Goal: Task Accomplishment & Management: Use online tool/utility

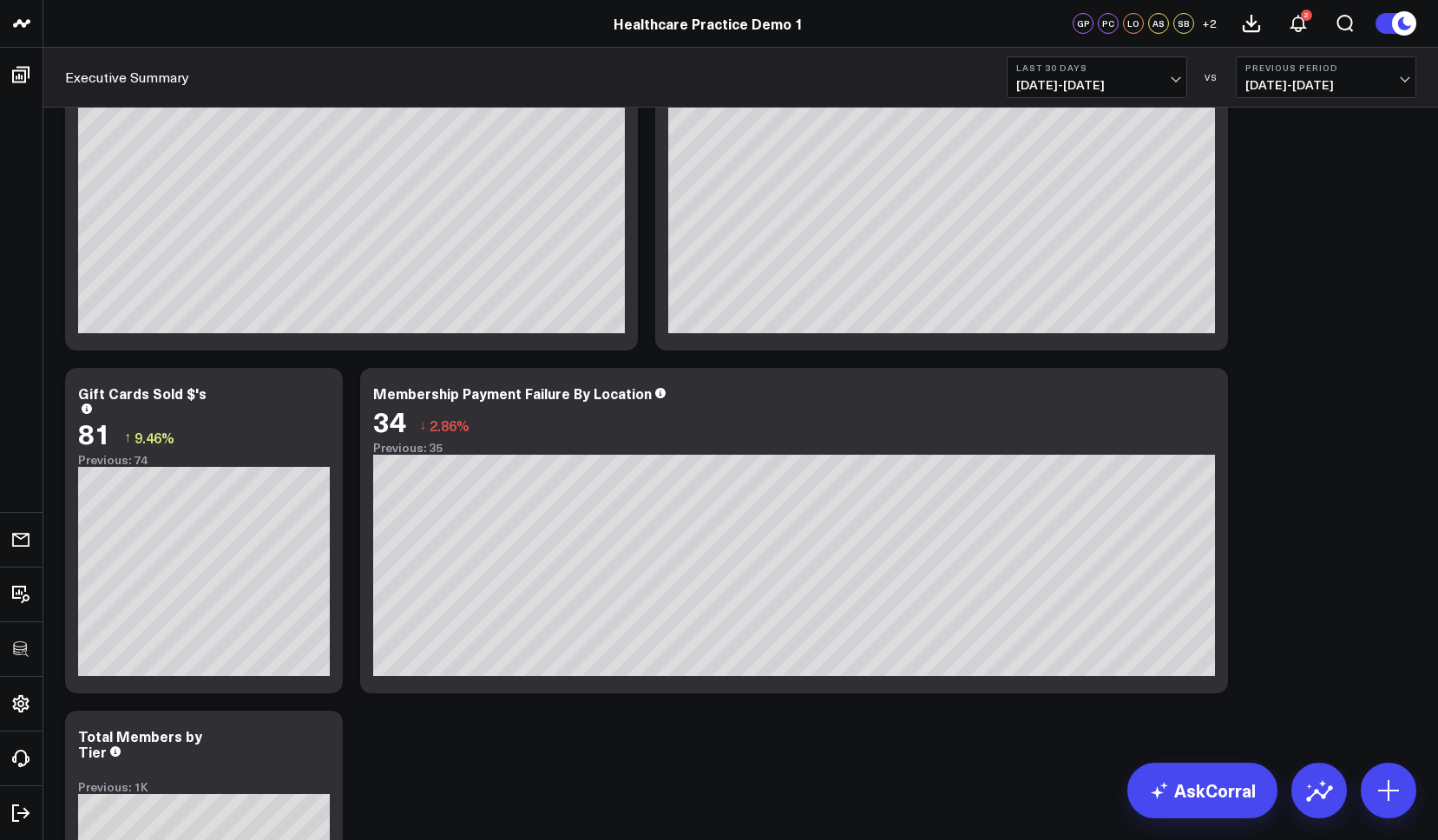
scroll to position [2545, 0]
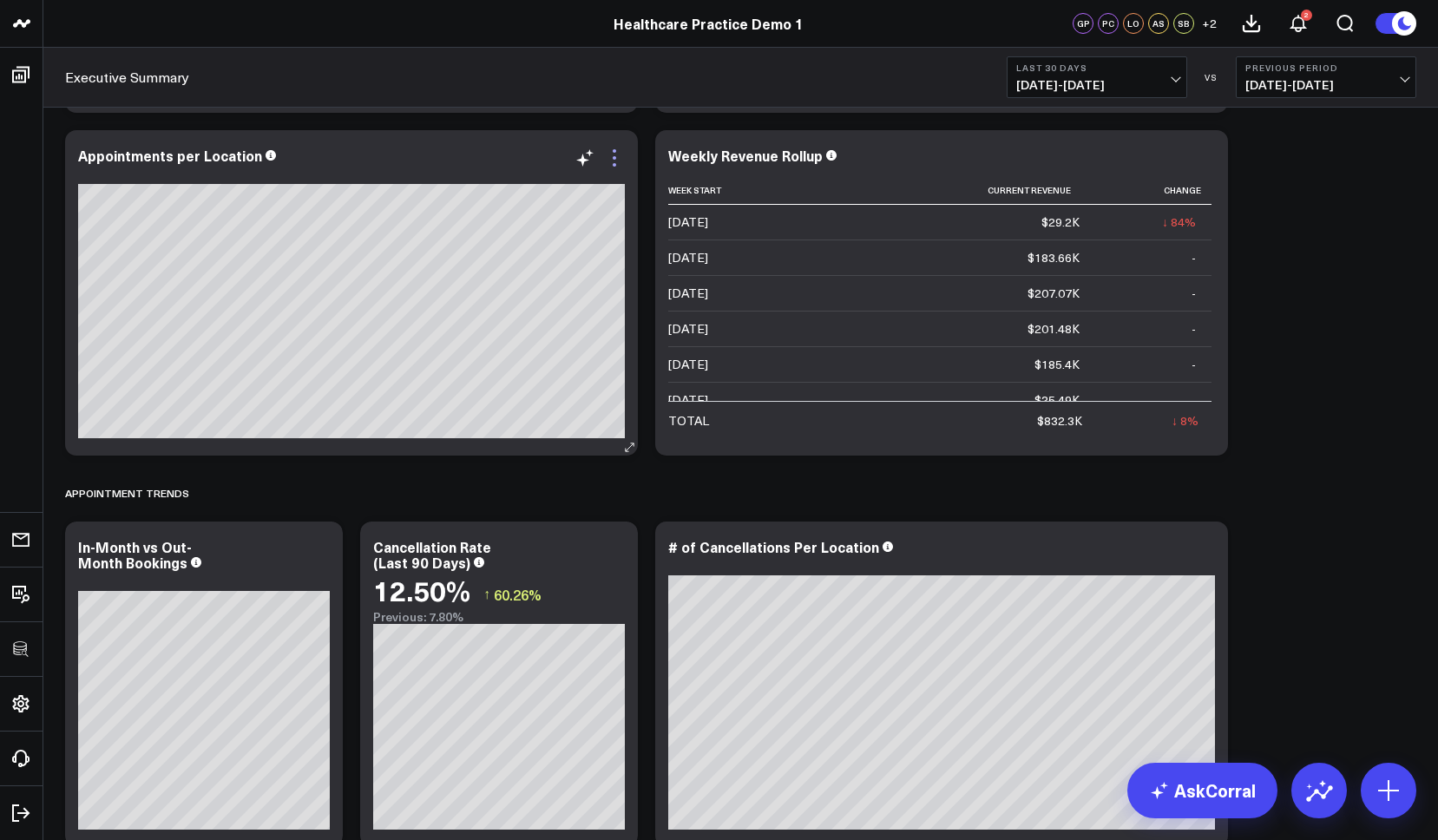
click at [616, 156] on icon at bounding box center [615, 158] width 4 height 4
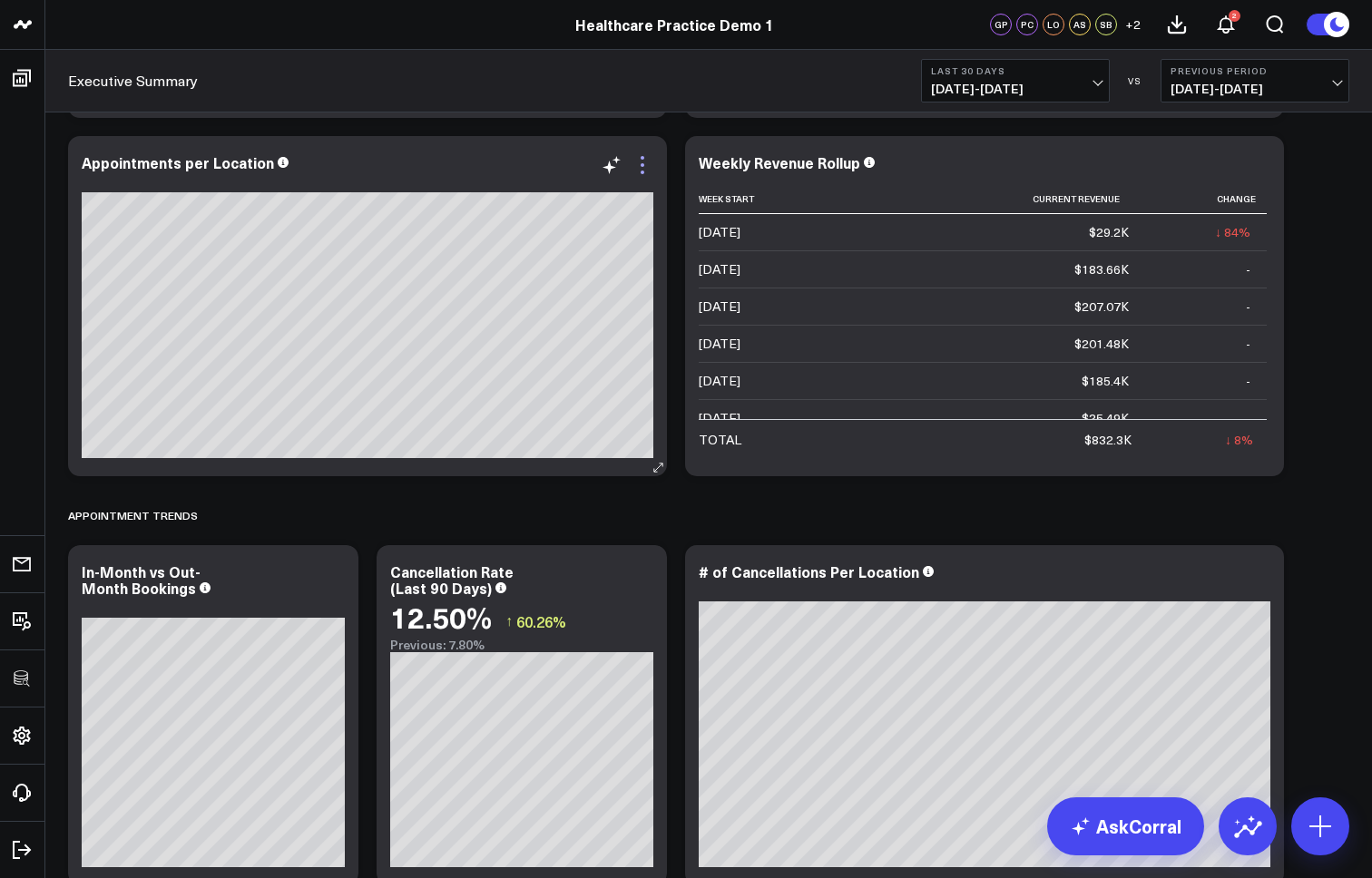
click at [642, 164] on icon at bounding box center [643, 165] width 4 height 4
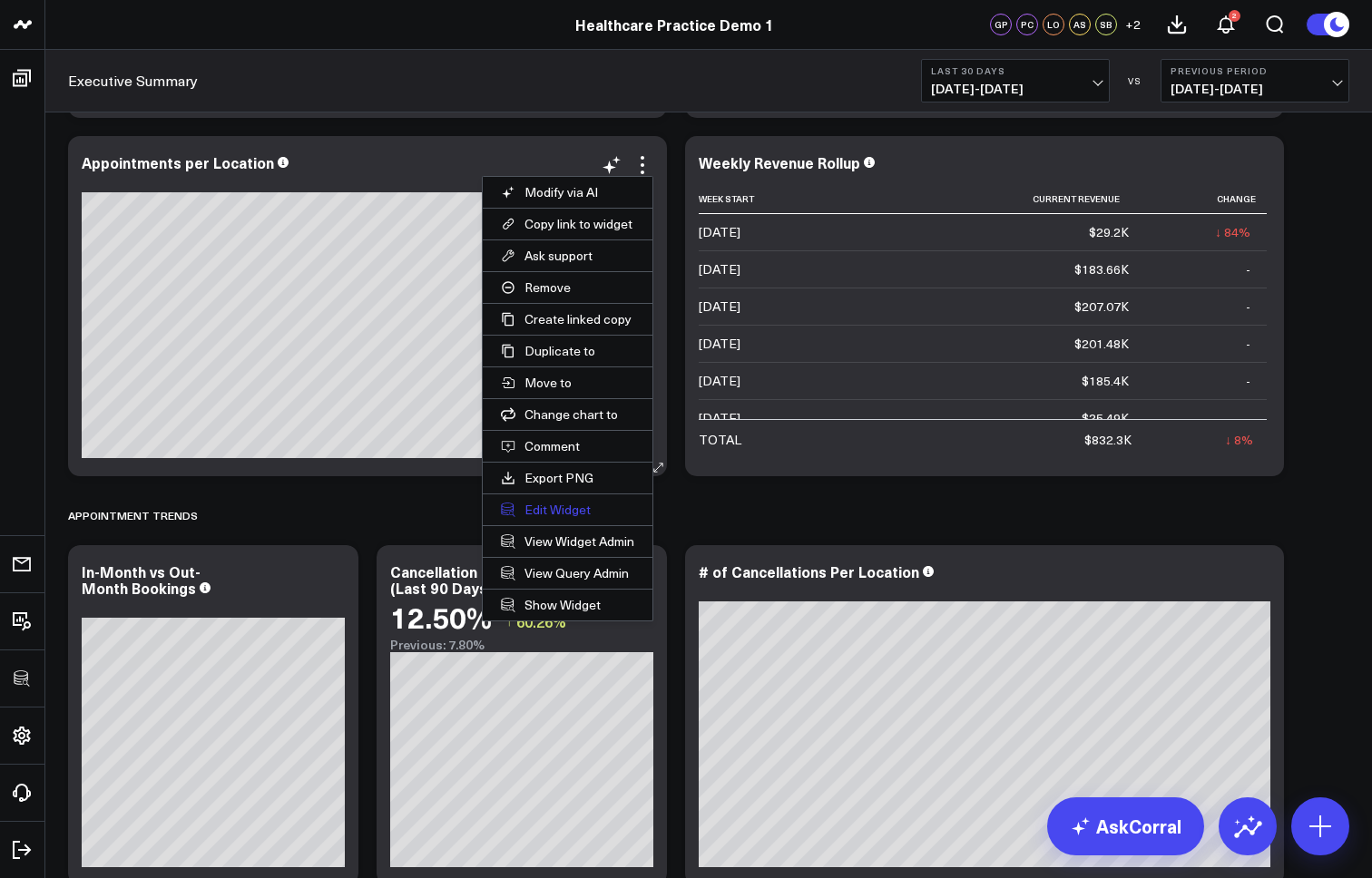
click at [546, 507] on button "Edit Widget" at bounding box center [567, 509] width 170 height 31
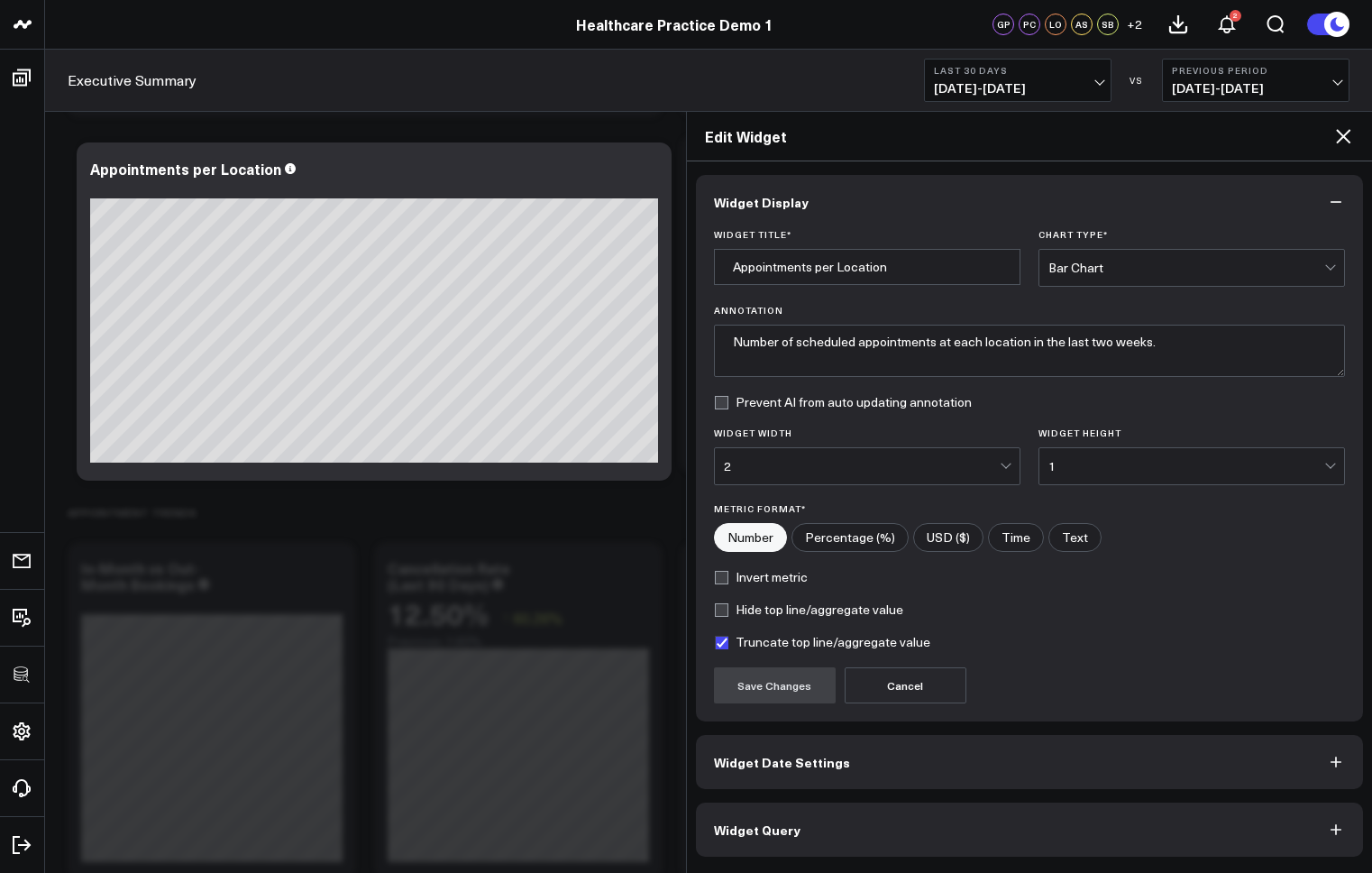
click at [854, 838] on button "Widget Query" at bounding box center [1029, 830] width 668 height 54
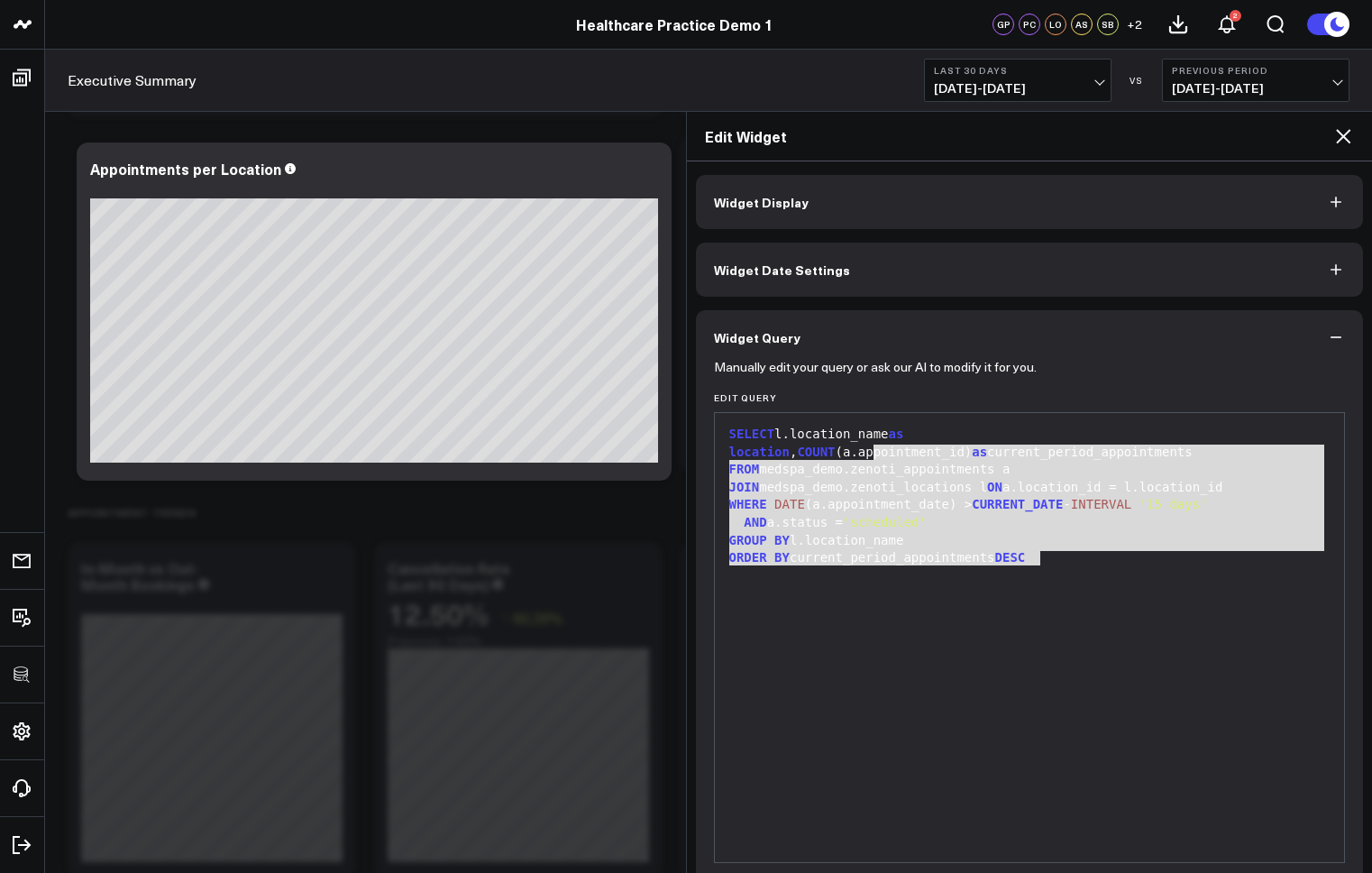
drag, startPoint x: 1090, startPoint y: 572, endPoint x: 876, endPoint y: 451, distance: 245.8
click at [874, 450] on div "SELECT l.location_name as location , COUNT (a.appointment_id) as current_period…" at bounding box center [1030, 638] width 612 height 431
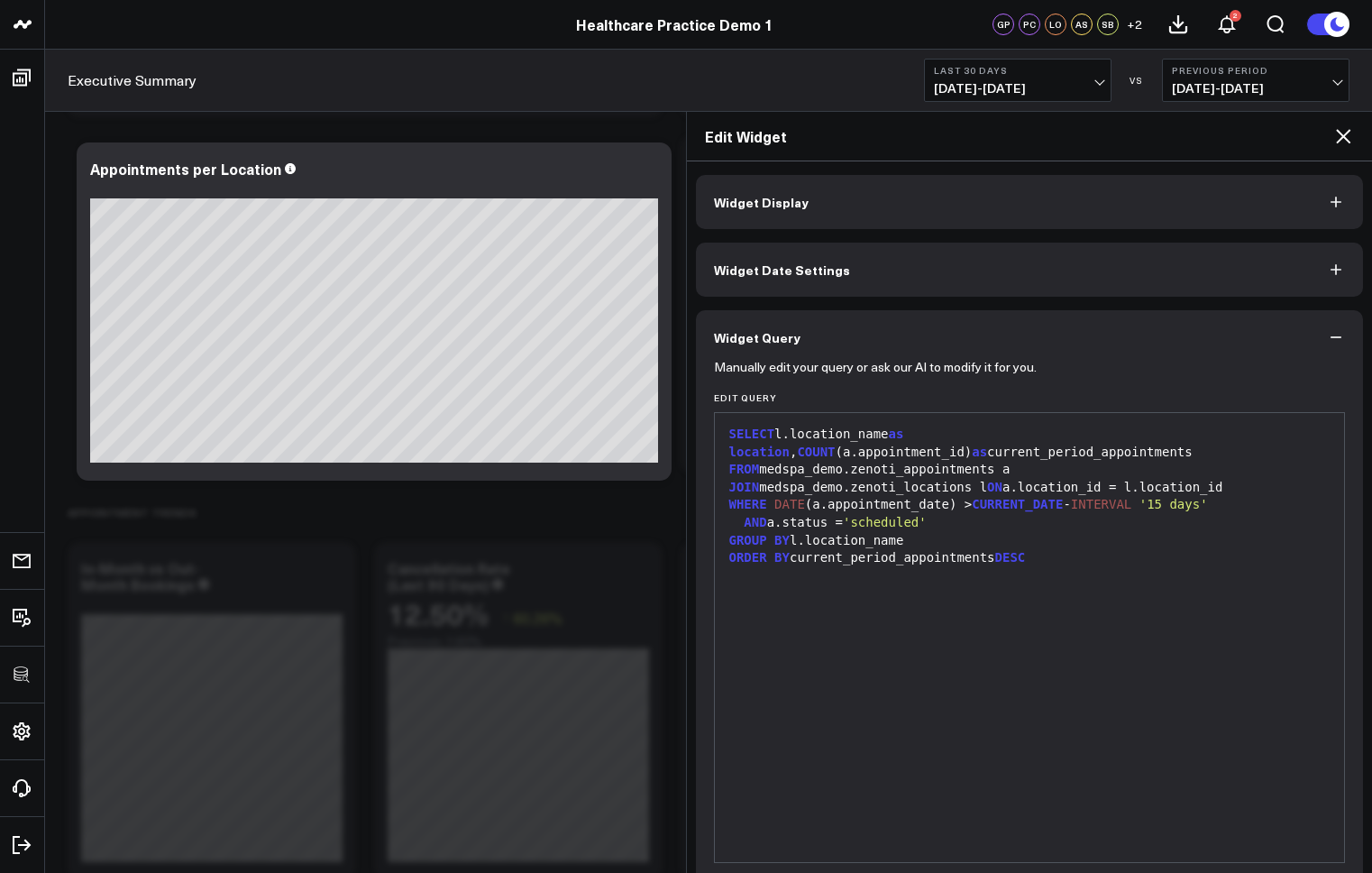
drag, startPoint x: 1090, startPoint y: 553, endPoint x: 1038, endPoint y: 551, distance: 52.0
click at [1083, 551] on div "ORDER BY current_period_appointments DESC" at bounding box center [1030, 559] width 612 height 18
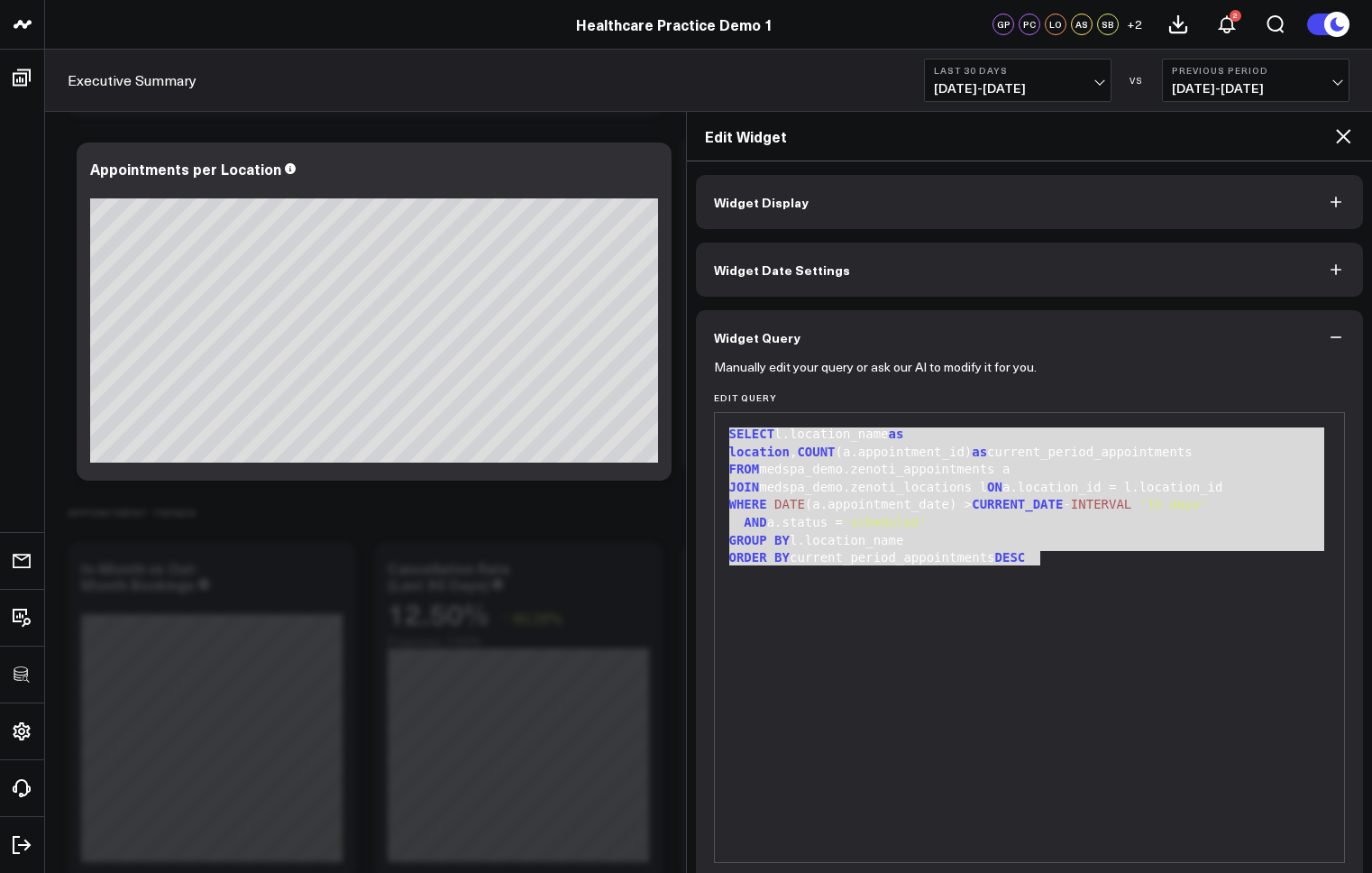
drag, startPoint x: 1066, startPoint y: 560, endPoint x: 722, endPoint y: 430, distance: 367.7
click at [721, 430] on div "9 1 2 3 4 5 6 7 › ⌄ SELECT l.location_name as location , COUNT (a.appointment_i…" at bounding box center [1030, 637] width 632 height 451
copy div "SELECT l.location_name as location , COUNT (a.appointment_id) as current_period…"
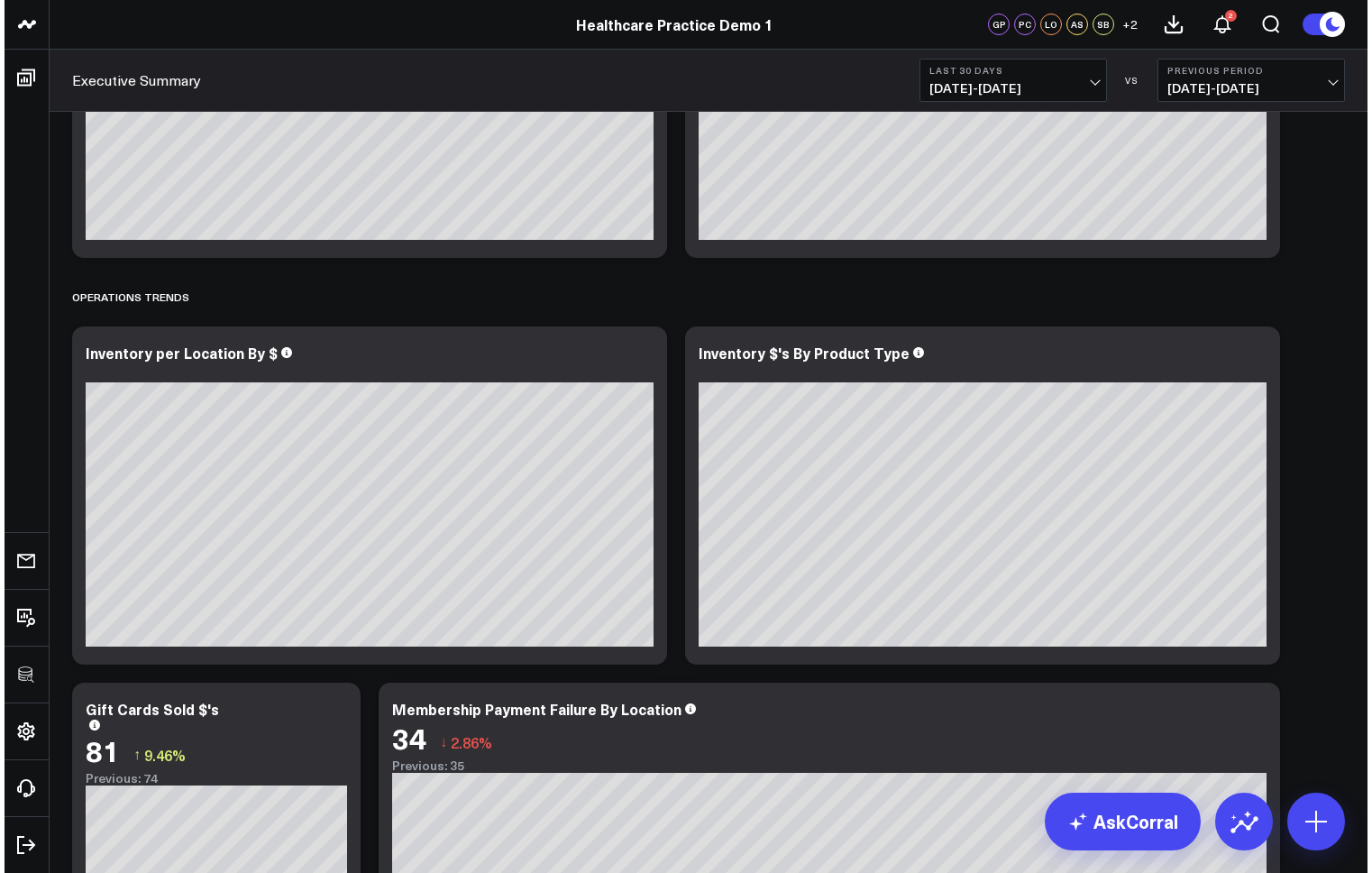
scroll to position [2600, 0]
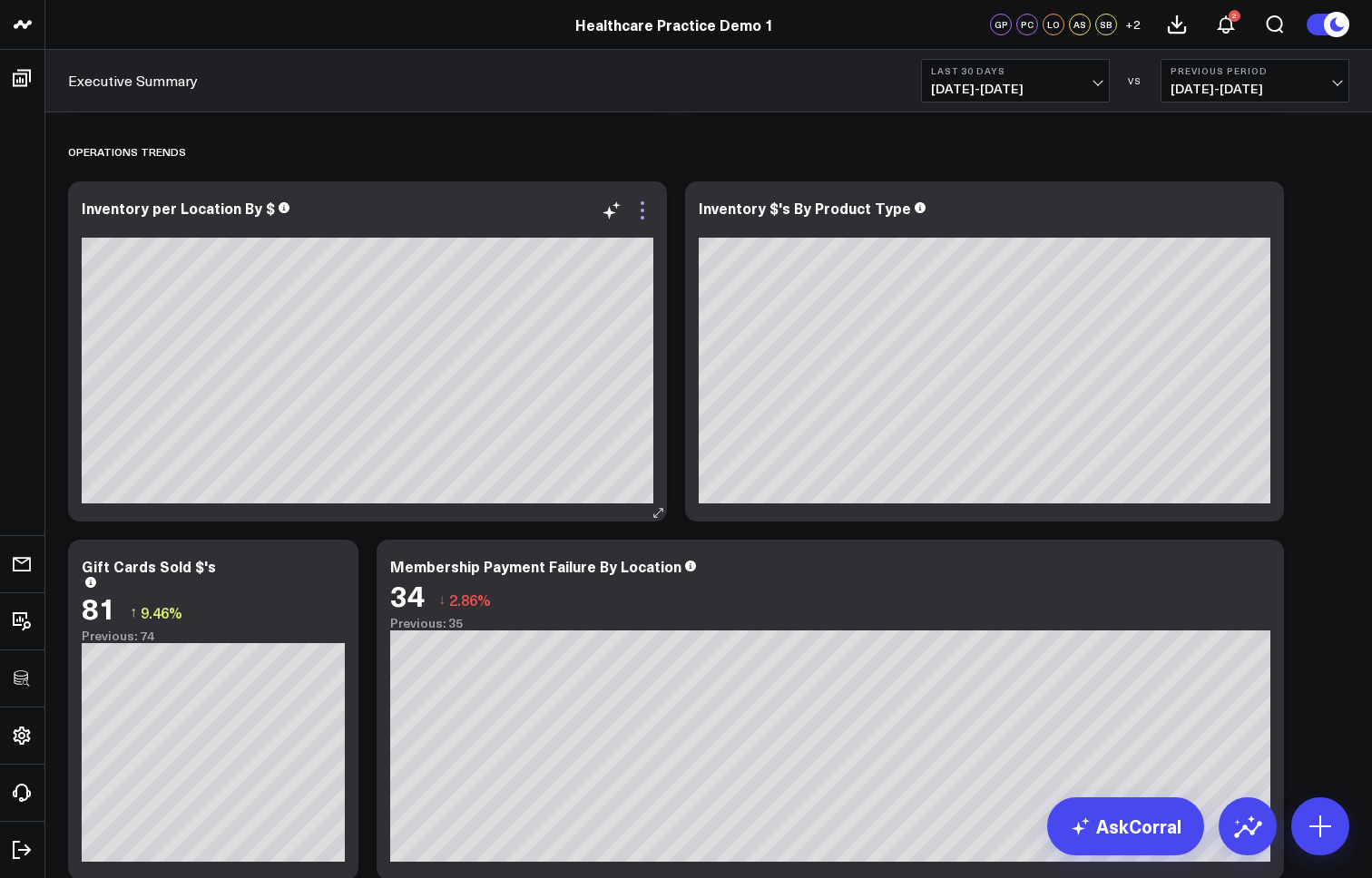
click at [640, 210] on icon at bounding box center [642, 210] width 21 height 21
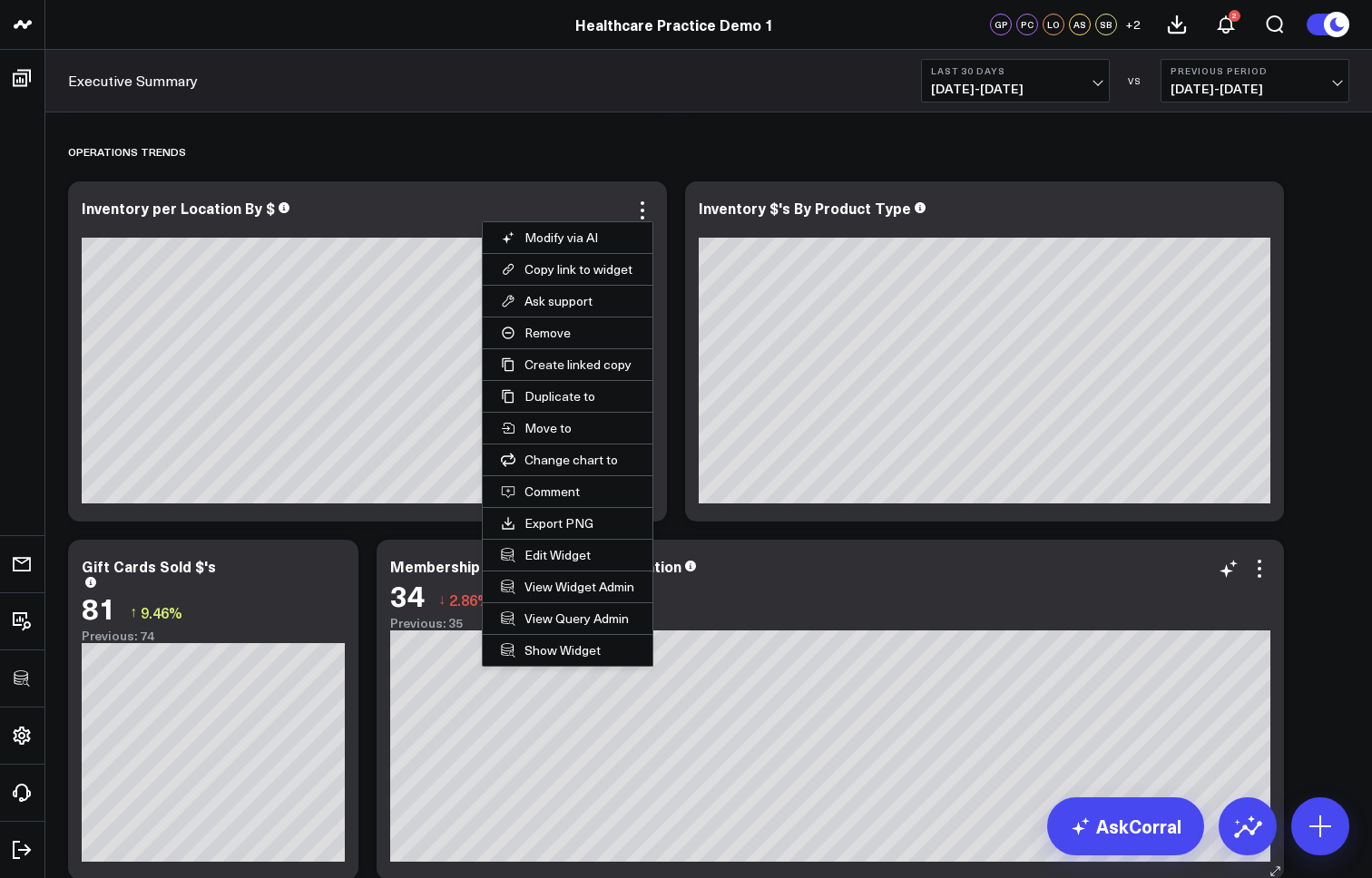
click at [559, 551] on button "Edit Widget" at bounding box center [567, 554] width 170 height 31
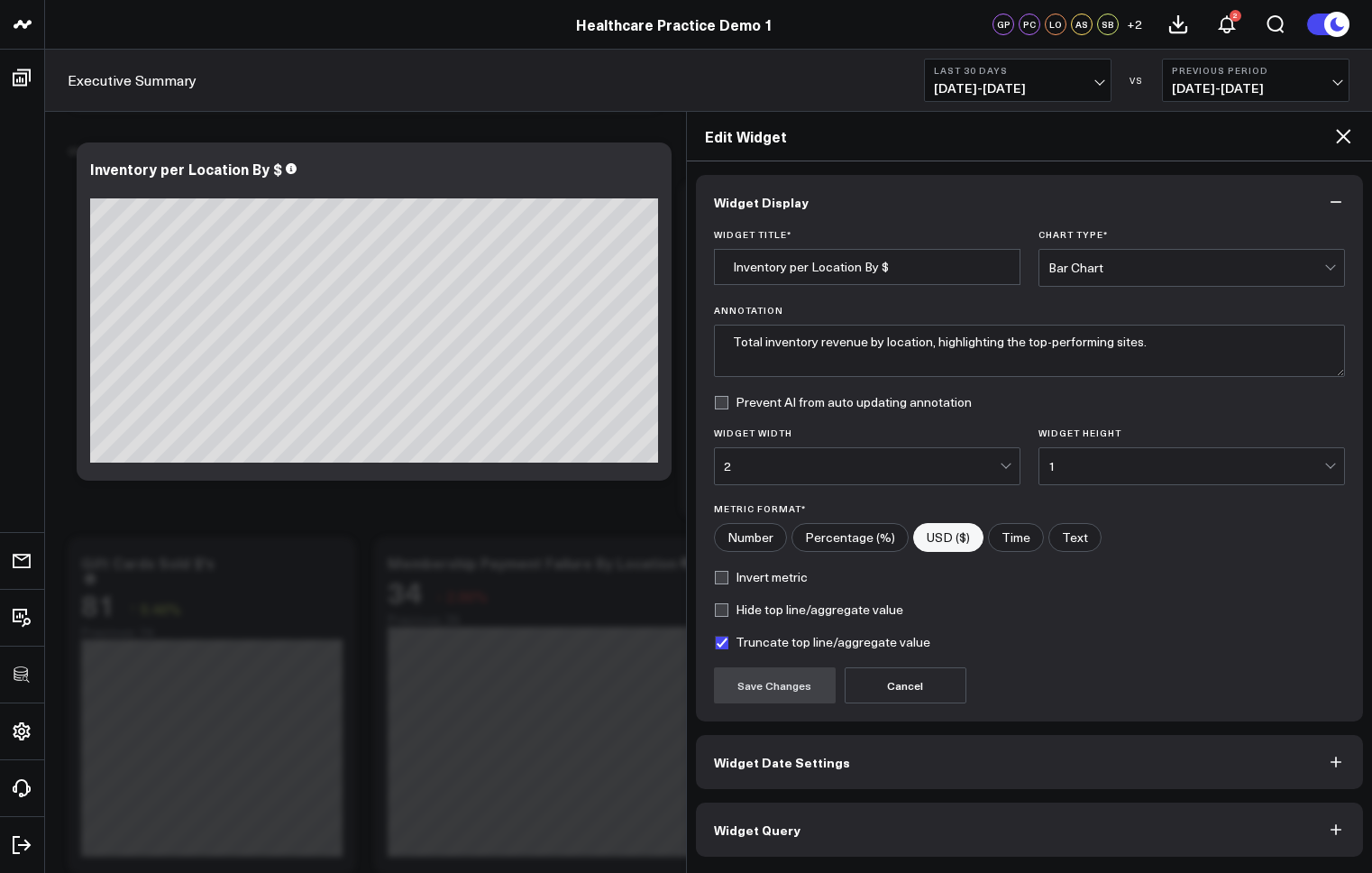
click at [874, 837] on button "Widget Query" at bounding box center [1029, 830] width 668 height 54
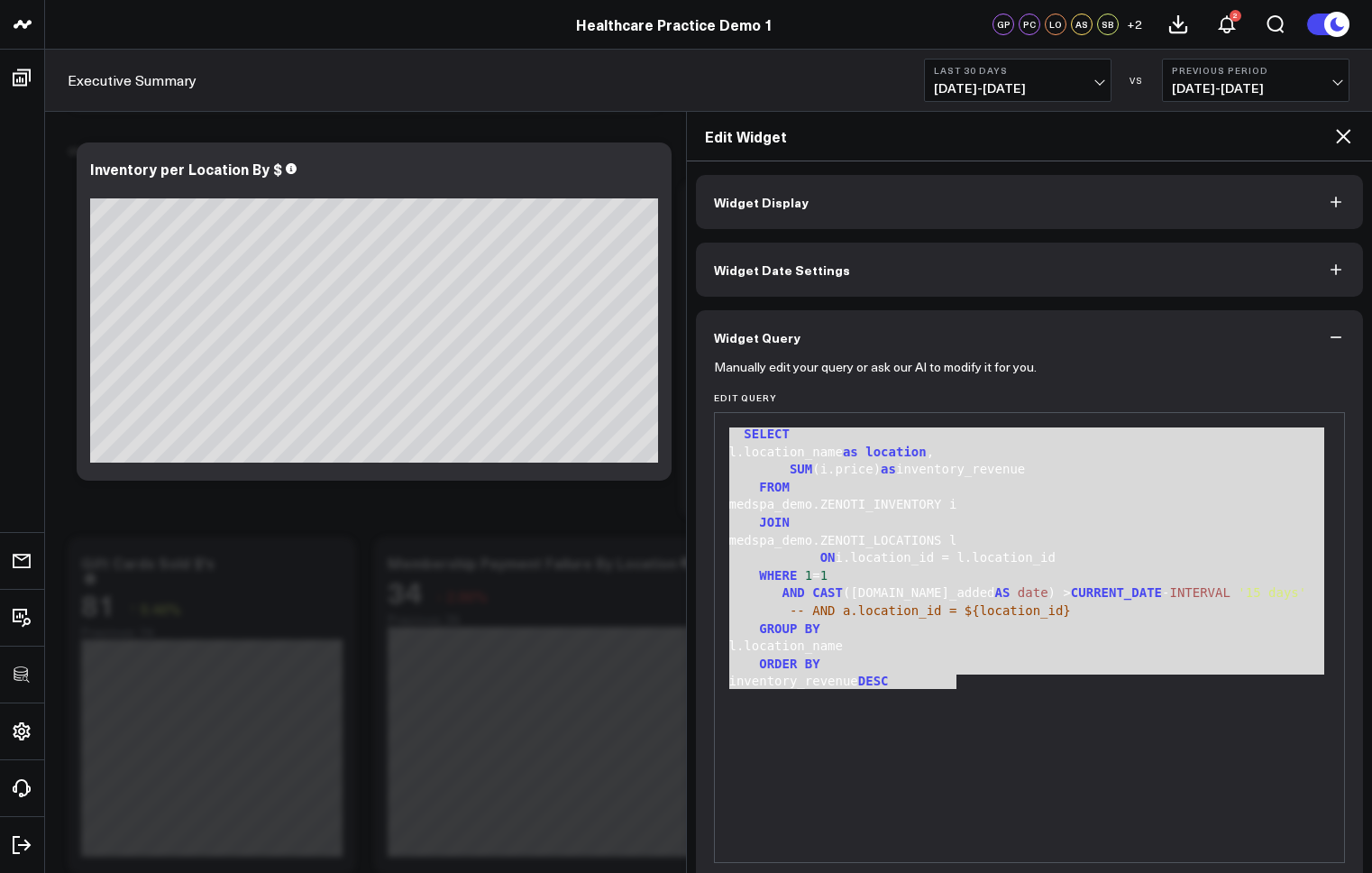
drag, startPoint x: 1014, startPoint y: 699, endPoint x: 816, endPoint y: 125, distance: 607.2
click at [688, 363] on div "Widget Display Widget Date Settings Widget Query Manually edit your query or as…" at bounding box center [1030, 517] width 686 height 712
copy div "SELECT l.location_name as location , SUM (i.price) as inventory_revenue FROM me…"
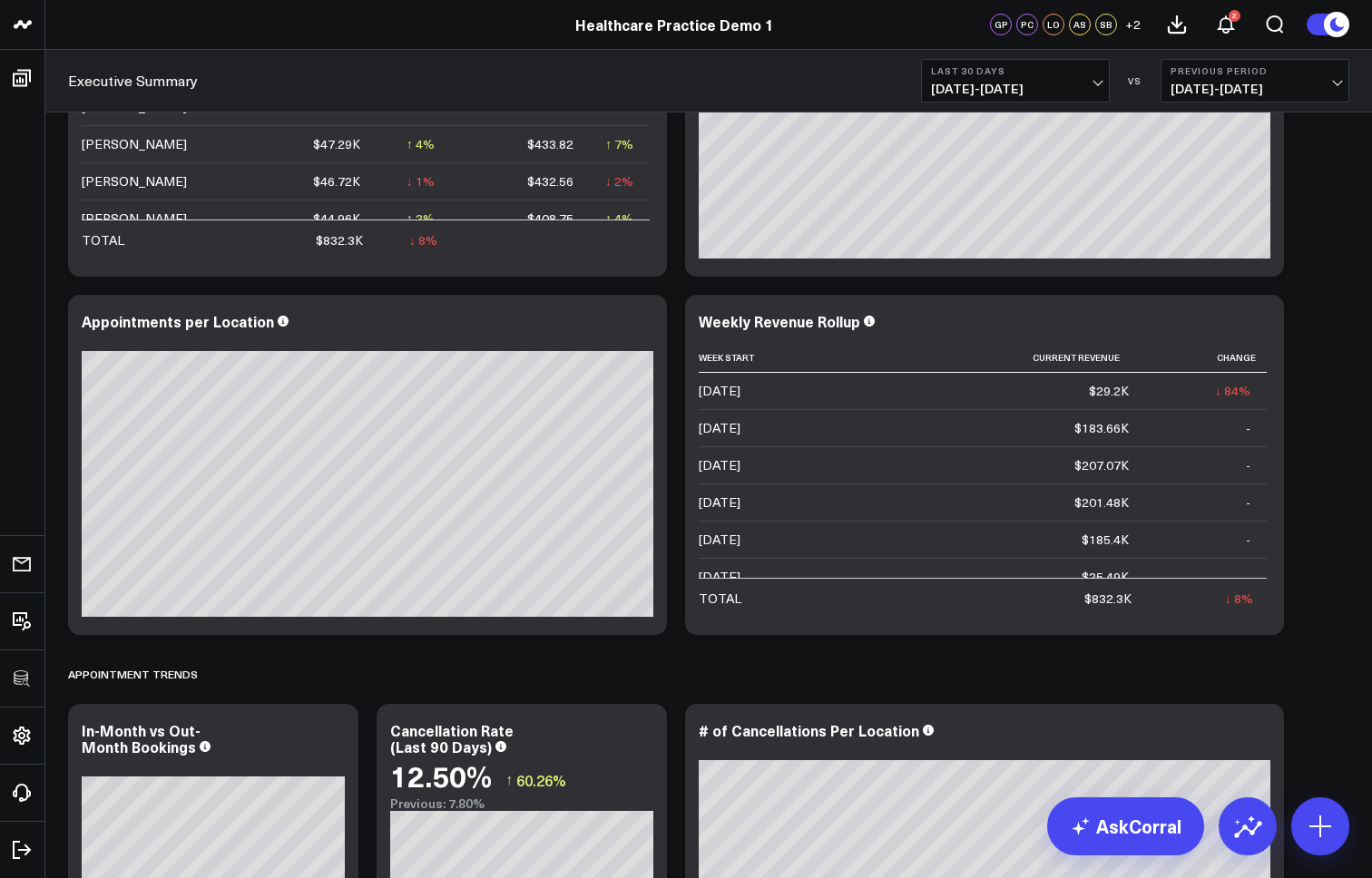
scroll to position [560, 0]
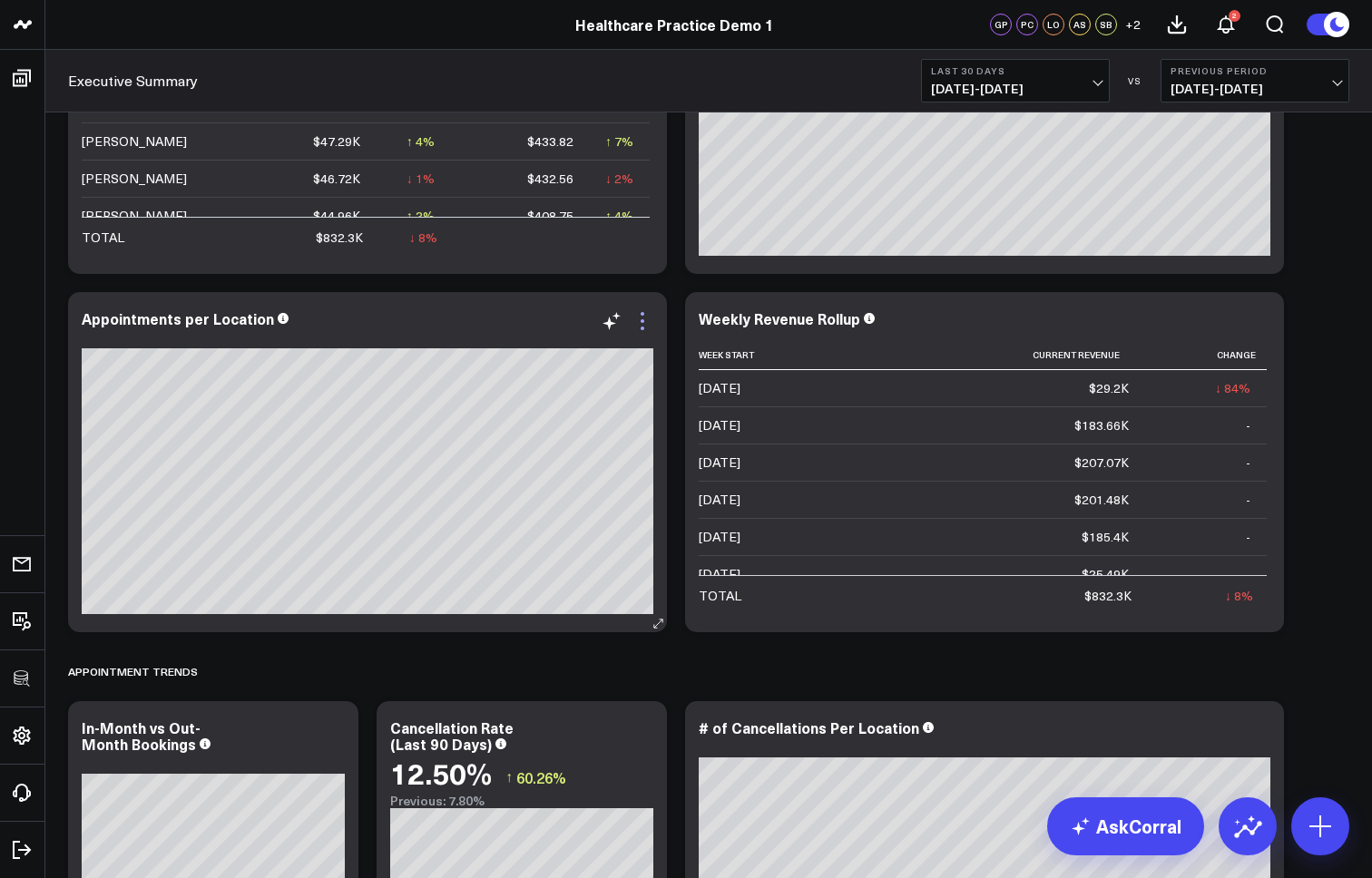
click at [647, 319] on icon at bounding box center [642, 321] width 21 height 21
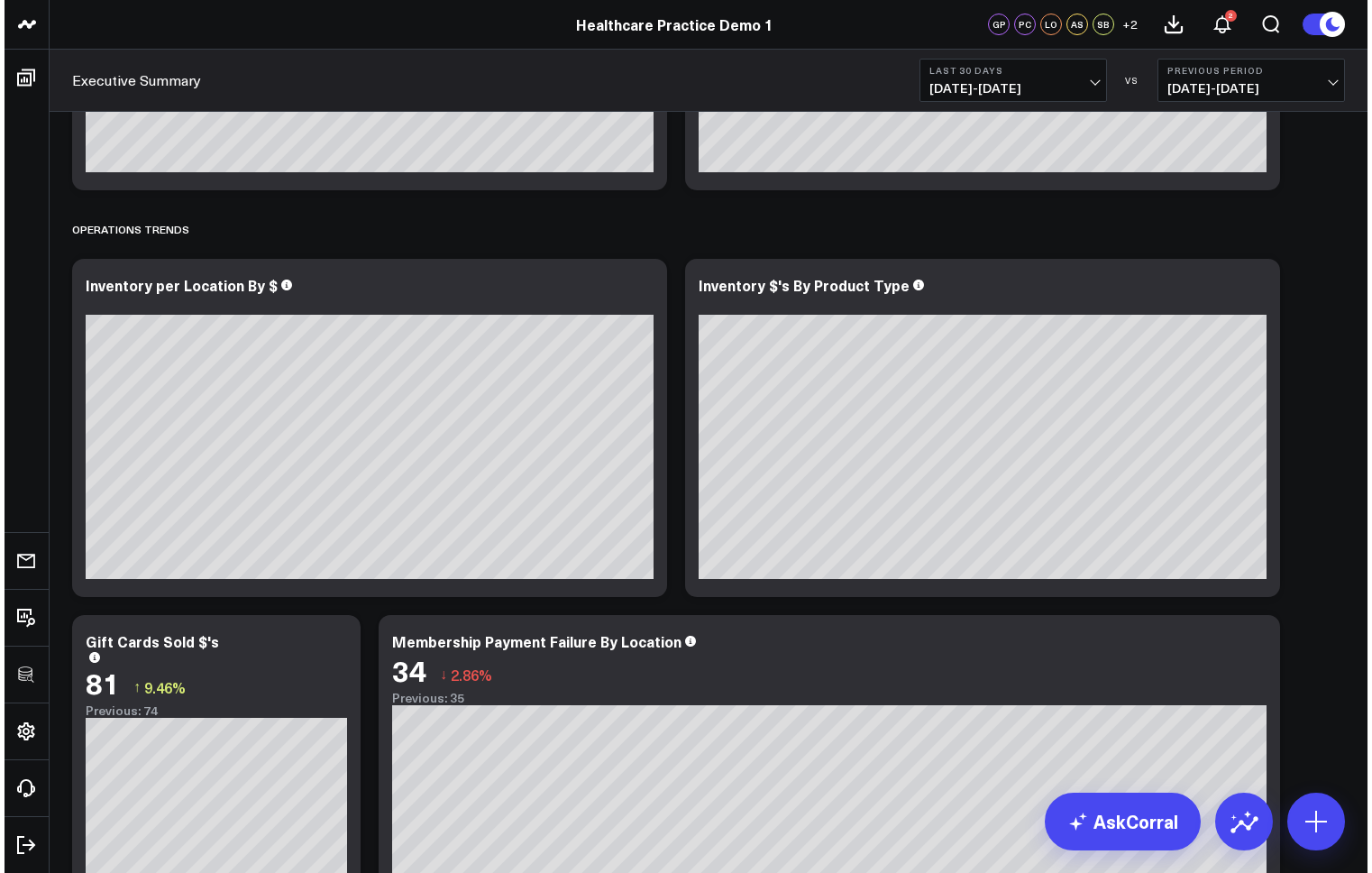
scroll to position [2527, 0]
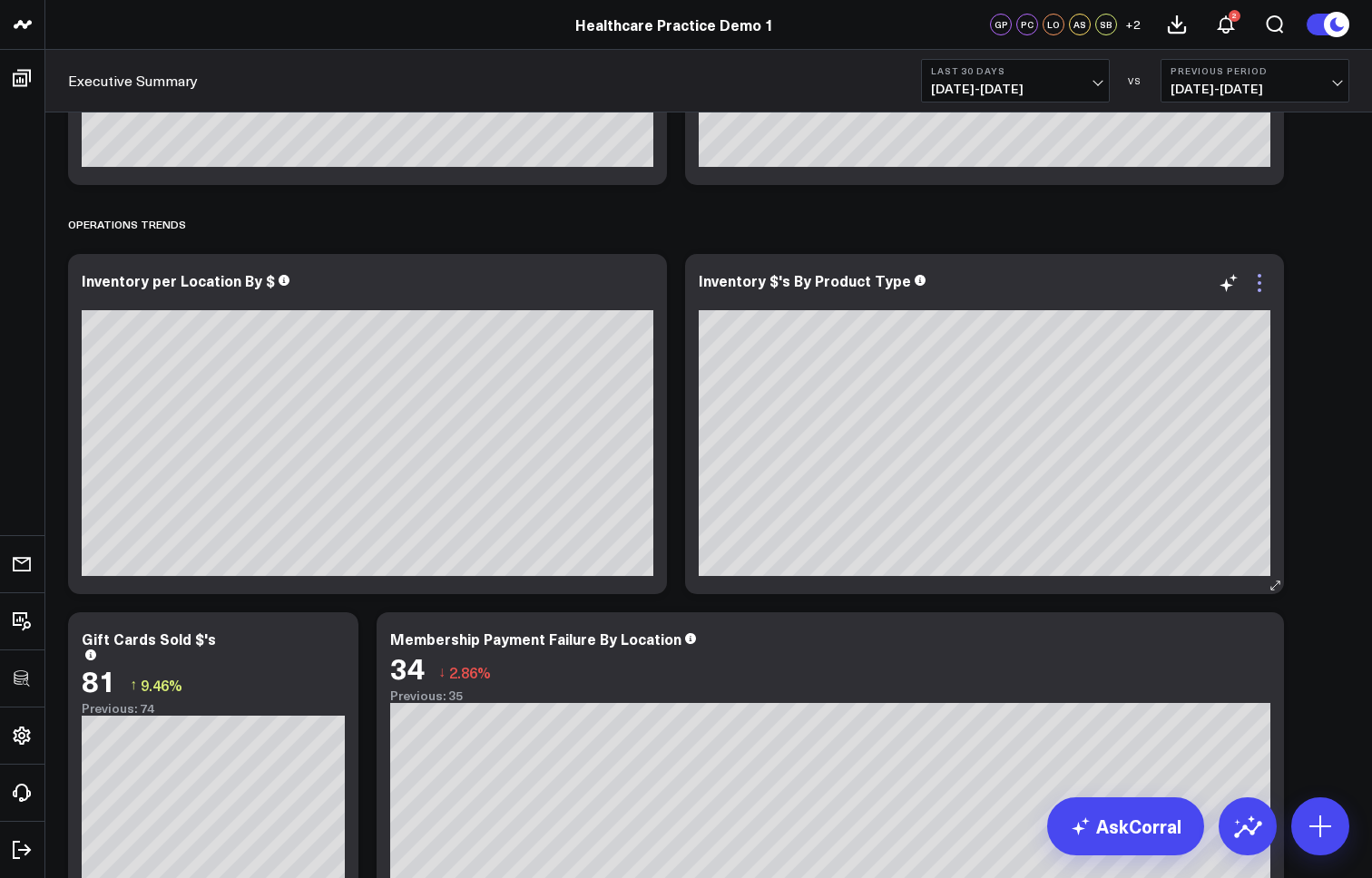
click at [1260, 286] on icon at bounding box center [1259, 283] width 21 height 21
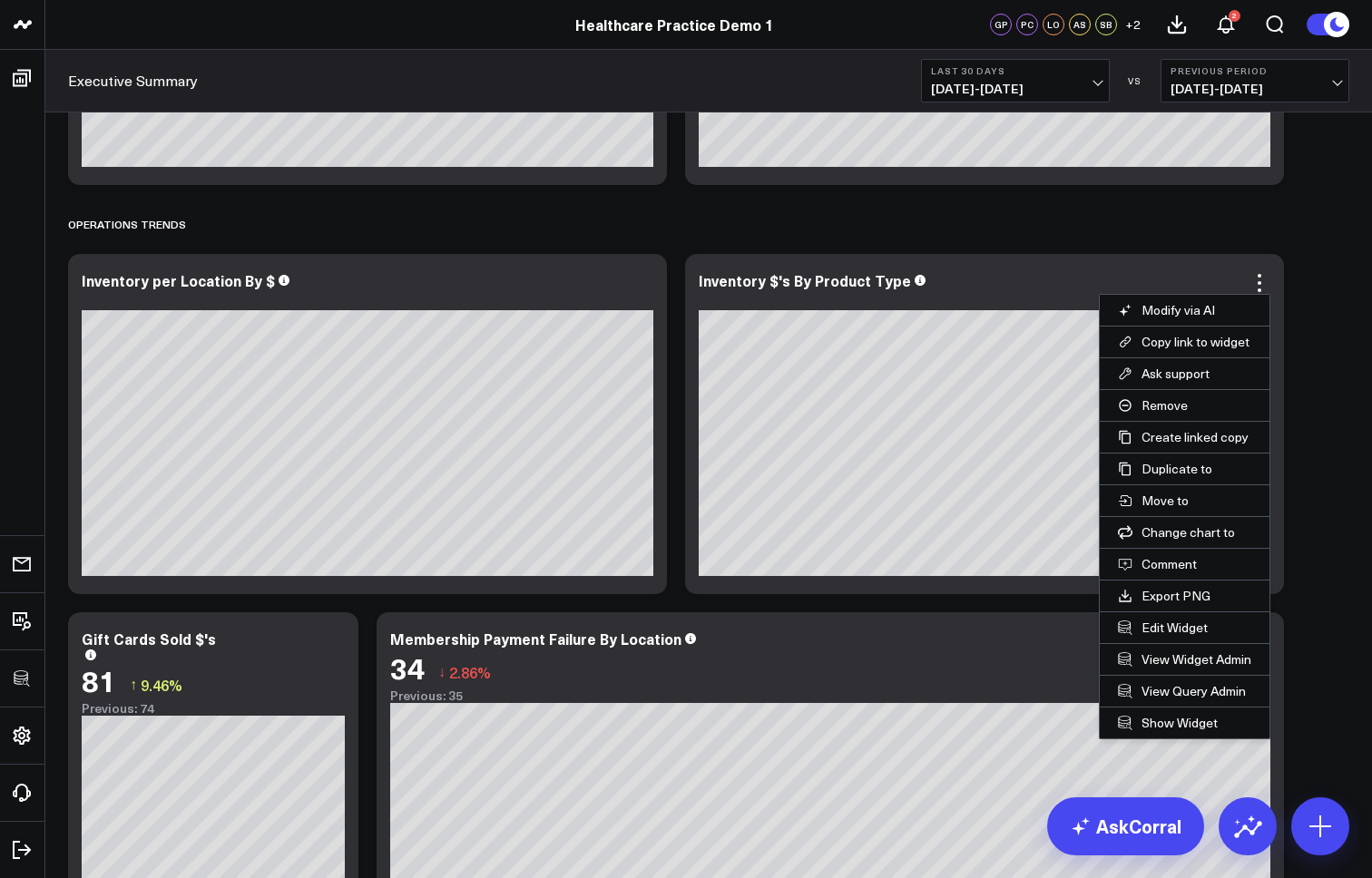
click at [1173, 628] on button "Edit Widget" at bounding box center [1185, 627] width 170 height 31
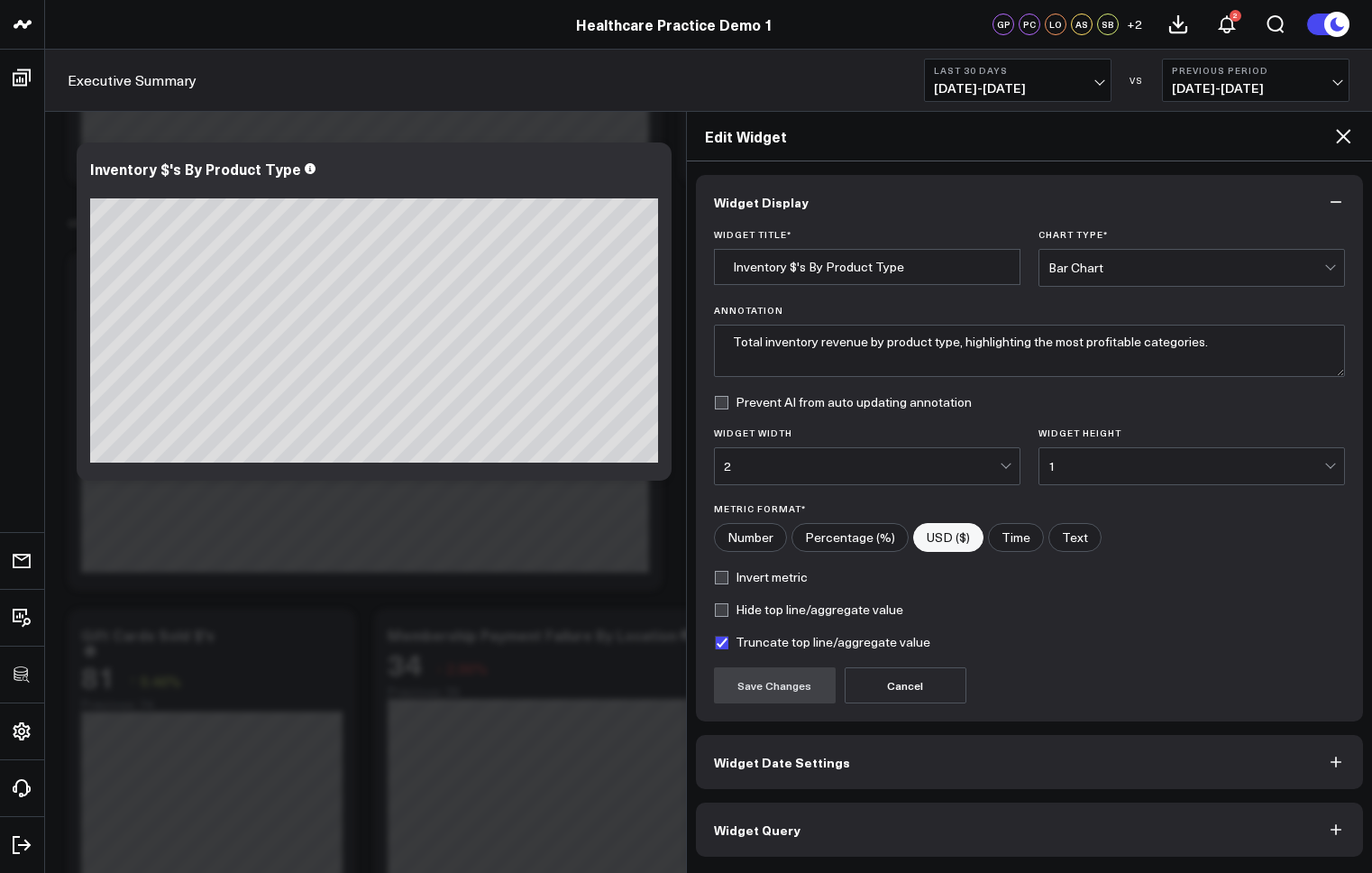
click at [841, 833] on button "Widget Query" at bounding box center [1029, 830] width 668 height 54
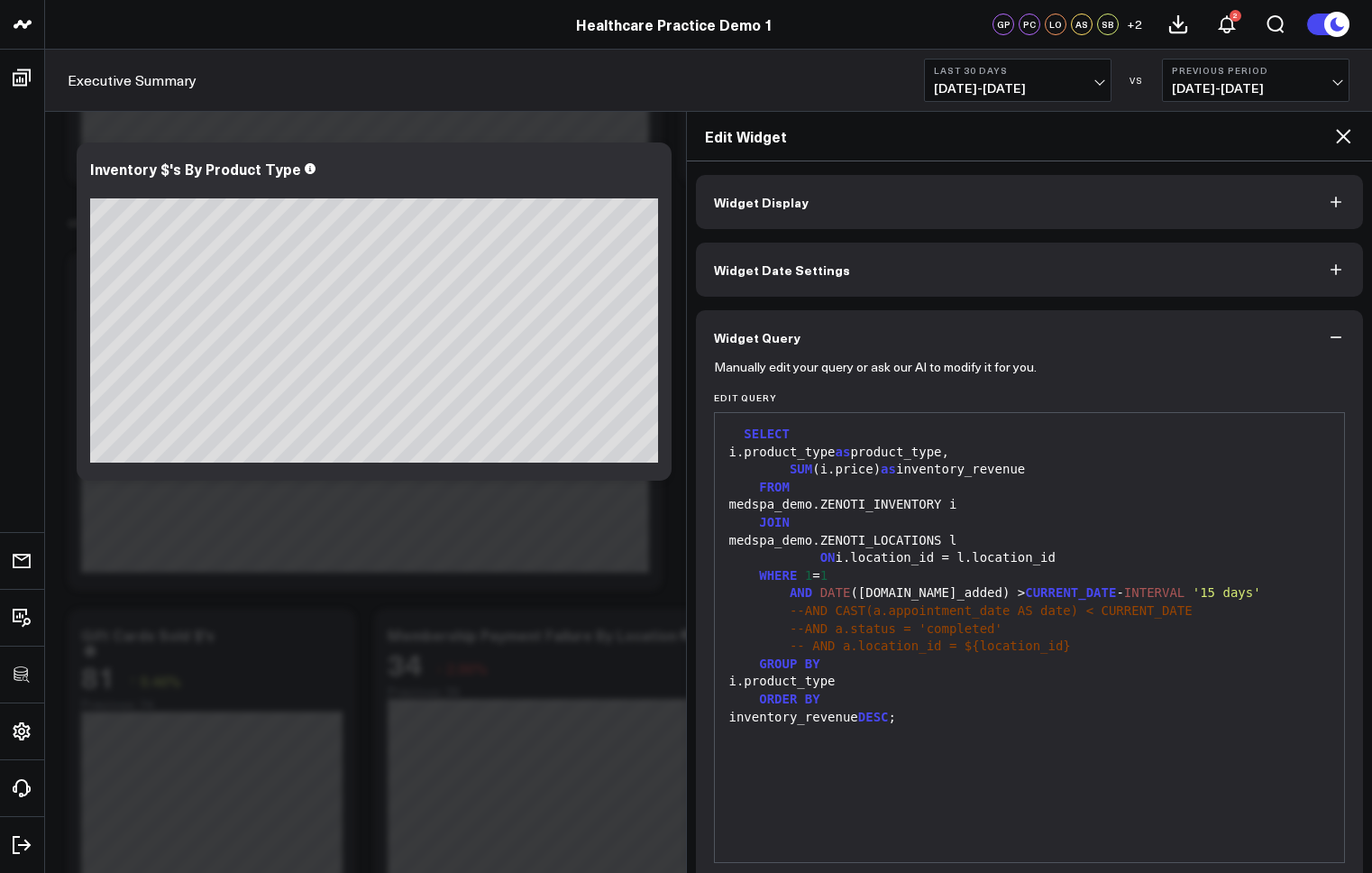
scroll to position [76, 0]
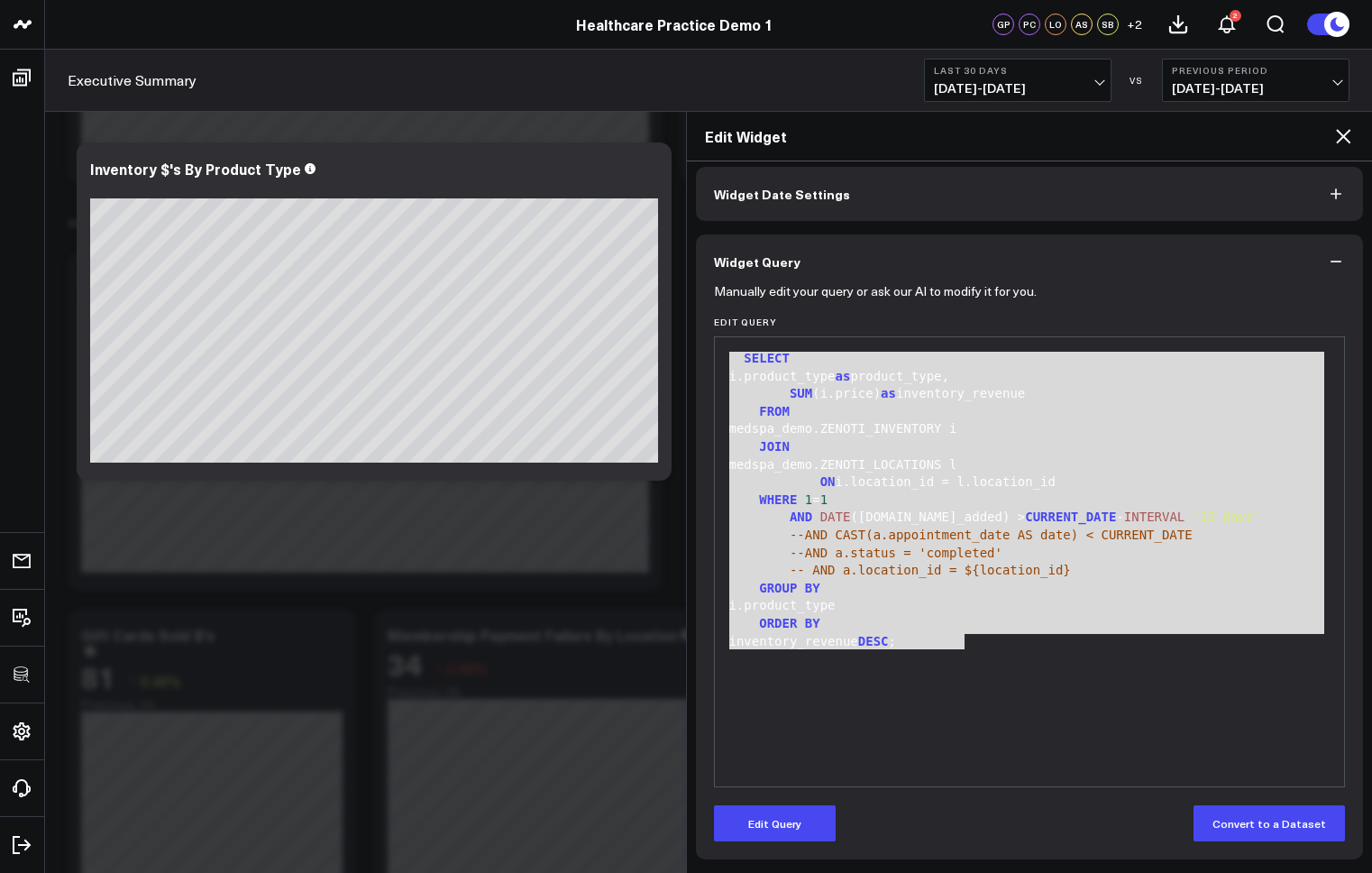
drag, startPoint x: 1032, startPoint y: 673, endPoint x: 728, endPoint y: 341, distance: 450.2
click at [728, 341] on div "99 1 2 3 4 5 6 7 8 9 10 11 12 13 14 15 16 17 › ⌄ SELECT i.product_type as produ…" at bounding box center [1030, 561] width 632 height 451
copy div "SELECT i.product_type as product_type, SUM (i.price) as inventory_revenue FROM …"
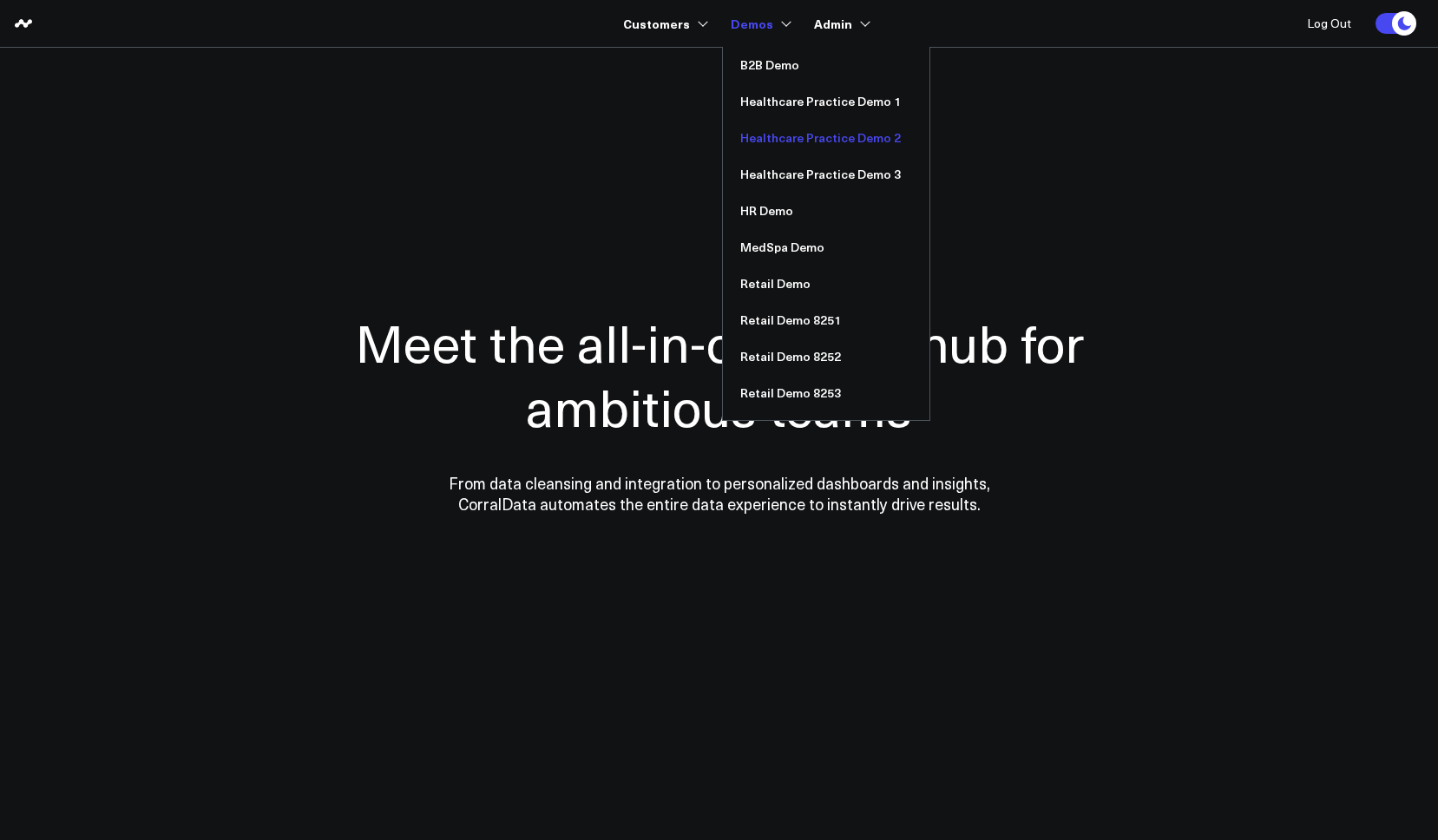
click at [818, 140] on link "Healthcare Practice Demo 2" at bounding box center [826, 137] width 207 height 36
click at [813, 174] on link "Healthcare Practice Demo 3" at bounding box center [826, 174] width 207 height 36
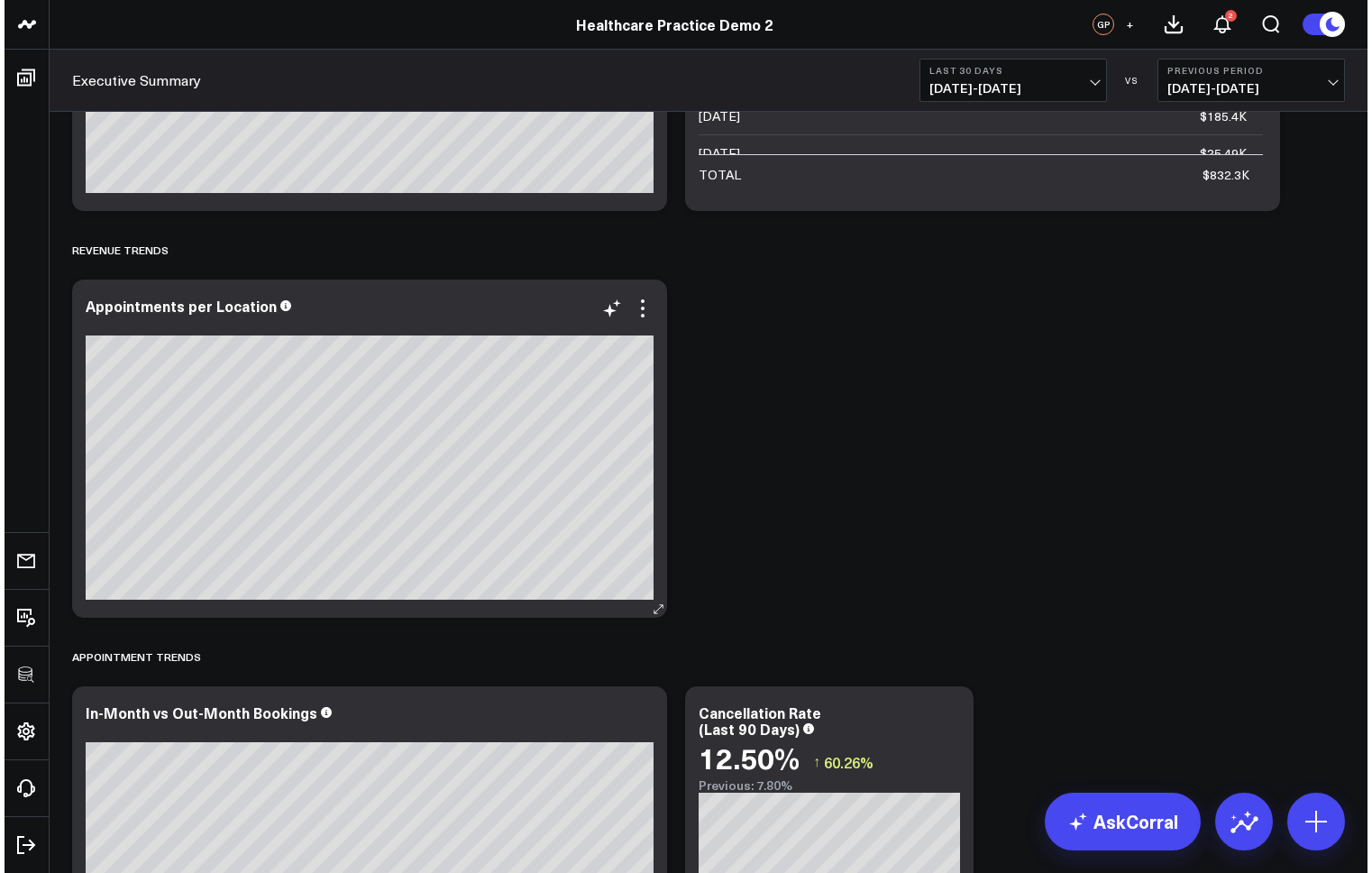
scroll to position [993, 0]
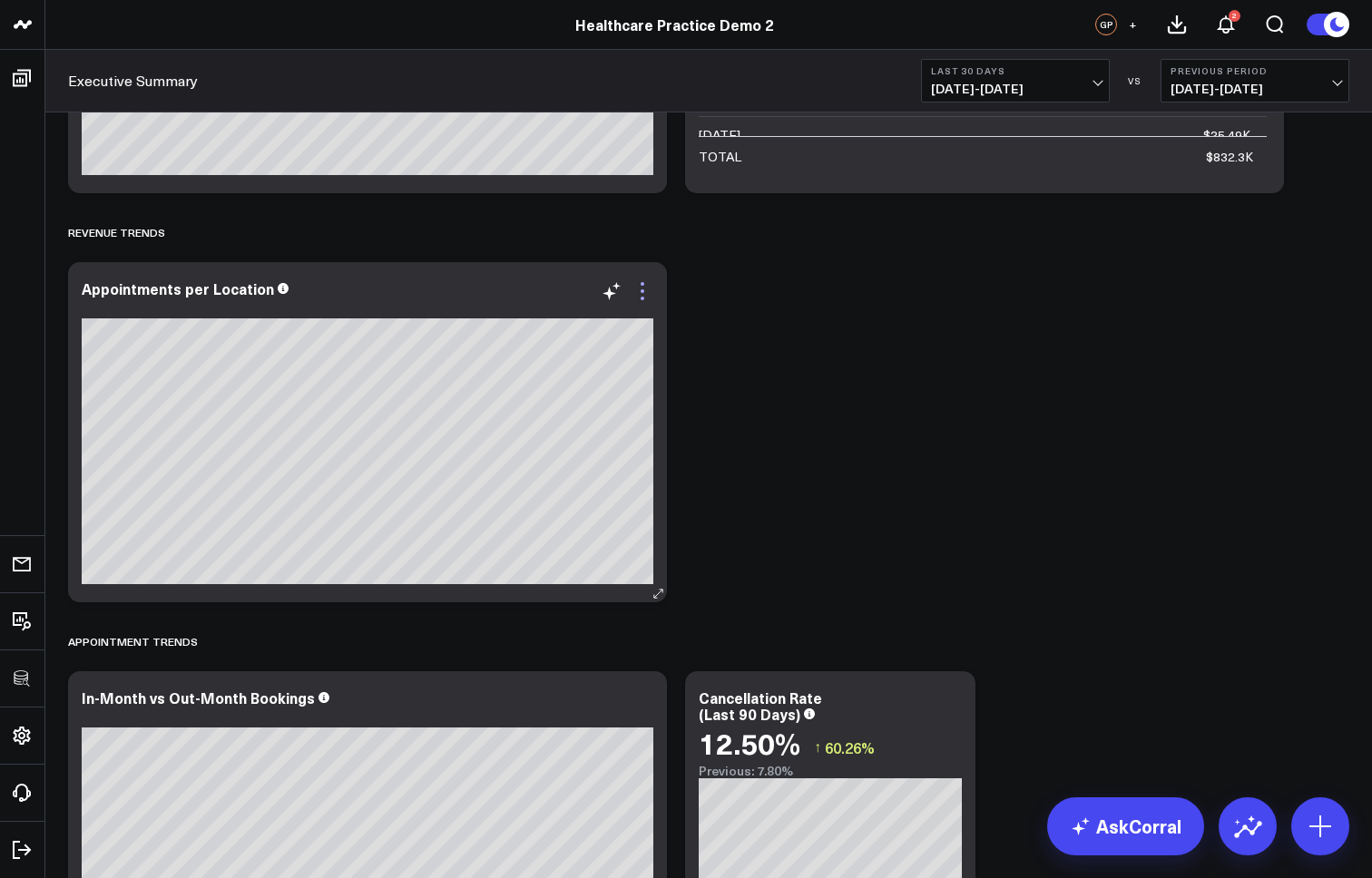
click at [635, 290] on icon at bounding box center [642, 290] width 21 height 21
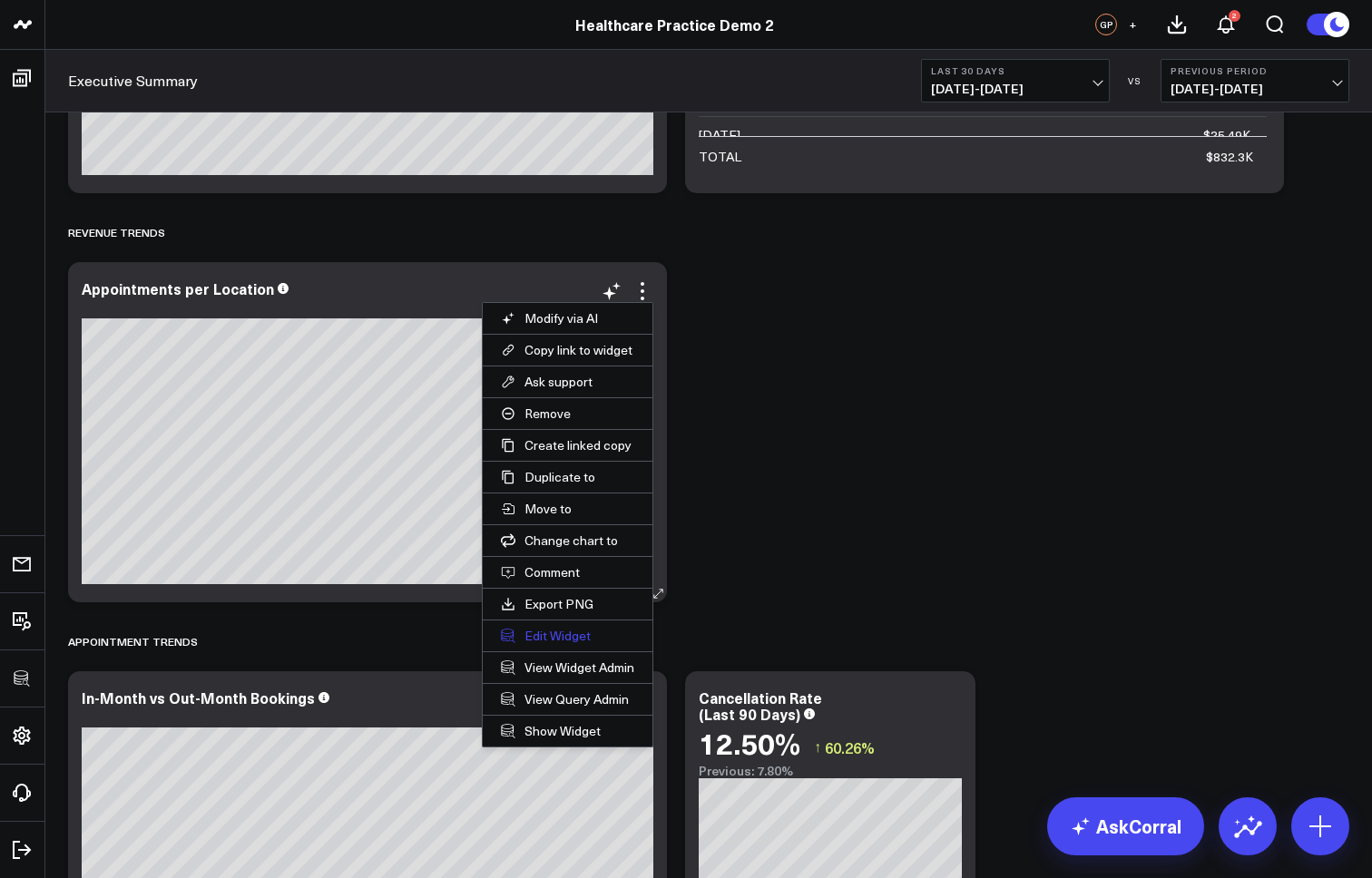
click at [550, 639] on button "Edit Widget" at bounding box center [567, 635] width 170 height 31
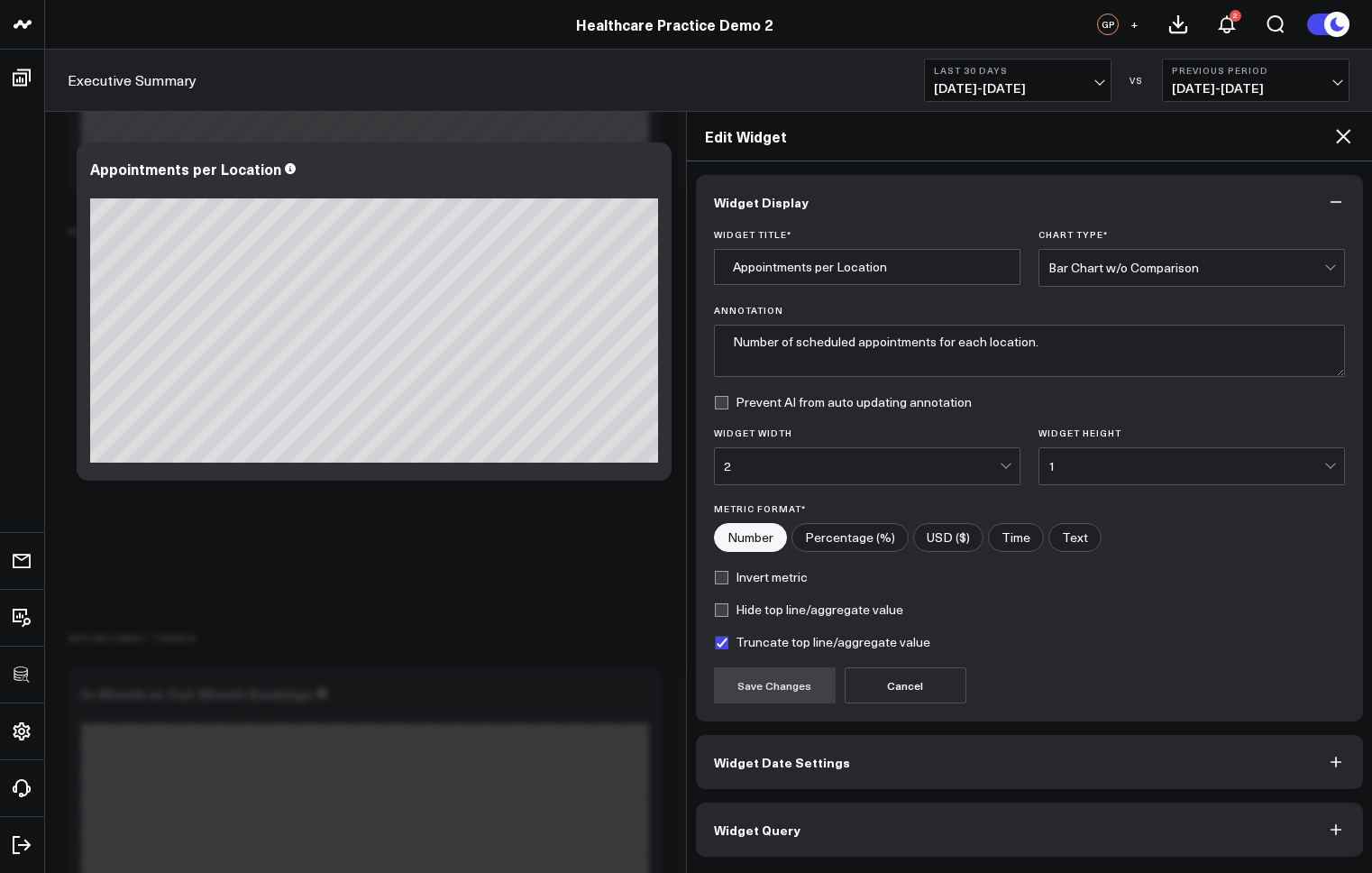
click at [832, 845] on button "Widget Query" at bounding box center [1029, 830] width 668 height 54
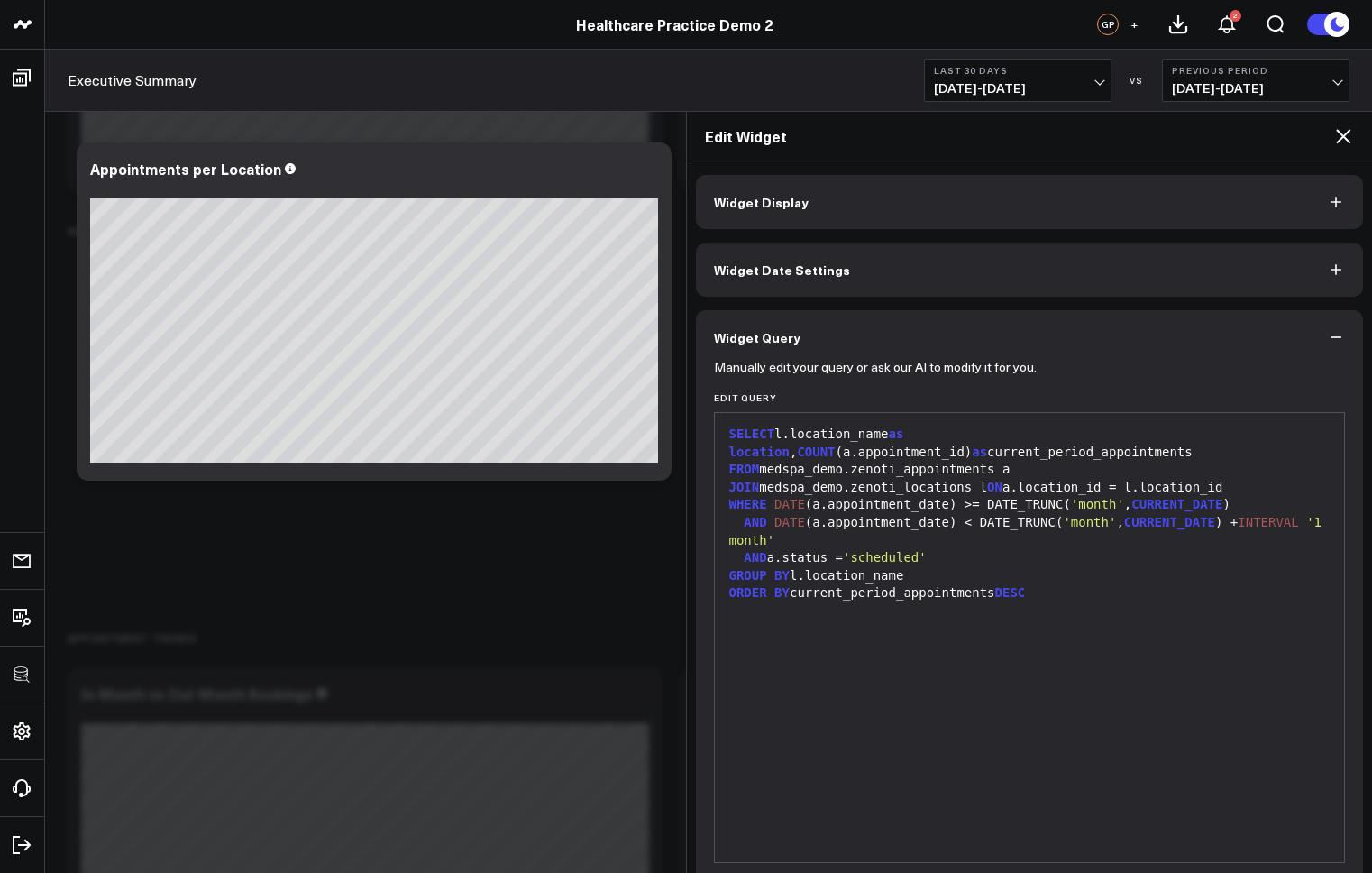
scroll to position [76, 0]
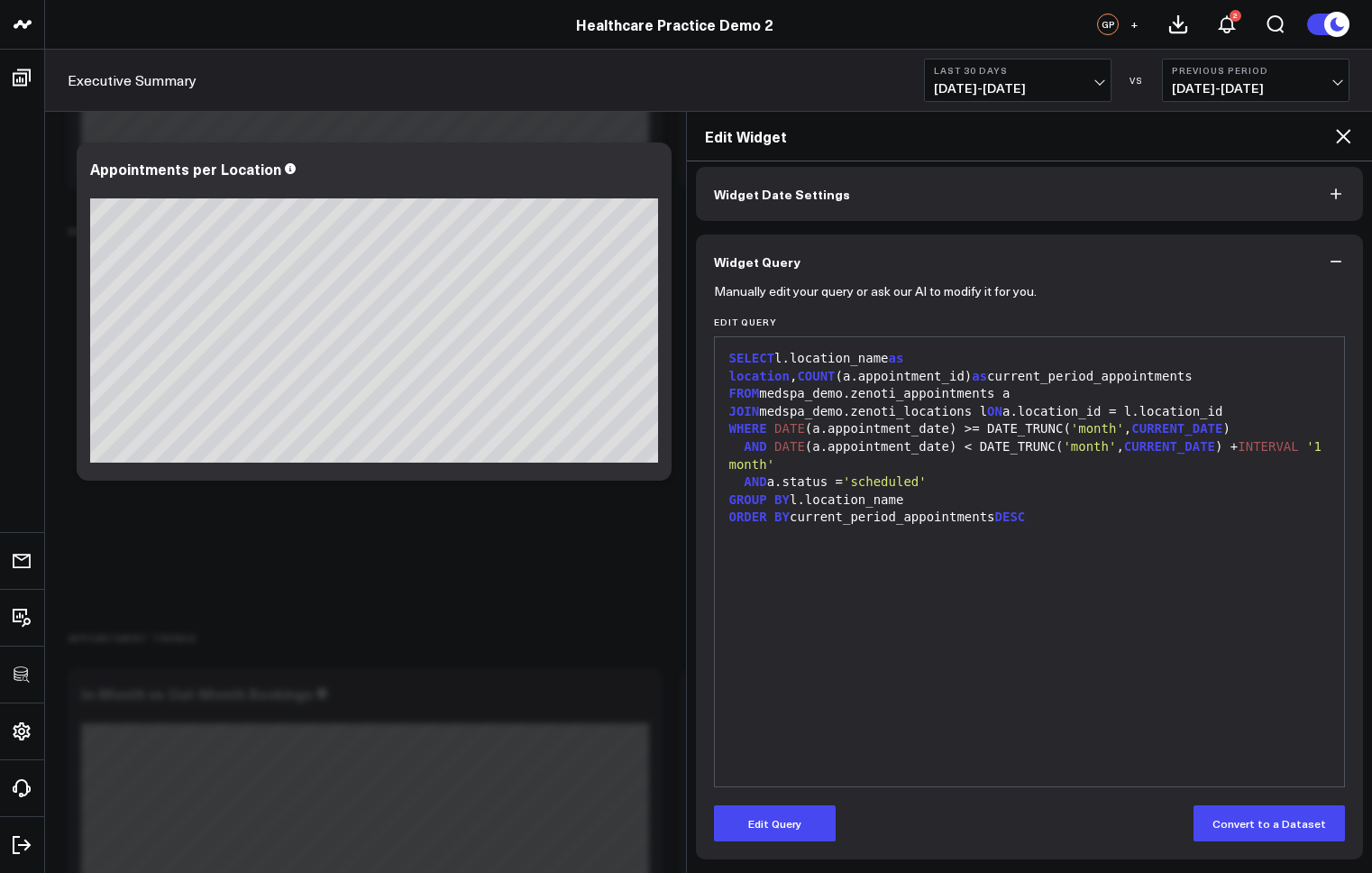
drag, startPoint x: 794, startPoint y: 835, endPoint x: 977, endPoint y: 657, distance: 255.3
click at [794, 835] on button "Edit Query" at bounding box center [775, 823] width 122 height 36
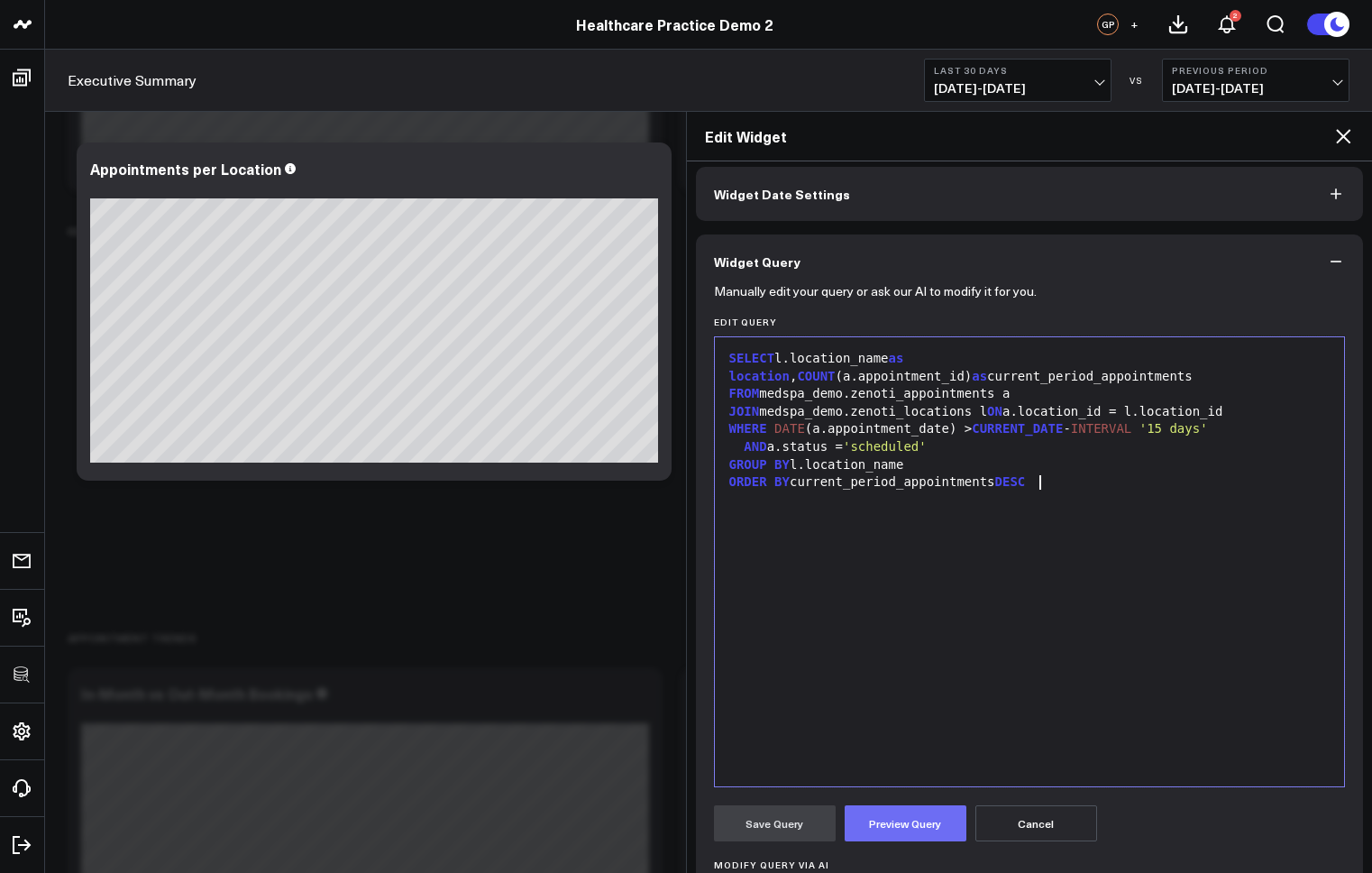
click at [899, 825] on button "Preview Query" at bounding box center [906, 823] width 122 height 36
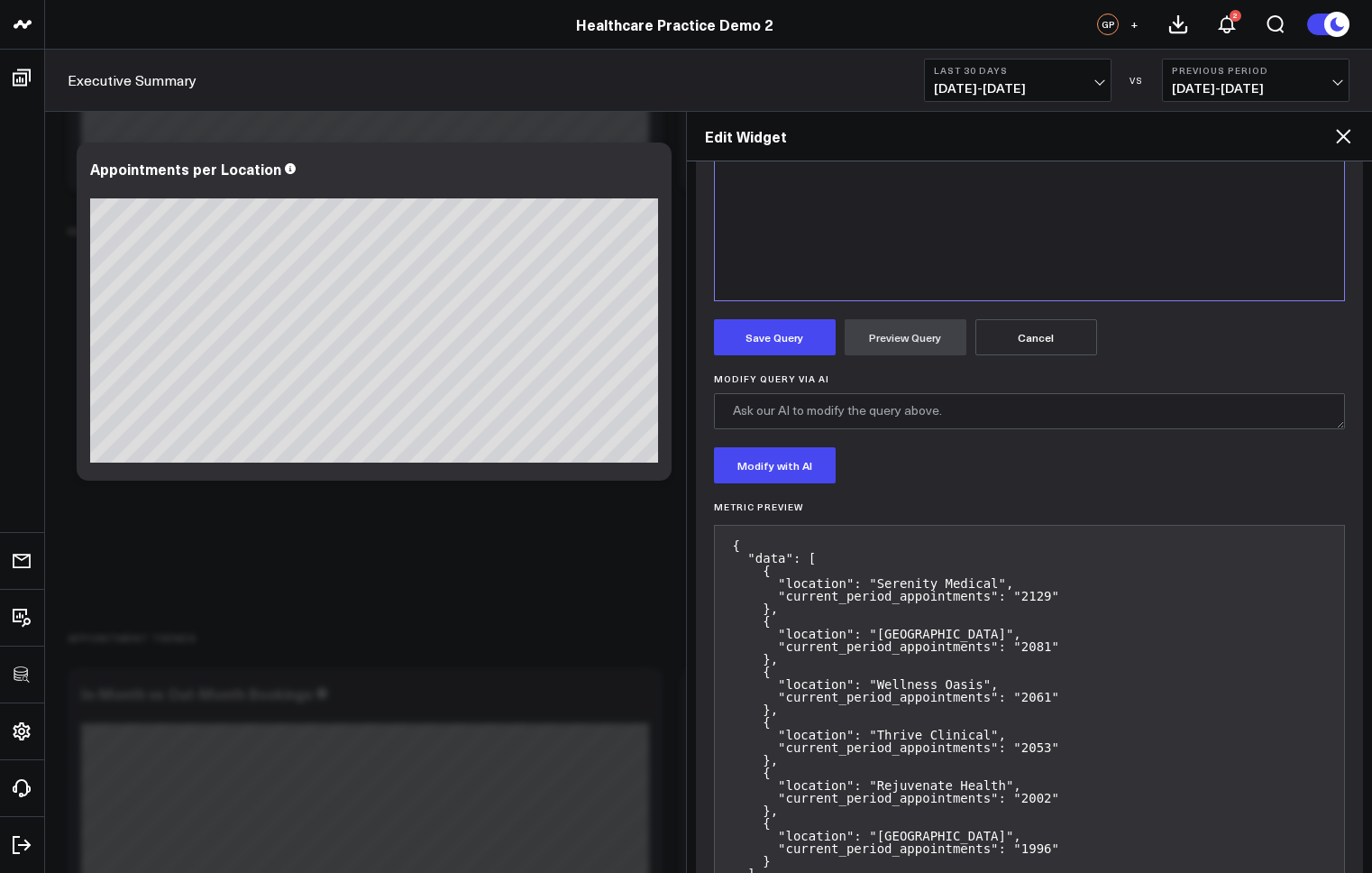
scroll to position [641, 0]
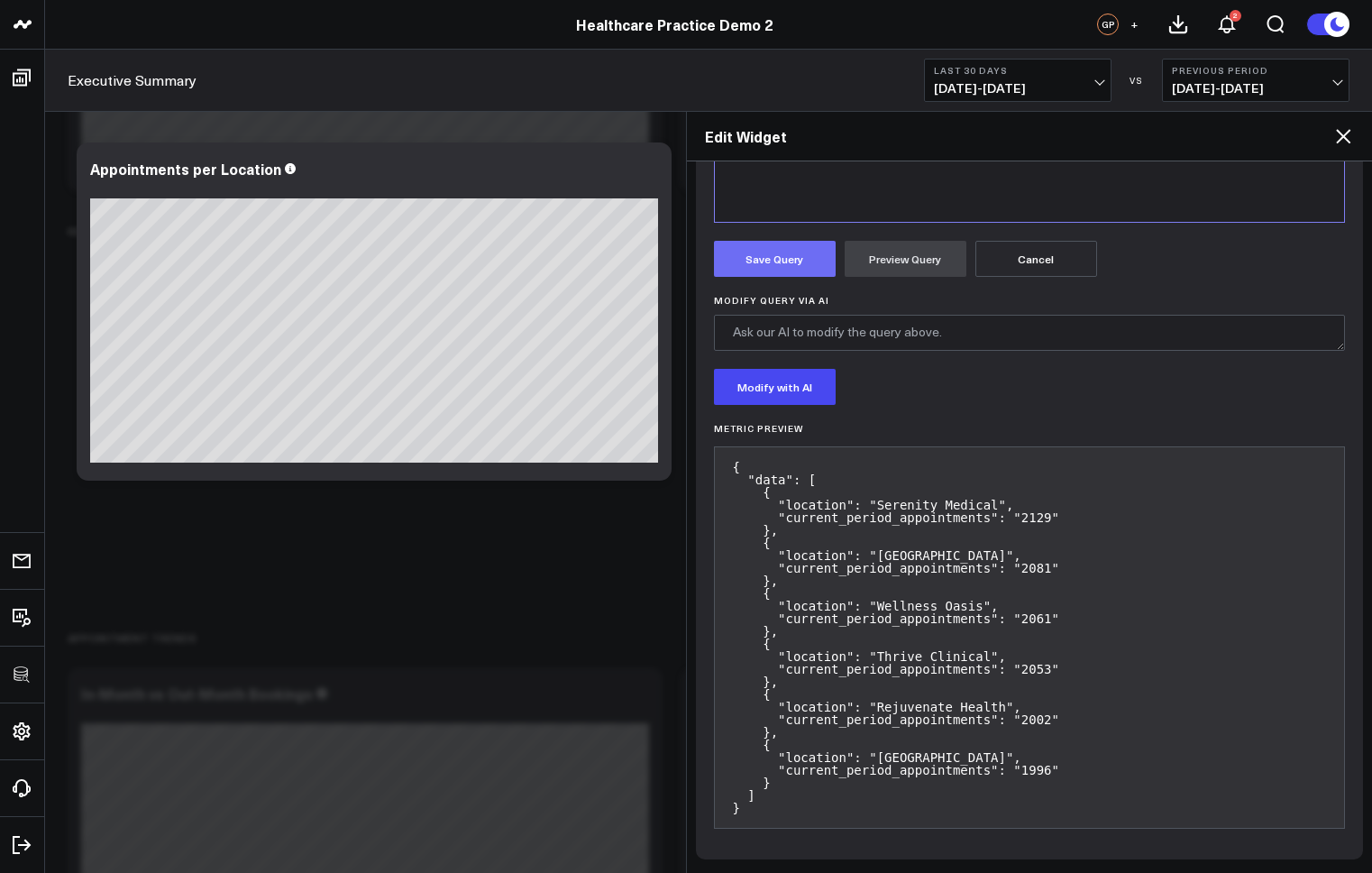
click at [803, 259] on button "Save Query" at bounding box center [775, 258] width 122 height 36
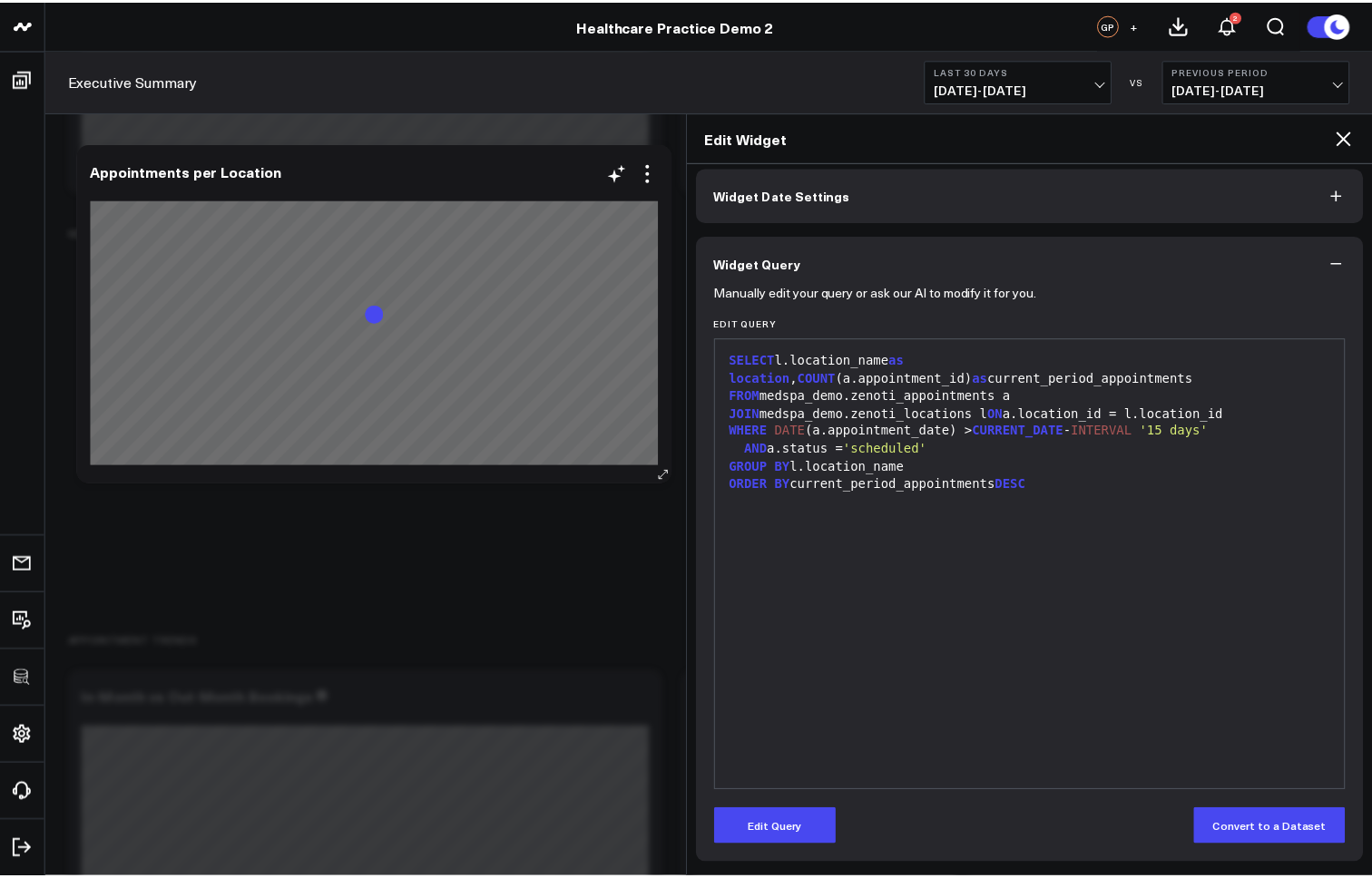
scroll to position [76, 0]
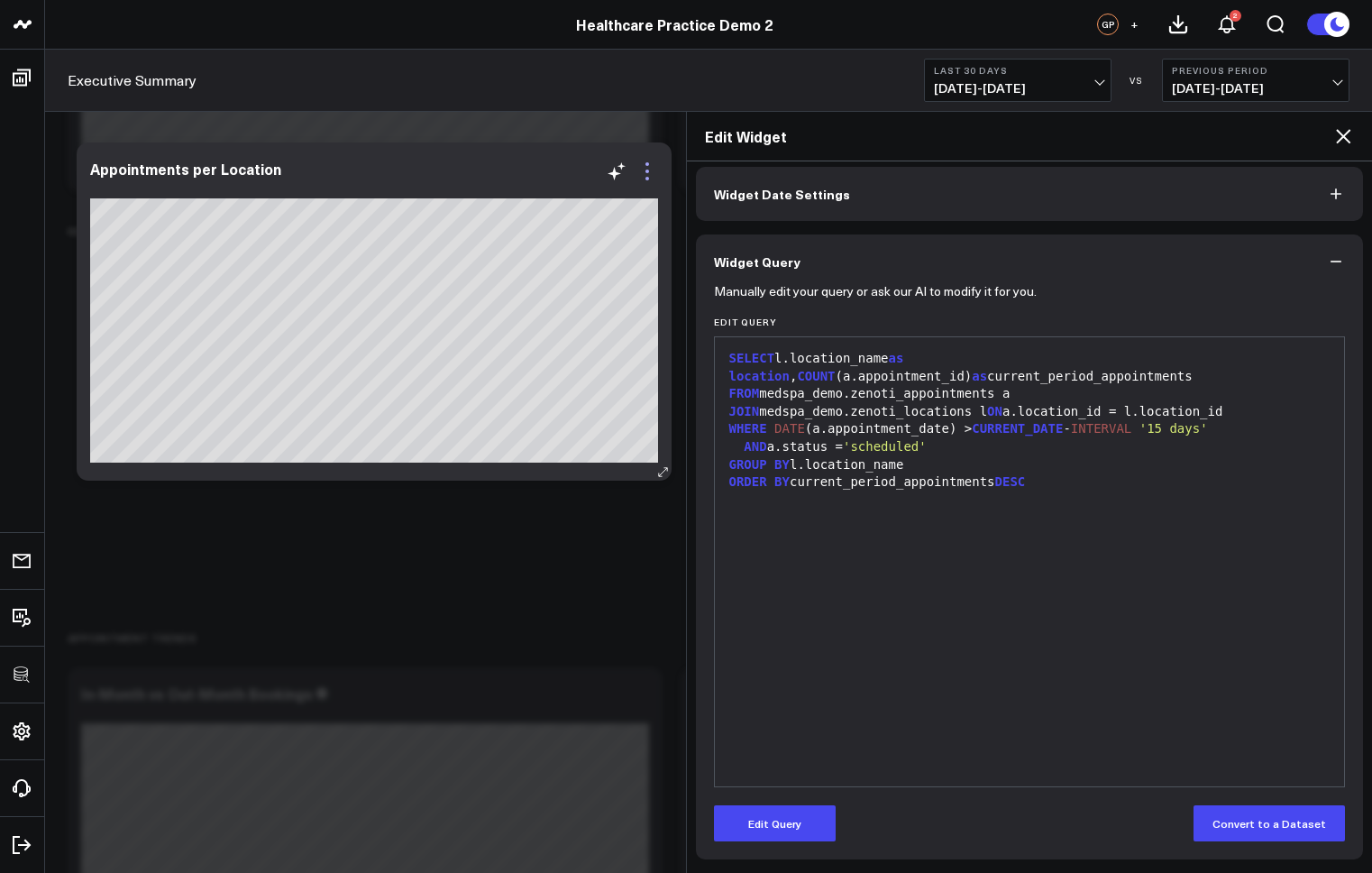
click at [647, 174] on icon at bounding box center [647, 171] width 21 height 21
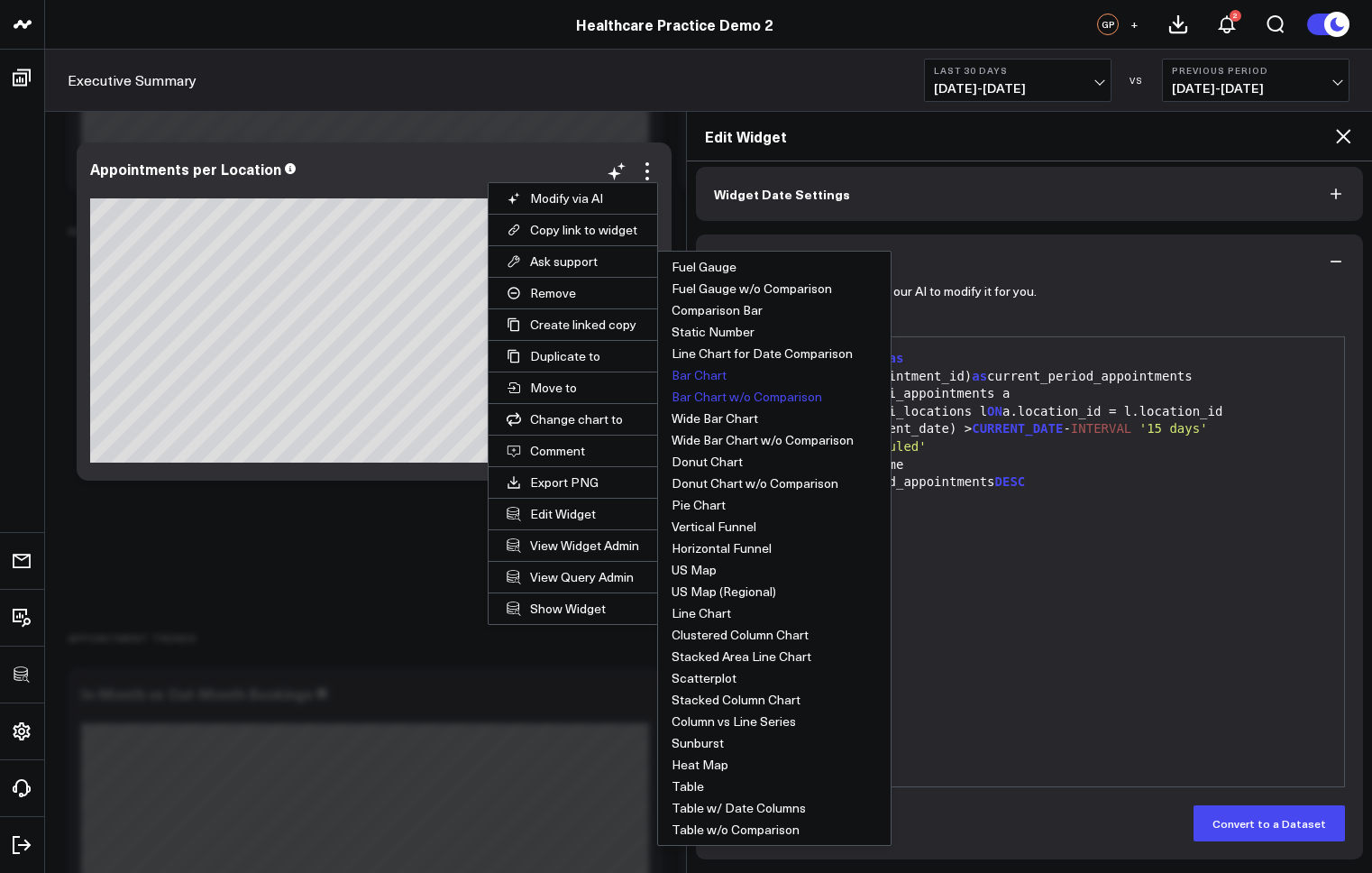
click at [709, 376] on button "Bar Chart" at bounding box center [774, 374] width 232 height 21
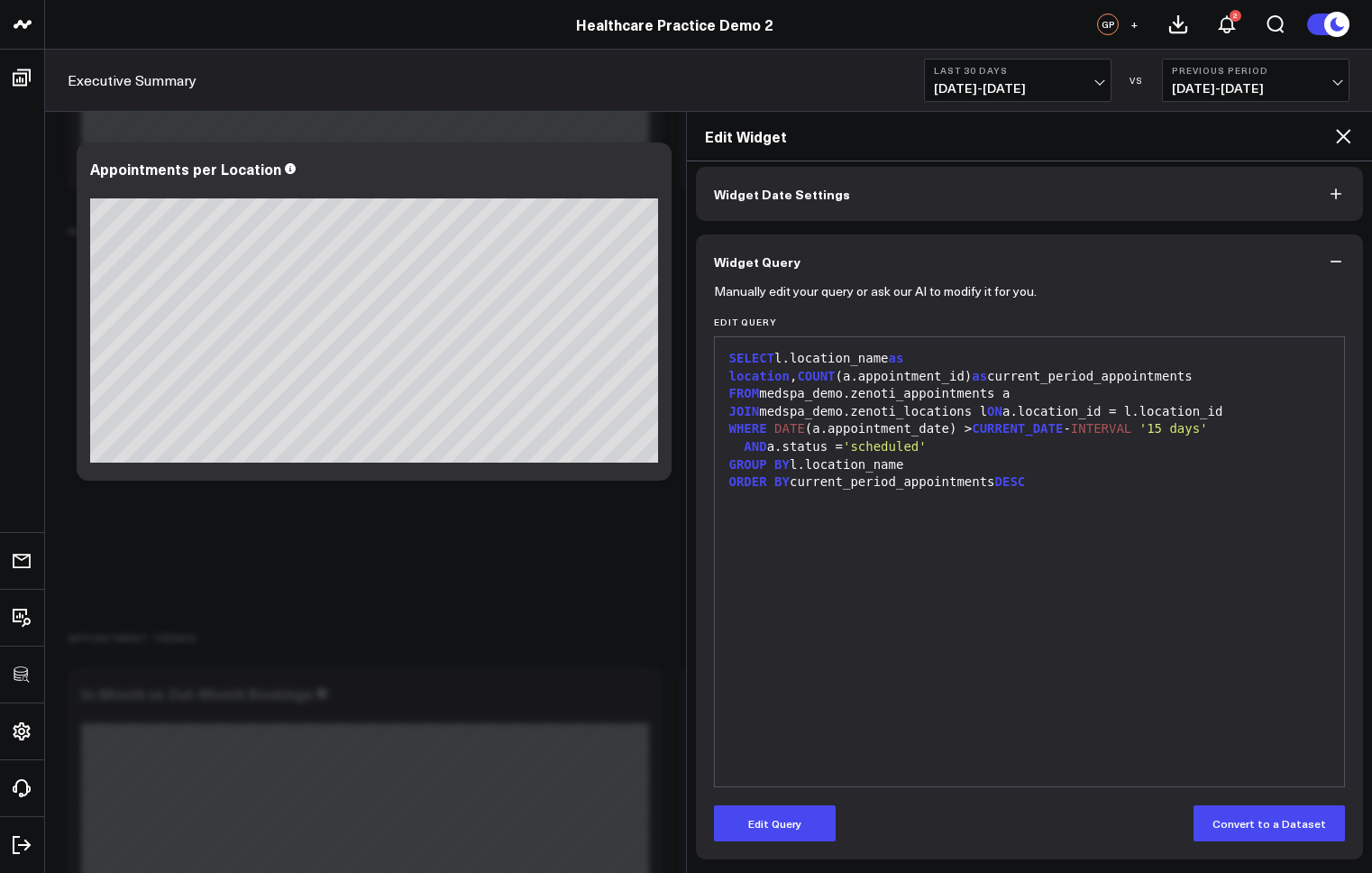
drag, startPoint x: 1343, startPoint y: 136, endPoint x: 1121, endPoint y: 252, distance: 250.5
click at [1343, 136] on icon at bounding box center [1343, 136] width 15 height 15
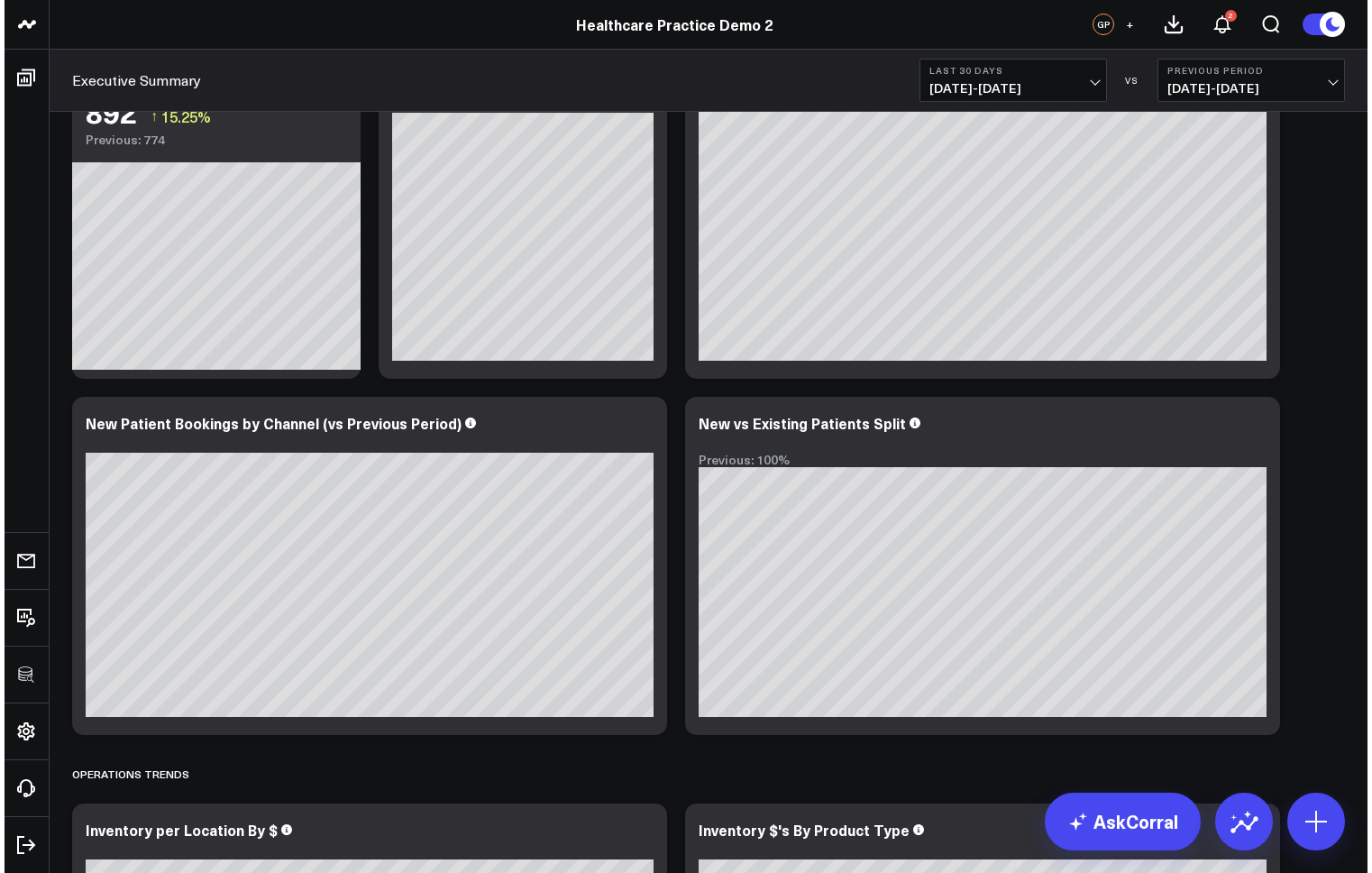
scroll to position [2992, 0]
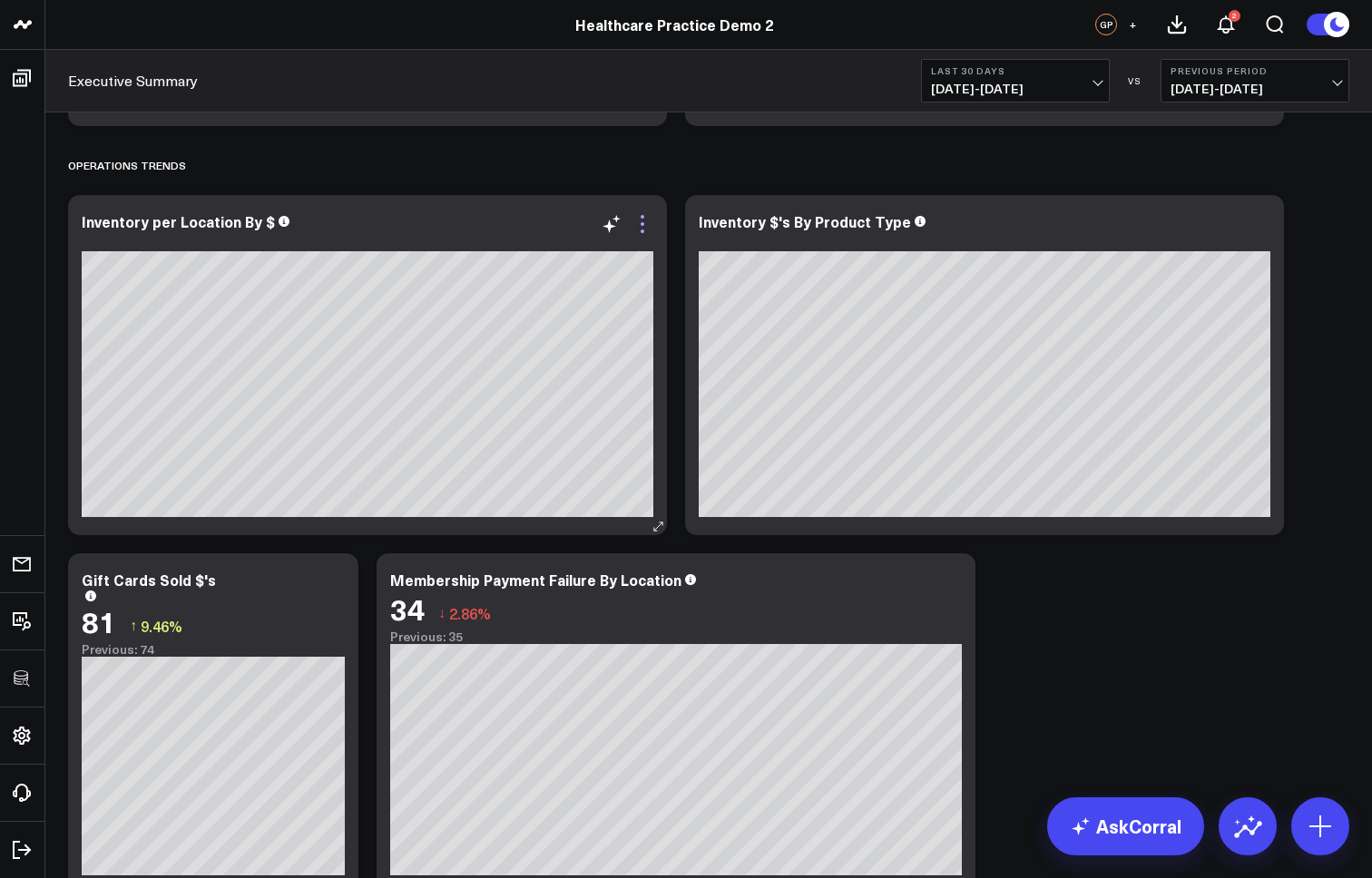
click at [649, 224] on icon at bounding box center [642, 223] width 21 height 21
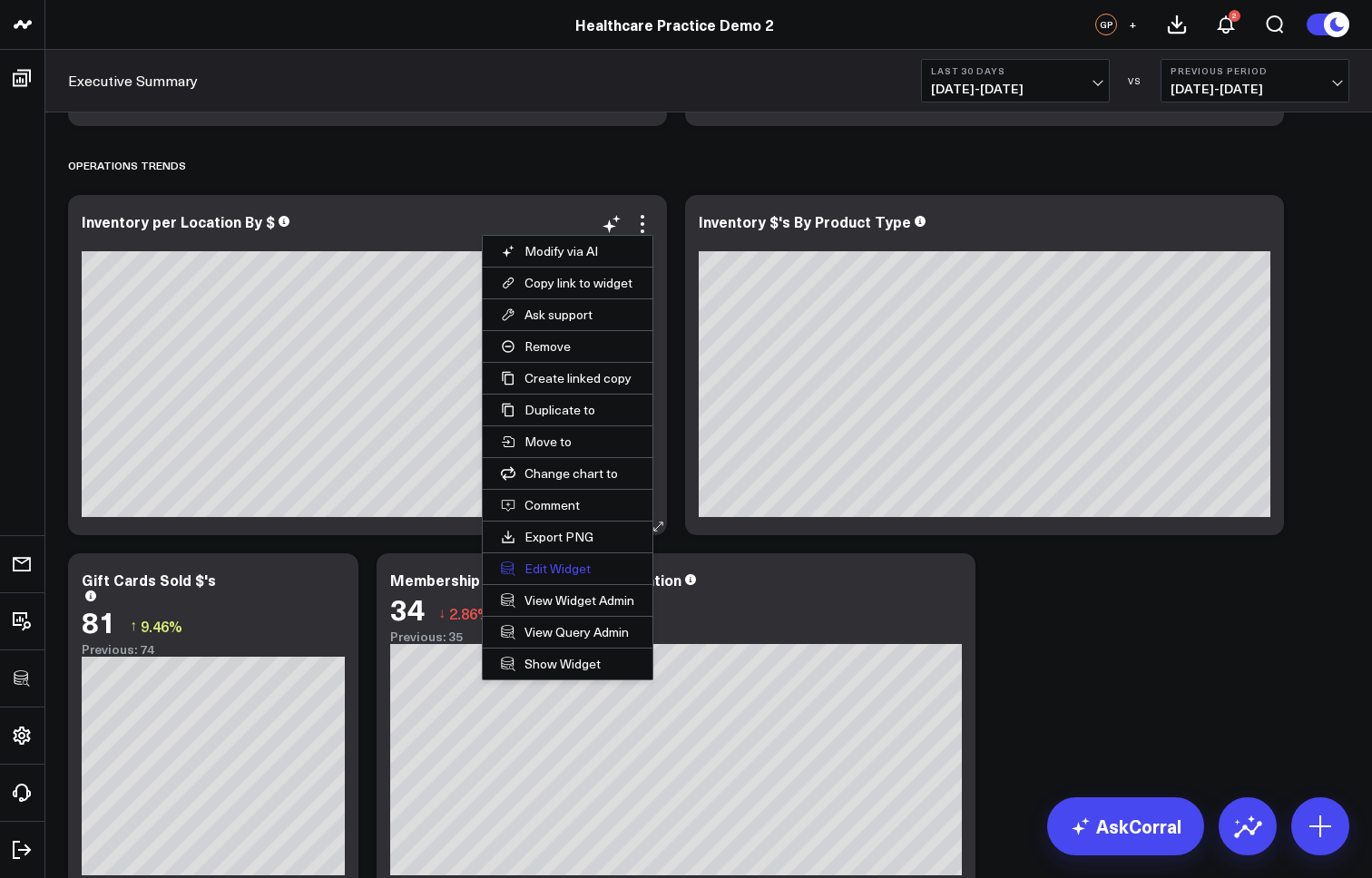
click at [543, 566] on button "Edit Widget" at bounding box center [567, 568] width 170 height 31
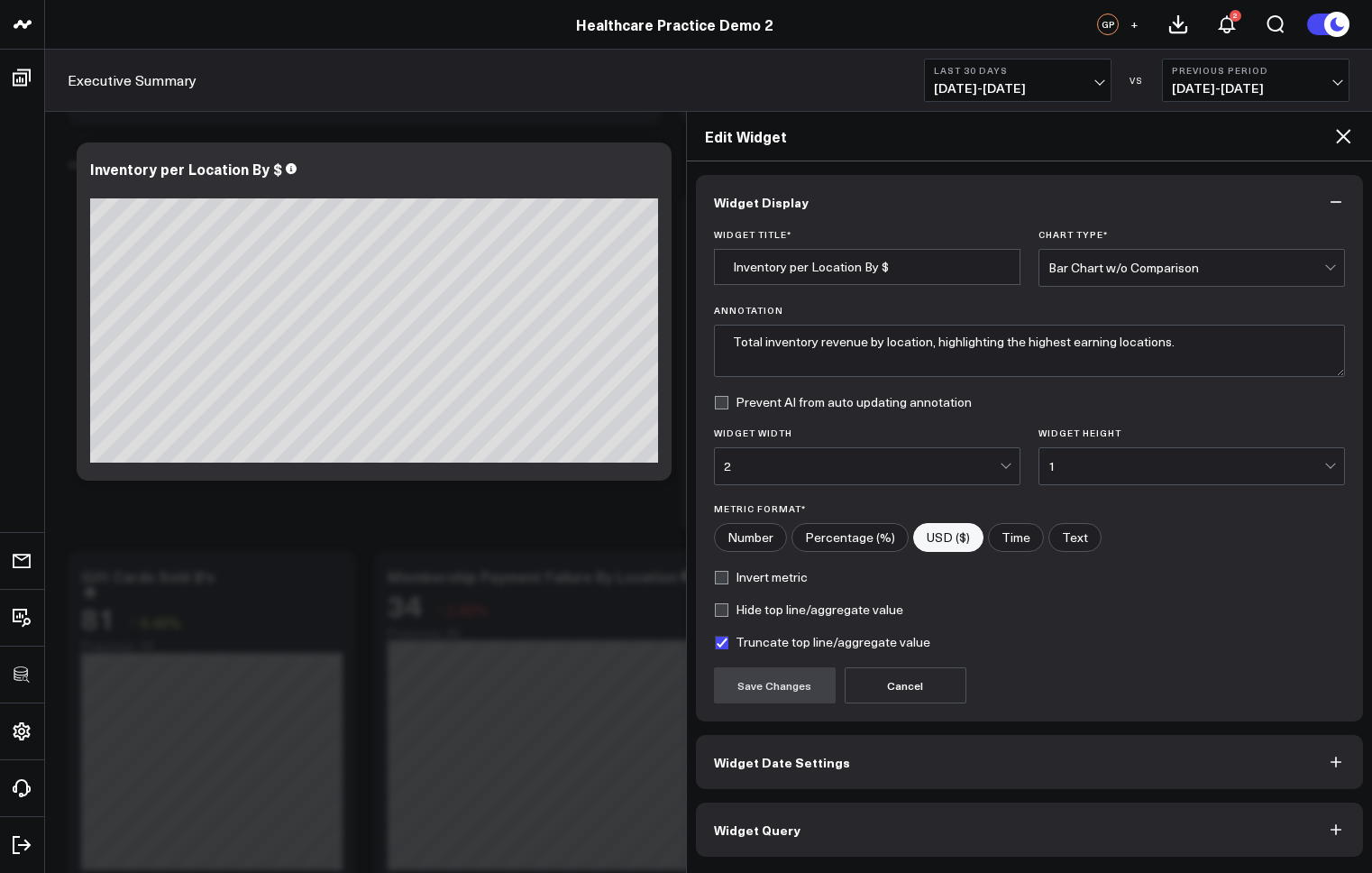
click at [806, 831] on button "Widget Query" at bounding box center [1029, 830] width 668 height 54
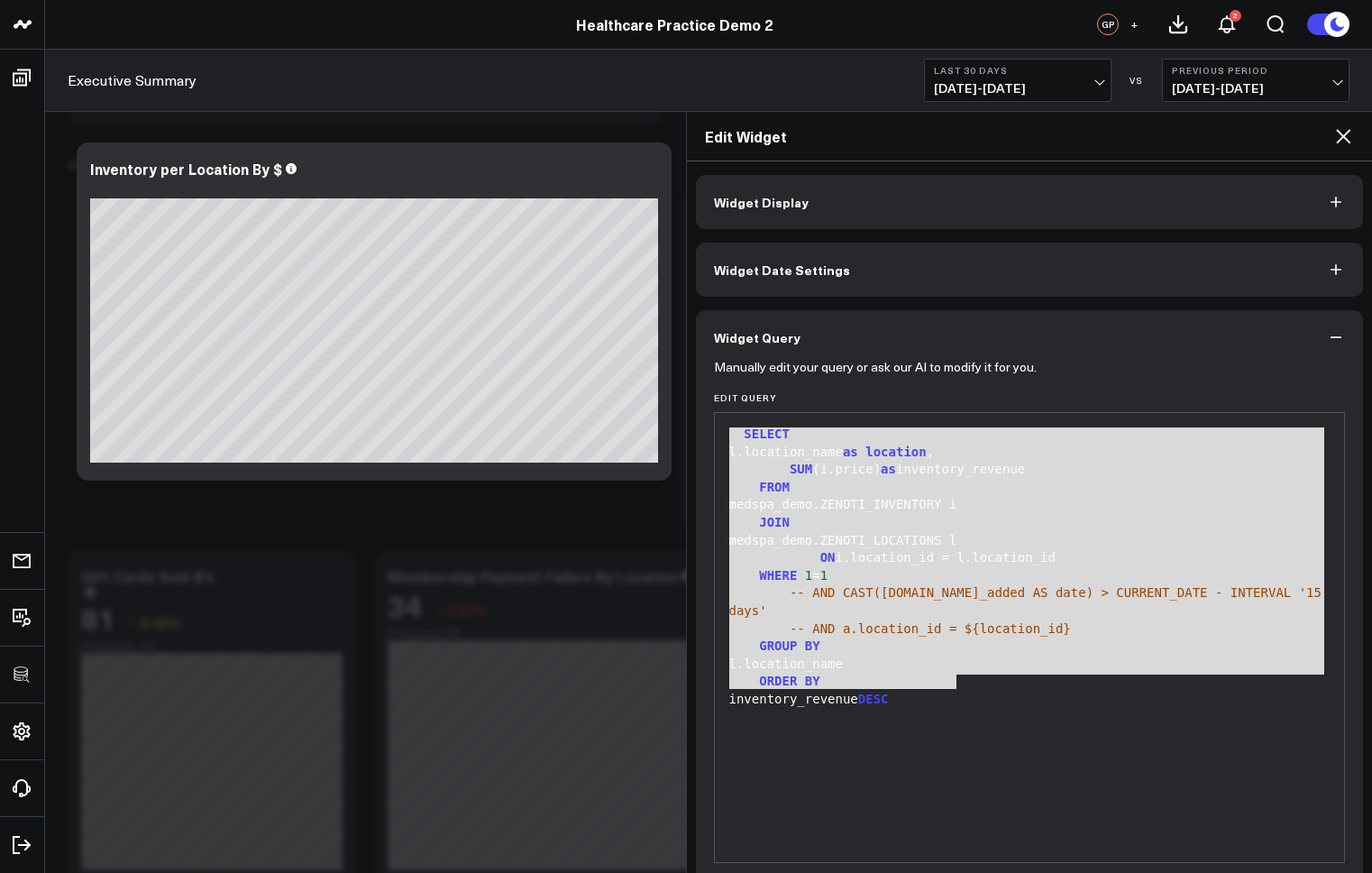
drag, startPoint x: 999, startPoint y: 711, endPoint x: 716, endPoint y: 420, distance: 405.9
click at [691, 417] on div "Widget Display Widget Date Settings Widget Query Manually edit your query or as…" at bounding box center [1030, 517] width 686 height 712
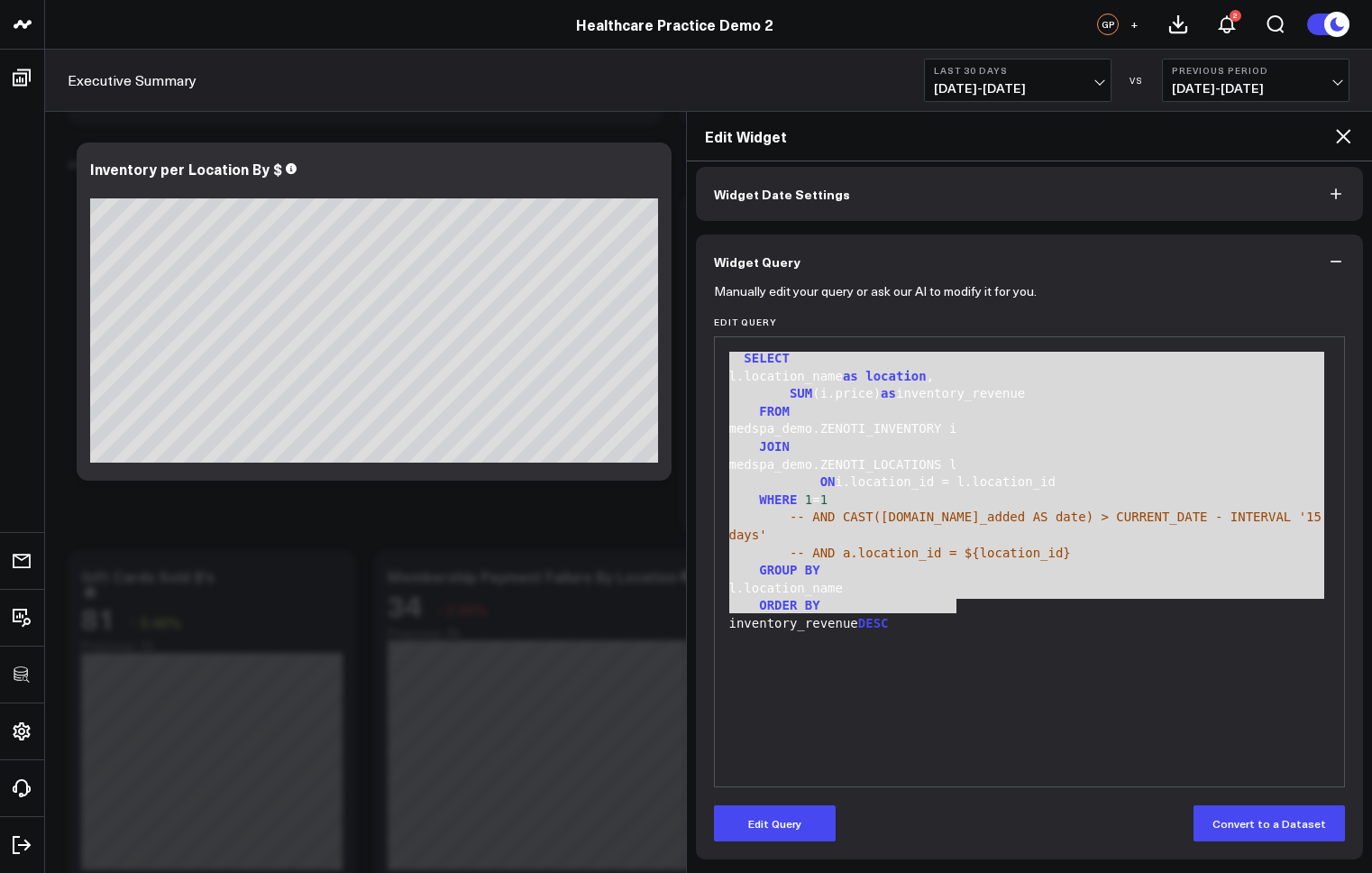
drag, startPoint x: 797, startPoint y: 823, endPoint x: 903, endPoint y: 763, distance: 121.8
click at [799, 822] on button "Edit Query" at bounding box center [775, 823] width 122 height 36
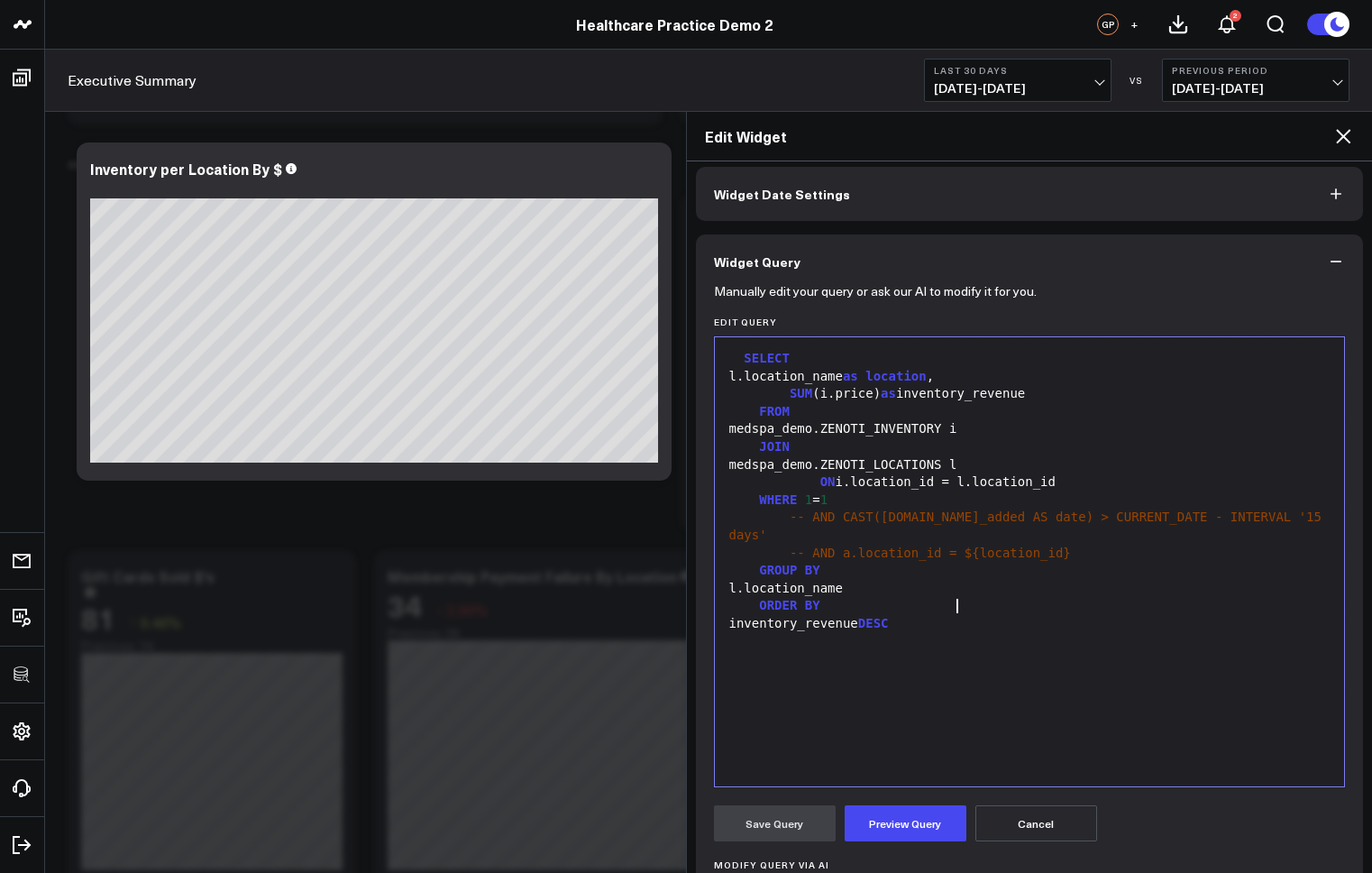
drag, startPoint x: 1010, startPoint y: 645, endPoint x: 1043, endPoint y: 643, distance: 33.1
click at [1010, 645] on div "SELECT l.location_name as location , SUM (i.price) as inventory_revenue FROM me…" at bounding box center [1030, 562] width 612 height 431
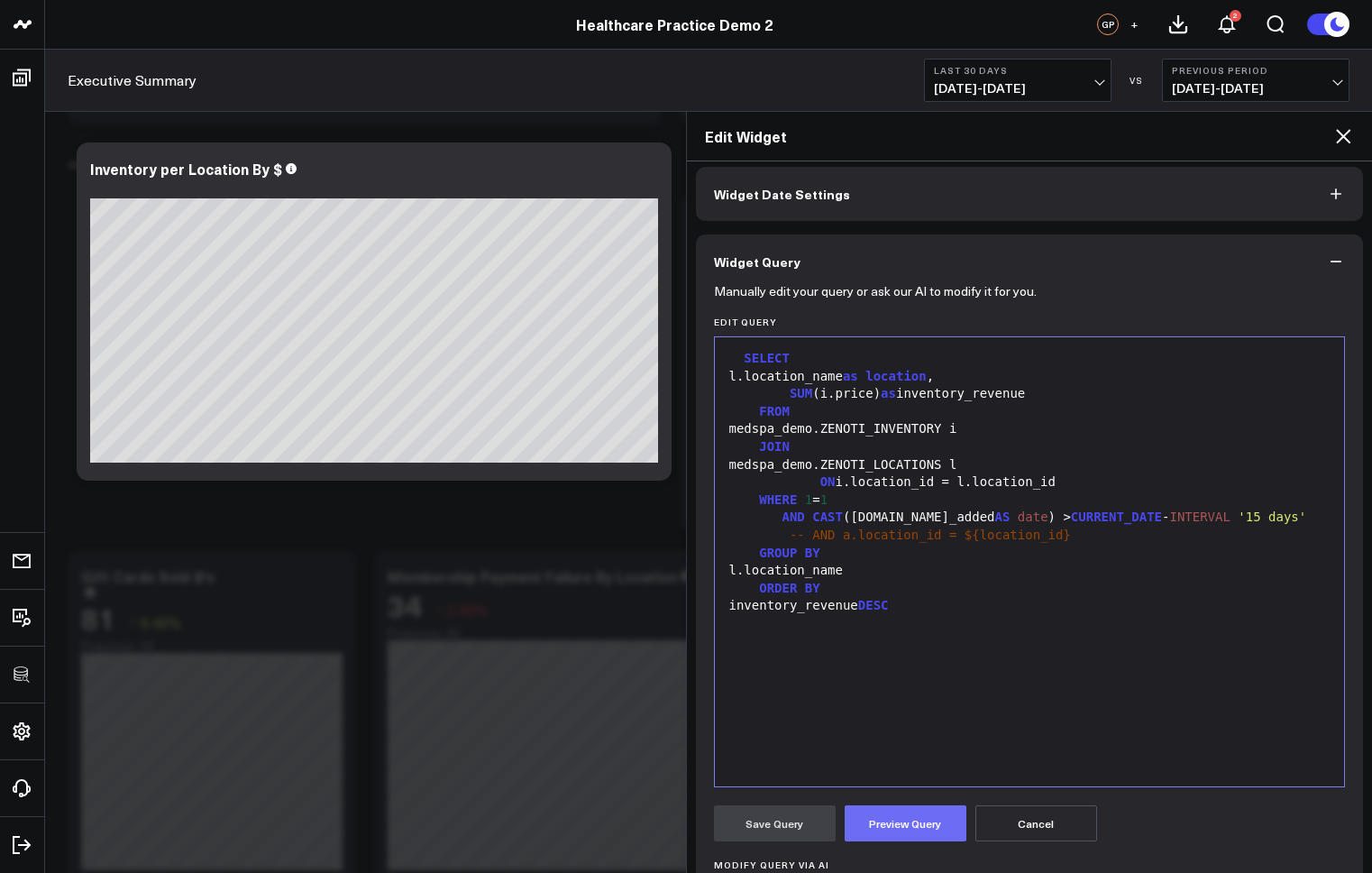
click at [889, 831] on button "Preview Query" at bounding box center [906, 823] width 122 height 36
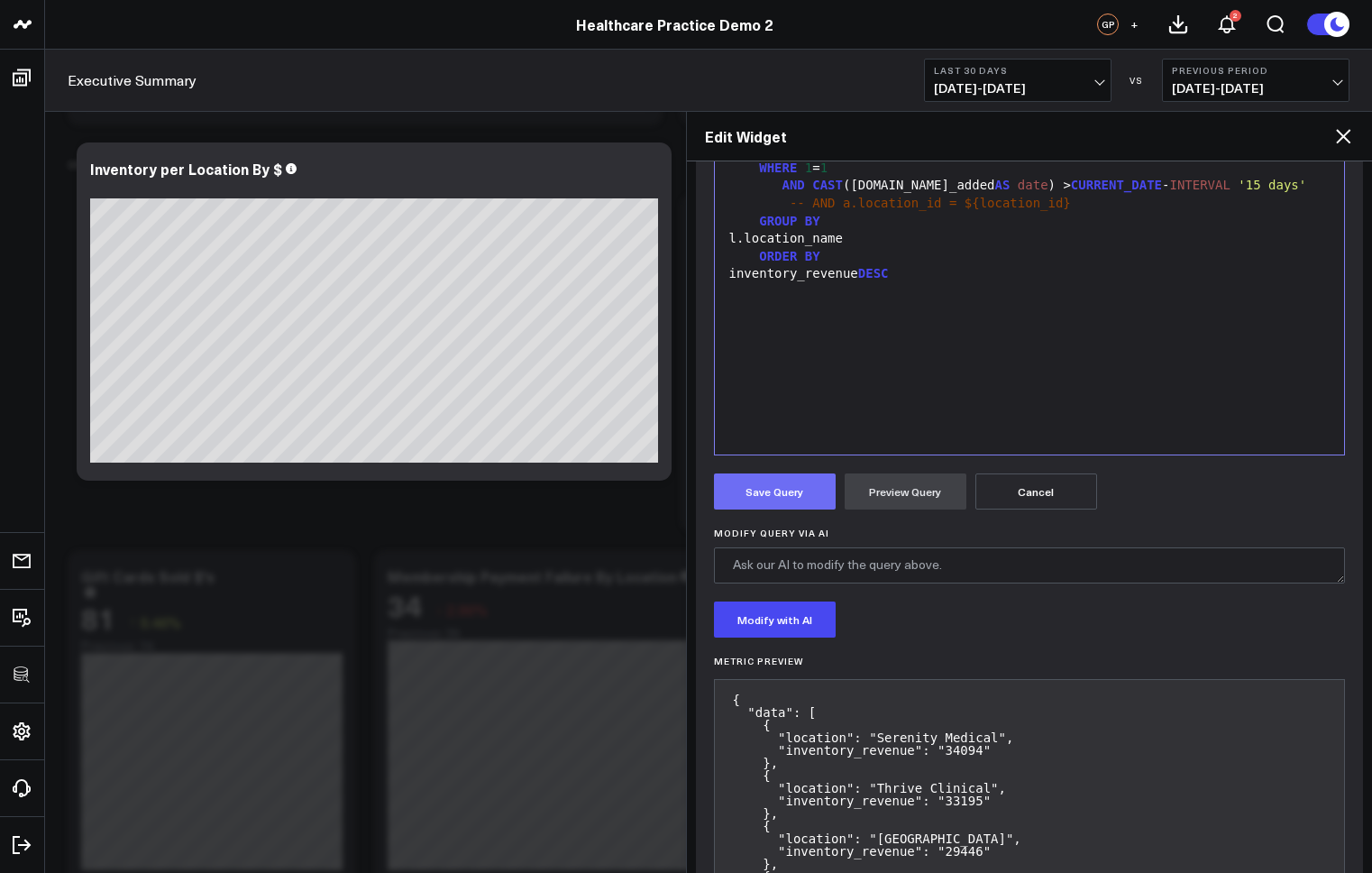
scroll to position [409, 0]
click at [795, 491] on button "Save Query" at bounding box center [775, 490] width 122 height 36
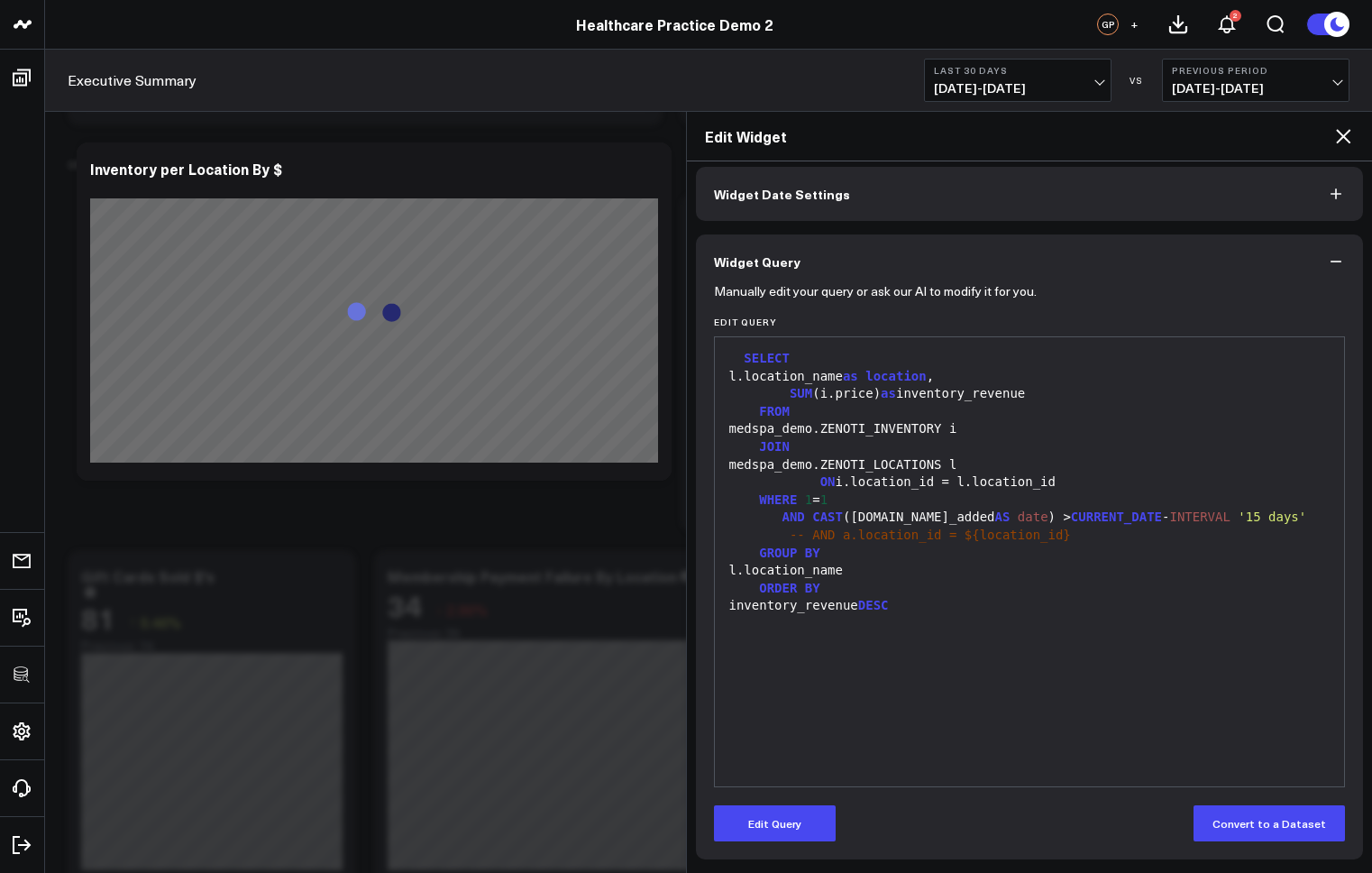
scroll to position [76, 0]
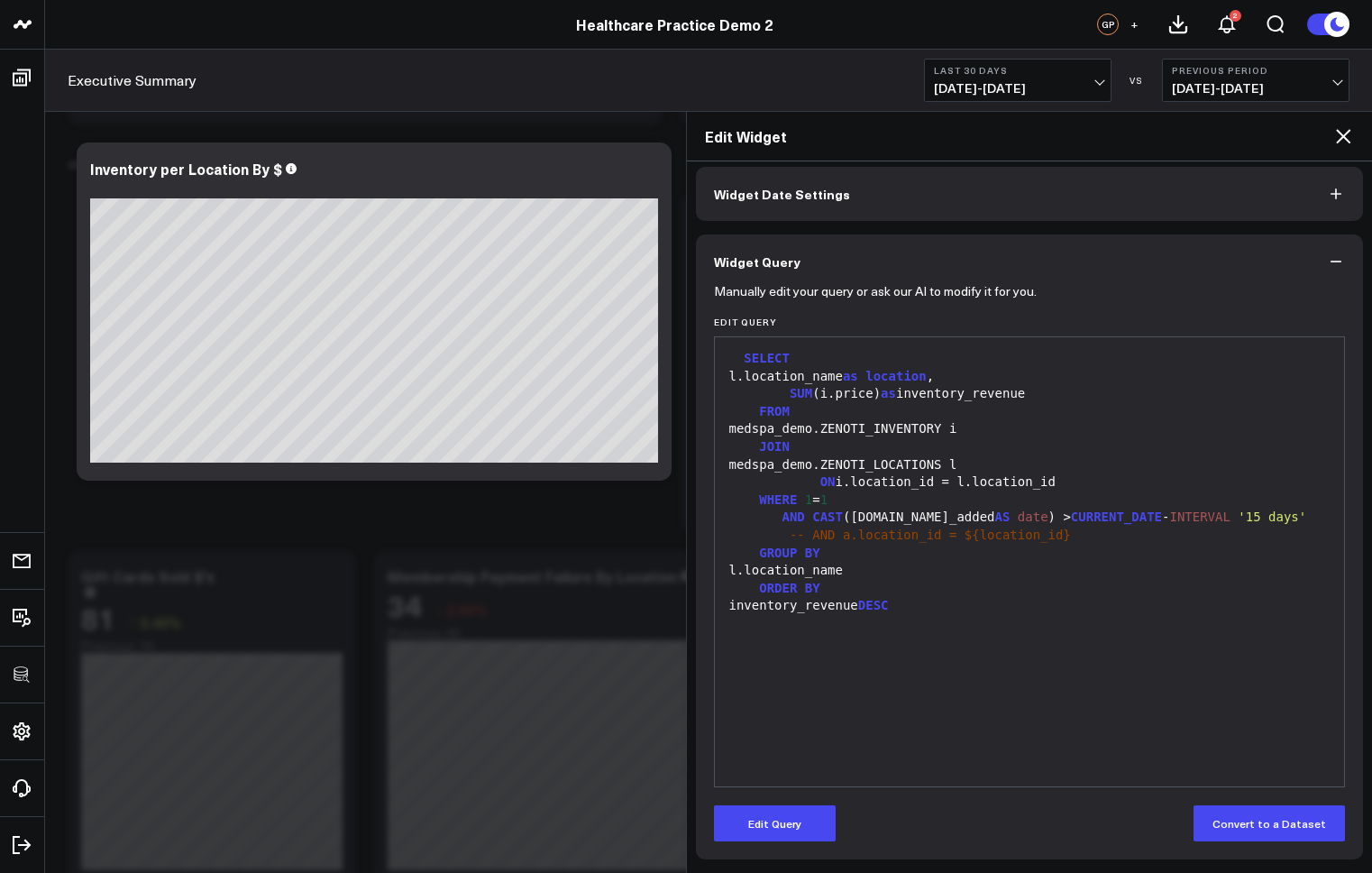
click at [1347, 136] on icon at bounding box center [1343, 136] width 21 height 21
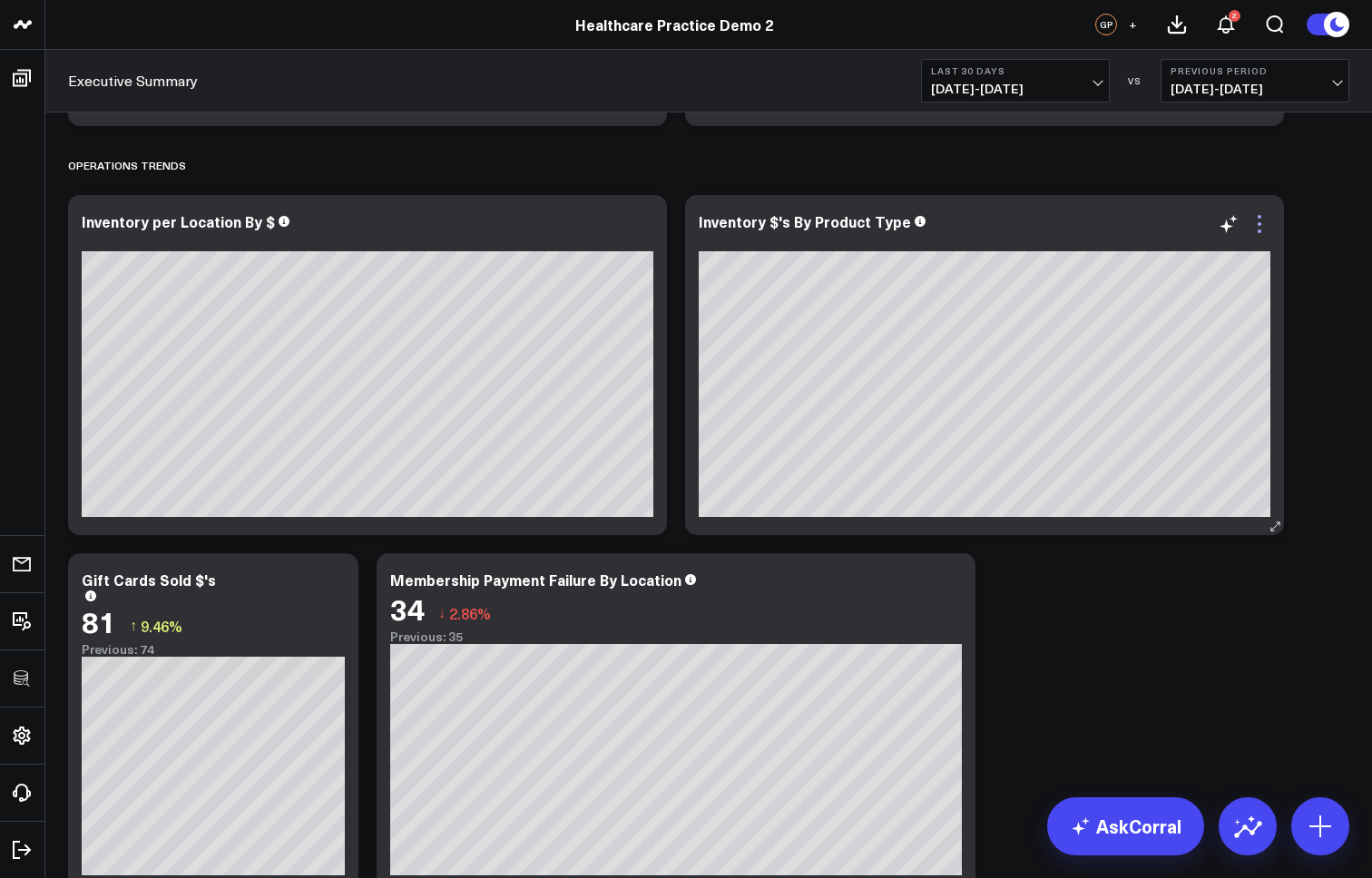
click at [1259, 219] on icon at bounding box center [1259, 223] width 21 height 21
click at [642, 224] on icon at bounding box center [643, 224] width 4 height 4
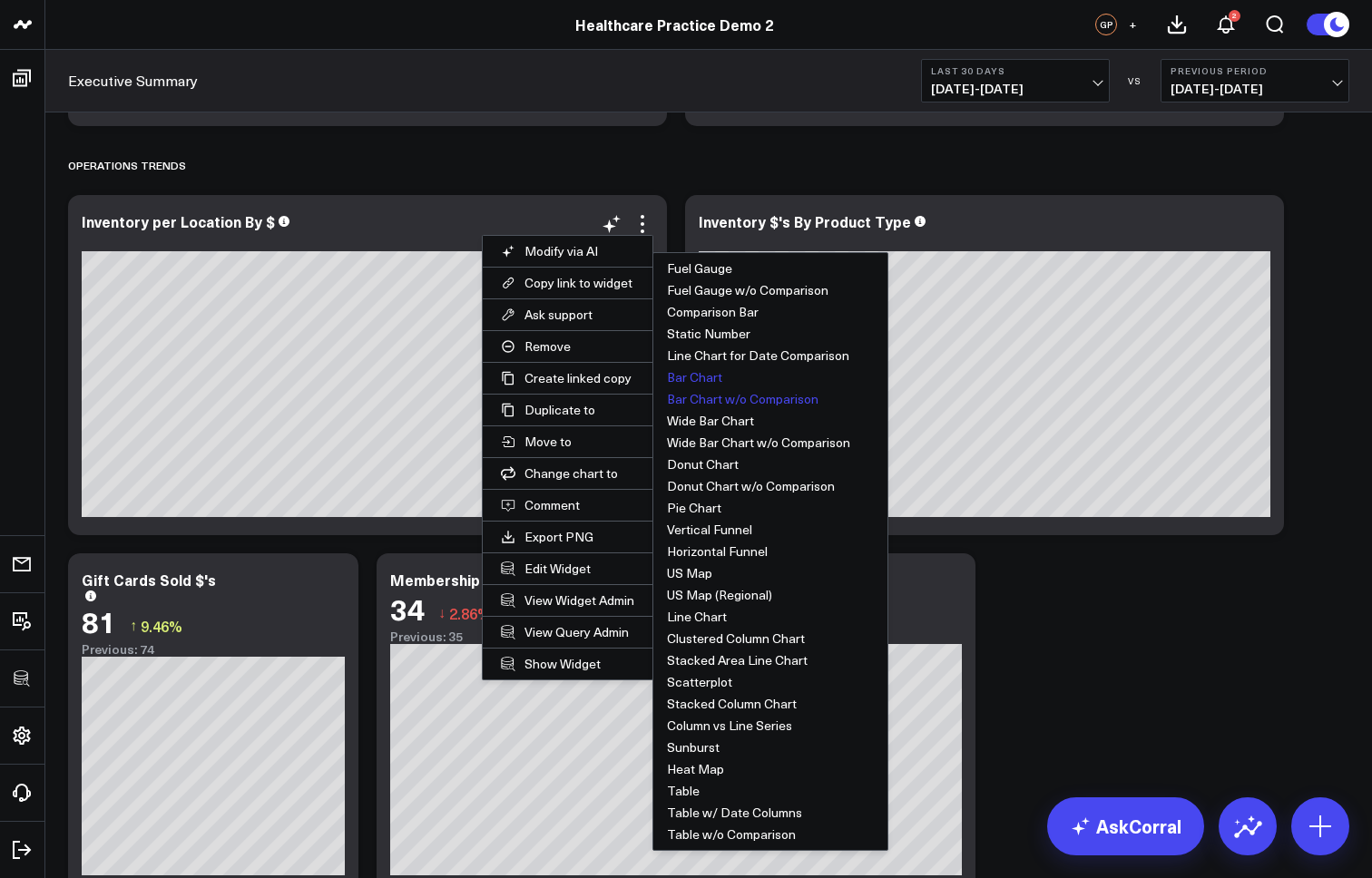
click at [703, 380] on button "Bar Chart" at bounding box center [770, 376] width 234 height 21
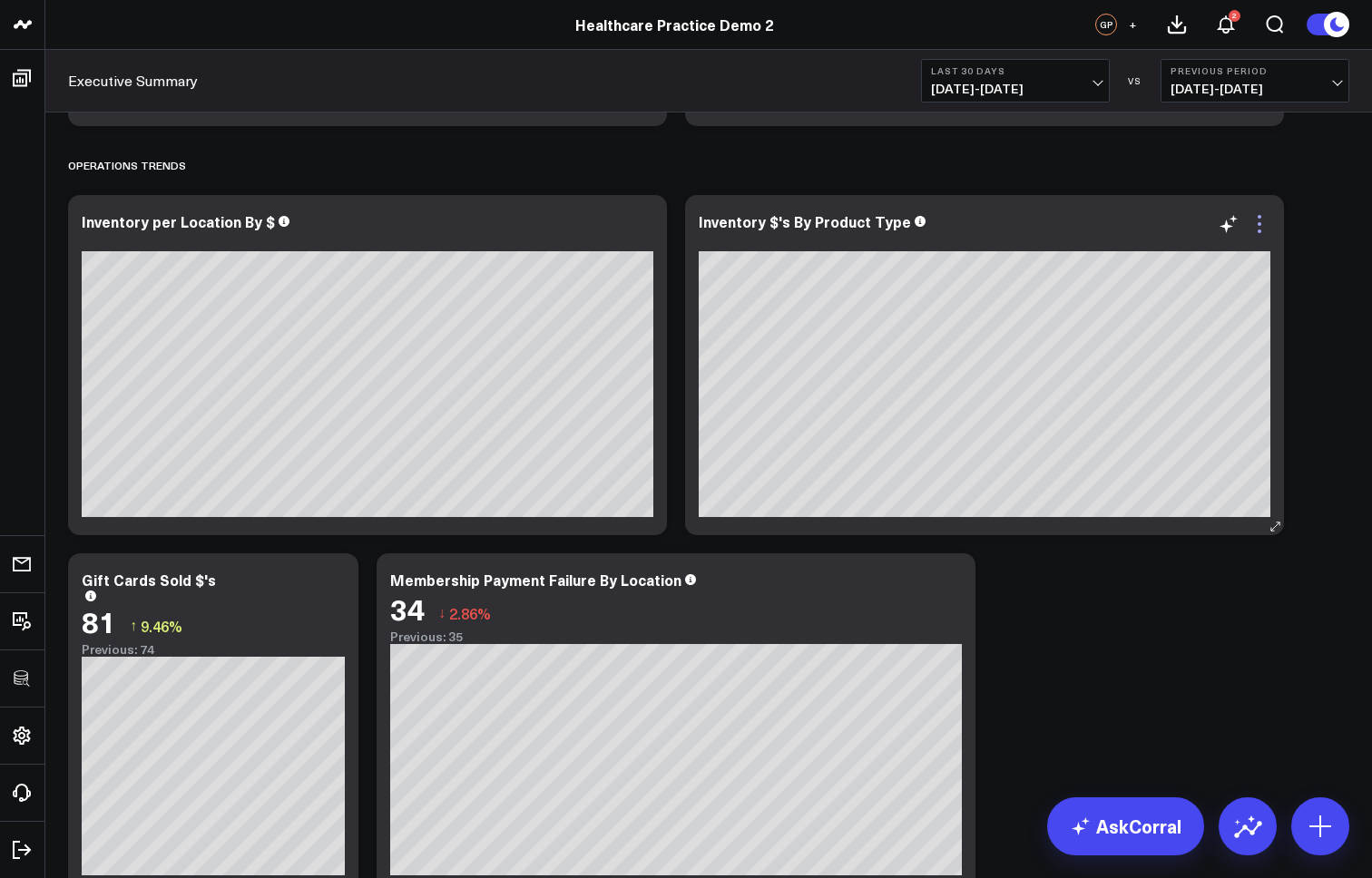
click at [1259, 214] on icon at bounding box center [1259, 223] width 21 height 21
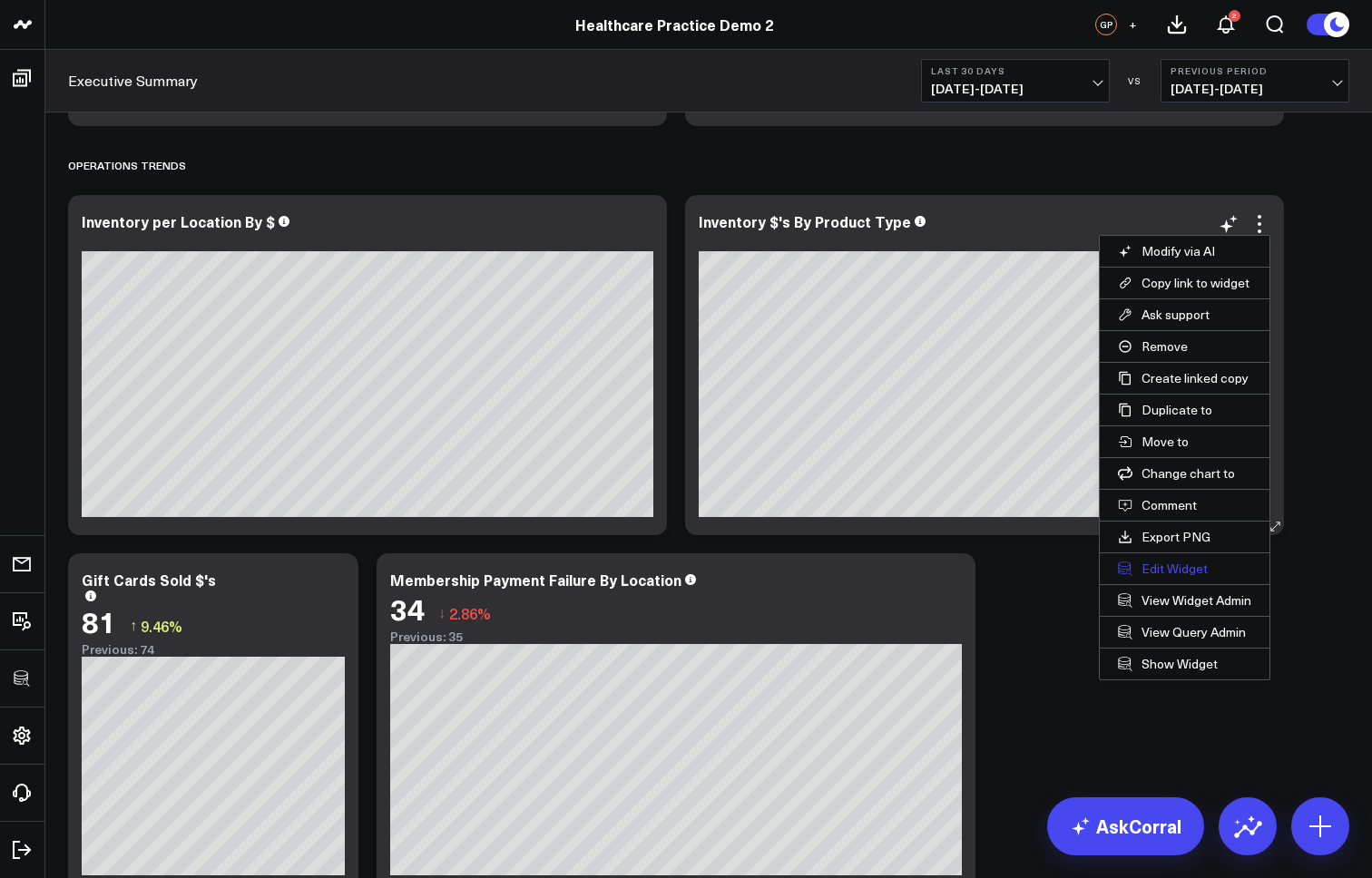
click at [1166, 565] on button "Edit Widget" at bounding box center [1185, 568] width 170 height 31
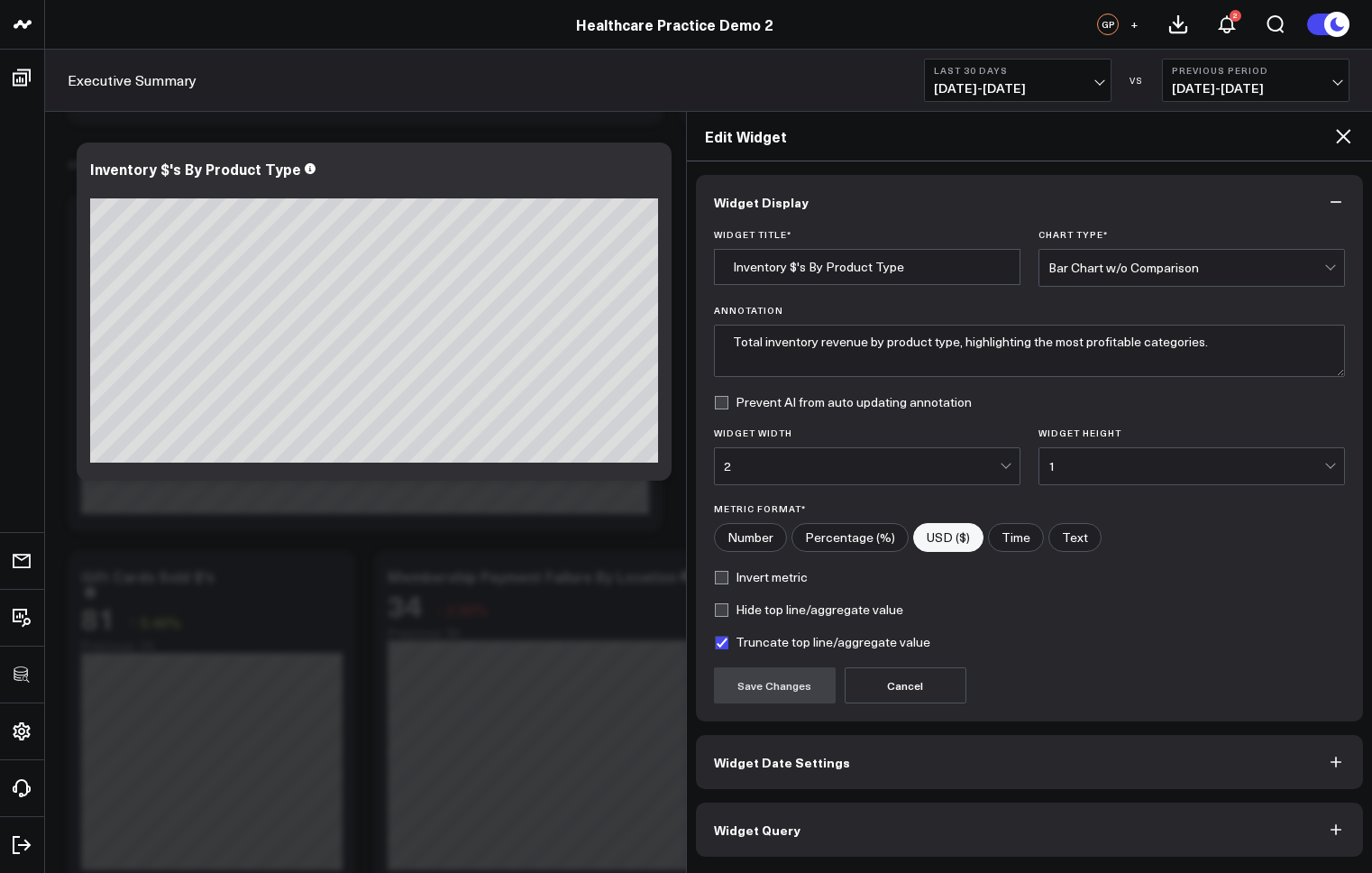
click at [822, 832] on button "Widget Query" at bounding box center [1029, 830] width 668 height 54
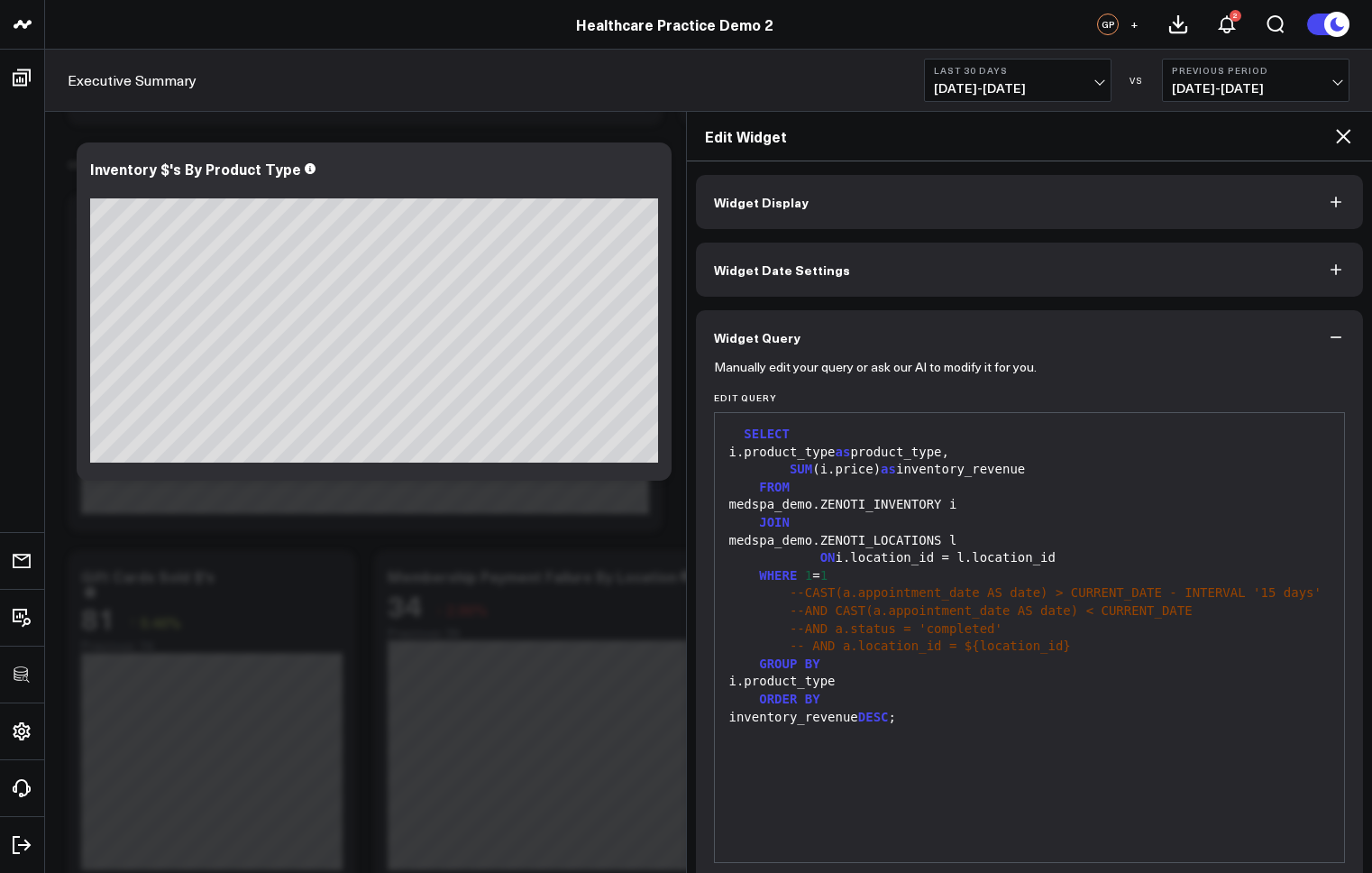
scroll to position [76, 0]
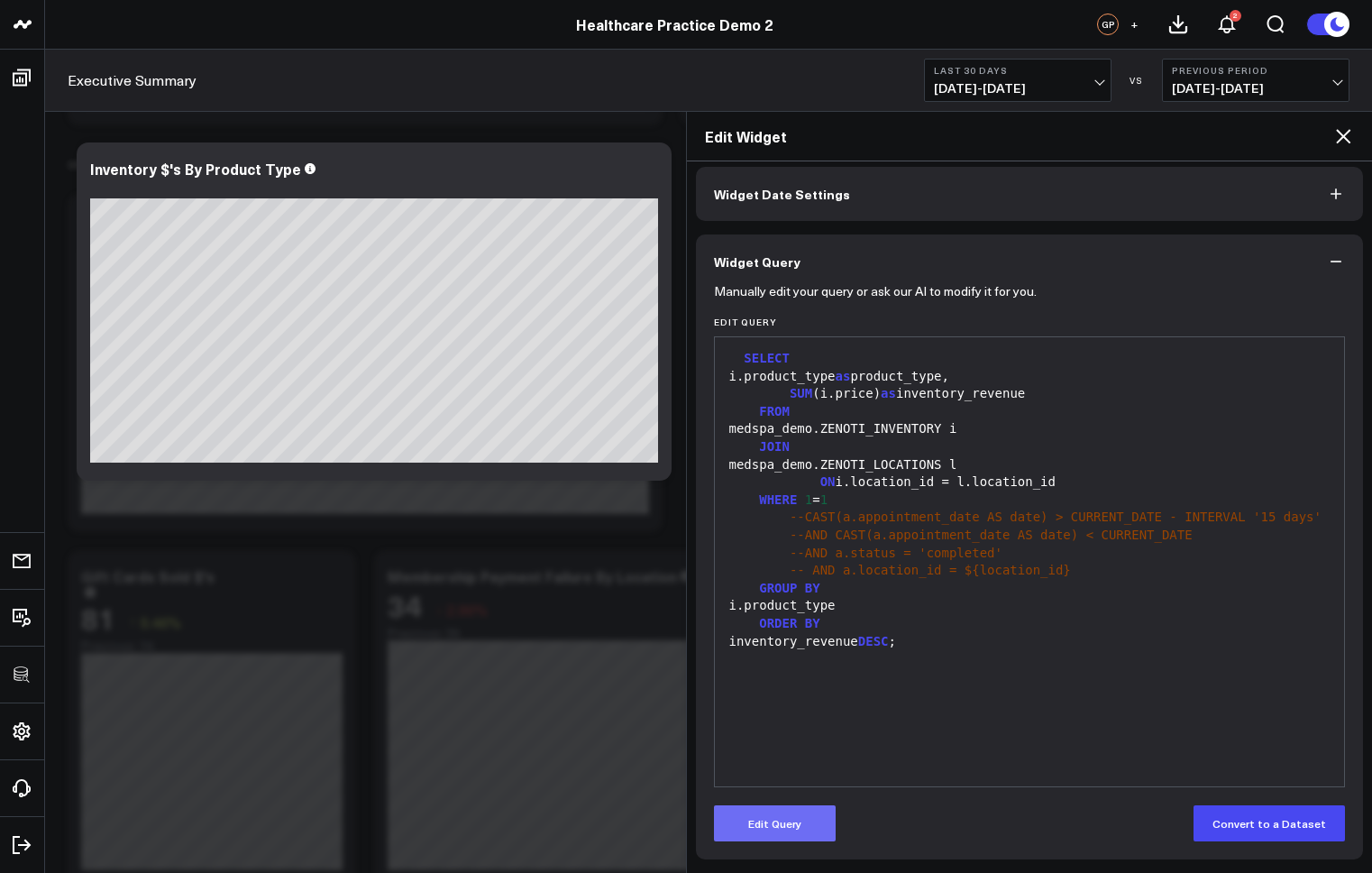
click at [794, 819] on button "Edit Query" at bounding box center [775, 823] width 122 height 36
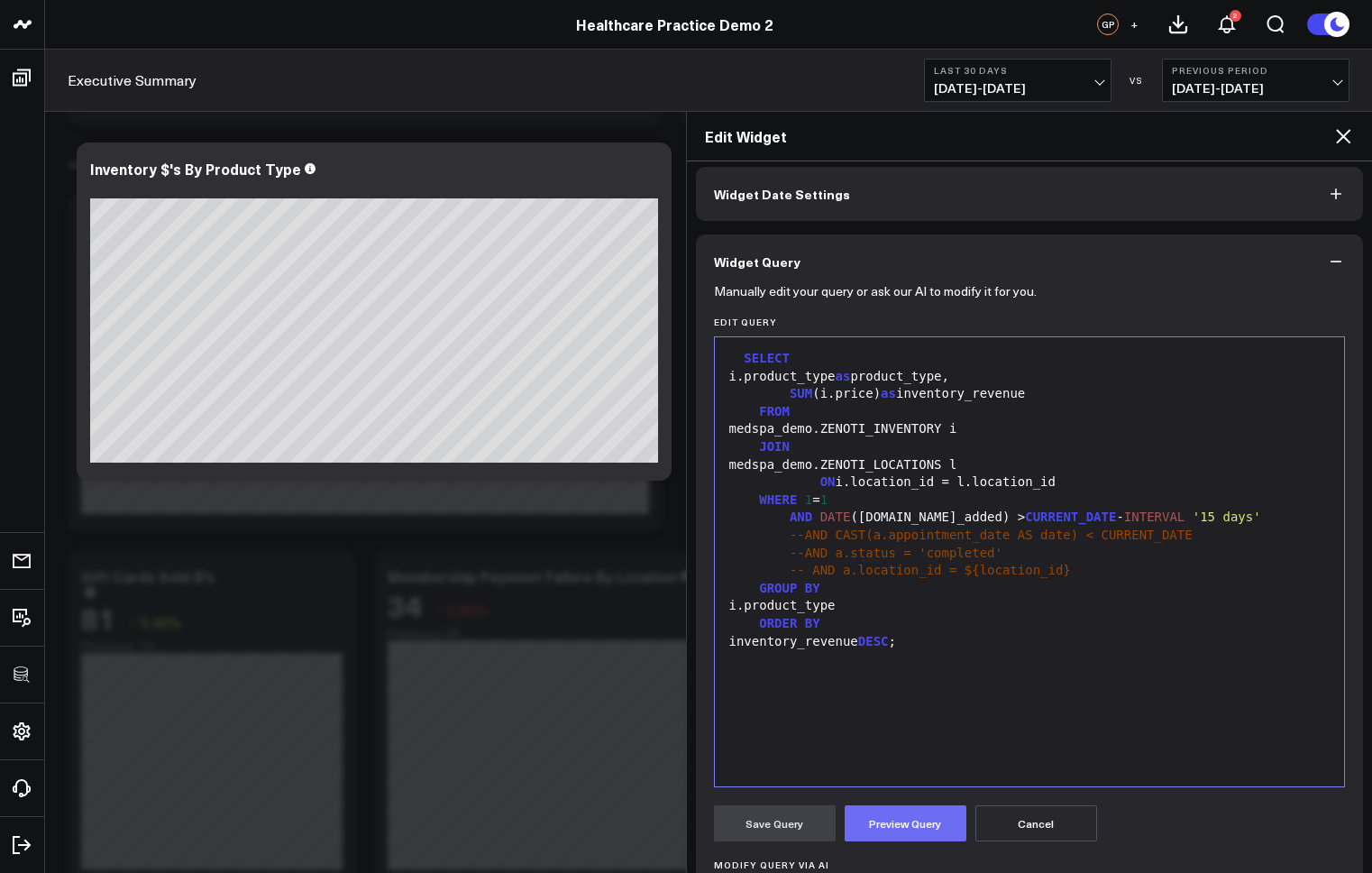
click at [913, 825] on button "Preview Query" at bounding box center [906, 823] width 122 height 36
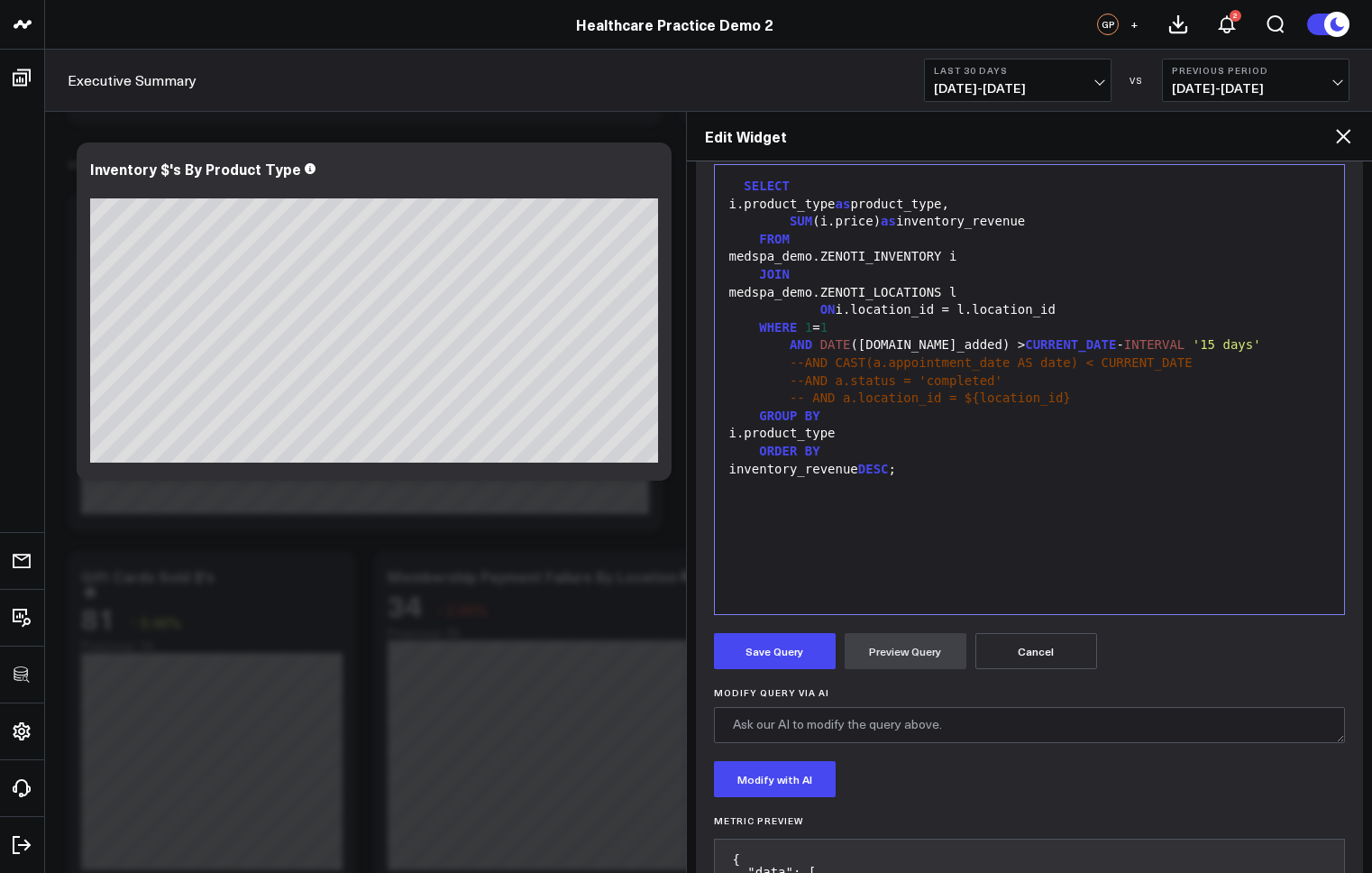
scroll to position [266, 0]
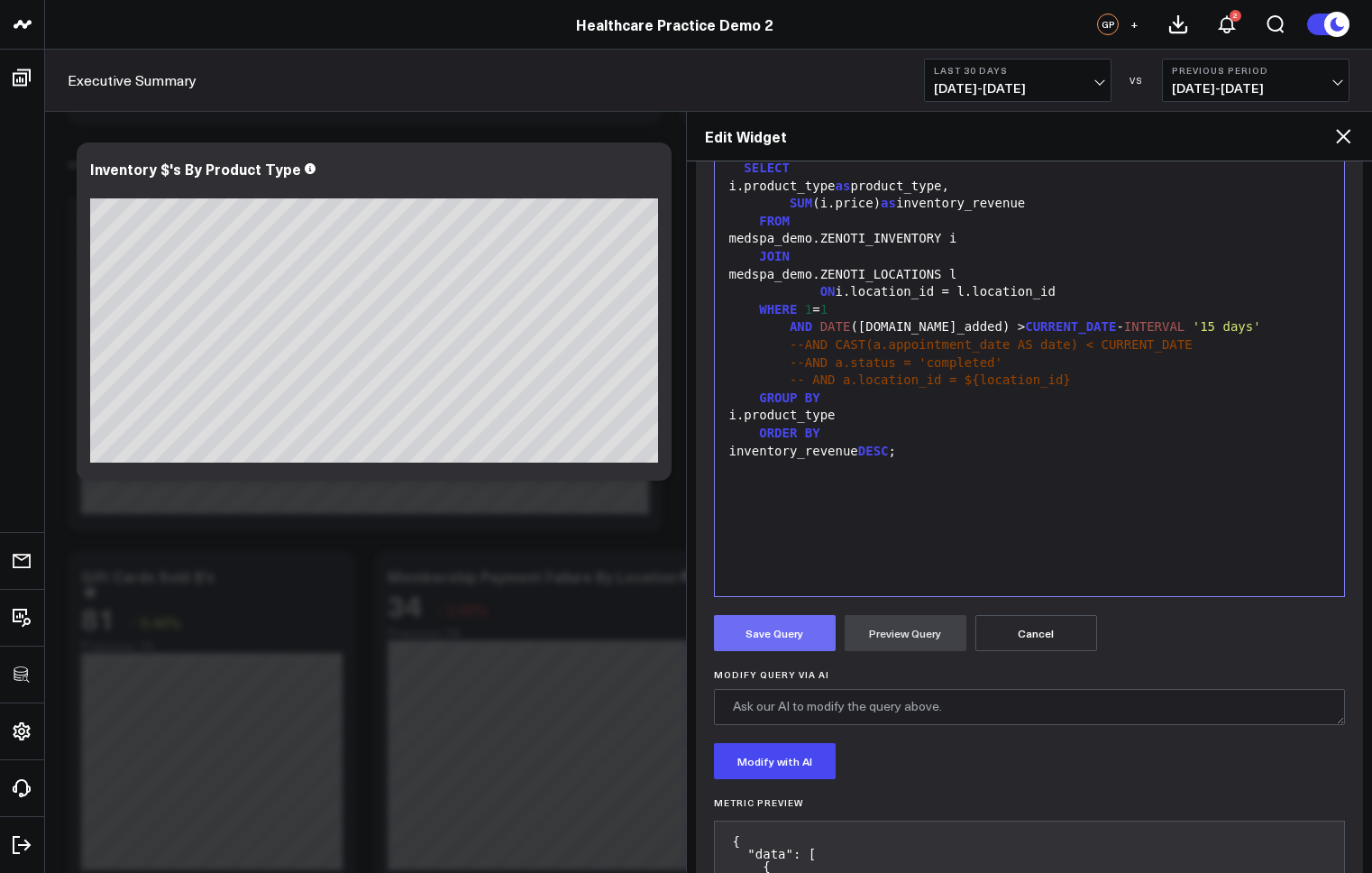
click at [768, 632] on button "Save Query" at bounding box center [775, 632] width 122 height 36
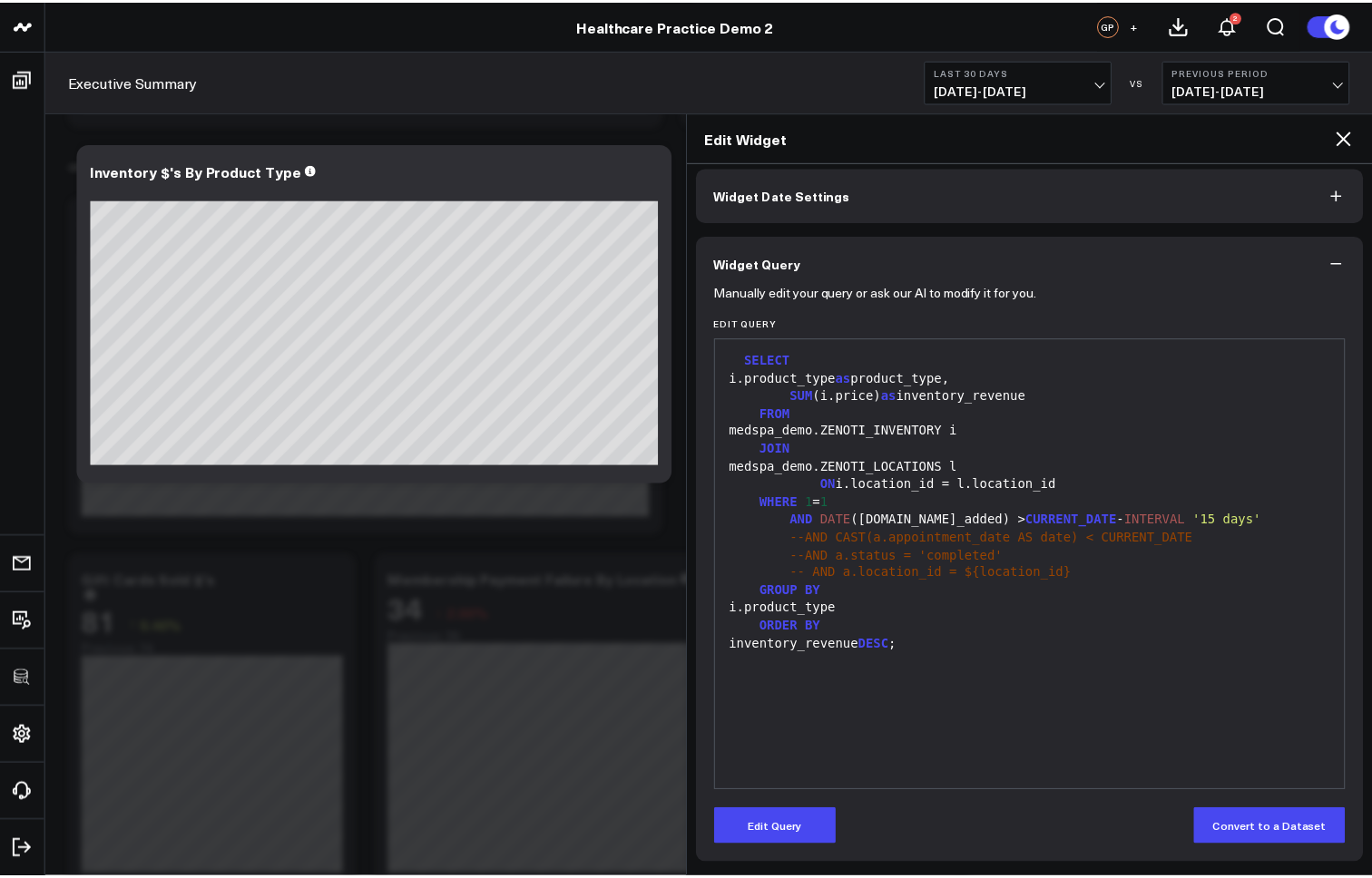
scroll to position [0, 0]
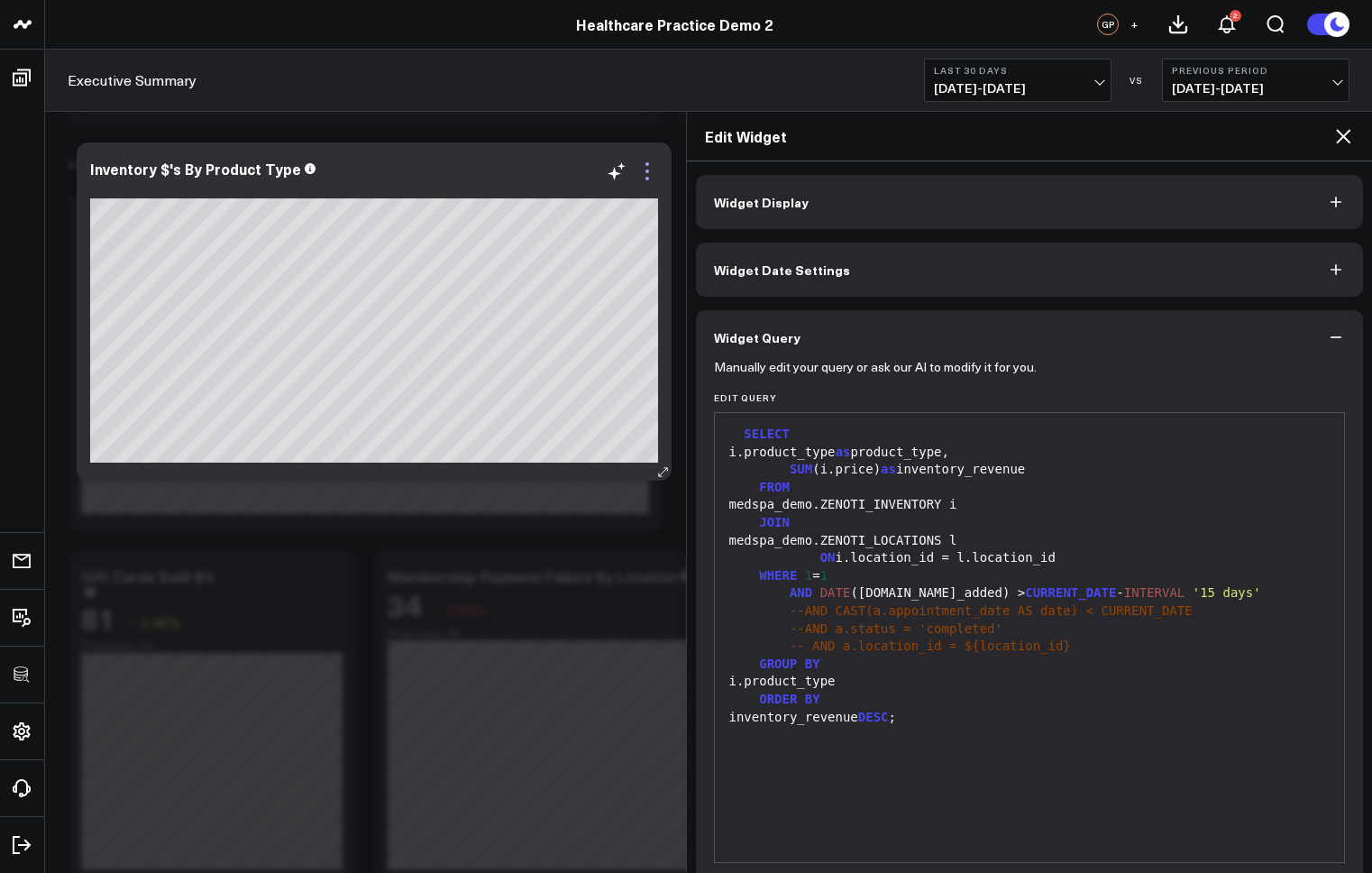
click at [650, 165] on icon at bounding box center [647, 171] width 21 height 21
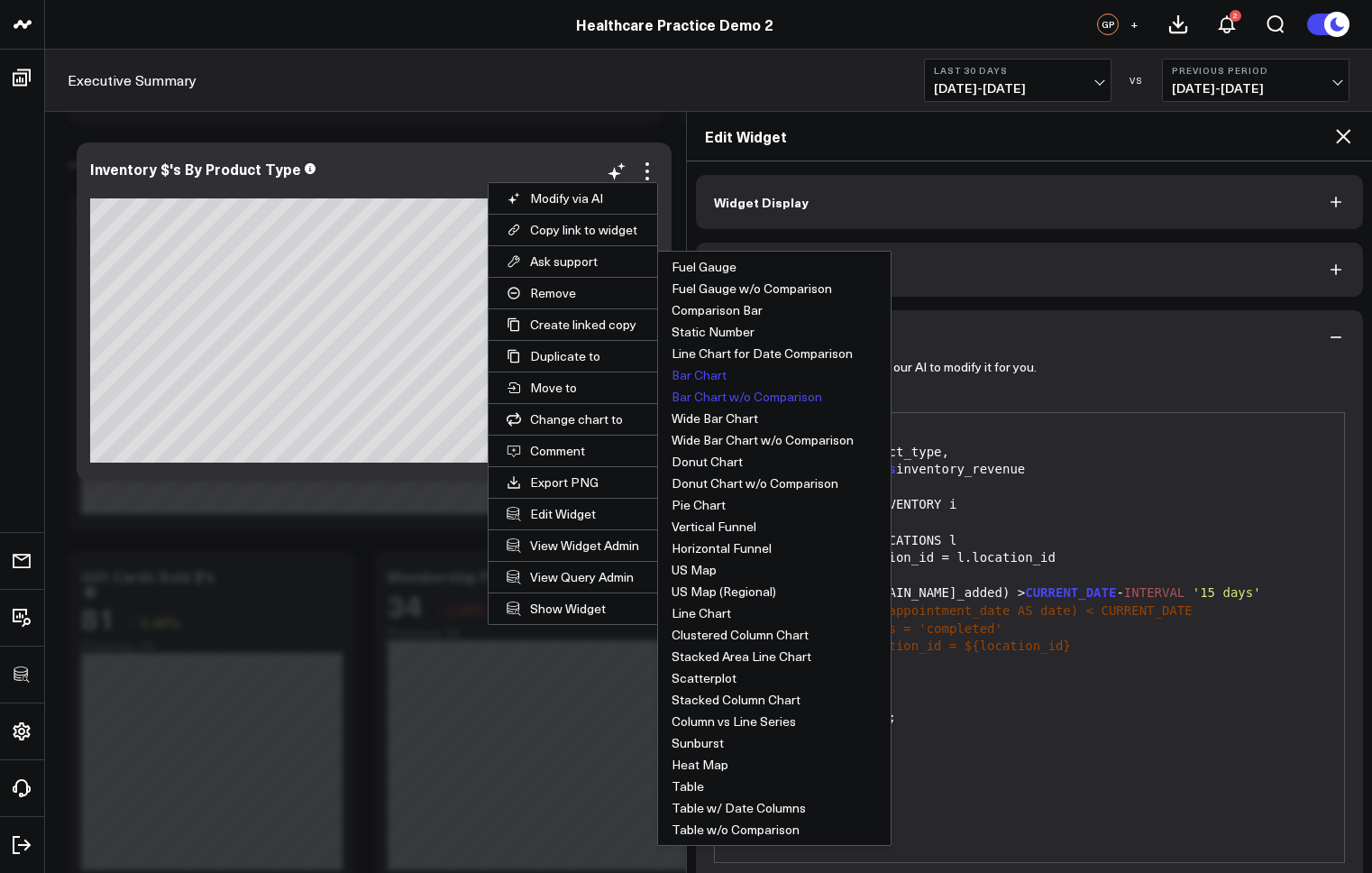
click at [699, 372] on button "Bar Chart" at bounding box center [774, 374] width 232 height 21
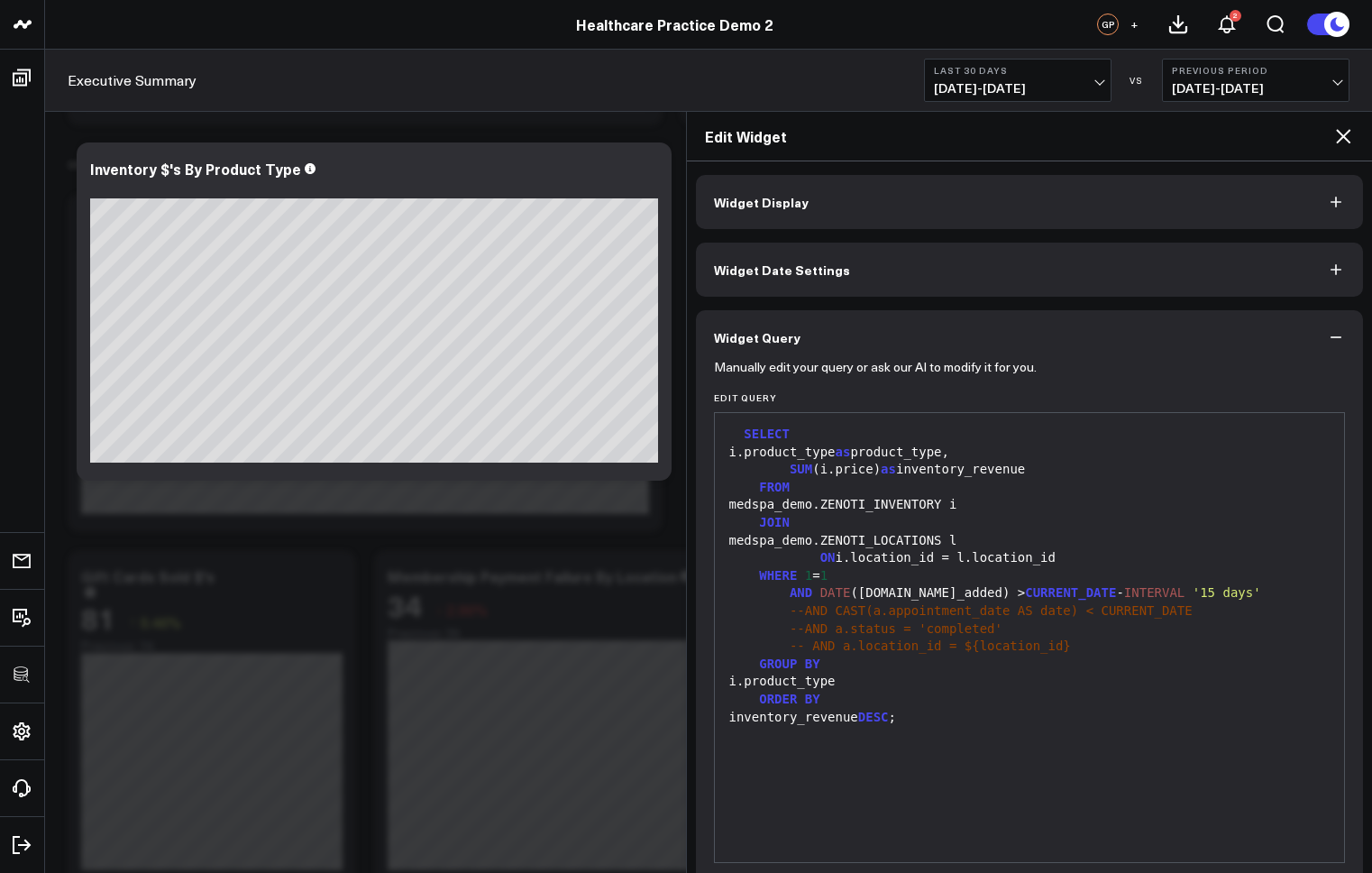
click at [1341, 140] on icon at bounding box center [1343, 136] width 21 height 21
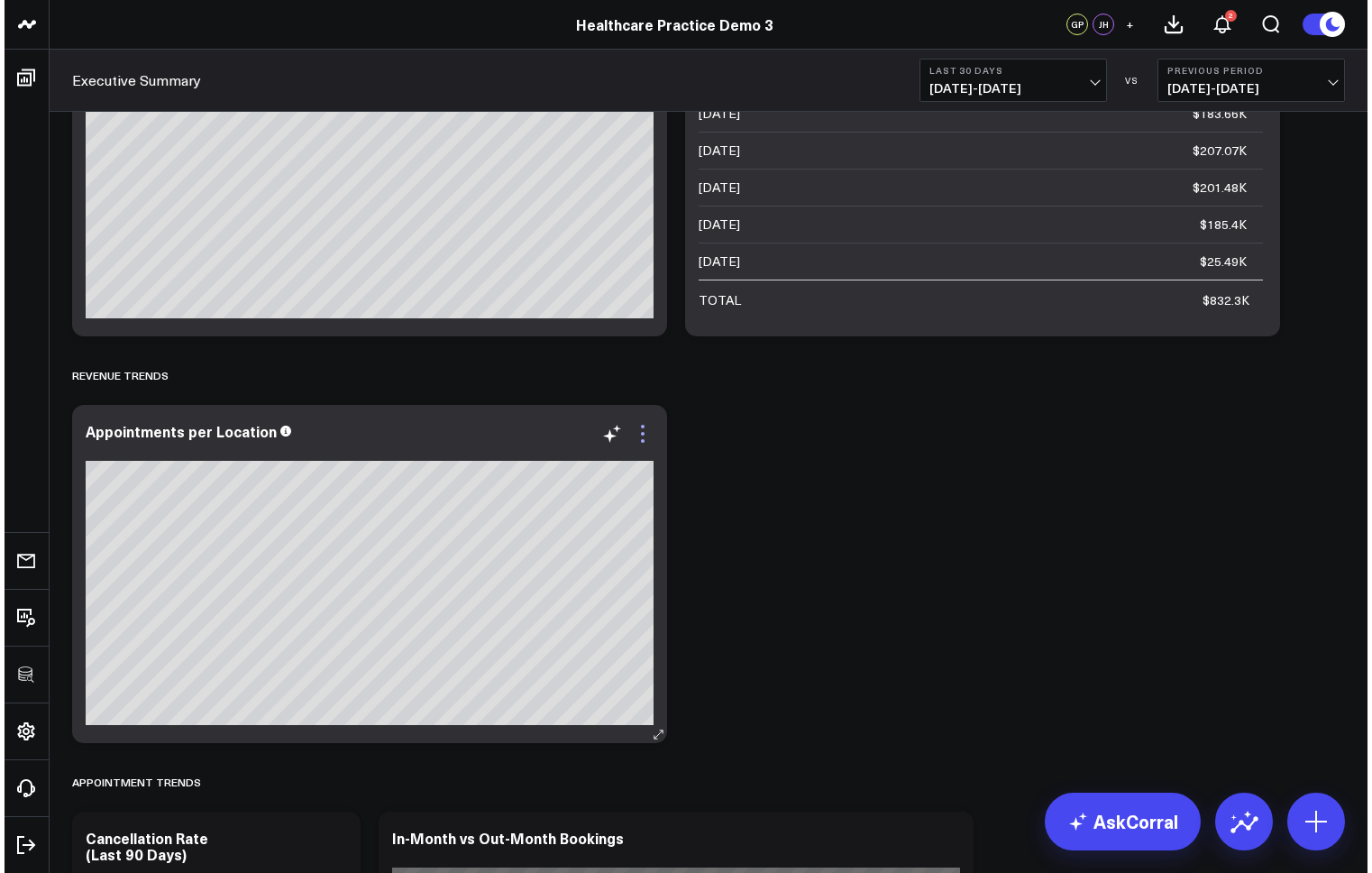
scroll to position [855, 0]
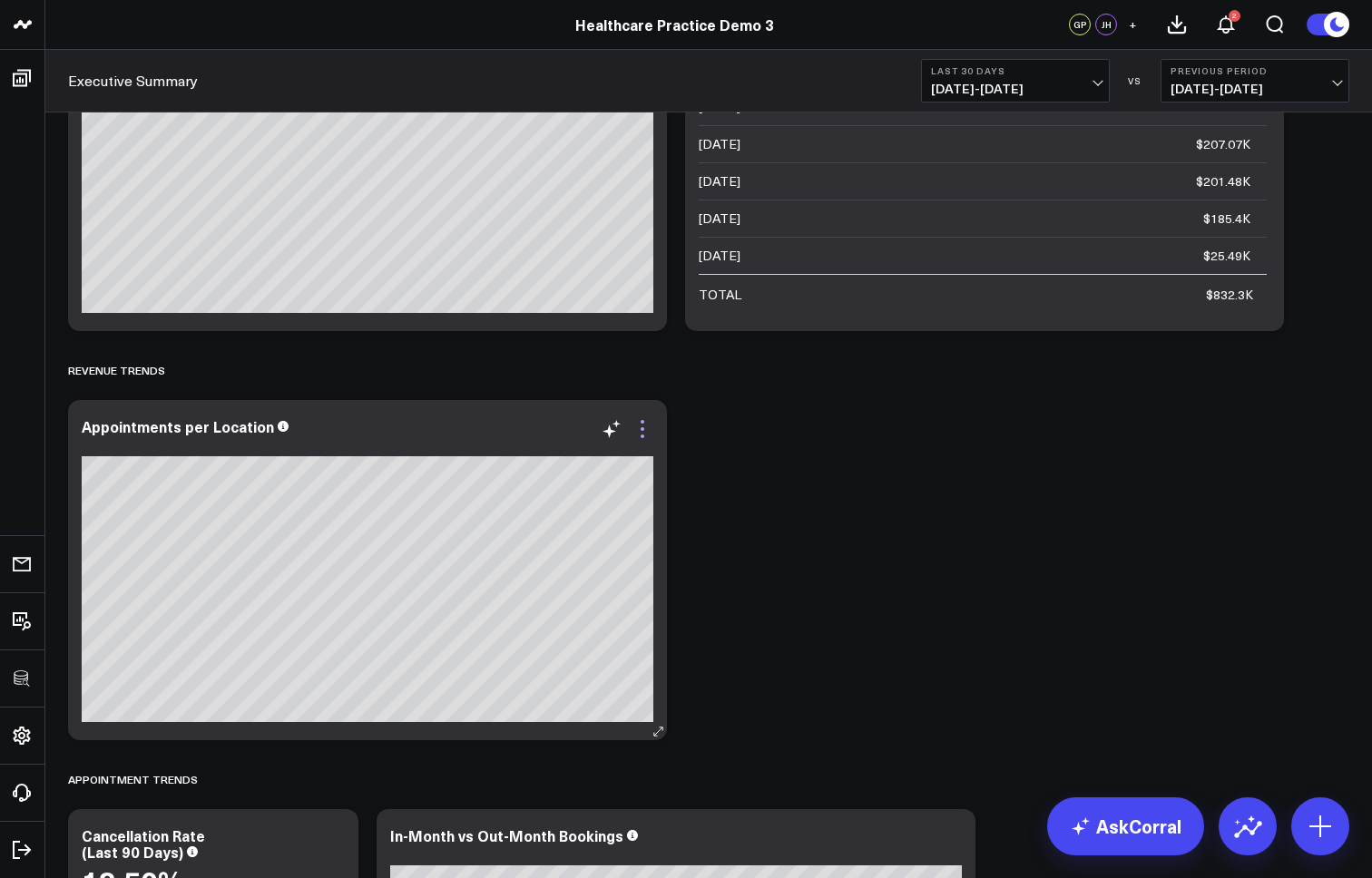
click at [647, 430] on icon at bounding box center [642, 428] width 21 height 21
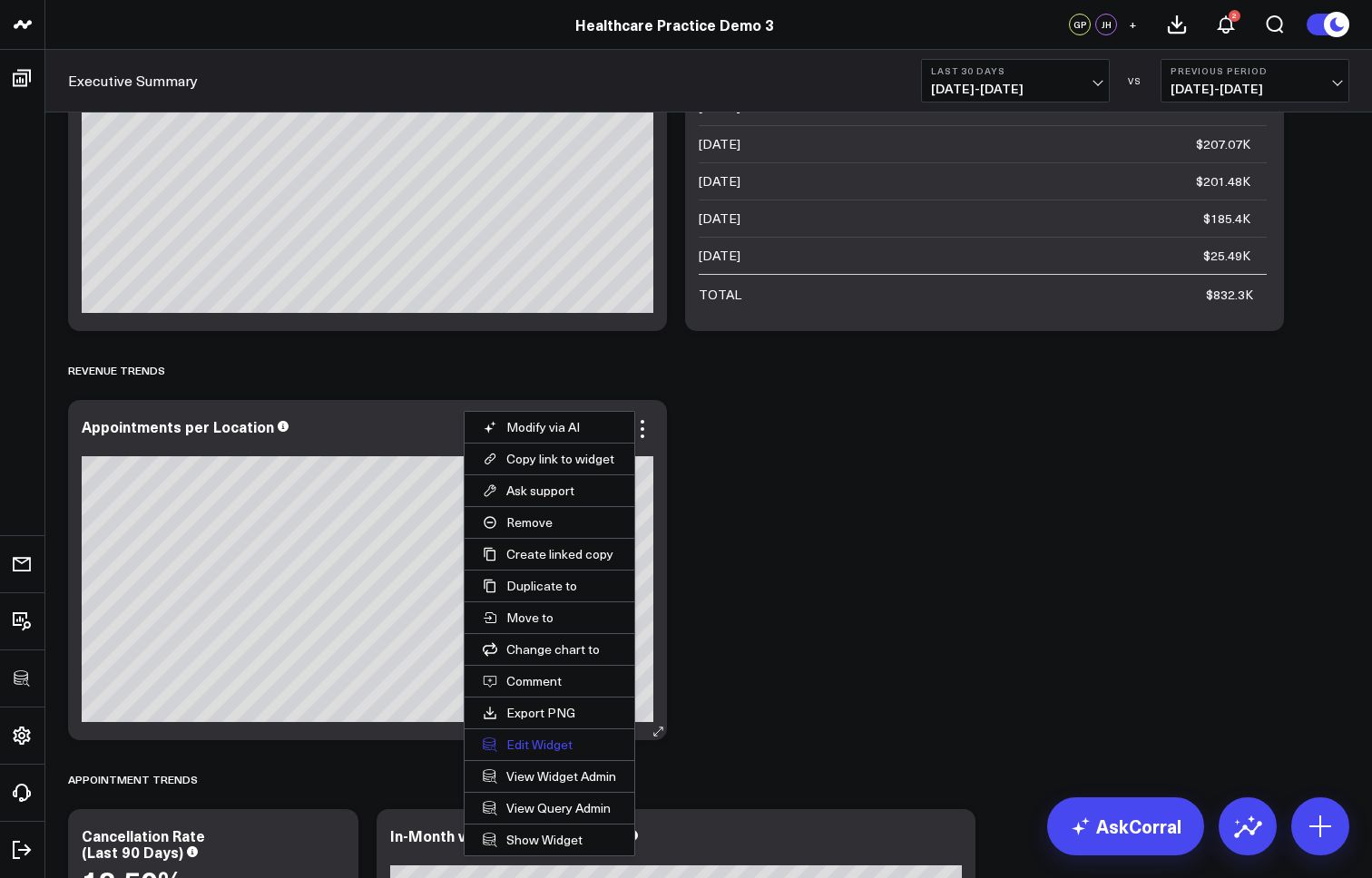
click at [540, 739] on button "Edit Widget" at bounding box center [549, 744] width 170 height 31
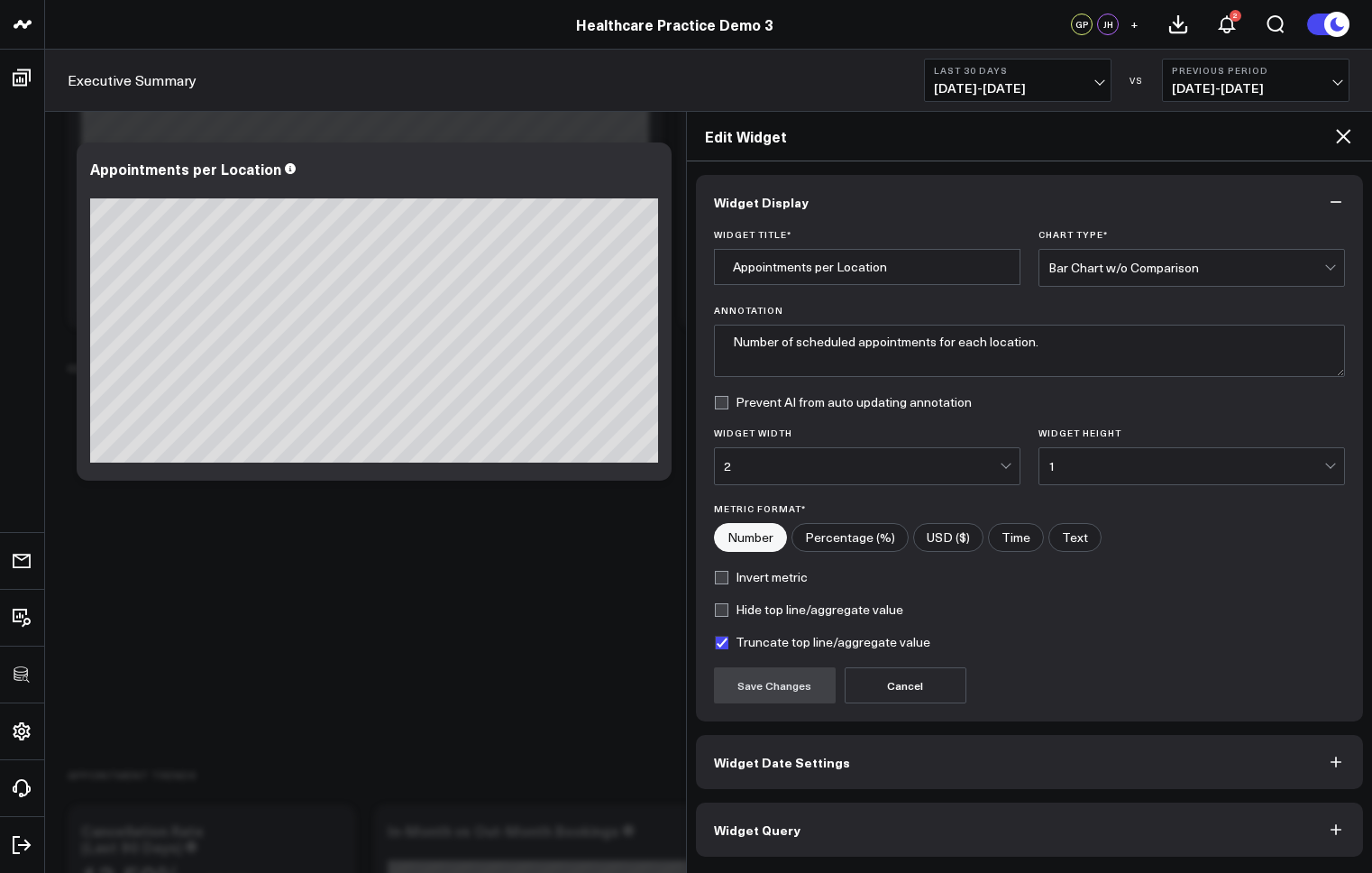
click at [800, 829] on button "Widget Query" at bounding box center [1029, 830] width 668 height 54
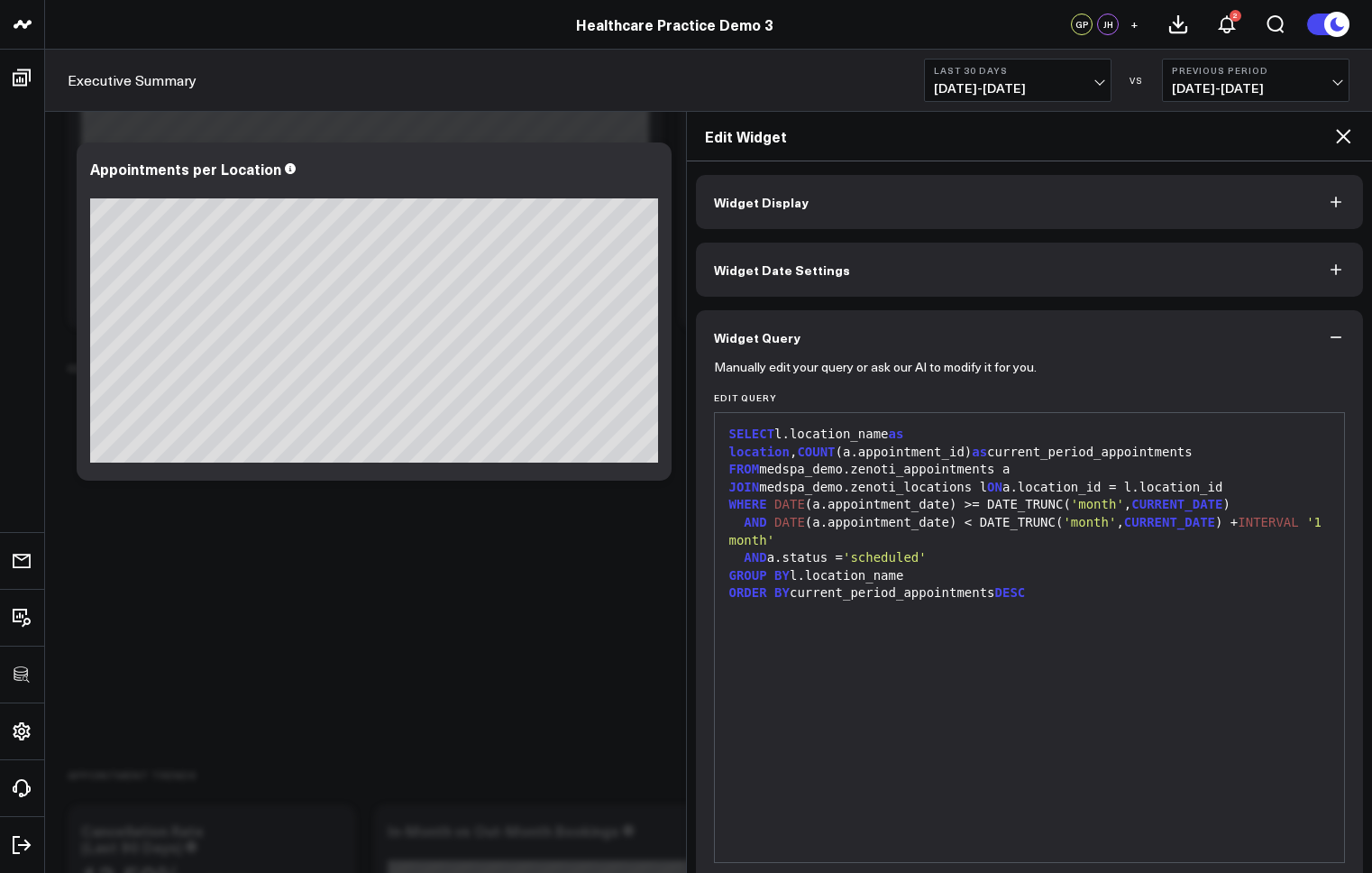
scroll to position [76, 0]
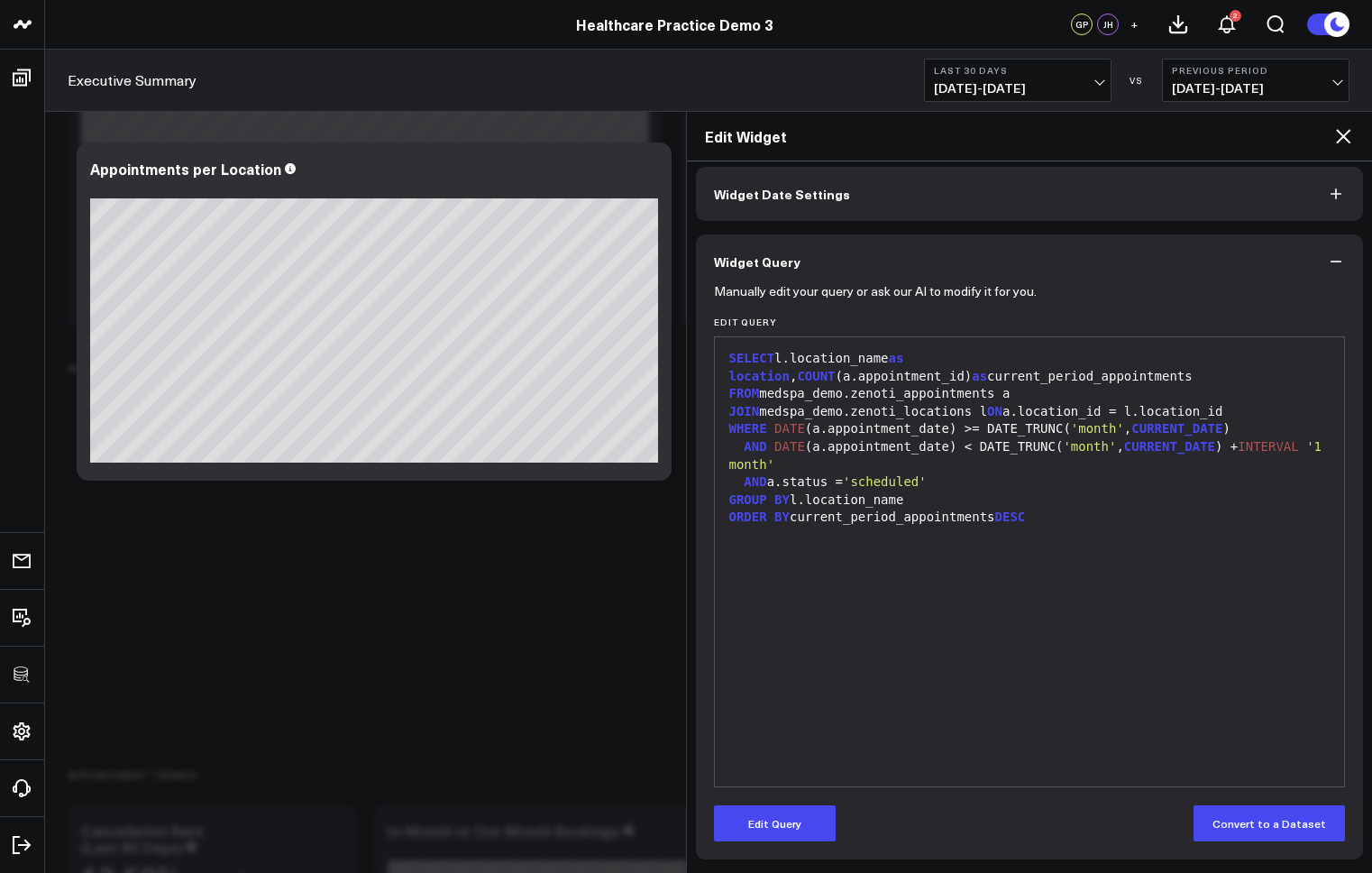
drag, startPoint x: 802, startPoint y: 835, endPoint x: 937, endPoint y: 738, distance: 166.2
click at [802, 835] on button "Edit Query" at bounding box center [775, 823] width 122 height 36
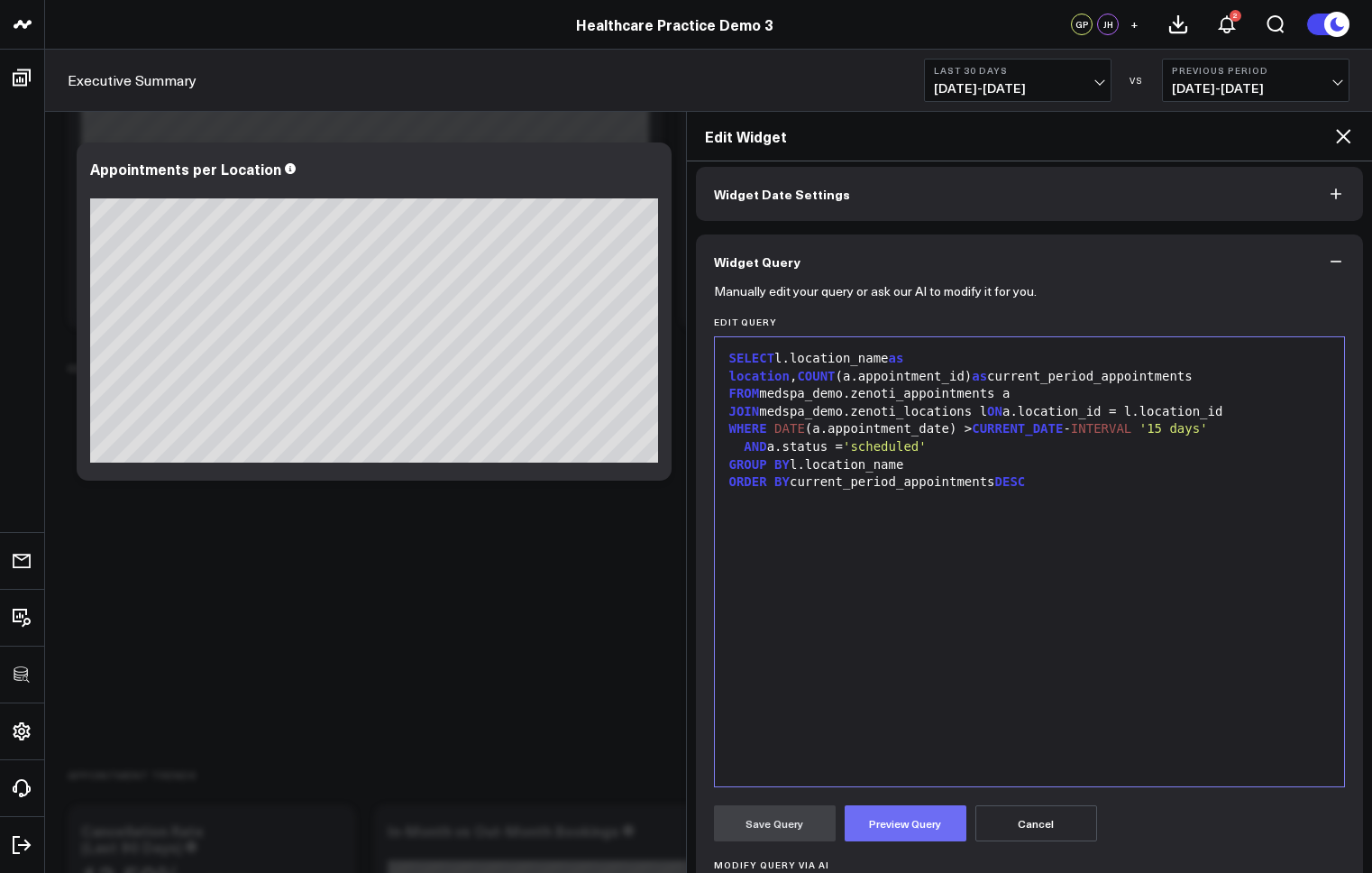
click at [899, 823] on button "Preview Query" at bounding box center [906, 823] width 122 height 36
click at [799, 821] on button "Save Query" at bounding box center [775, 822] width 122 height 36
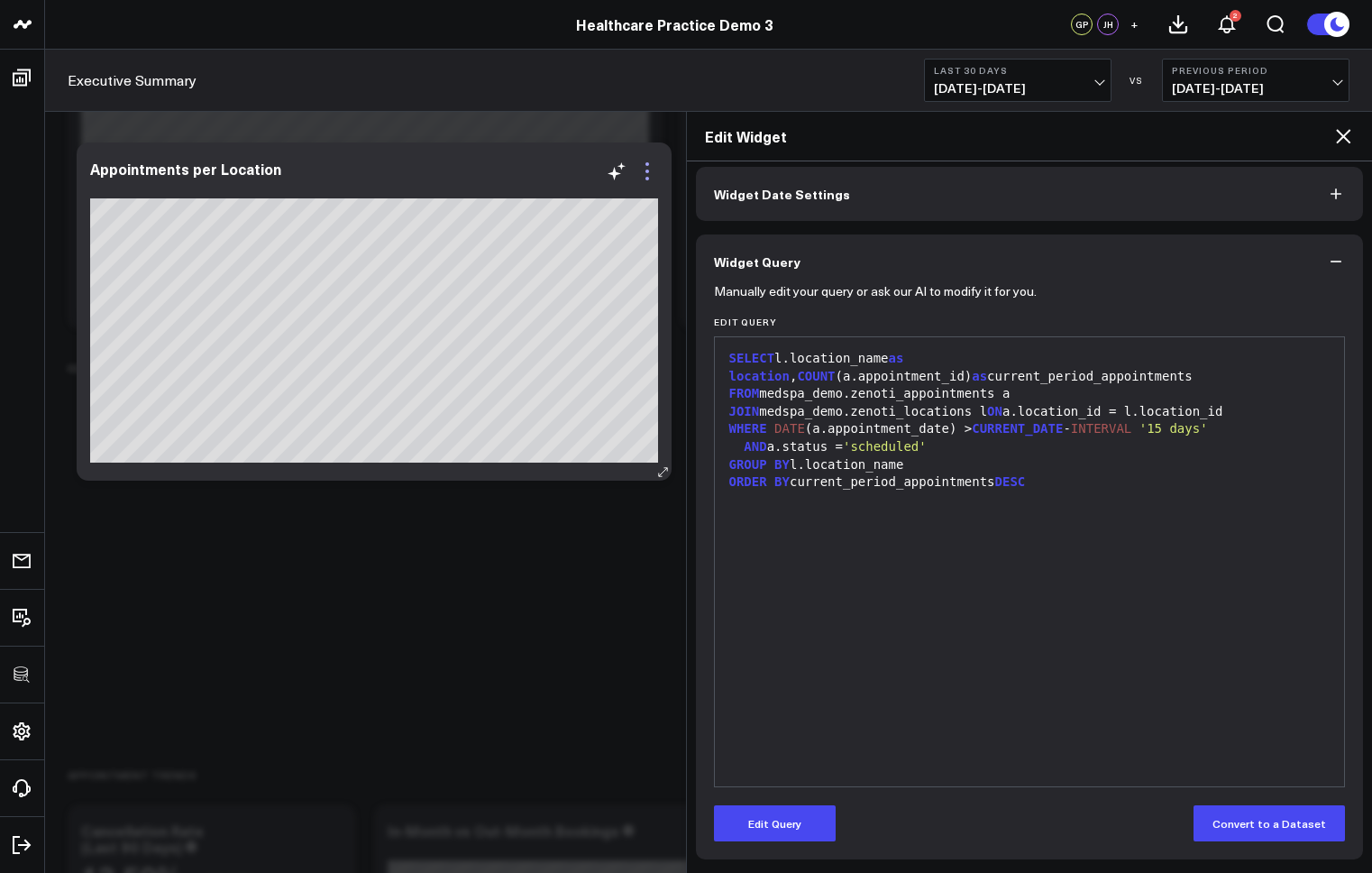
click at [651, 168] on icon at bounding box center [647, 171] width 21 height 21
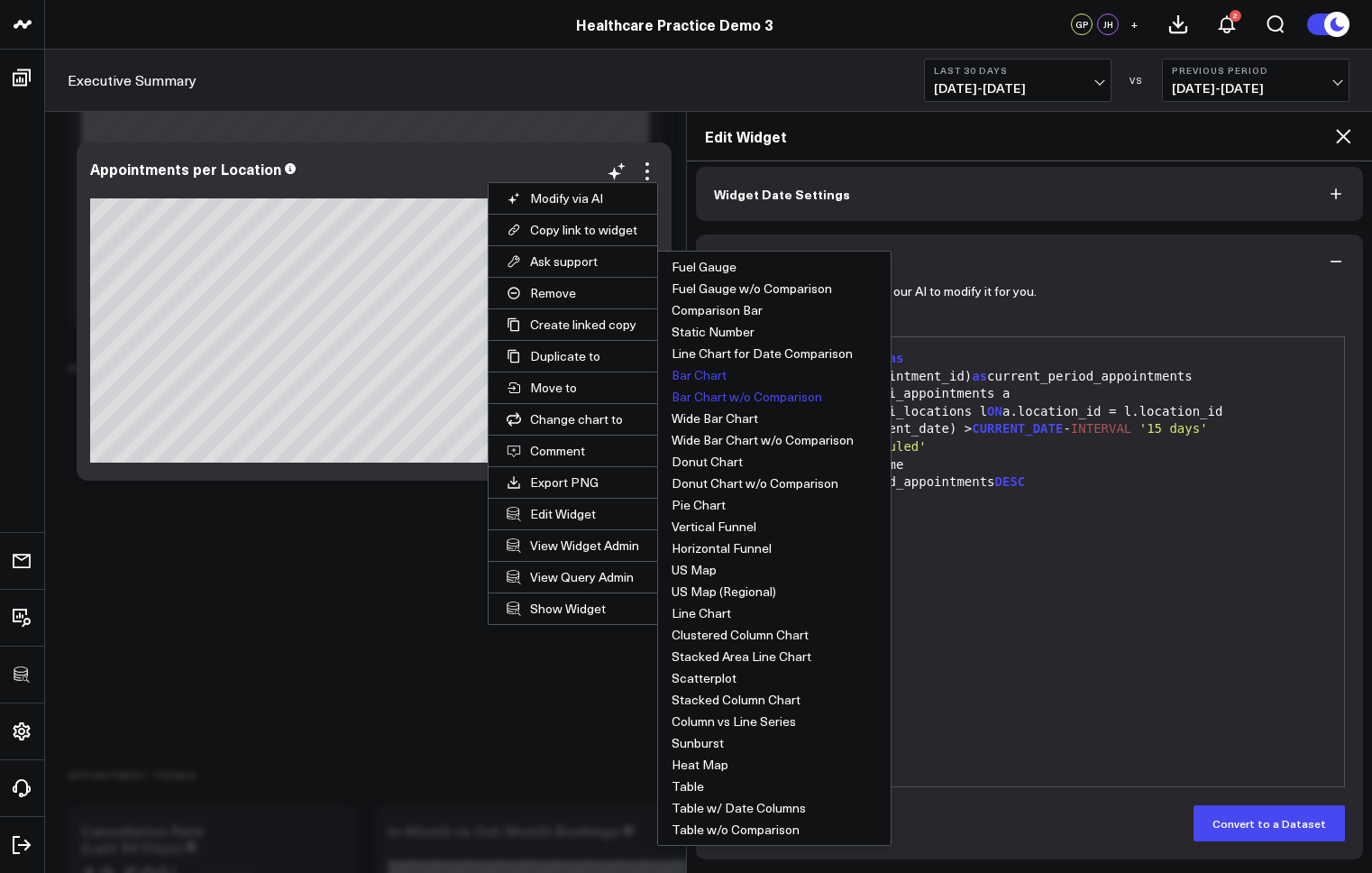
click at [708, 376] on button "Bar Chart" at bounding box center [774, 374] width 232 height 21
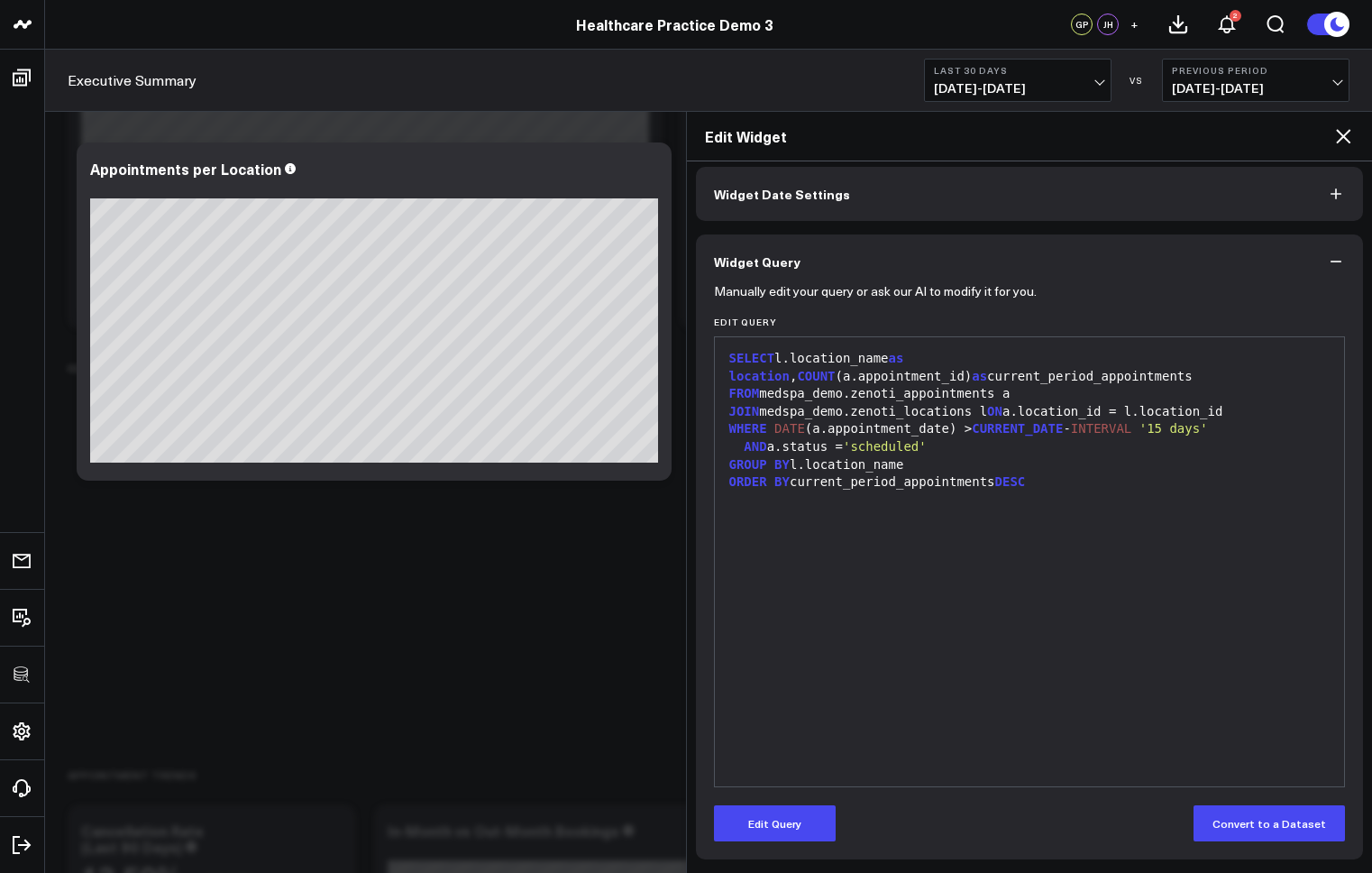
click at [1349, 137] on icon at bounding box center [1343, 136] width 21 height 21
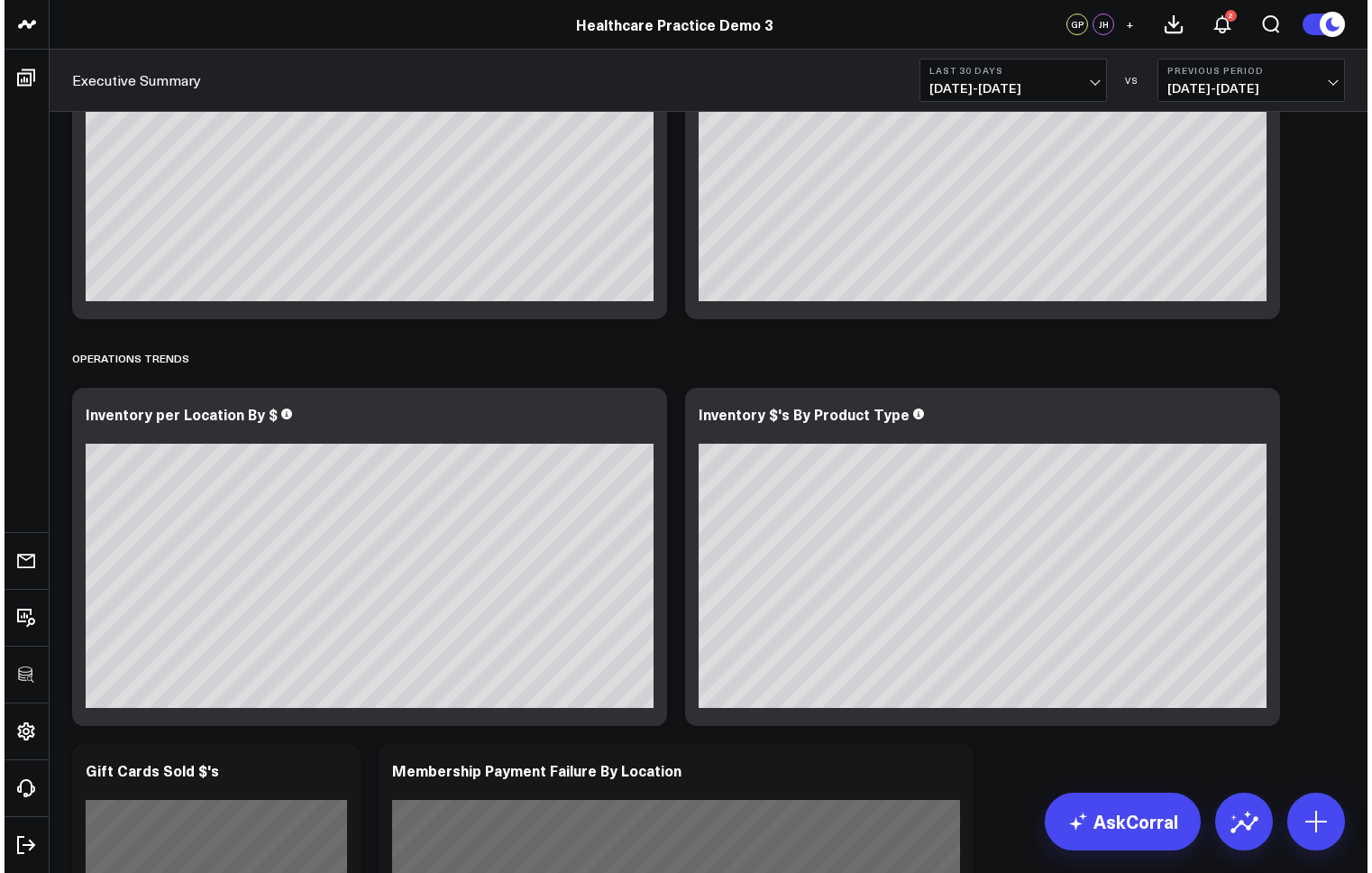
scroll to position [2951, 0]
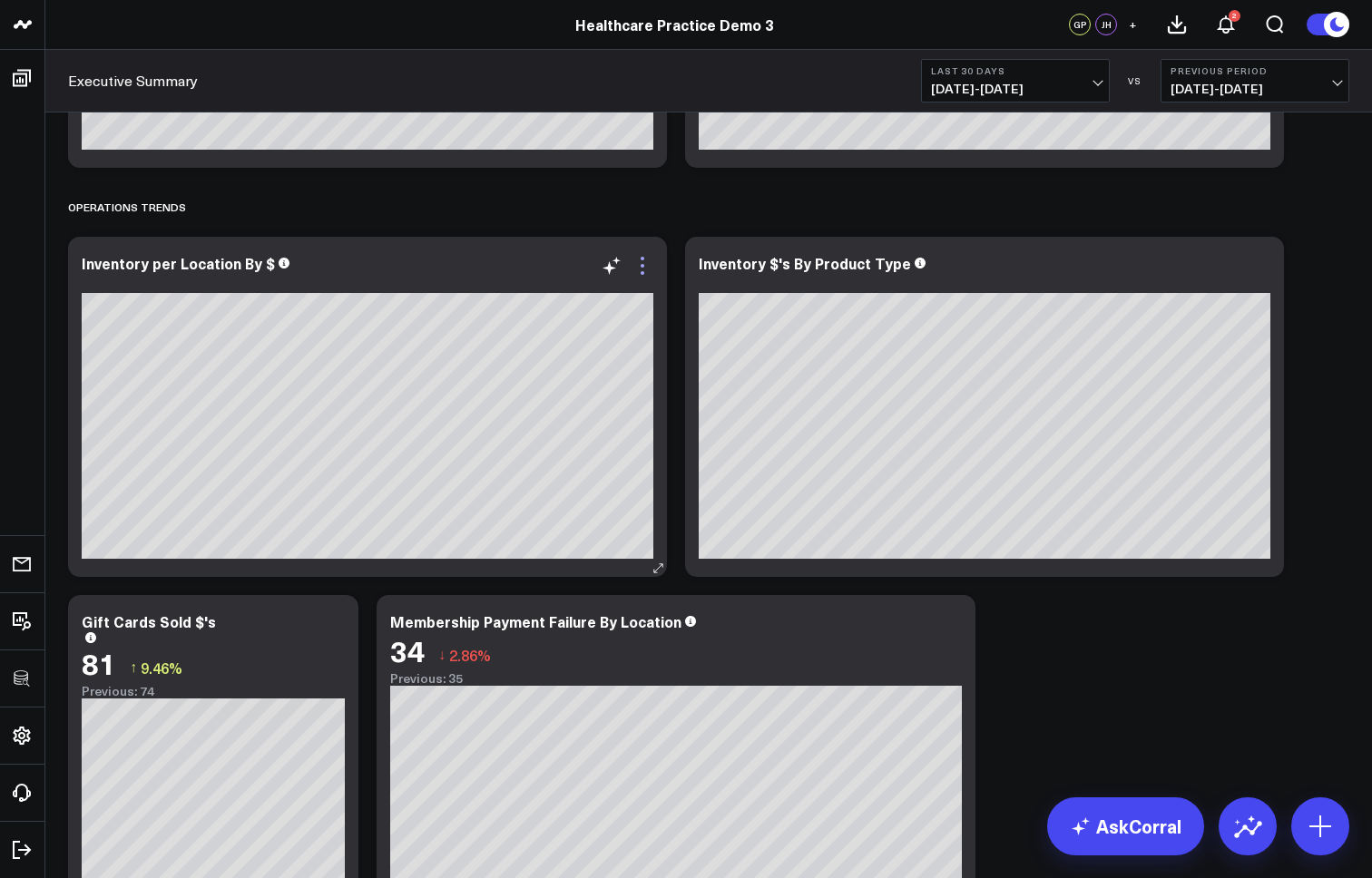
click at [646, 263] on icon at bounding box center [642, 265] width 21 height 21
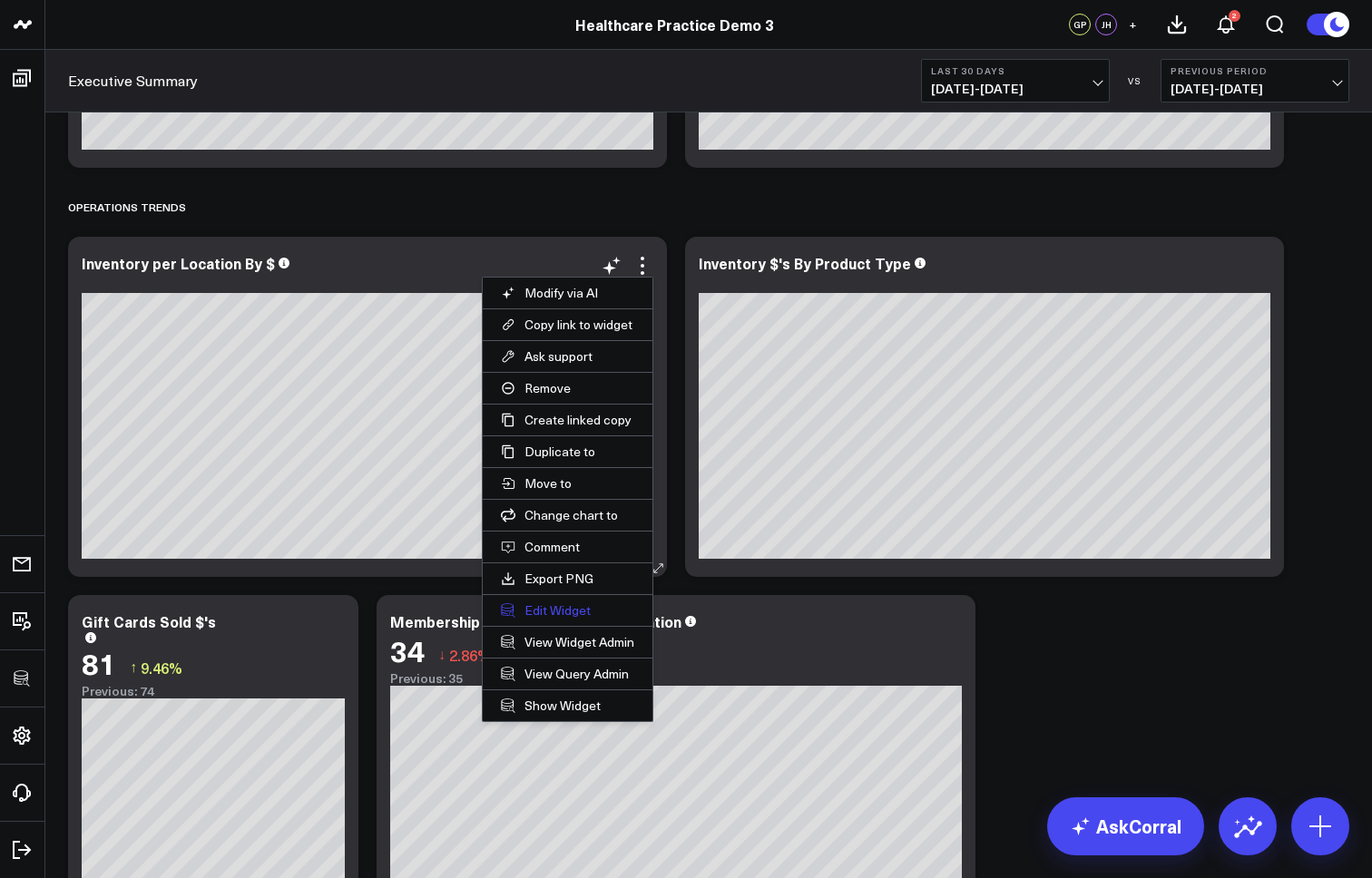
click at [553, 609] on button "Edit Widget" at bounding box center [567, 610] width 170 height 31
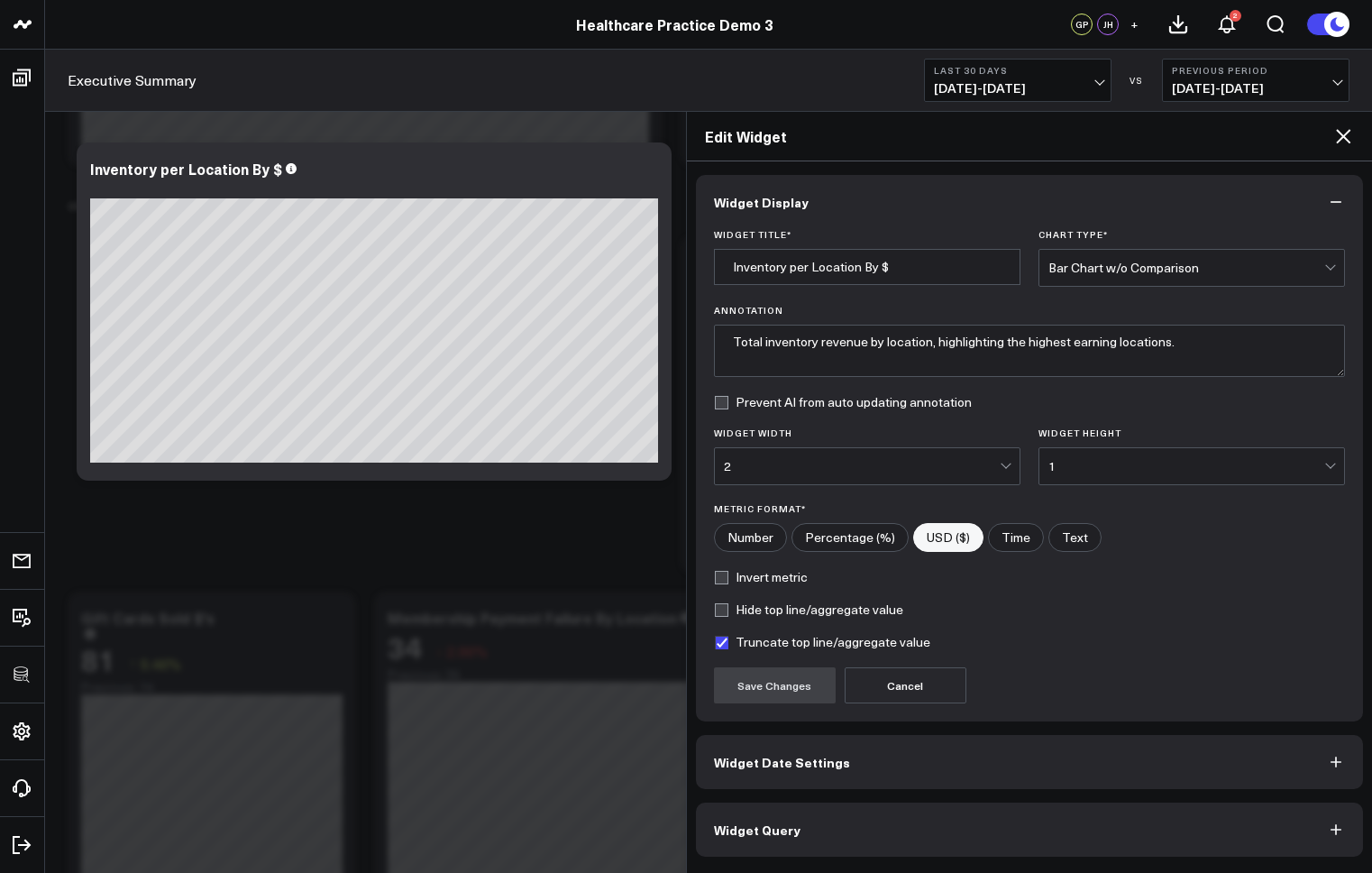
click at [782, 843] on button "Widget Query" at bounding box center [1029, 830] width 668 height 54
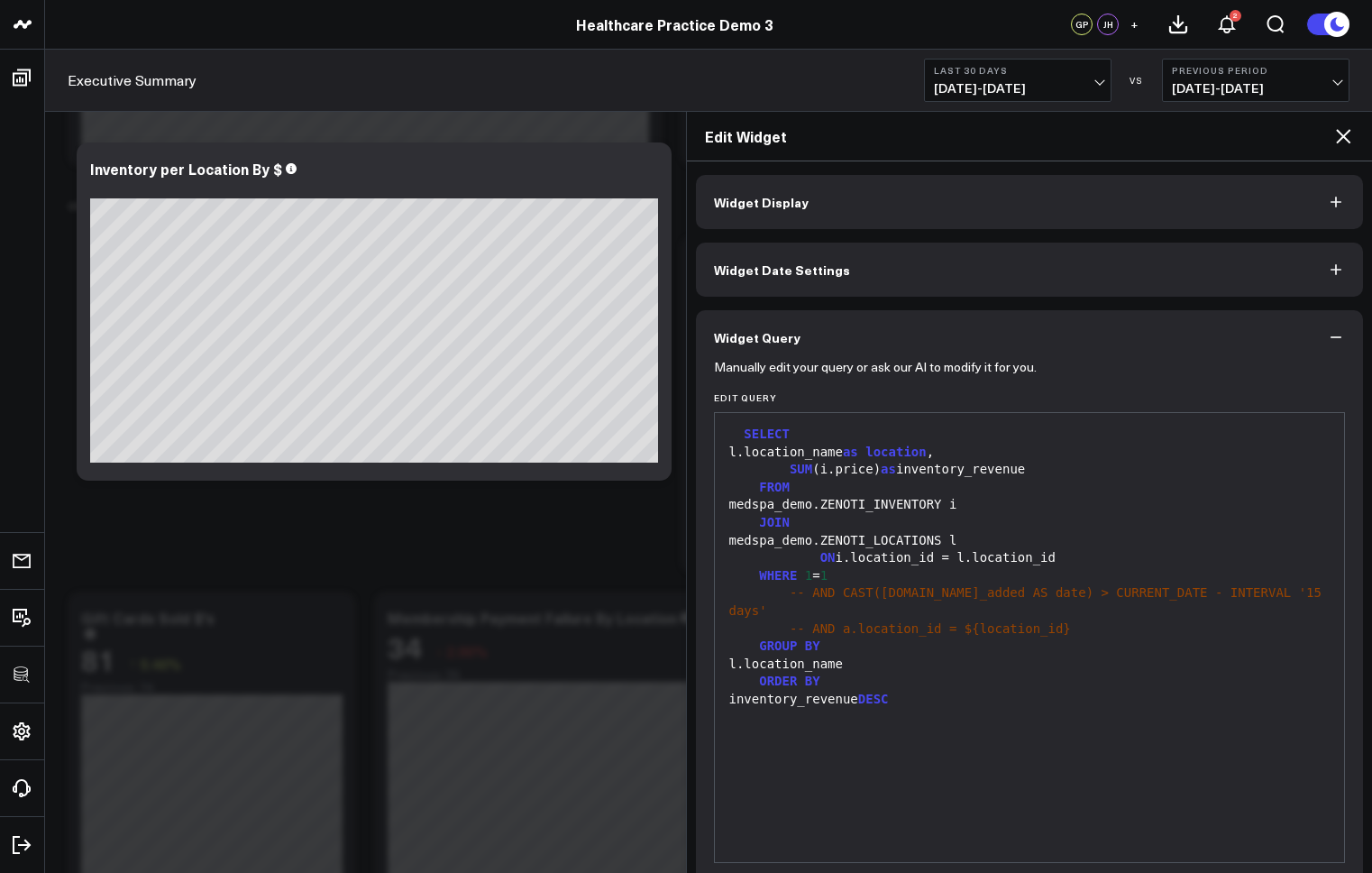
scroll to position [76, 0]
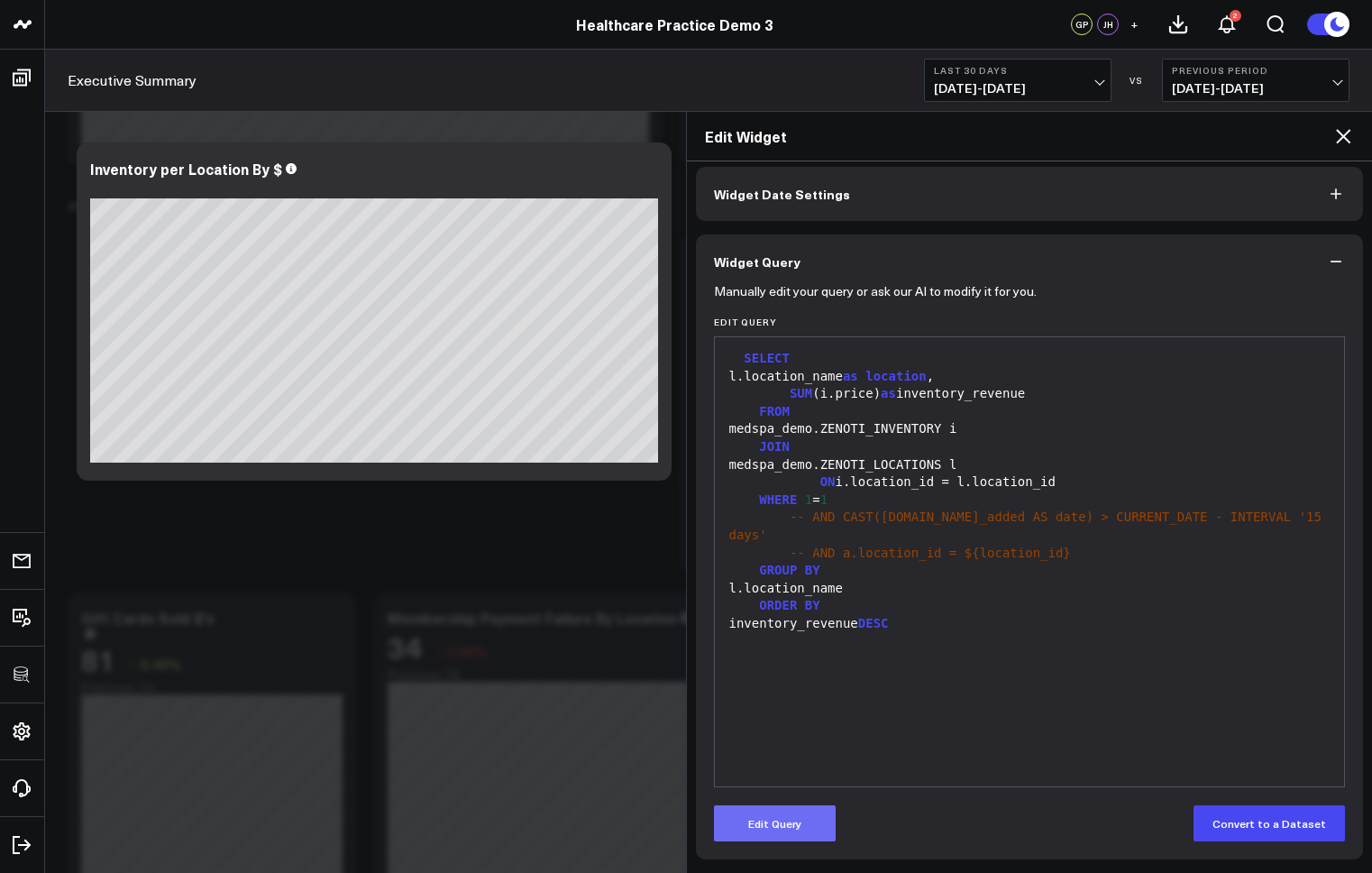
click at [763, 826] on button "Edit Query" at bounding box center [775, 823] width 122 height 36
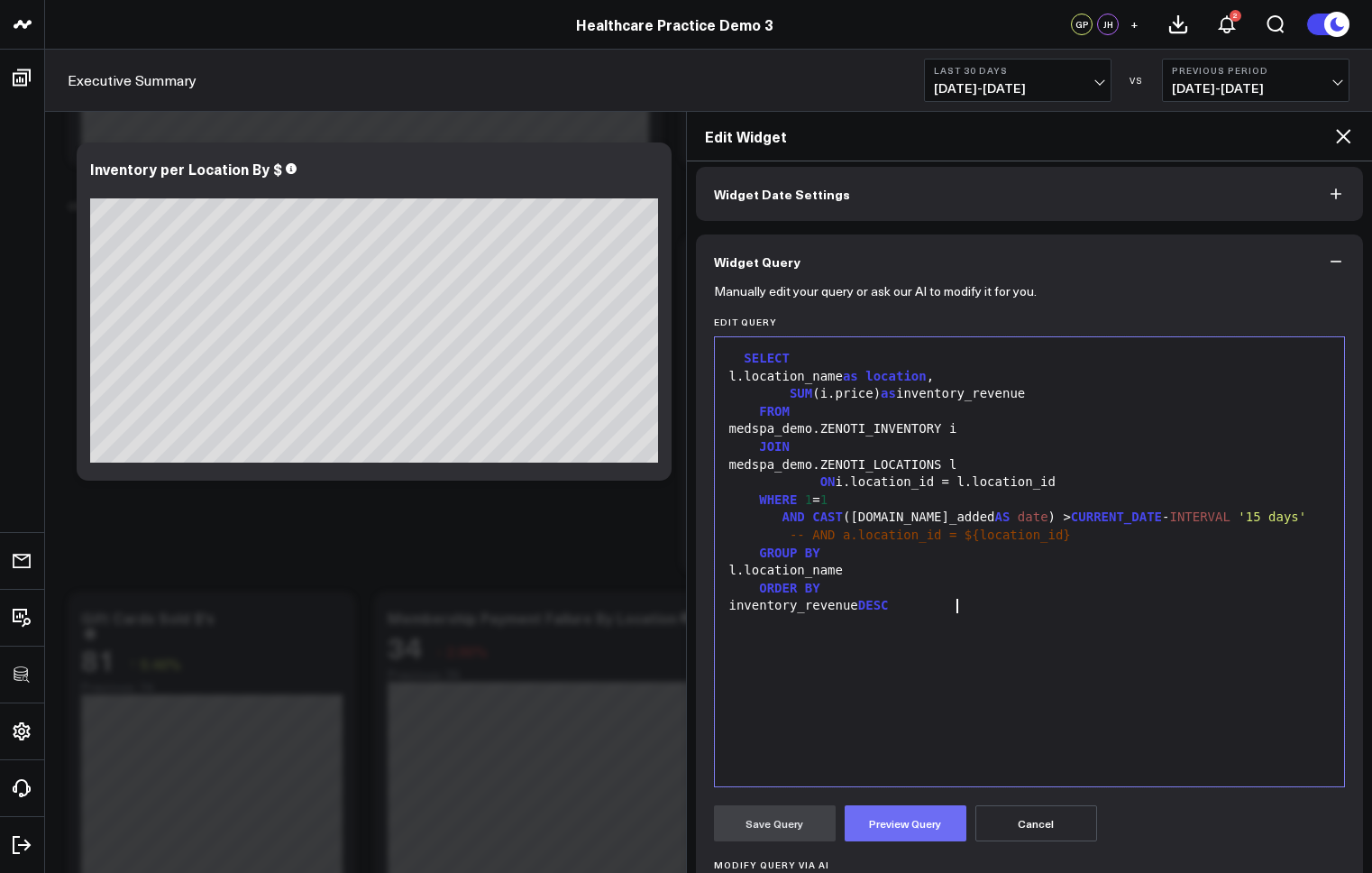
drag, startPoint x: 871, startPoint y: 827, endPoint x: 855, endPoint y: 823, distance: 16.5
click at [871, 827] on button "Preview Query" at bounding box center [906, 823] width 122 height 36
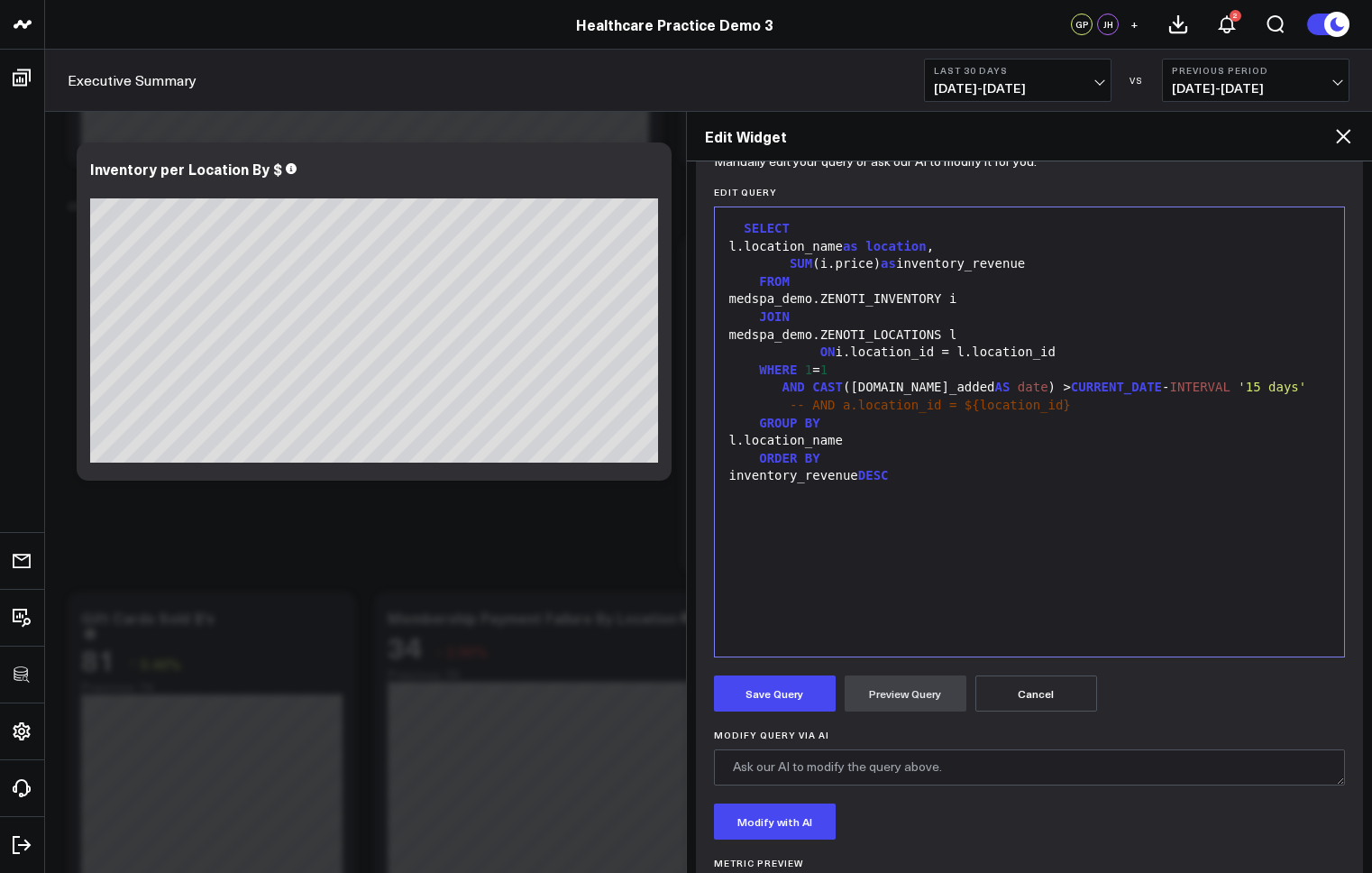
scroll to position [206, 0]
click at [780, 671] on form "Manually edit your query or ask our AI to modify it for you. Edit Query 99 1 2 …" at bounding box center [1030, 716] width 632 height 1117
click at [780, 695] on button "Save Query" at bounding box center [775, 692] width 122 height 36
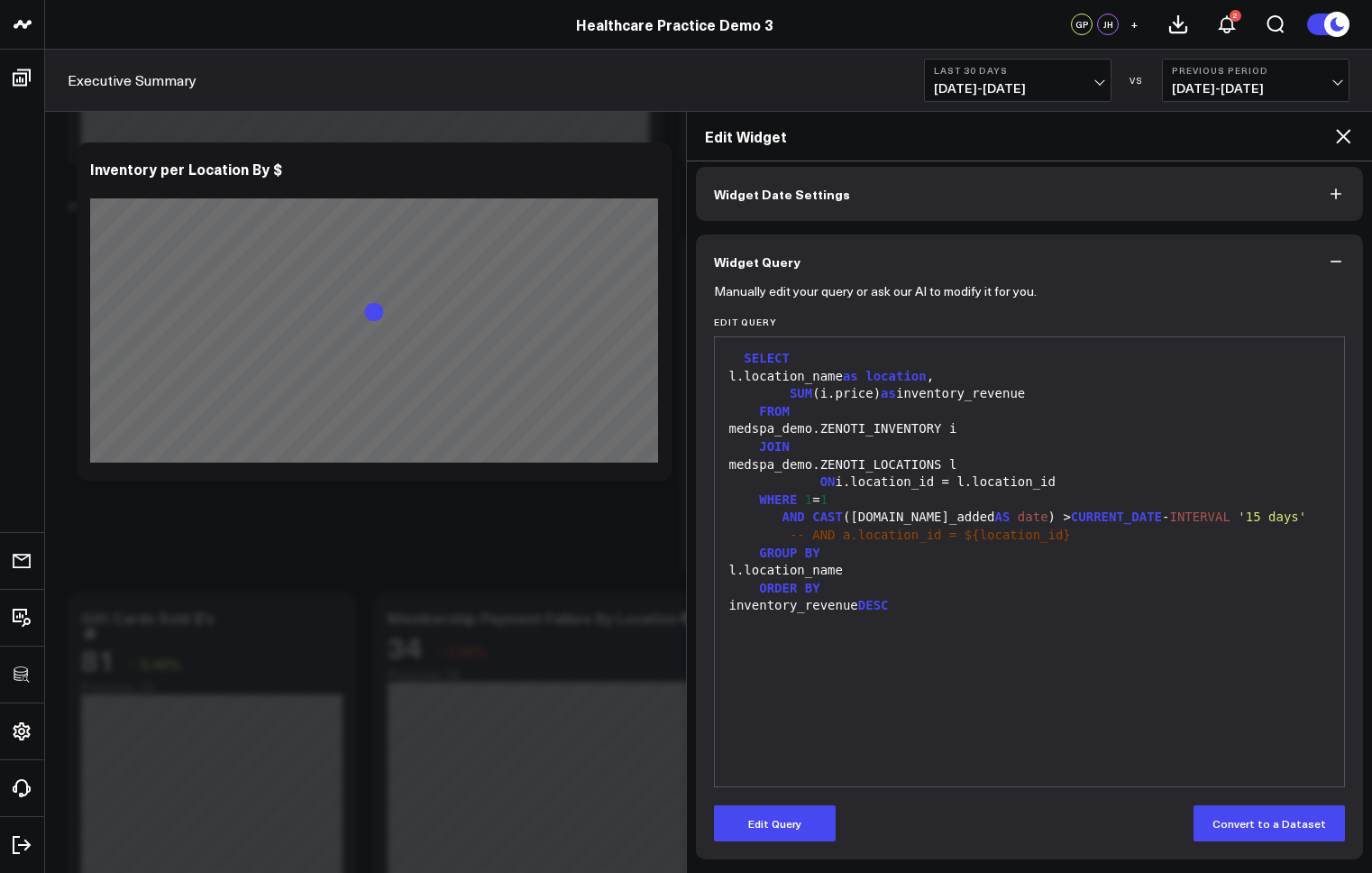
scroll to position [76, 0]
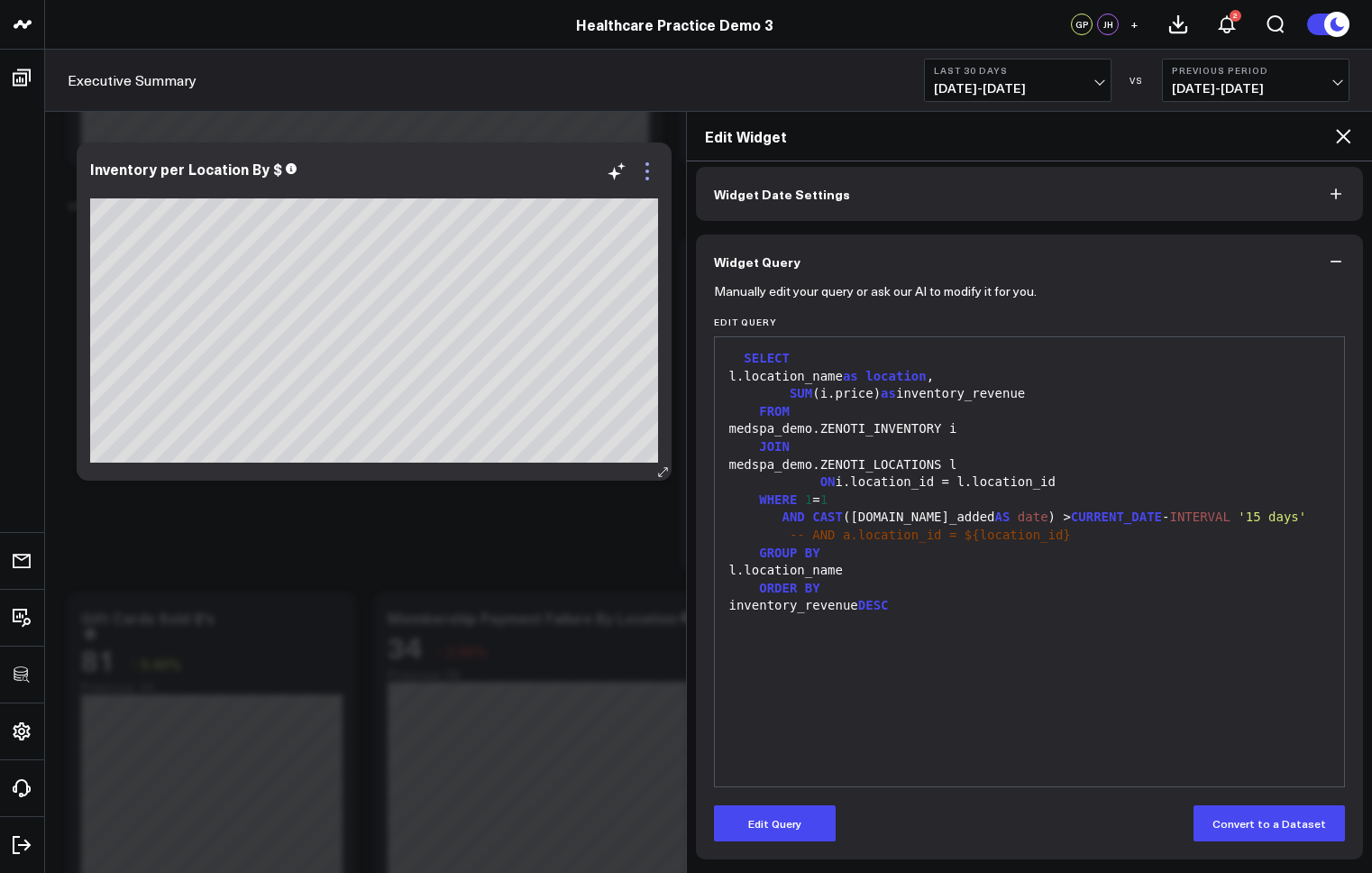
click at [655, 171] on icon at bounding box center [647, 171] width 21 height 21
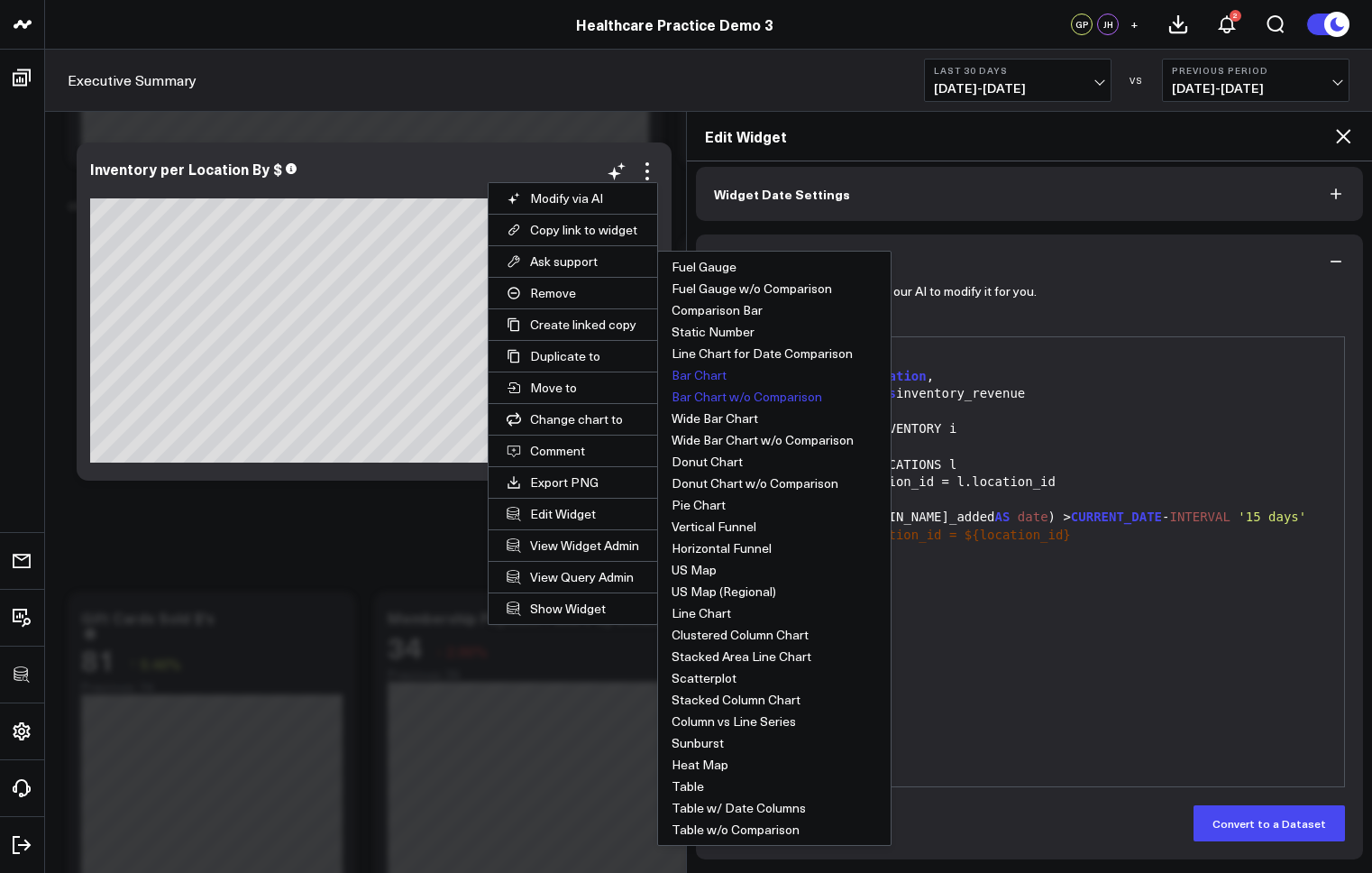
click at [717, 372] on button "Bar Chart" at bounding box center [774, 374] width 232 height 21
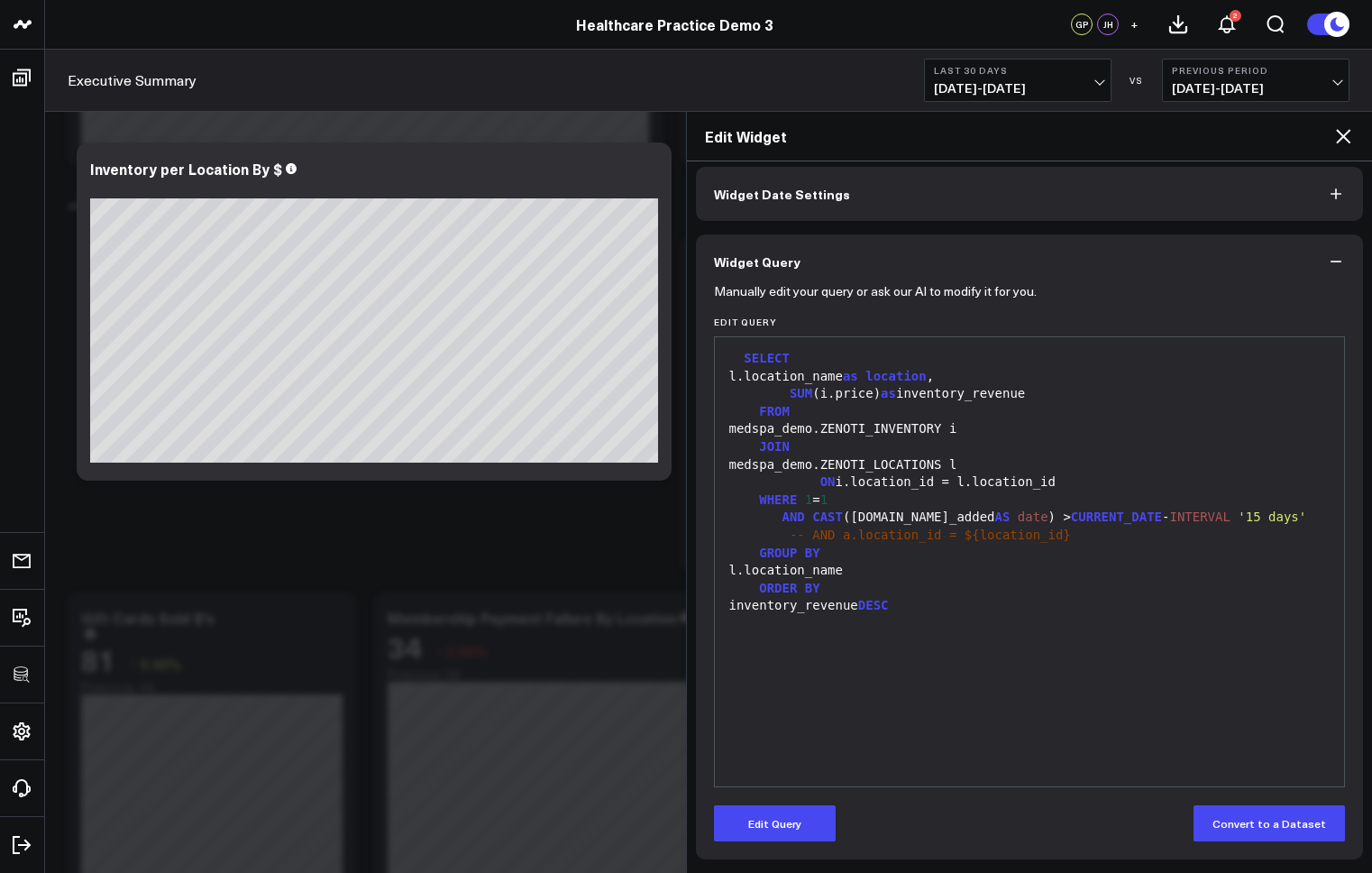
click at [1345, 128] on icon at bounding box center [1343, 136] width 21 height 21
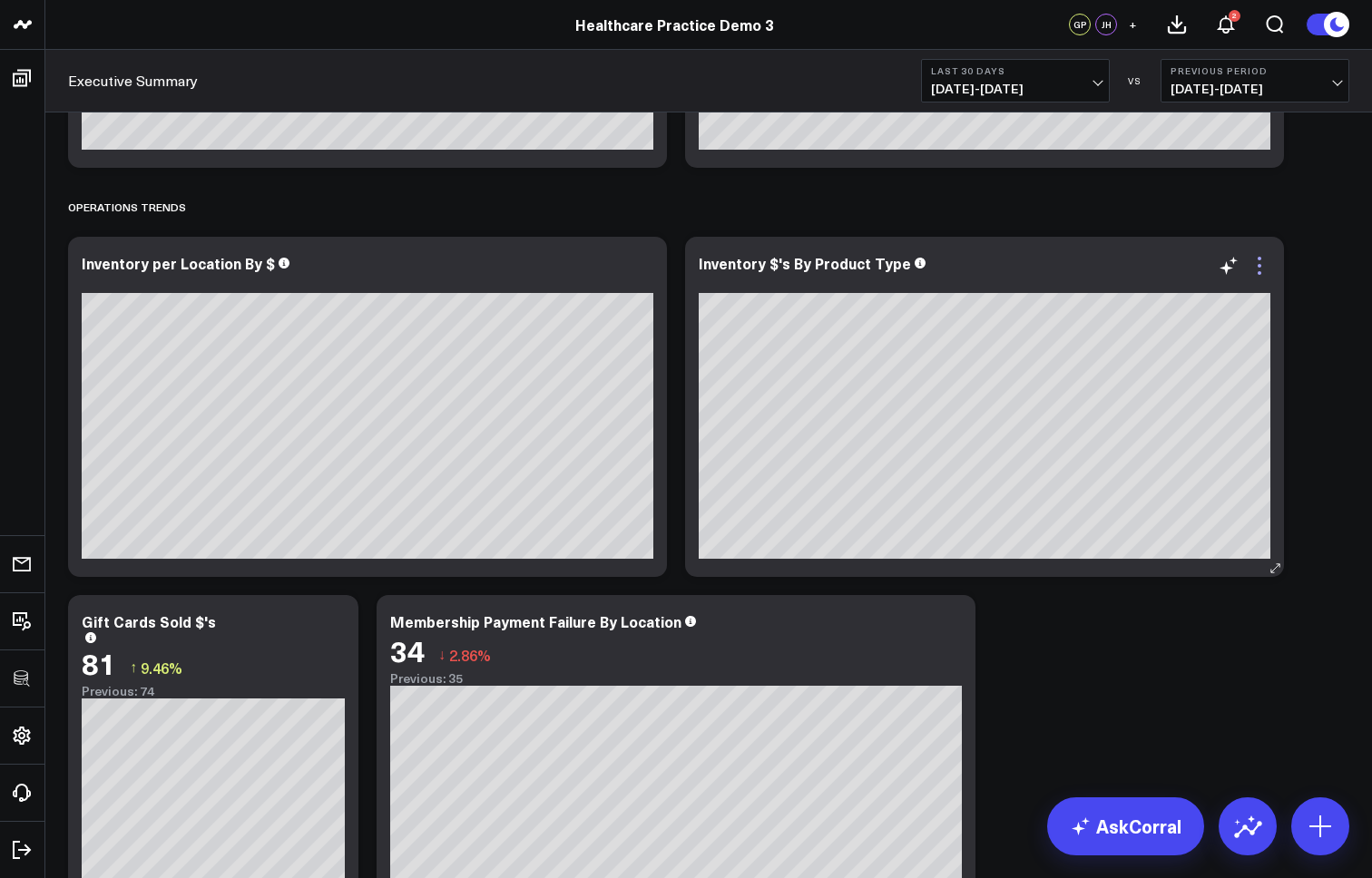
click at [1258, 261] on icon at bounding box center [1259, 265] width 21 height 21
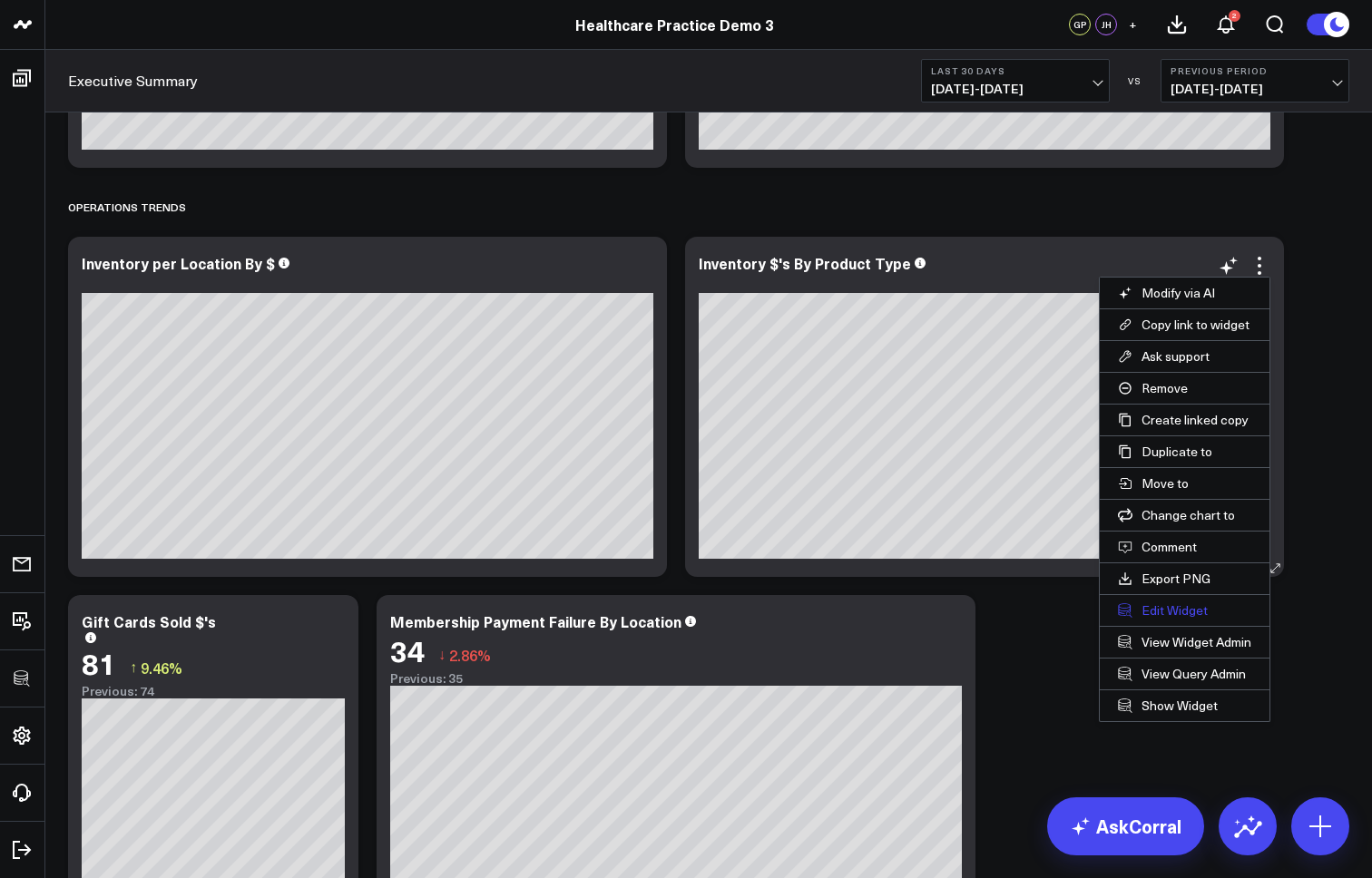
click at [1159, 611] on button "Edit Widget" at bounding box center [1185, 610] width 170 height 31
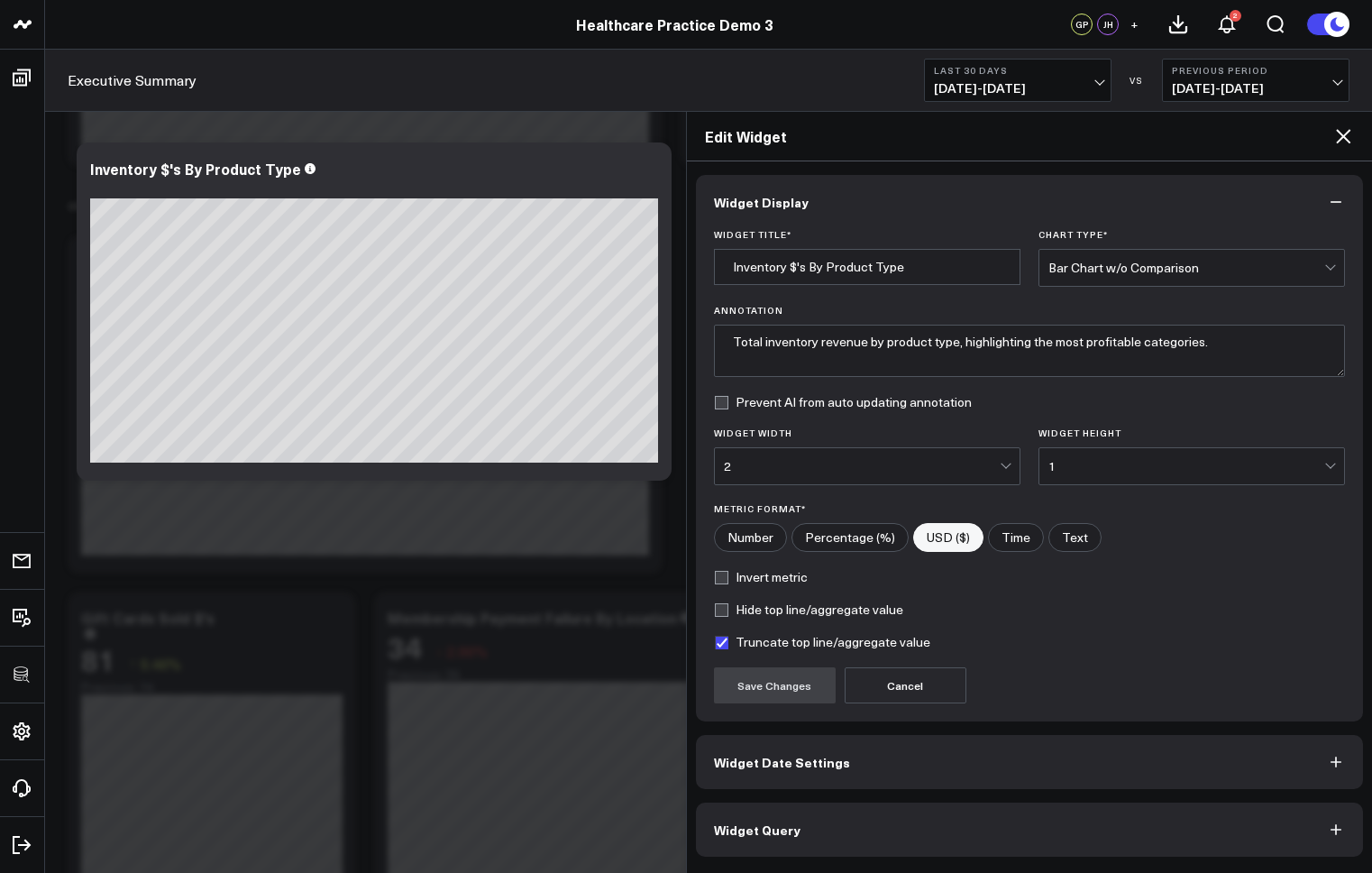
click at [836, 838] on button "Widget Query" at bounding box center [1029, 830] width 668 height 54
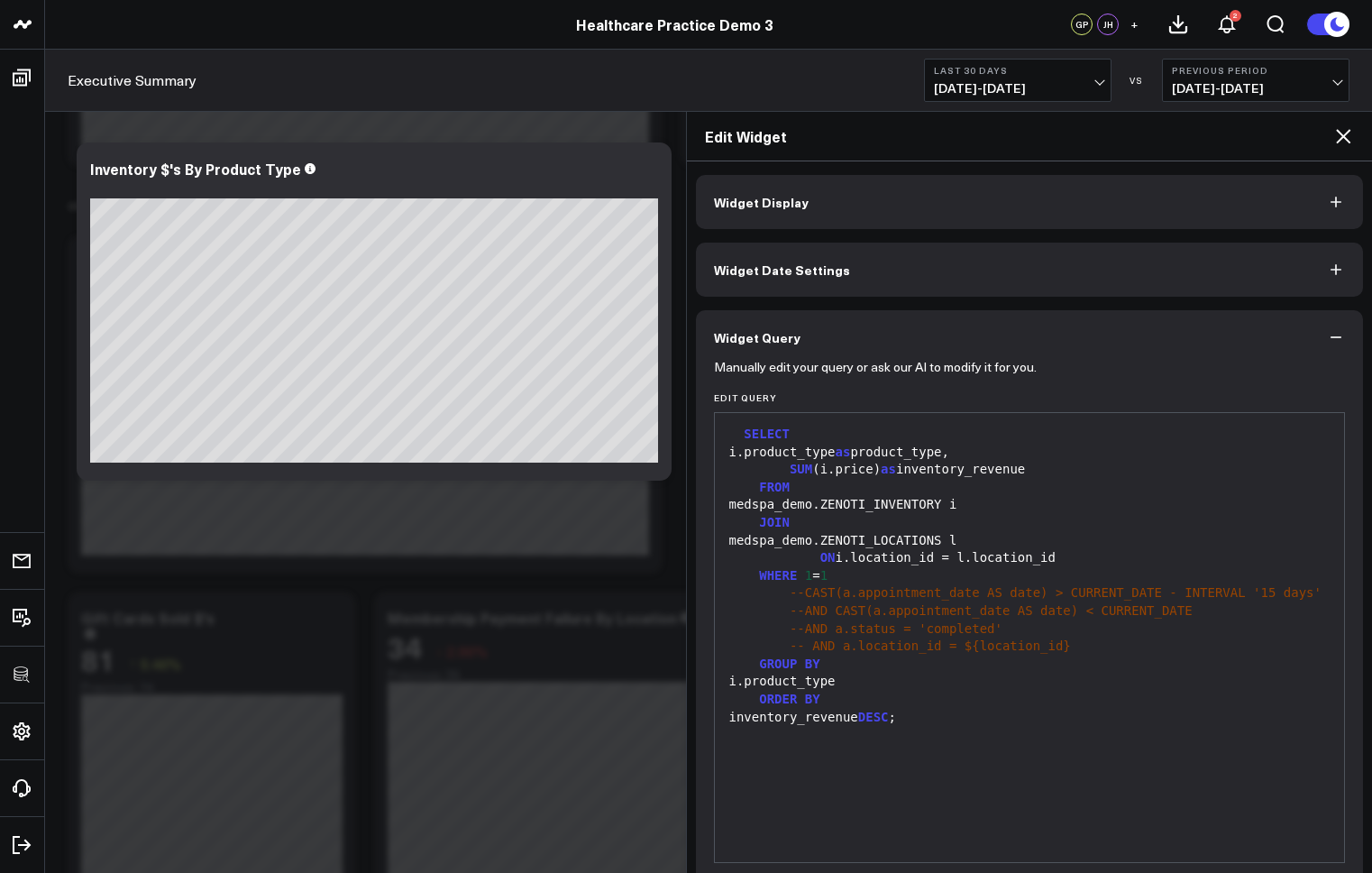
scroll to position [76, 0]
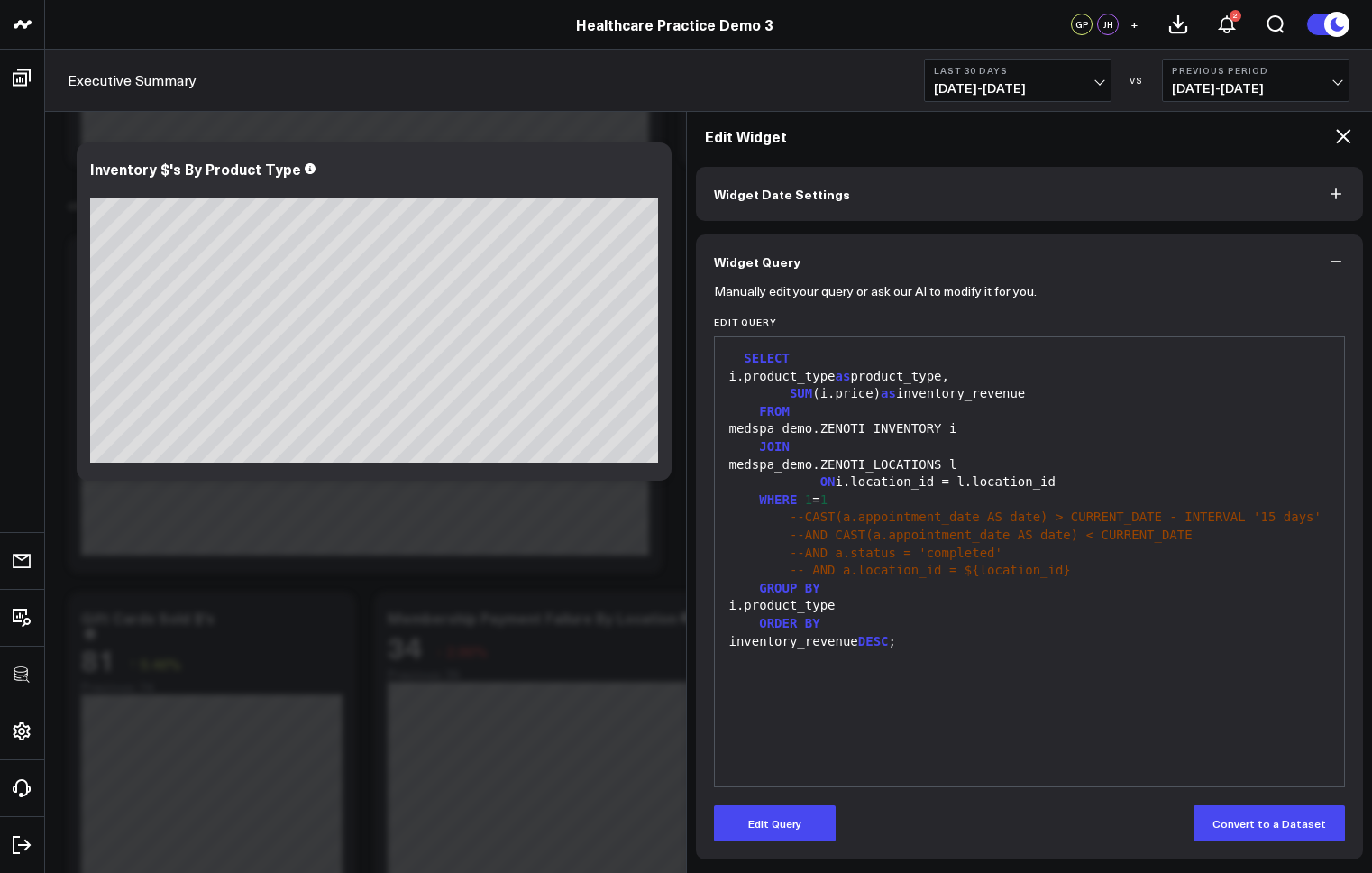
drag, startPoint x: 784, startPoint y: 825, endPoint x: 899, endPoint y: 779, distance: 123.9
click at [784, 825] on button "Edit Query" at bounding box center [775, 823] width 122 height 36
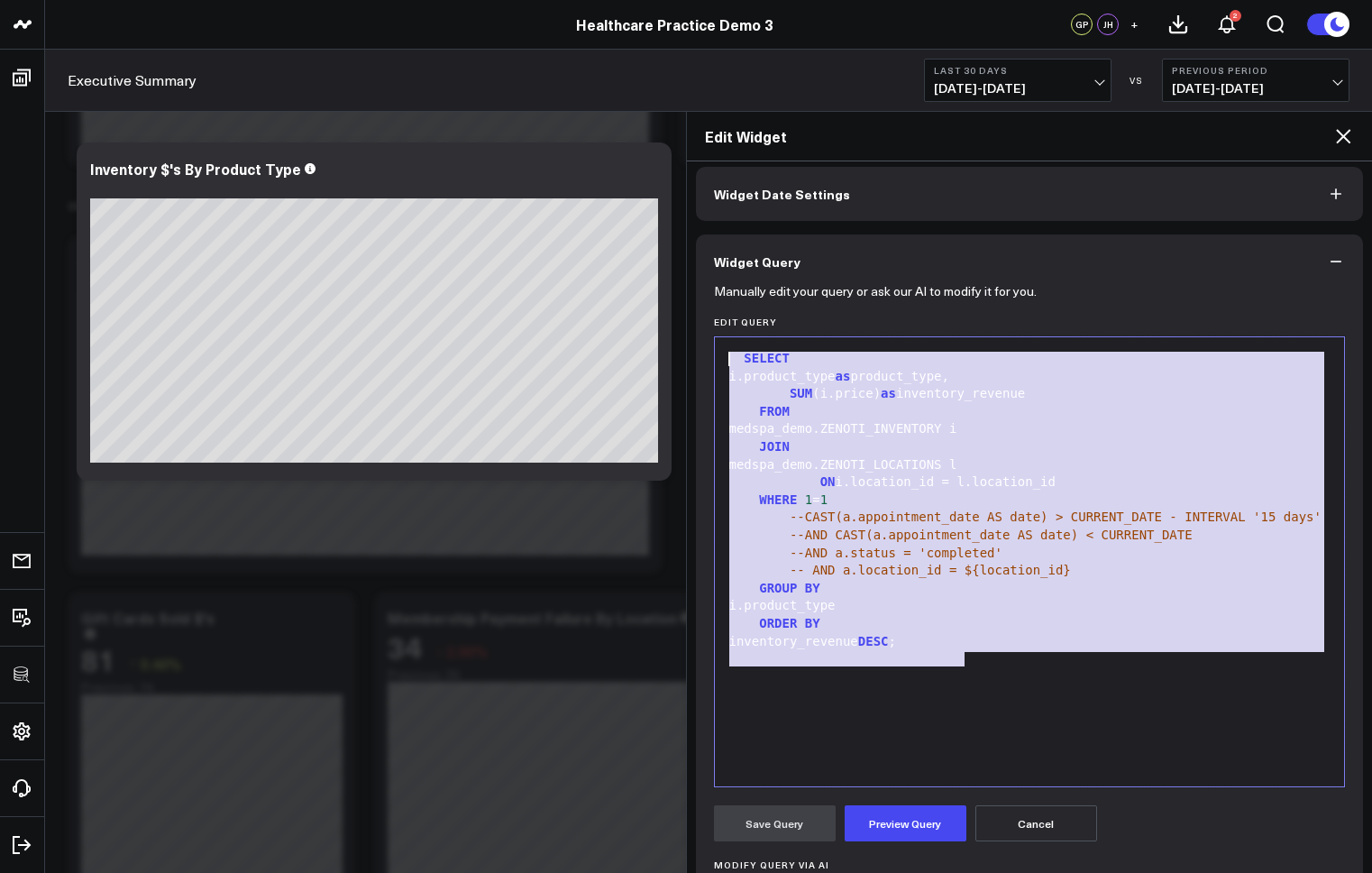
drag, startPoint x: 856, startPoint y: 484, endPoint x: 672, endPoint y: 308, distance: 254.6
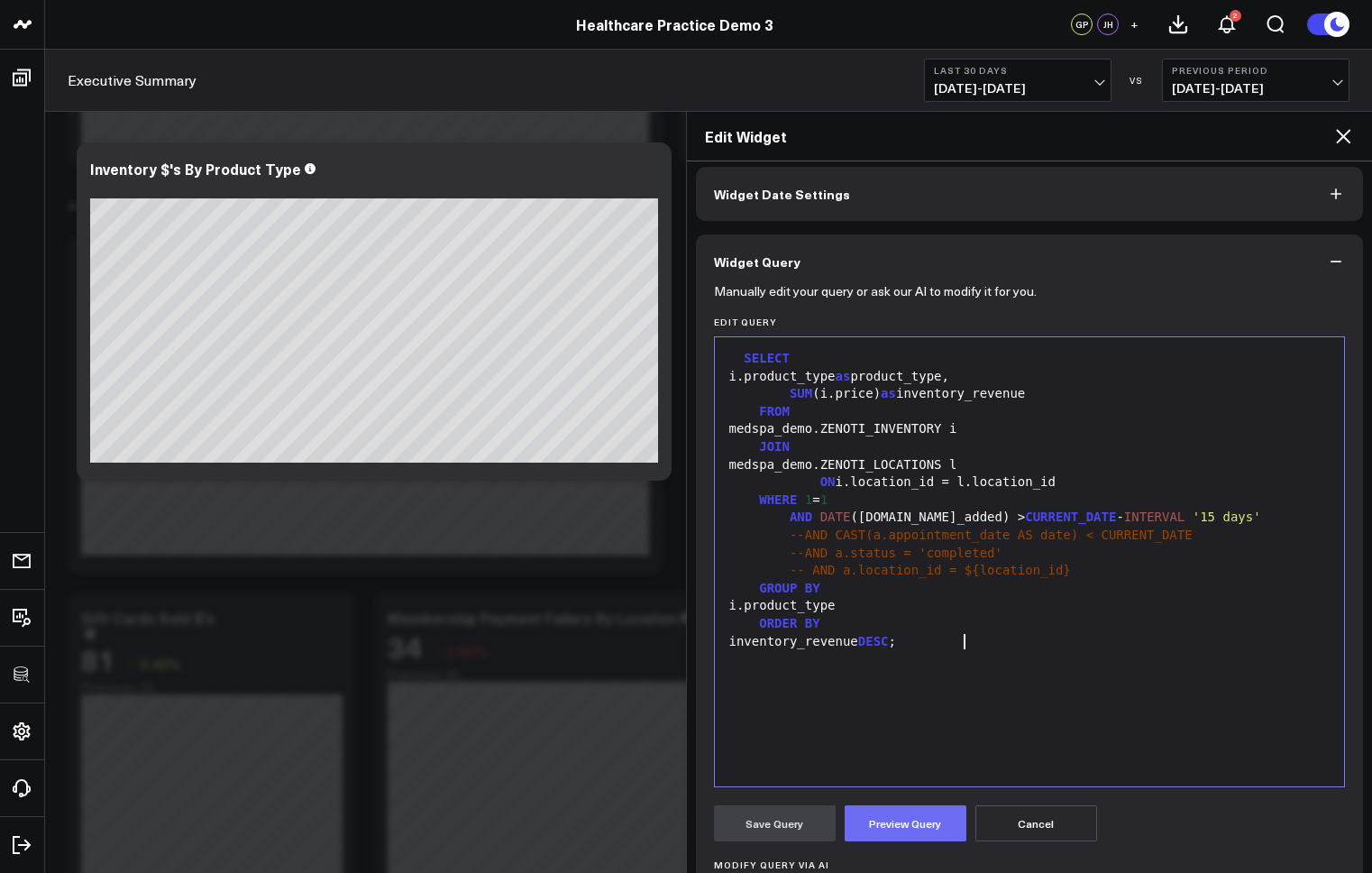
drag, startPoint x: 888, startPoint y: 823, endPoint x: 870, endPoint y: 823, distance: 18.0
click at [888, 823] on button "Preview Query" at bounding box center [906, 823] width 122 height 36
click at [785, 822] on button "Save Query" at bounding box center [775, 823] width 122 height 36
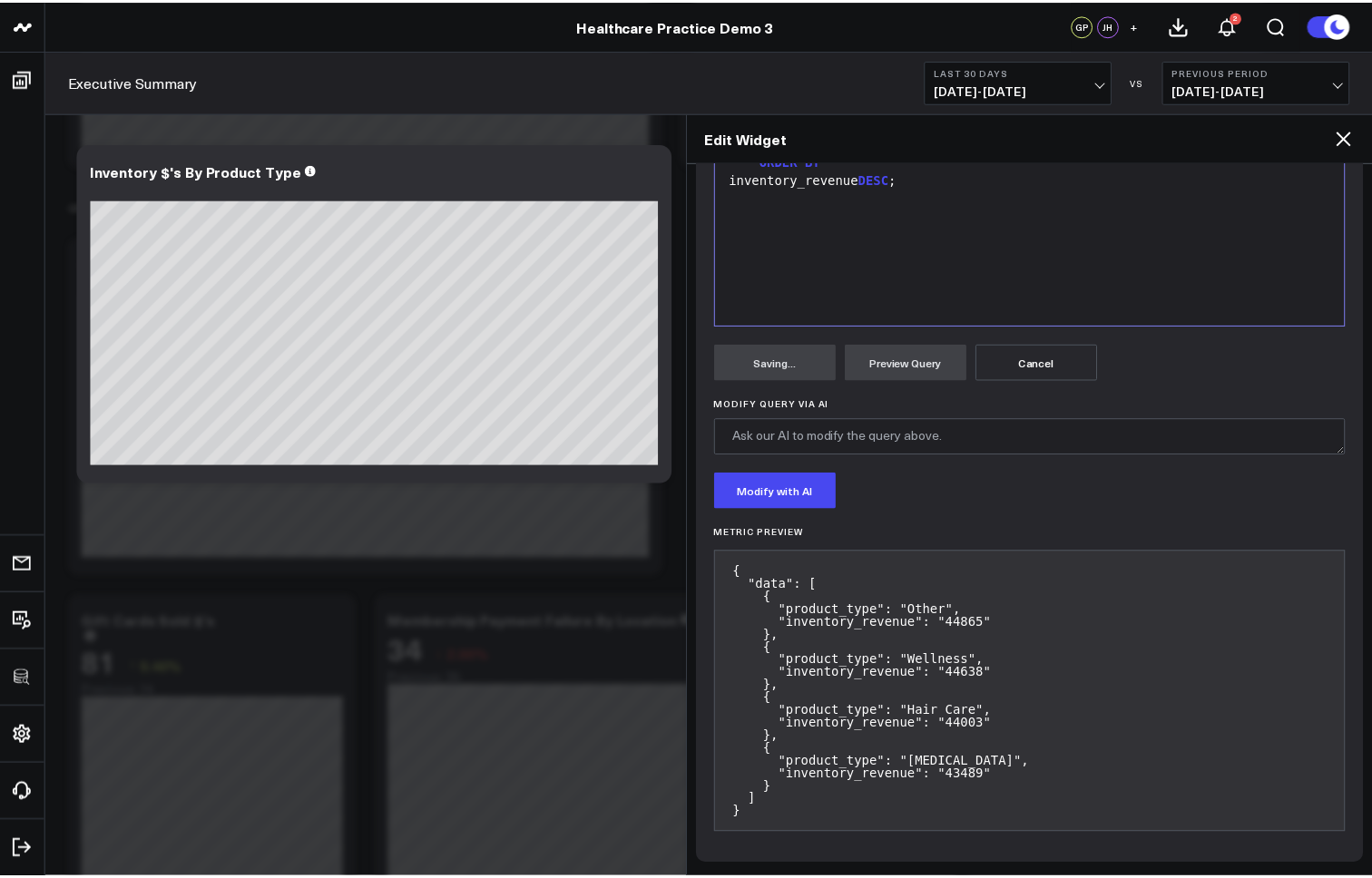
scroll to position [0, 0]
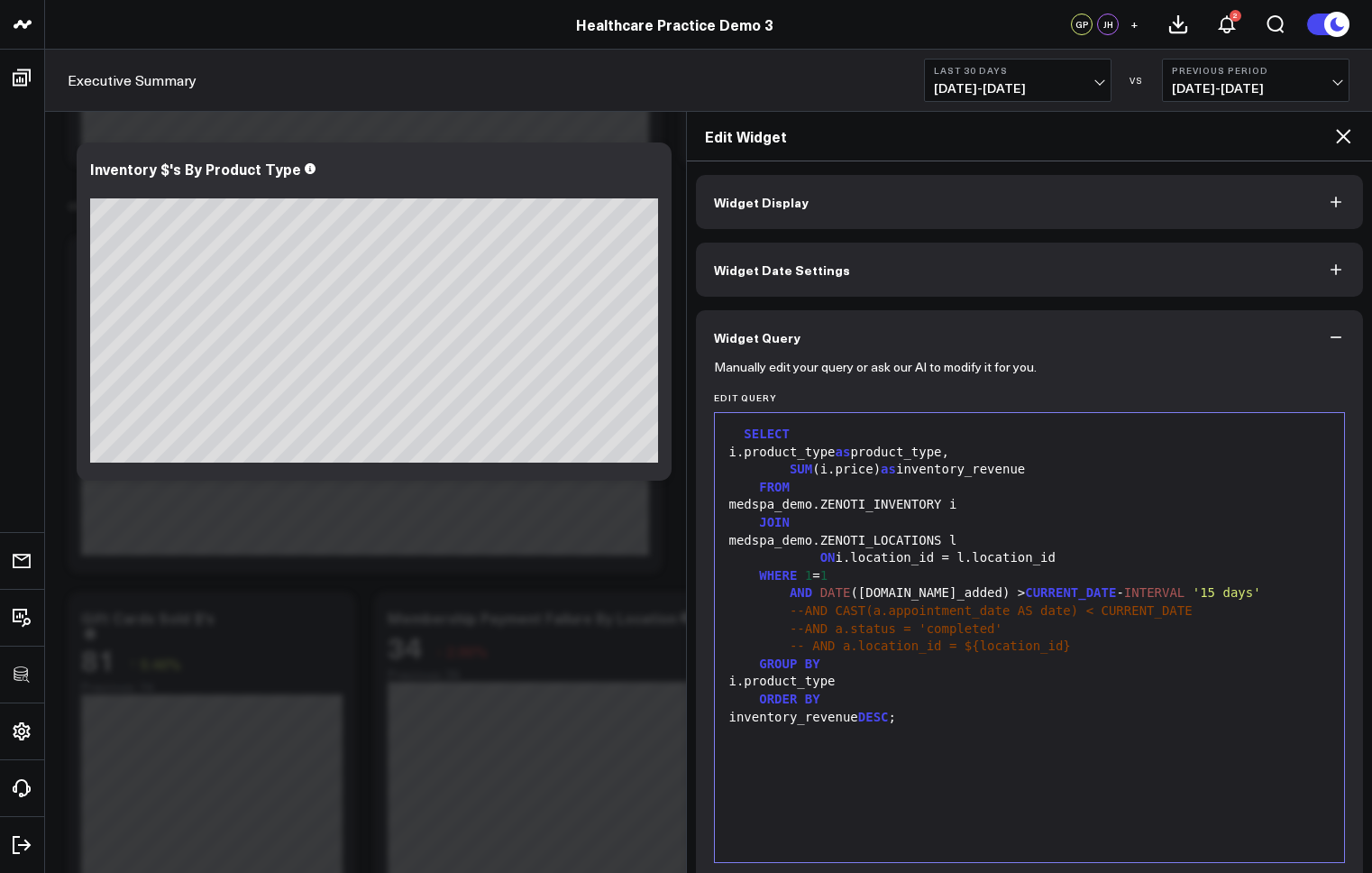
click at [1339, 141] on icon at bounding box center [1343, 136] width 15 height 15
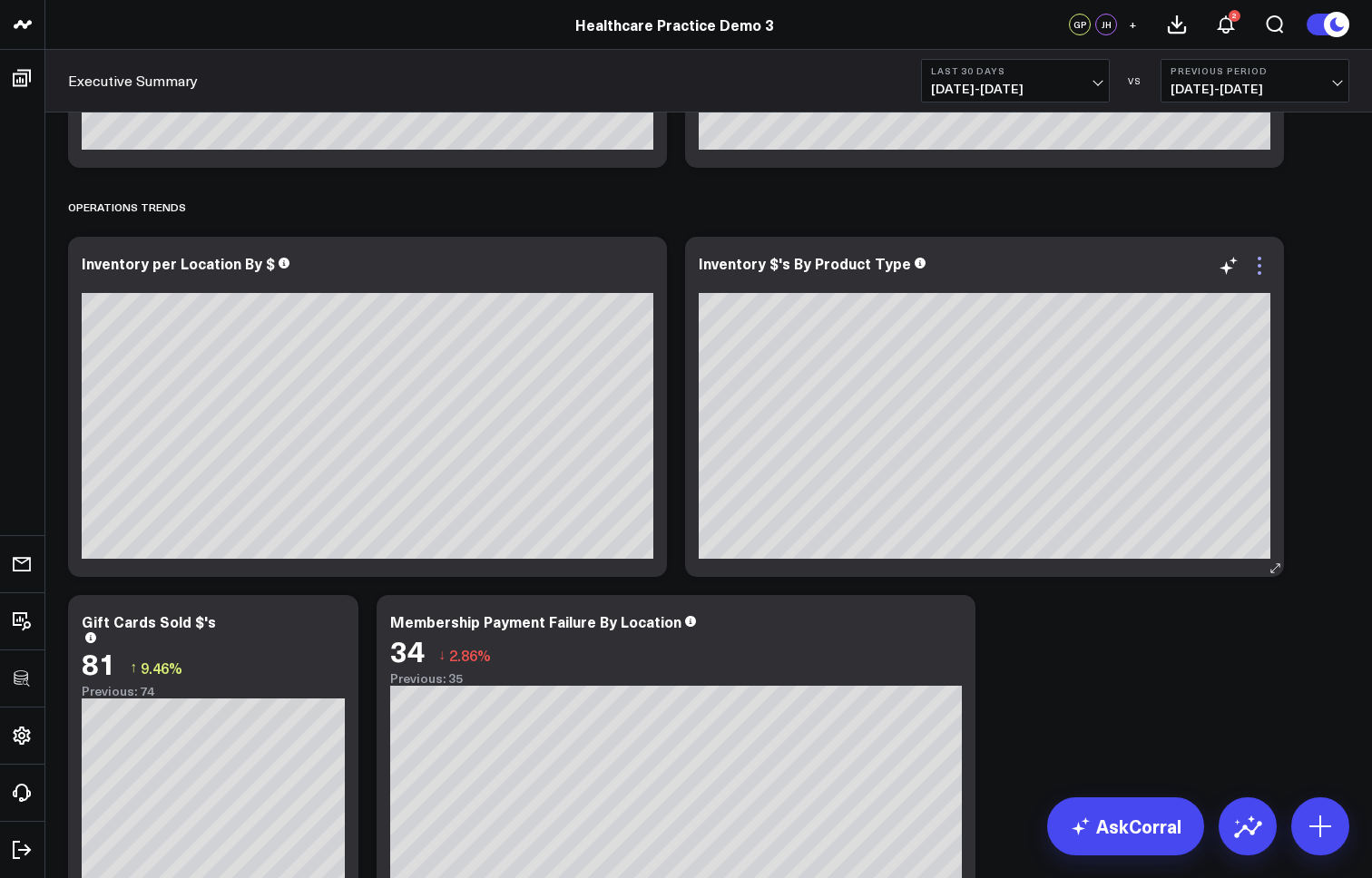
click at [1269, 267] on icon at bounding box center [1259, 265] width 21 height 21
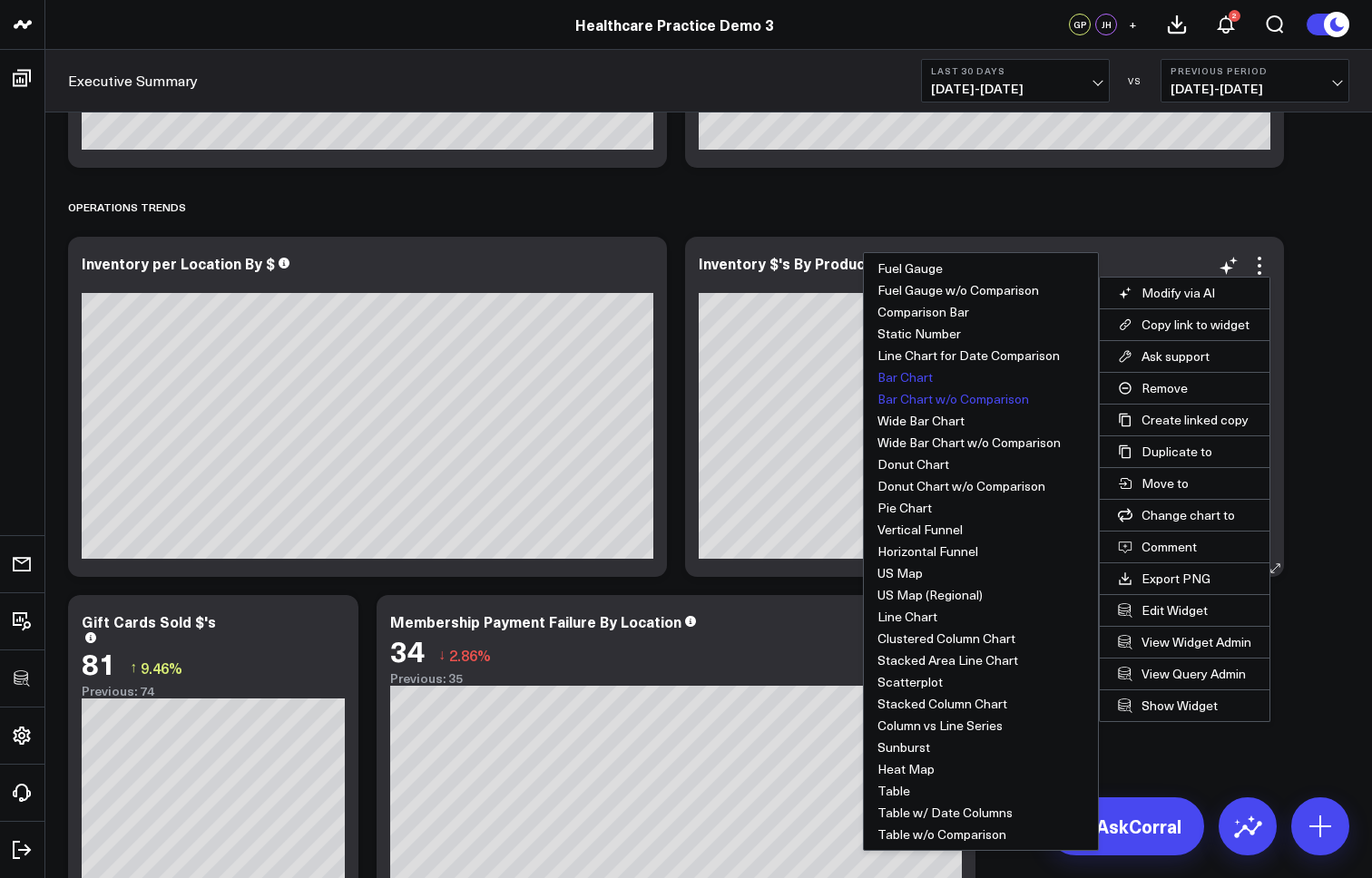
click at [923, 382] on button "Bar Chart" at bounding box center [981, 376] width 234 height 21
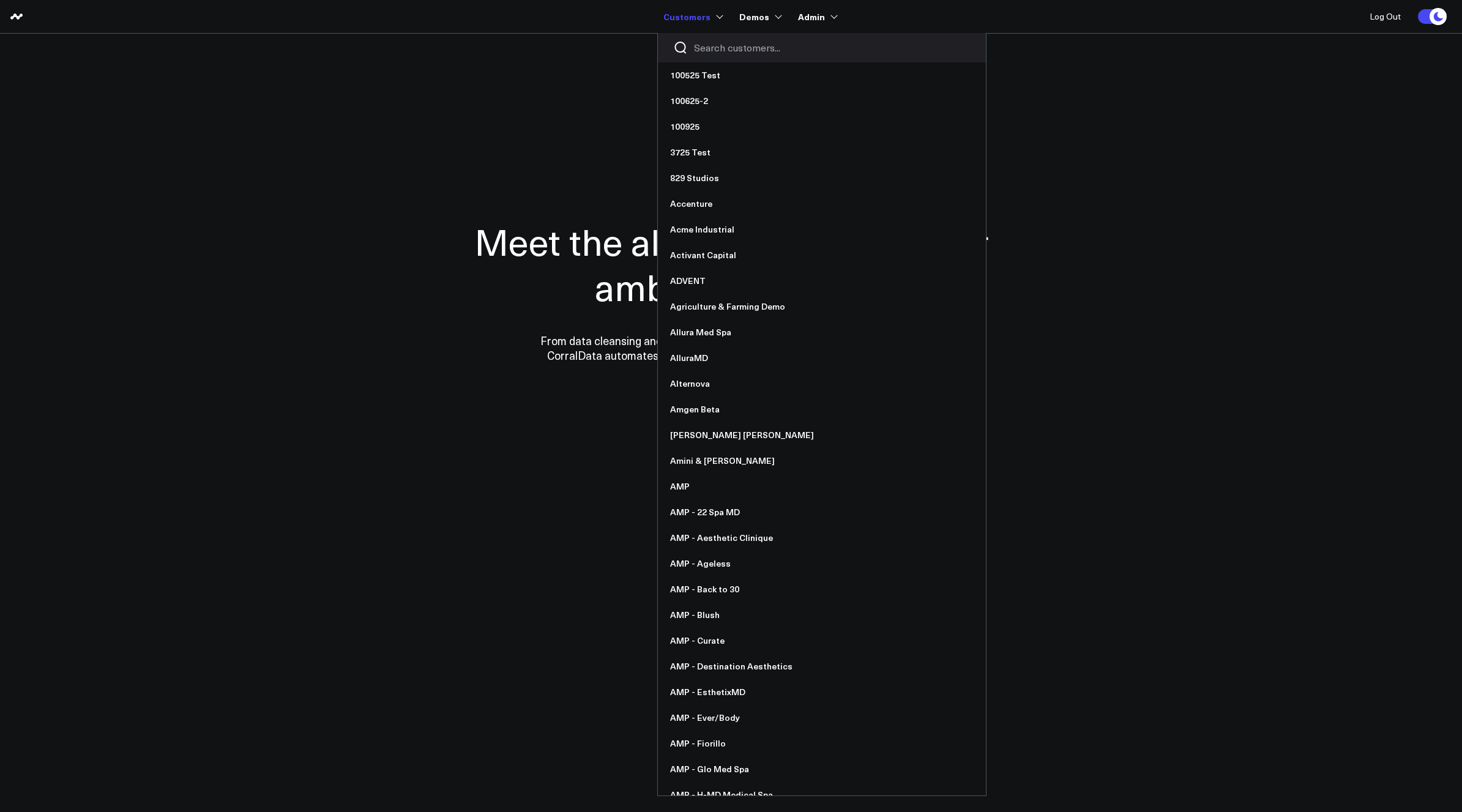
click at [725, 44] on input "Search customers input" at bounding box center [832, 48] width 277 height 14
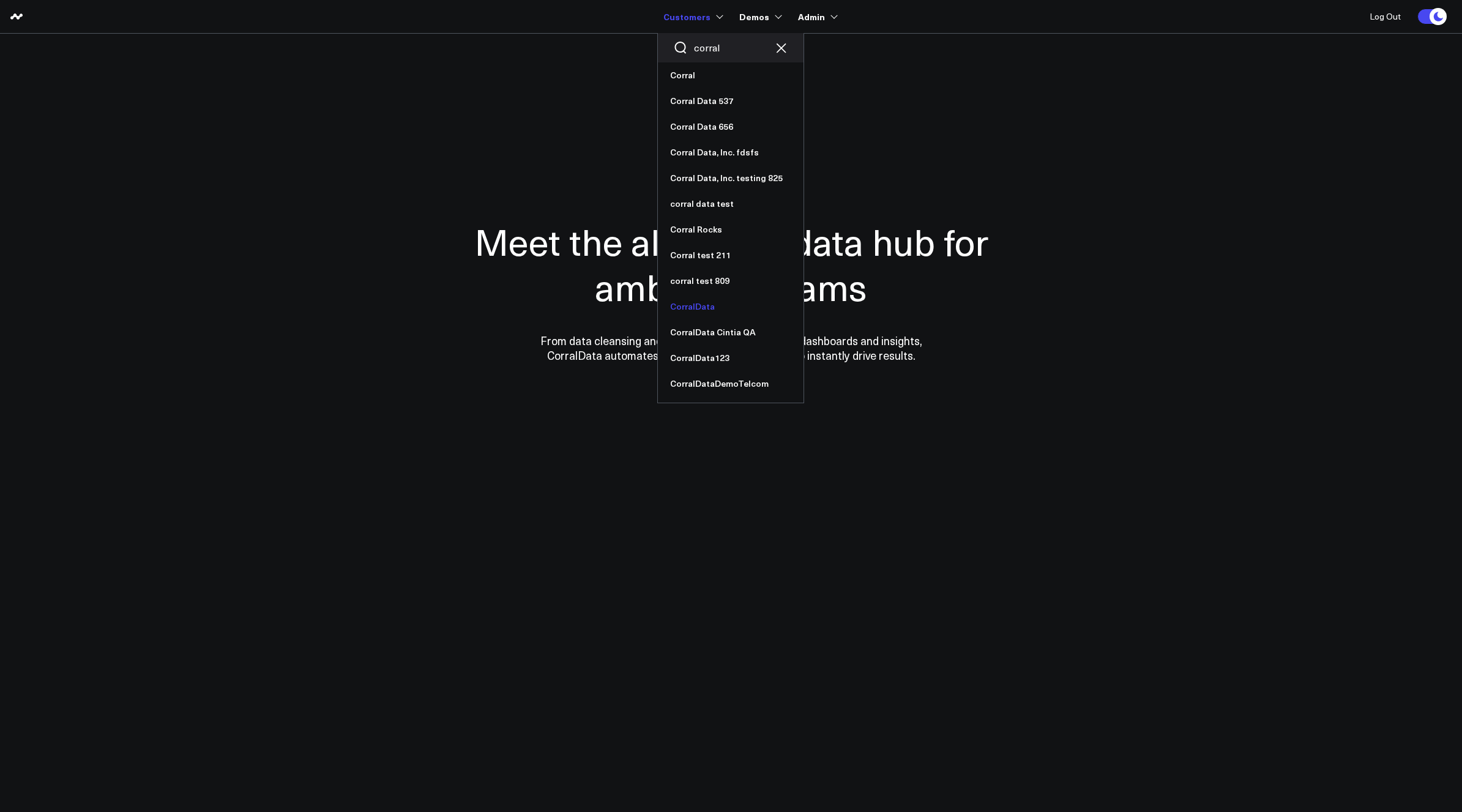
type input "corral"
click at [696, 310] on link "CorralData" at bounding box center [731, 307] width 146 height 26
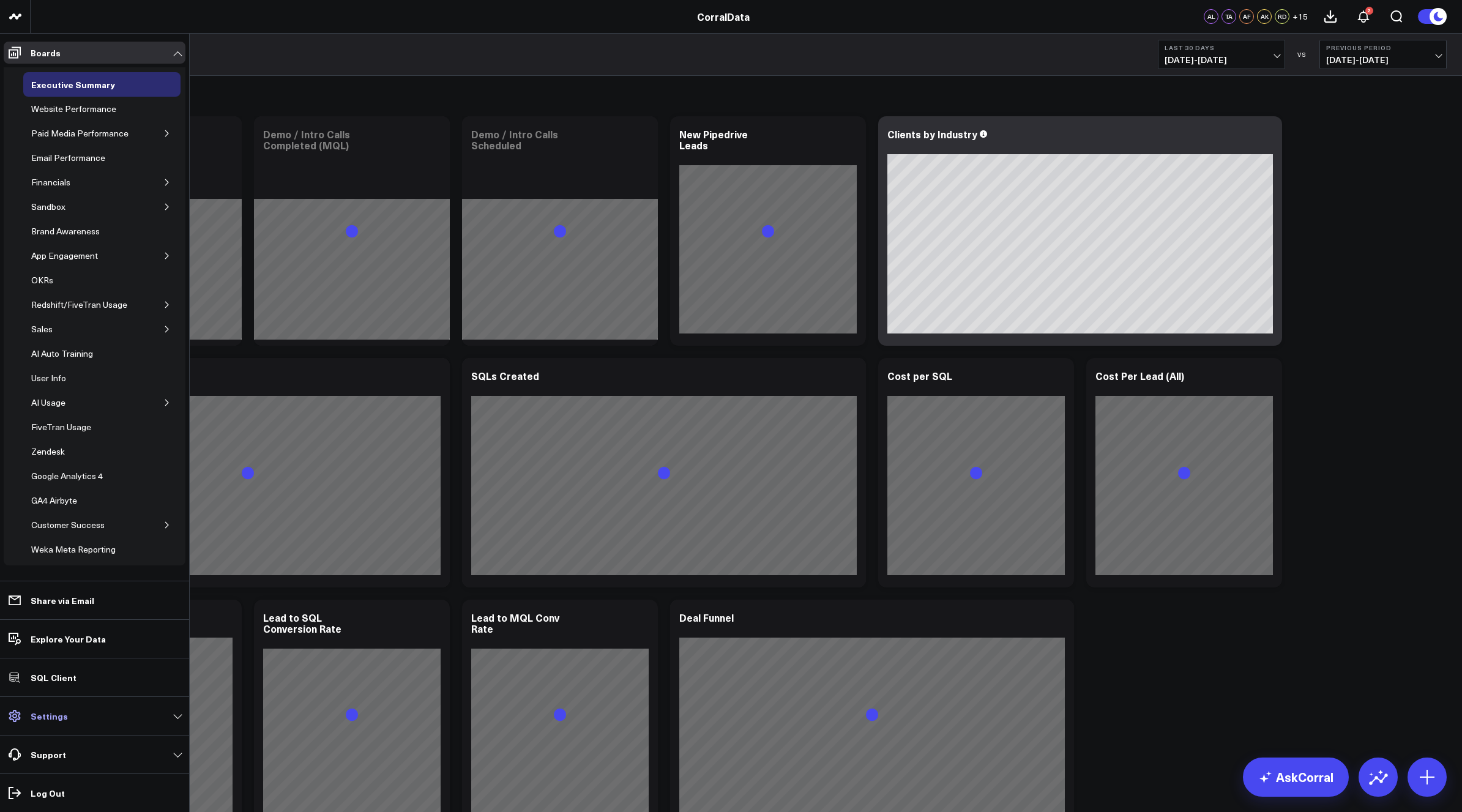
click at [43, 712] on p "Settings" at bounding box center [49, 716] width 38 height 10
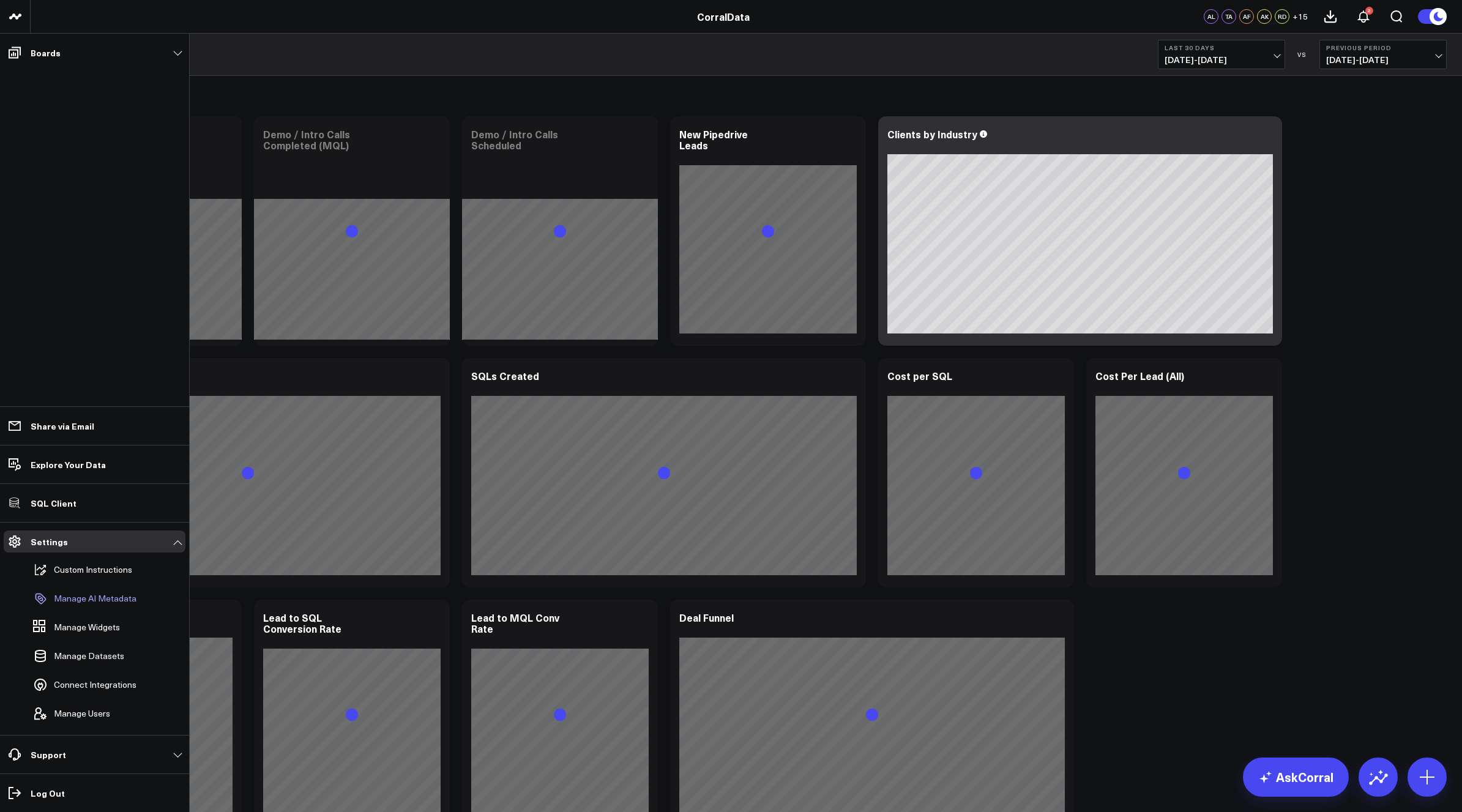
click at [92, 601] on p "Manage AI Metadata" at bounding box center [95, 599] width 83 height 10
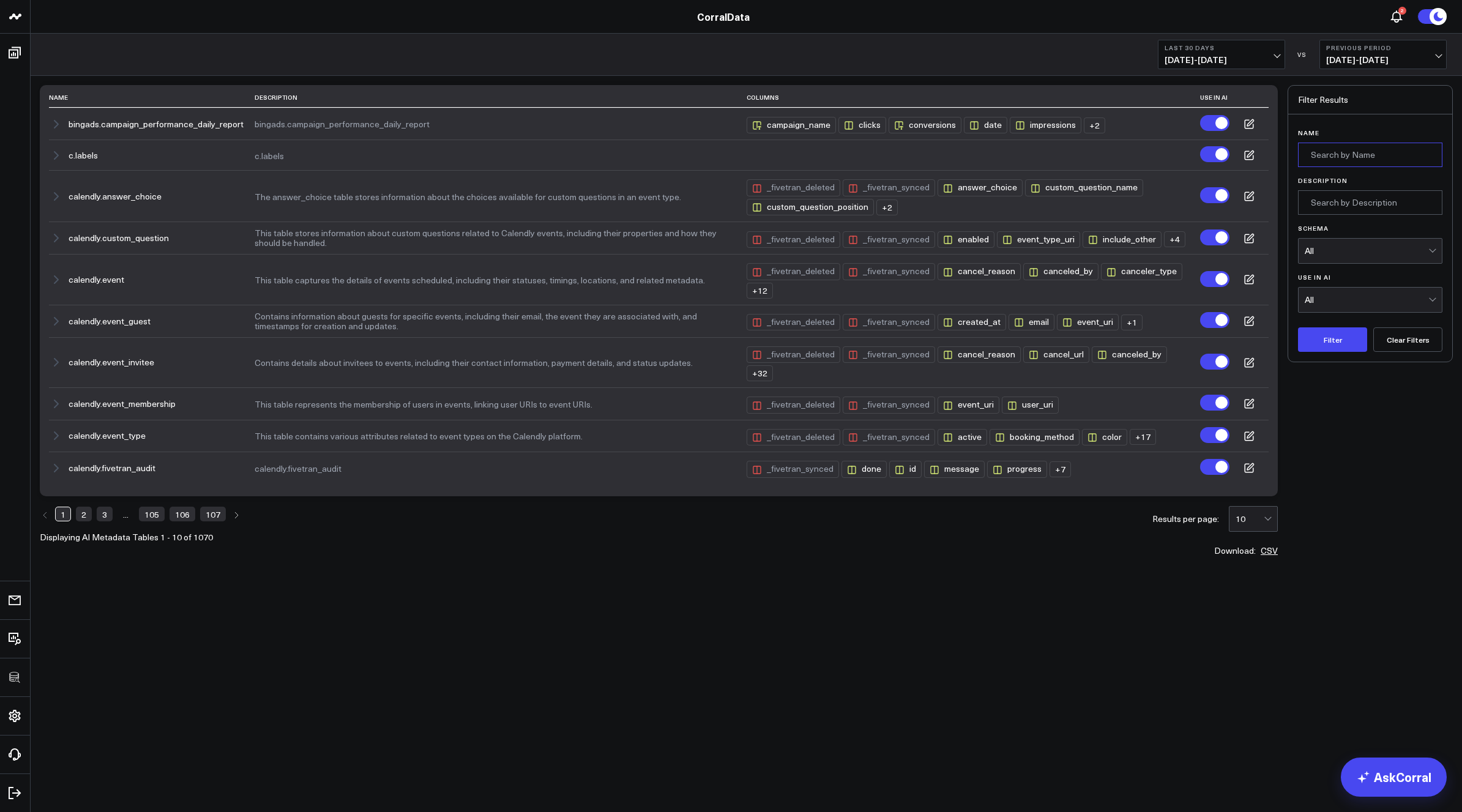
click at [1339, 156] on input "Name" at bounding box center [1370, 155] width 145 height 24
type input "sql"
click at [1298, 327] on button "Filter" at bounding box center [1333, 339] width 69 height 24
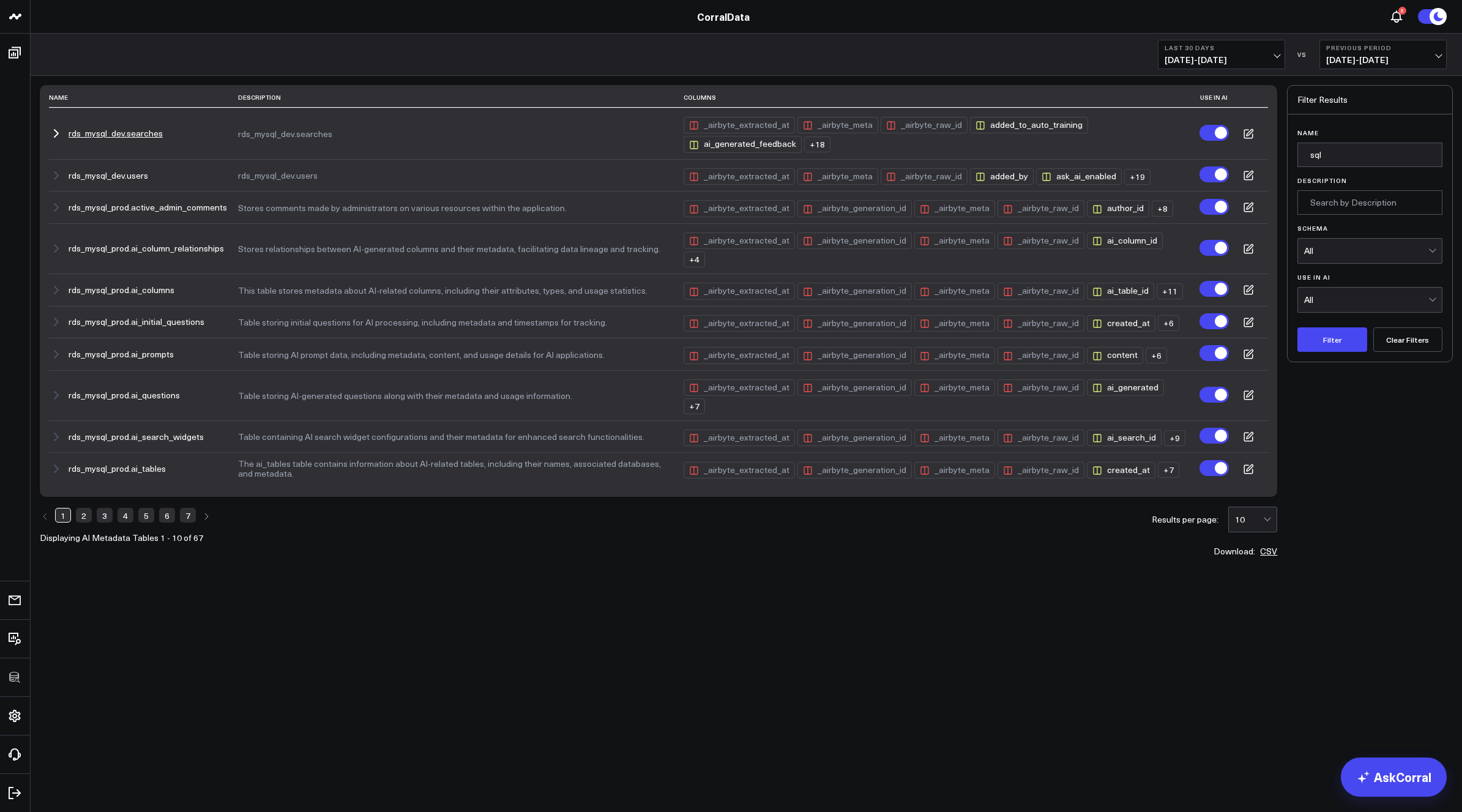
click at [135, 138] on button "rds_mysql_dev.searches" at bounding box center [116, 133] width 94 height 10
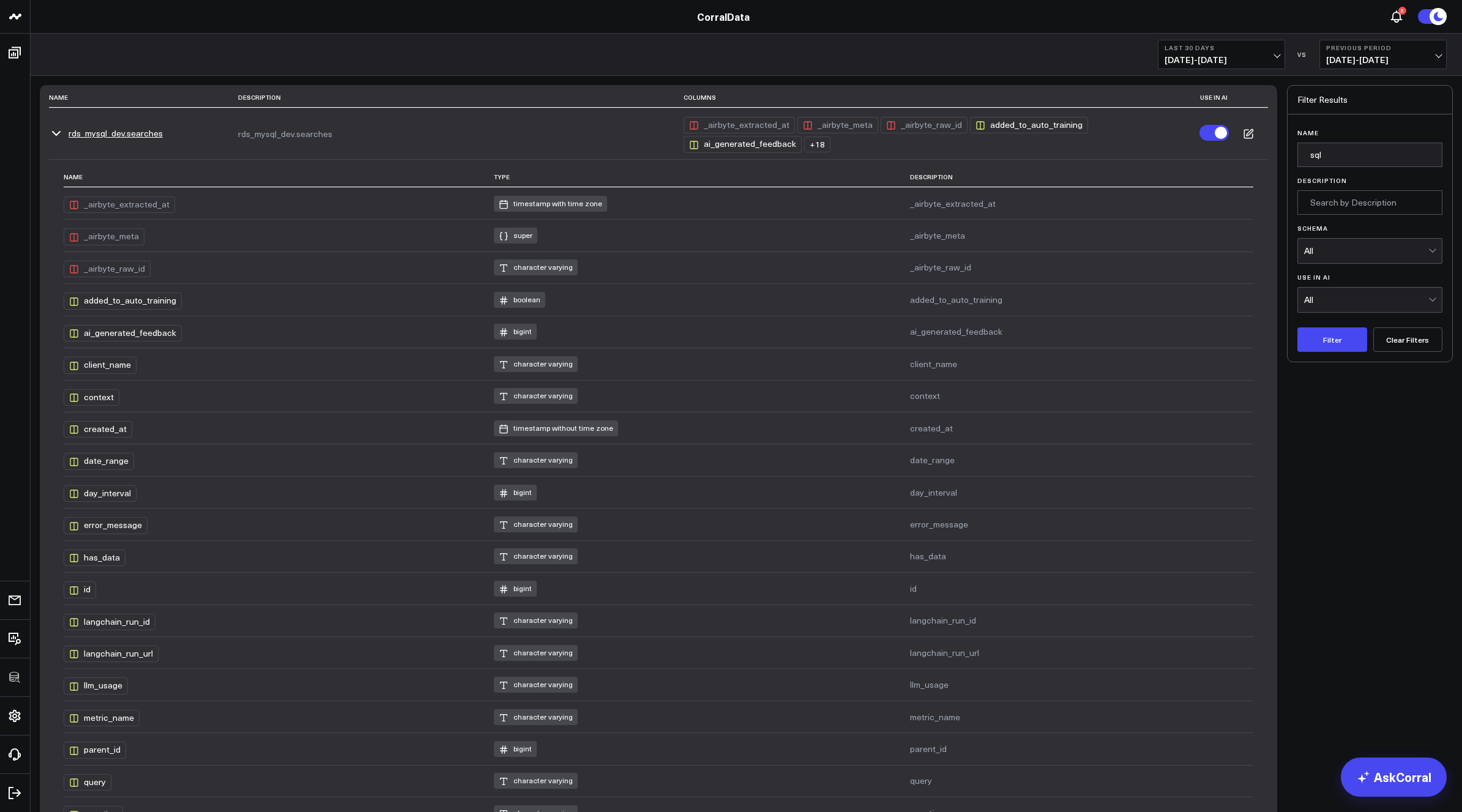
click at [1251, 130] on icon at bounding box center [1249, 134] width 11 height 11
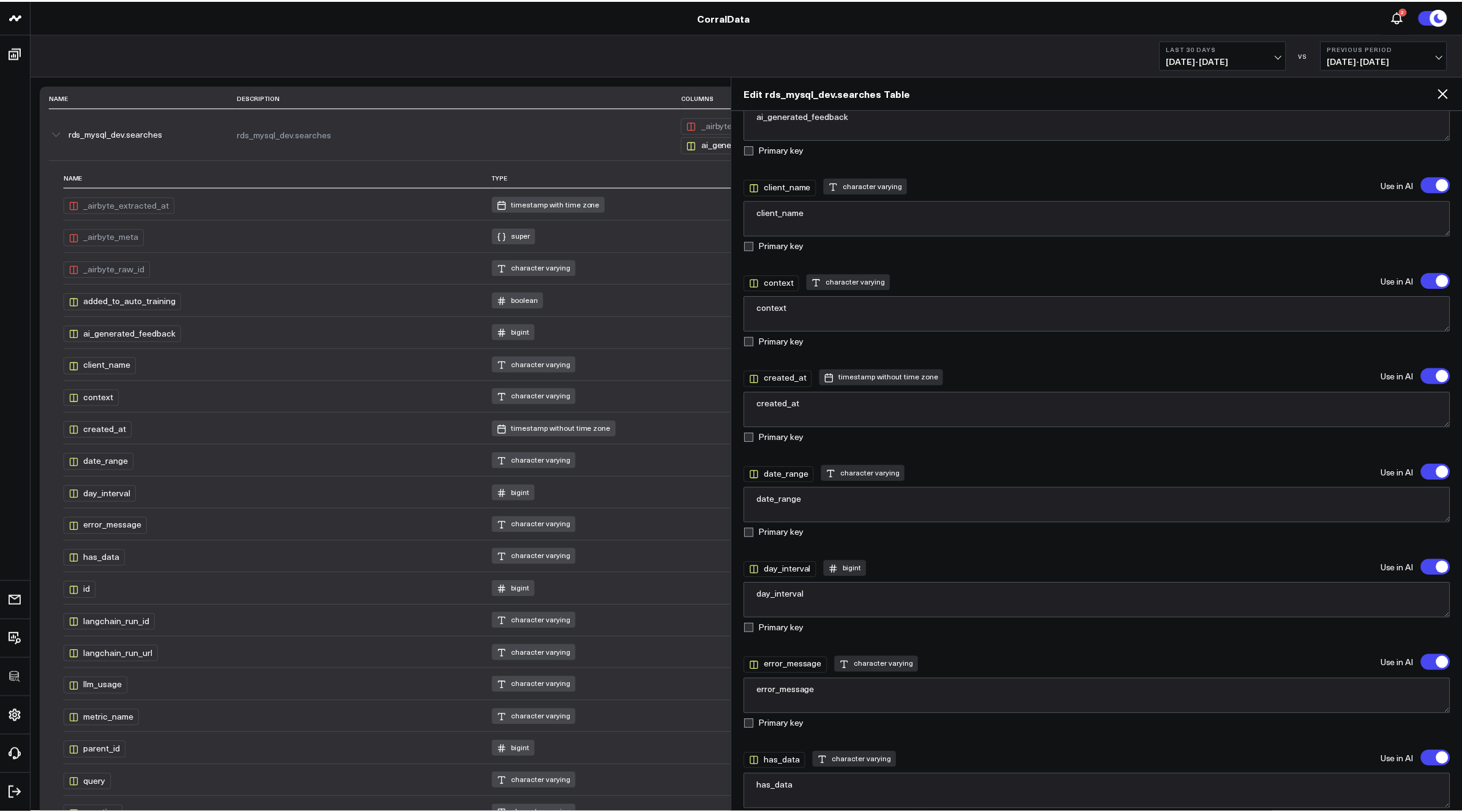
scroll to position [549, 0]
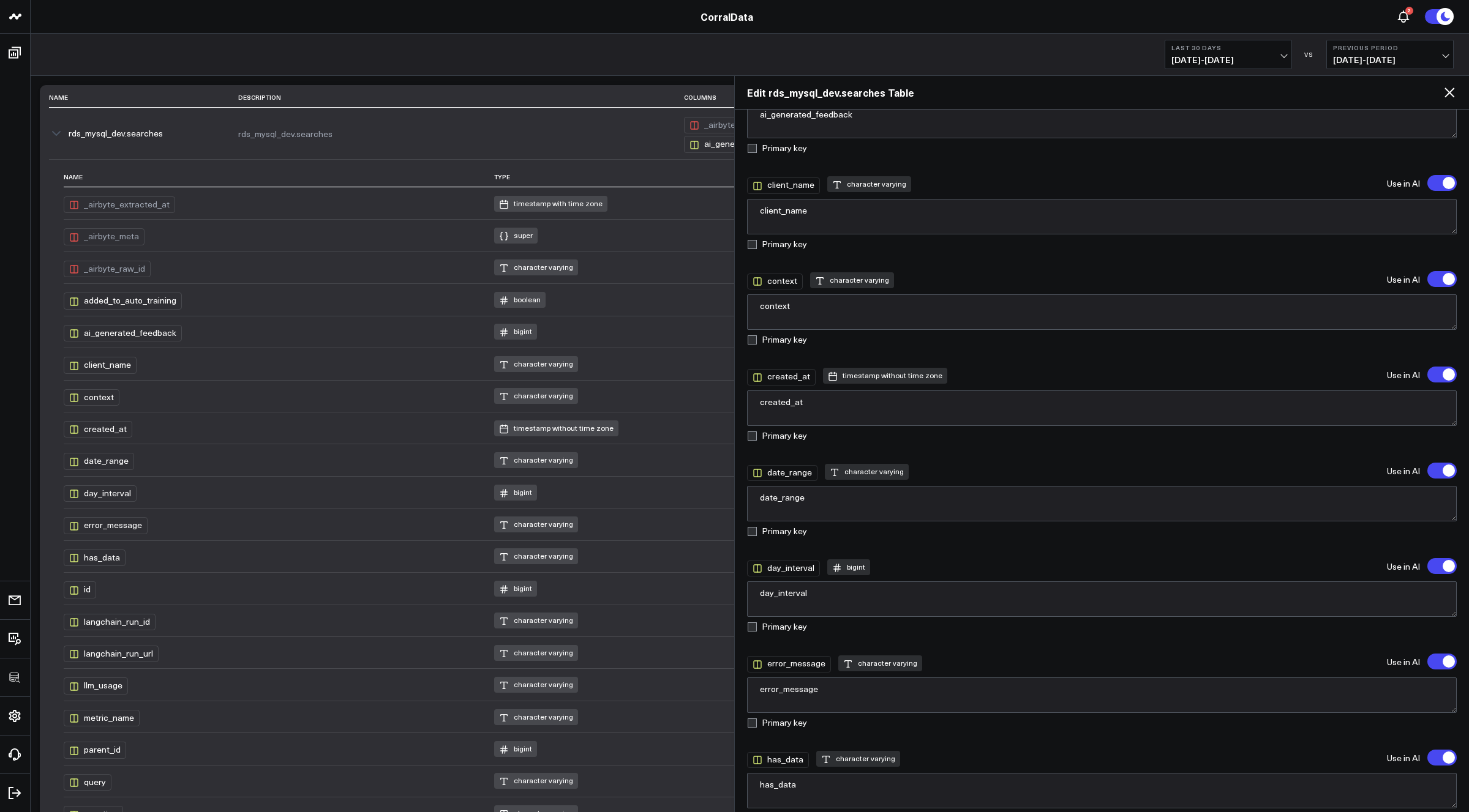
click at [116, 68] on div "Last 30 Days 09/14/25 - 10/13/25 VS Previous Period 08/15/25 - 09/13/25" at bounding box center [750, 55] width 1438 height 43
click at [1446, 94] on icon at bounding box center [1450, 93] width 10 height 10
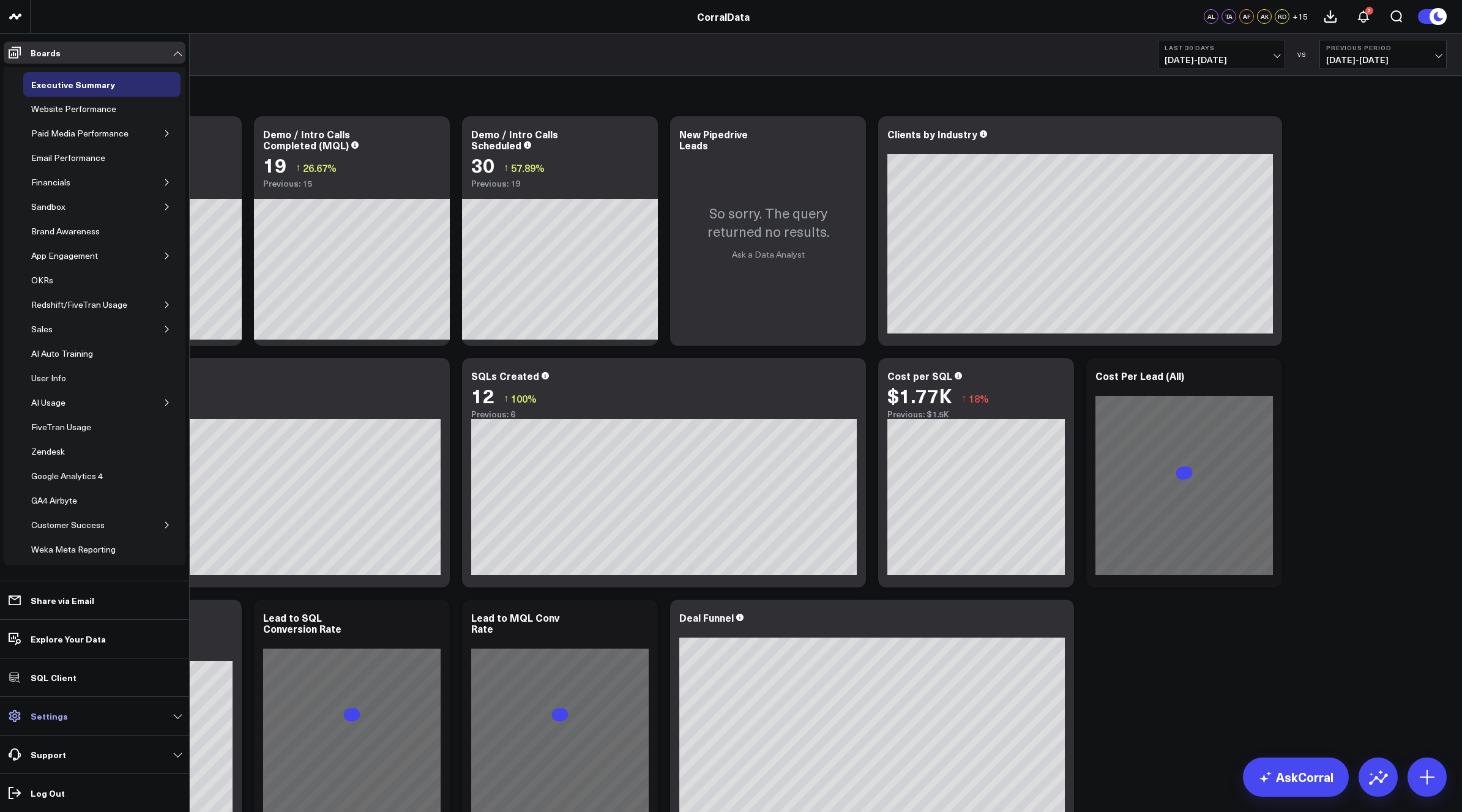
click at [43, 711] on p "Settings" at bounding box center [49, 716] width 38 height 10
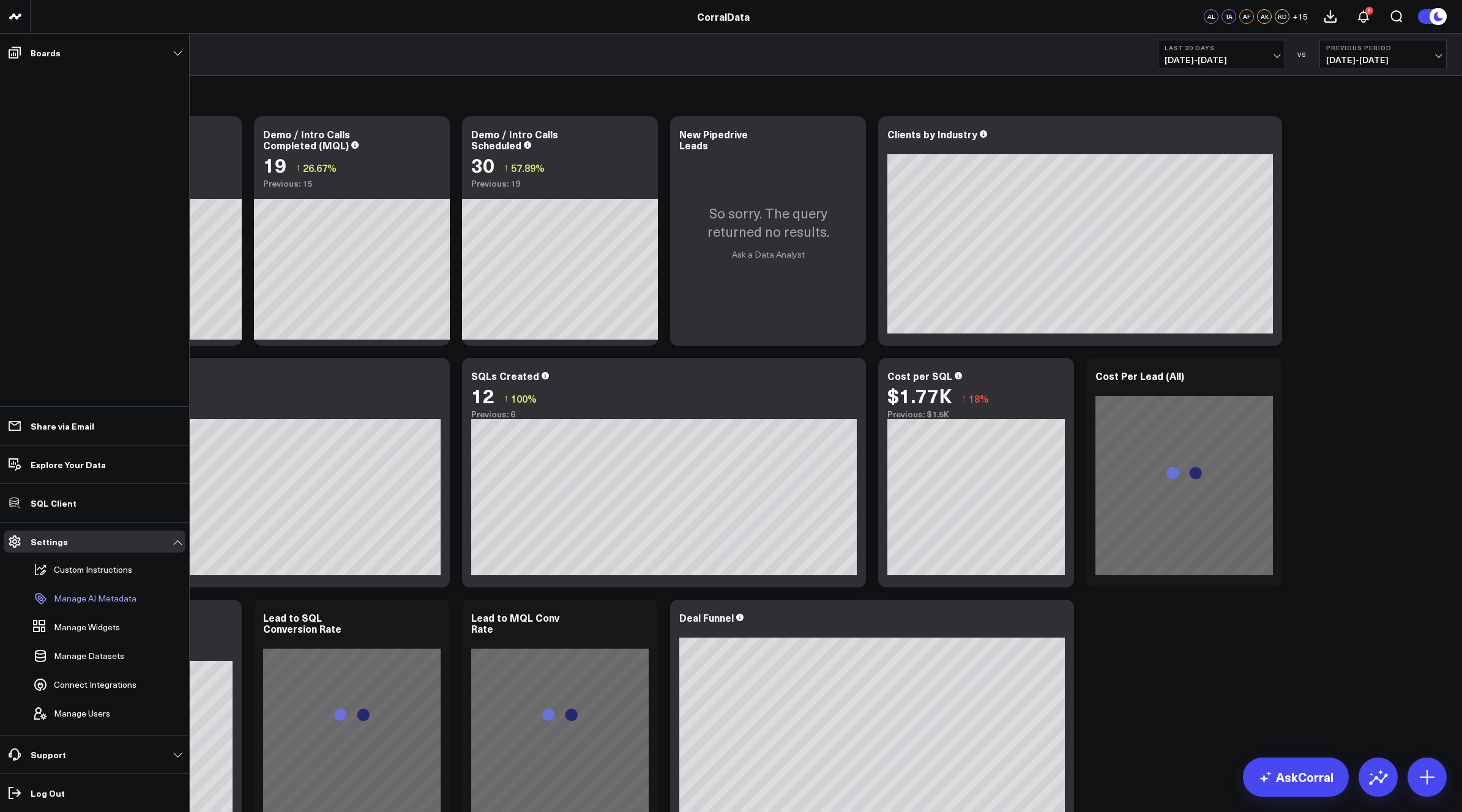
click at [84, 599] on p "Manage AI Metadata" at bounding box center [95, 599] width 83 height 10
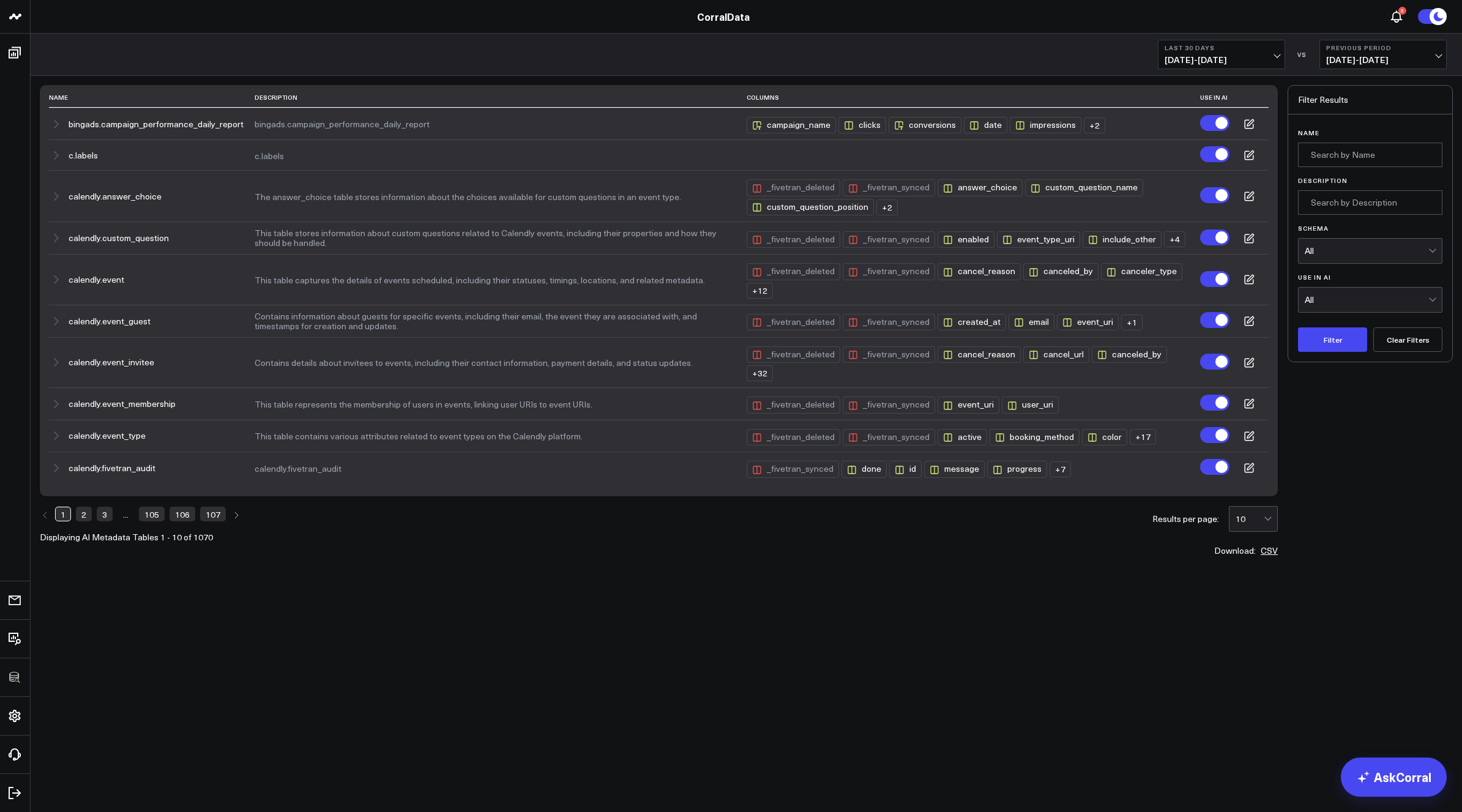
click at [1275, 506] on div "10" at bounding box center [1254, 519] width 49 height 26
drag, startPoint x: 1257, startPoint y: 602, endPoint x: 989, endPoint y: 550, distance: 273.0
click at [1256, 608] on div "100" at bounding box center [1254, 620] width 48 height 24
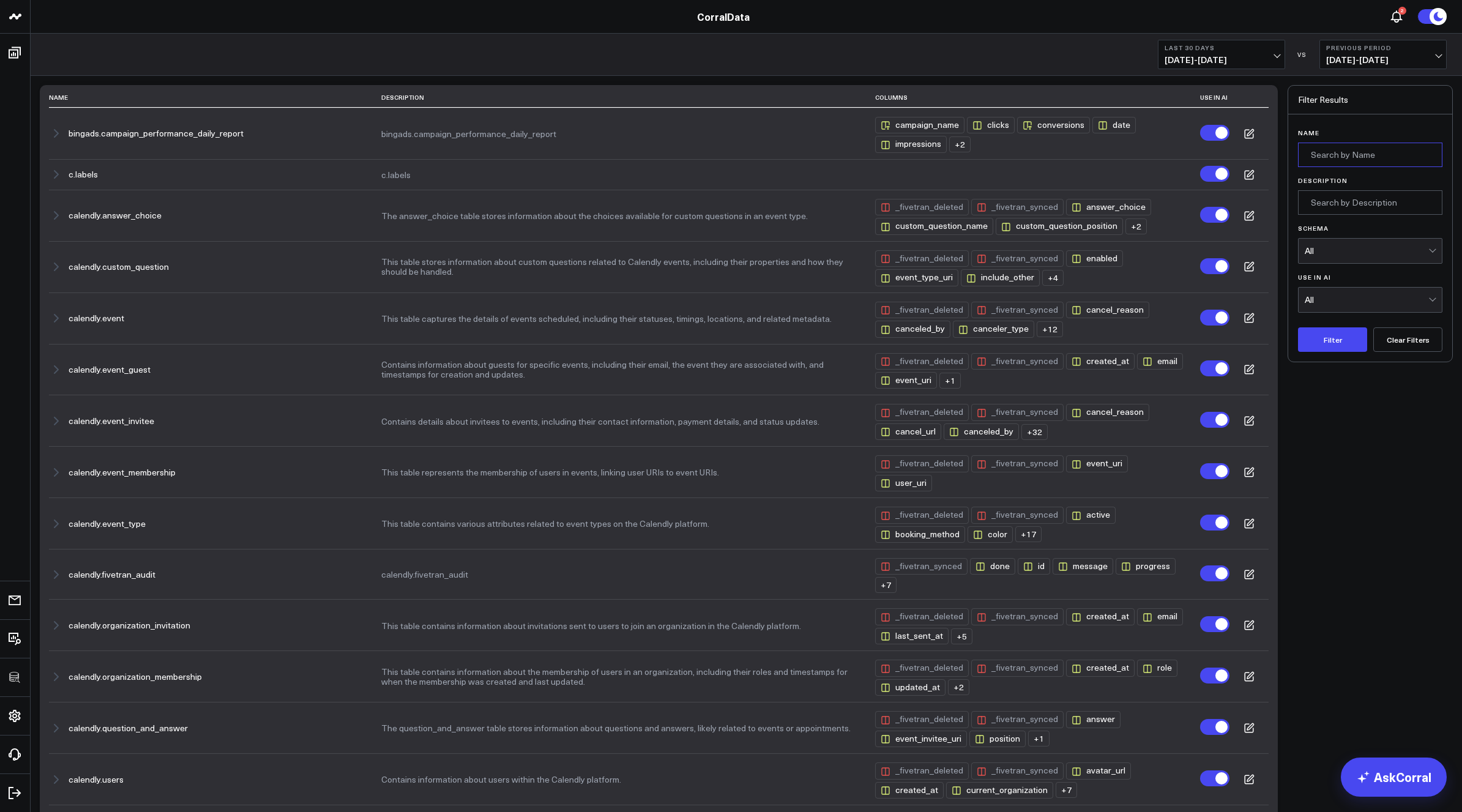
click at [1355, 159] on input "Name" at bounding box center [1370, 155] width 145 height 24
type input "sql"
click at [1298, 327] on button "Filter" at bounding box center [1333, 339] width 69 height 24
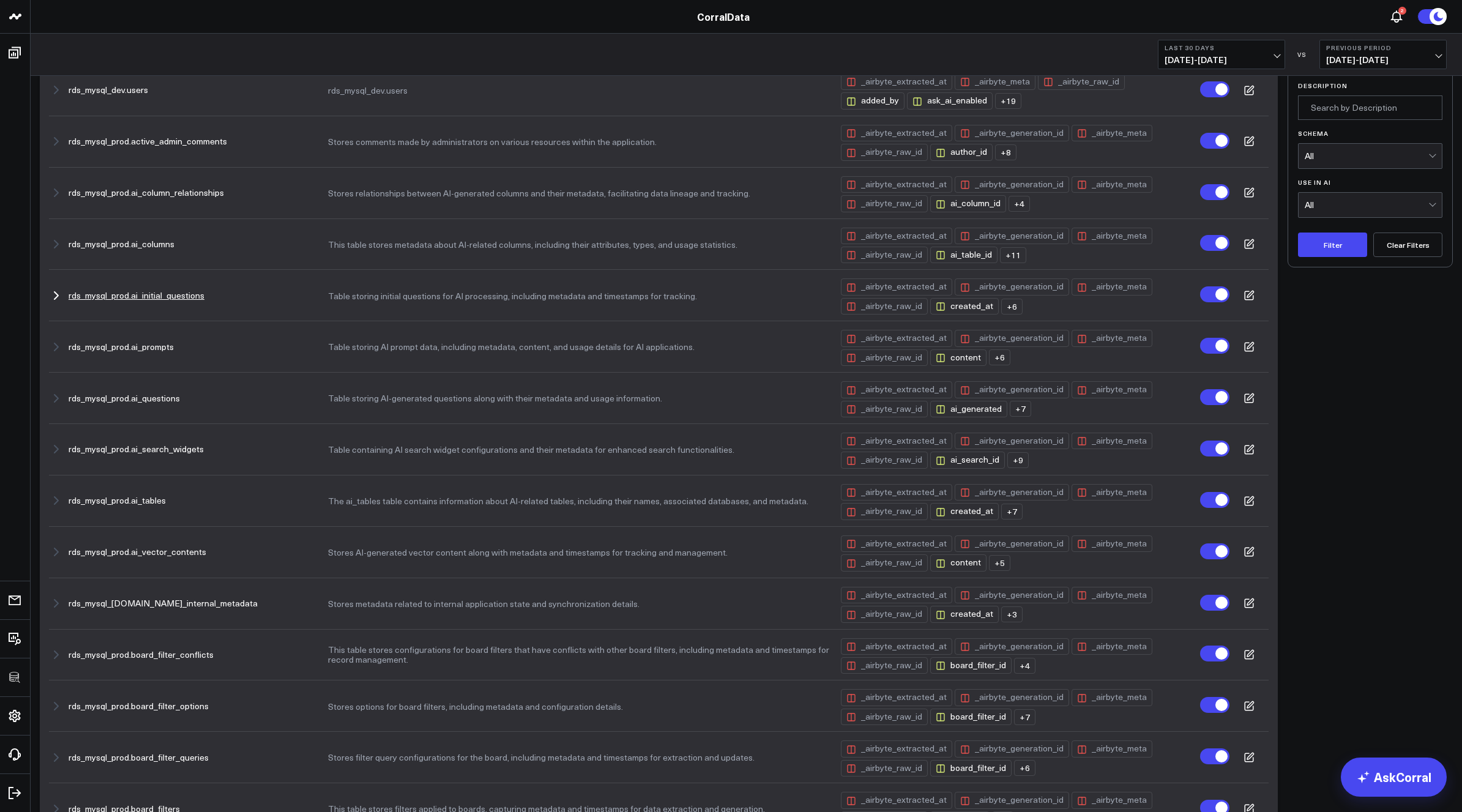
scroll to position [99, 0]
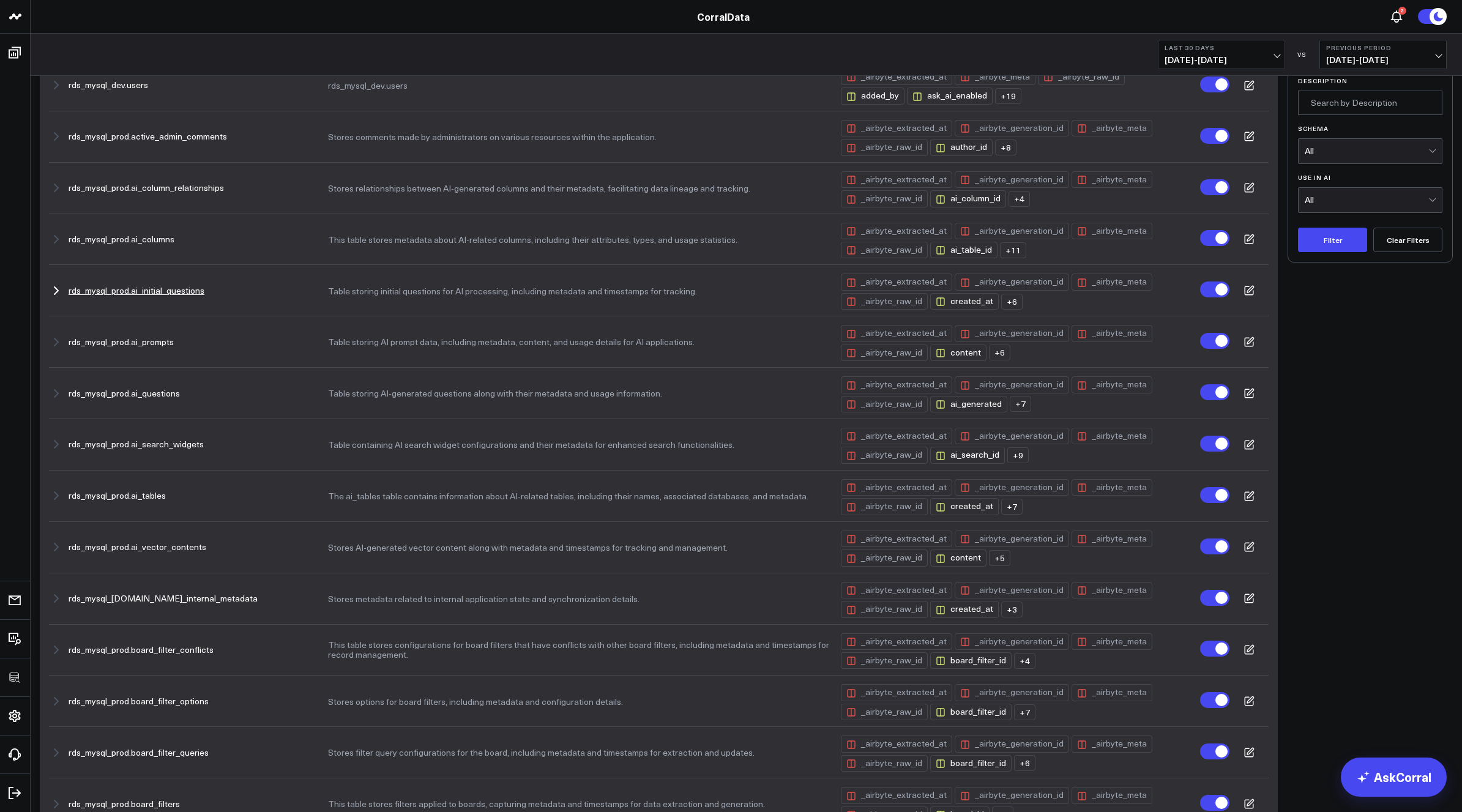
click at [353, 297] on button "Table storing initial questions for AI processing, including metadata and times…" at bounding box center [579, 292] width 502 height 10
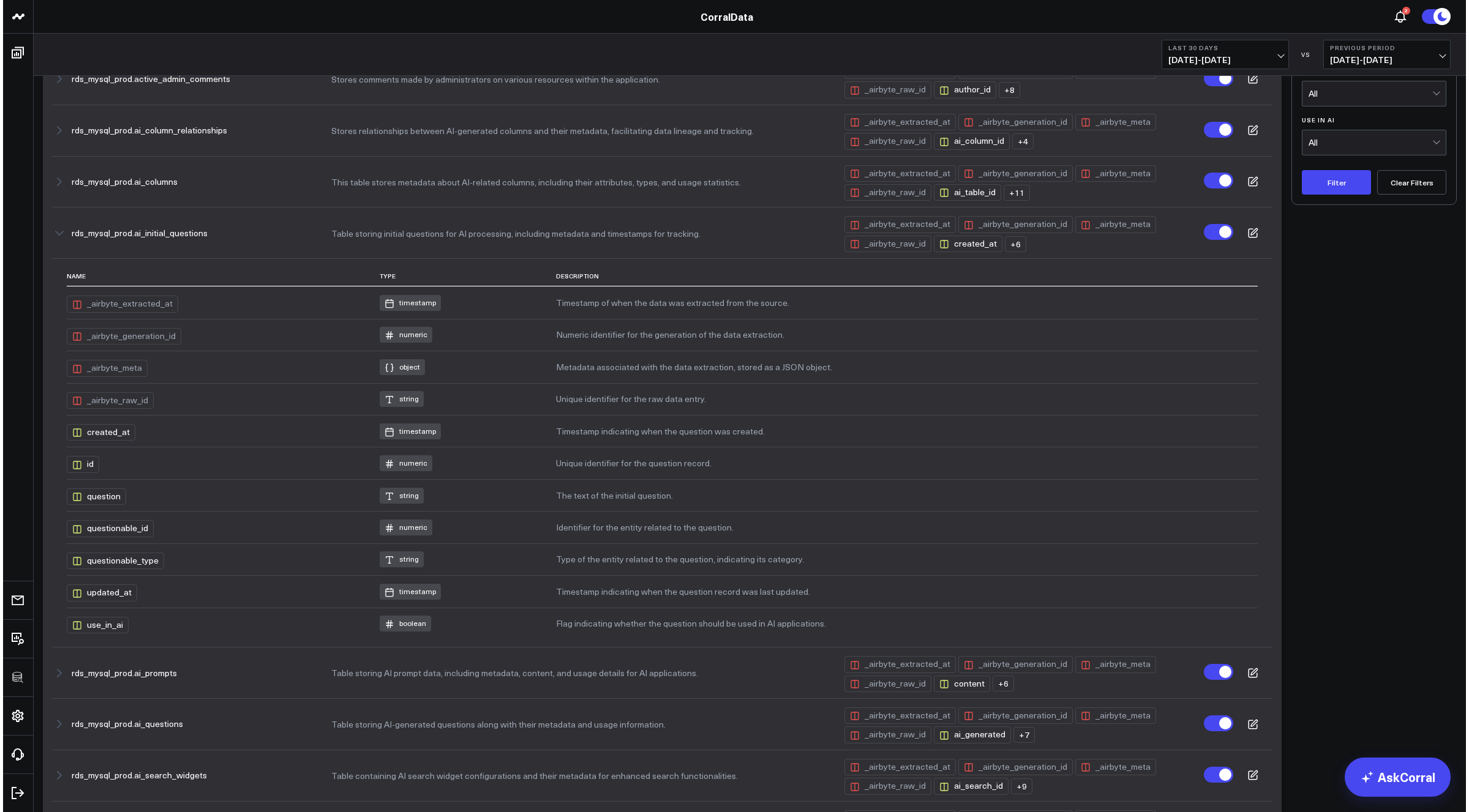
scroll to position [163, 0]
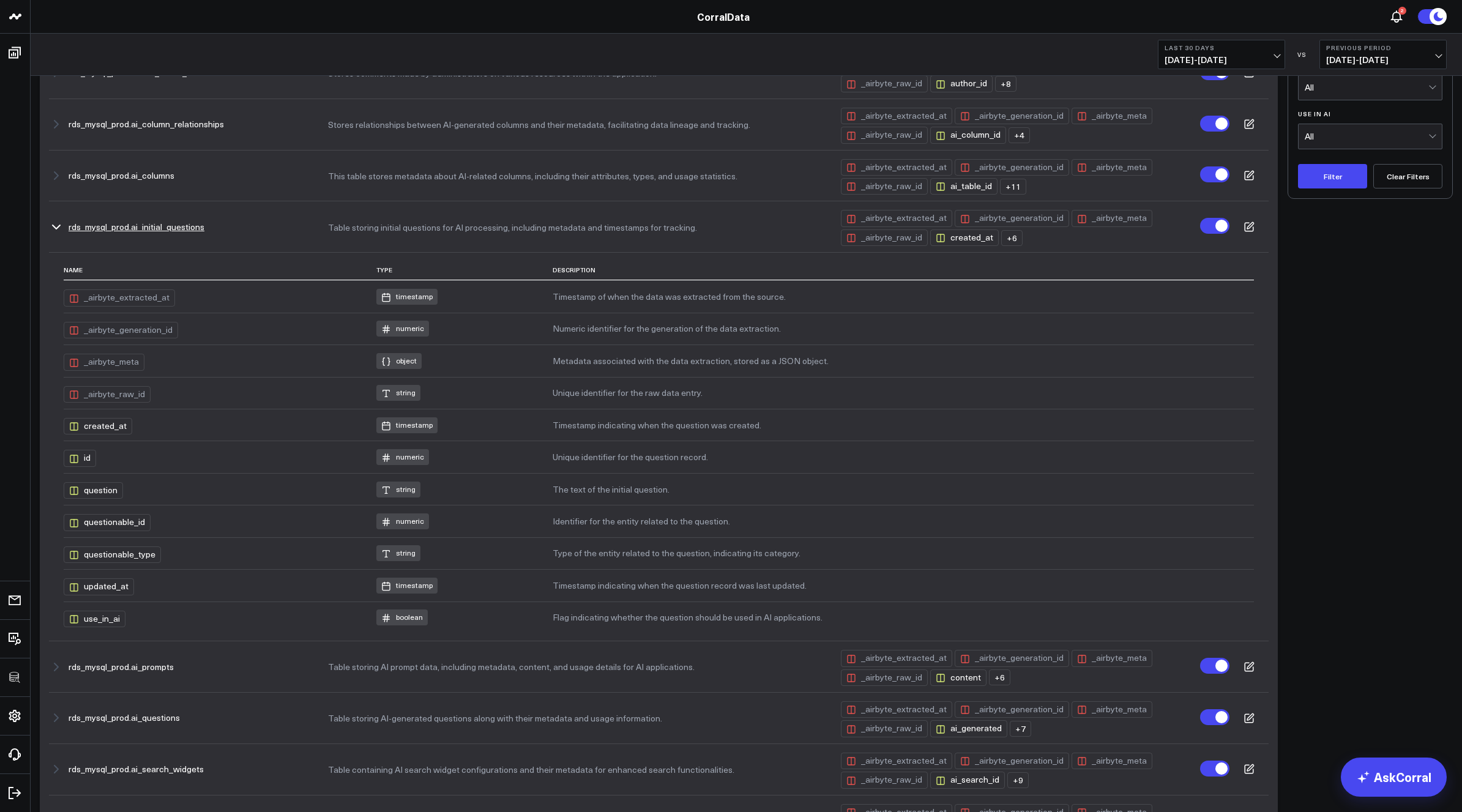
click at [1249, 227] on icon at bounding box center [1249, 227] width 11 height 11
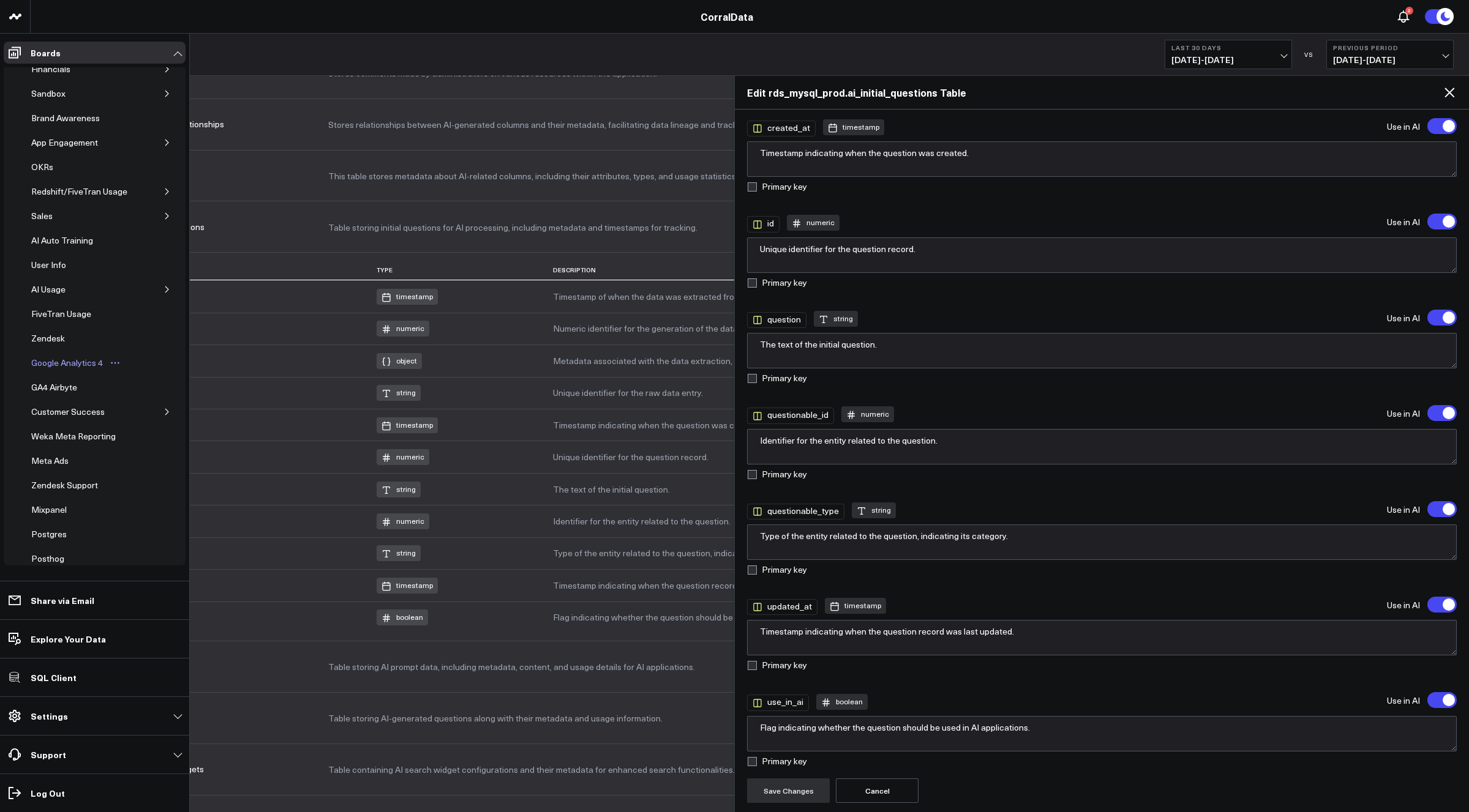
scroll to position [151, 0]
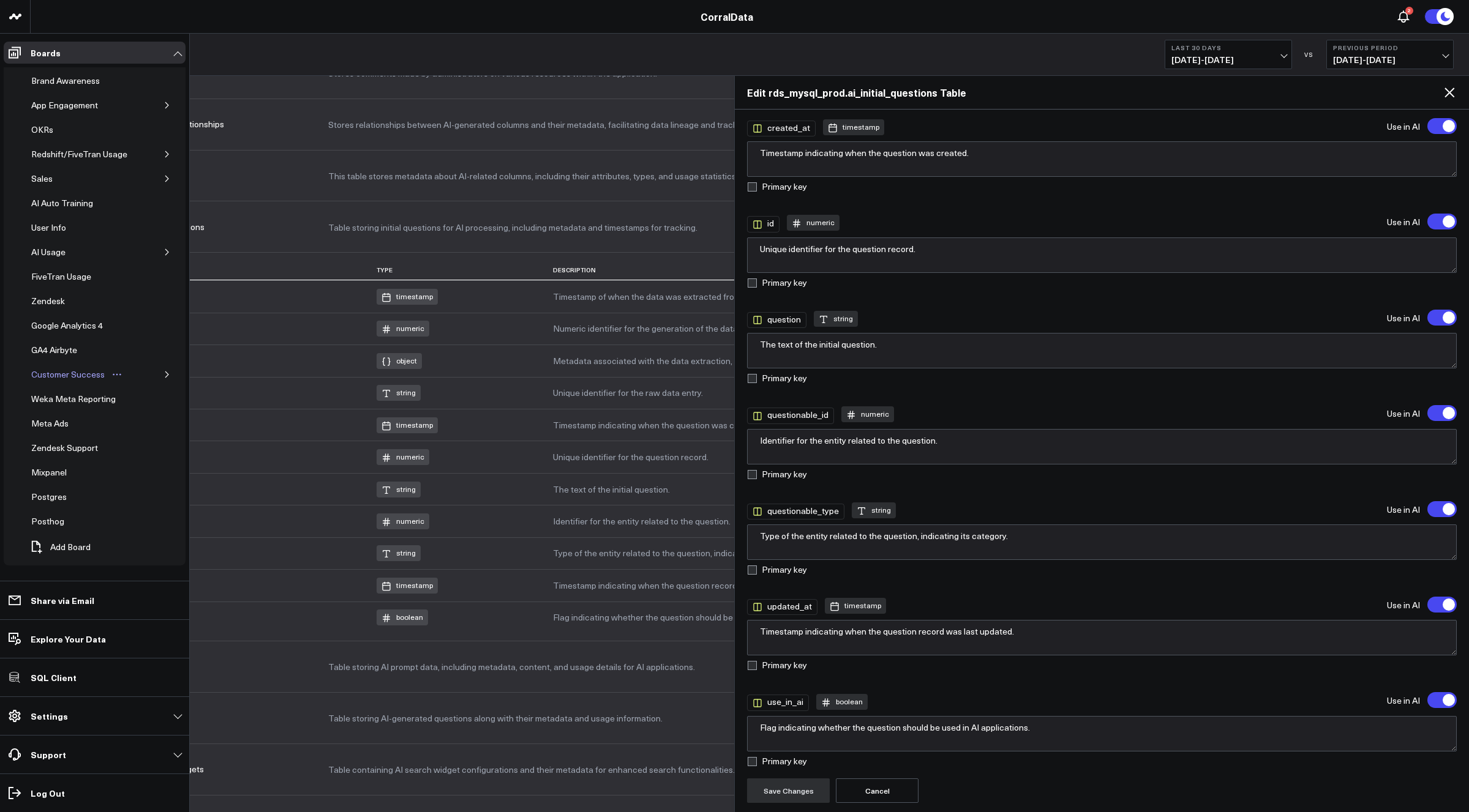
click at [76, 375] on div "Customer Success" at bounding box center [68, 374] width 79 height 14
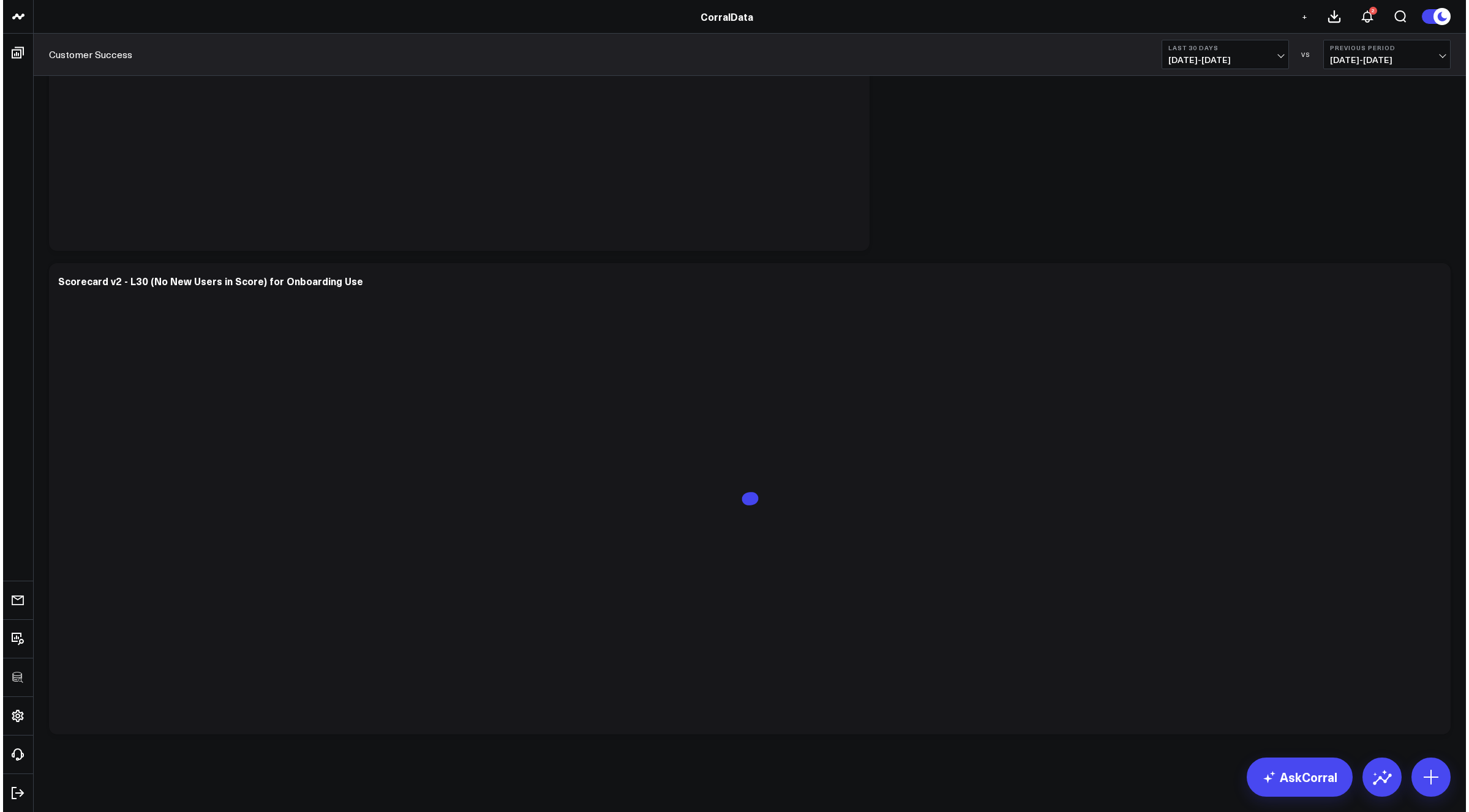
scroll to position [797, 0]
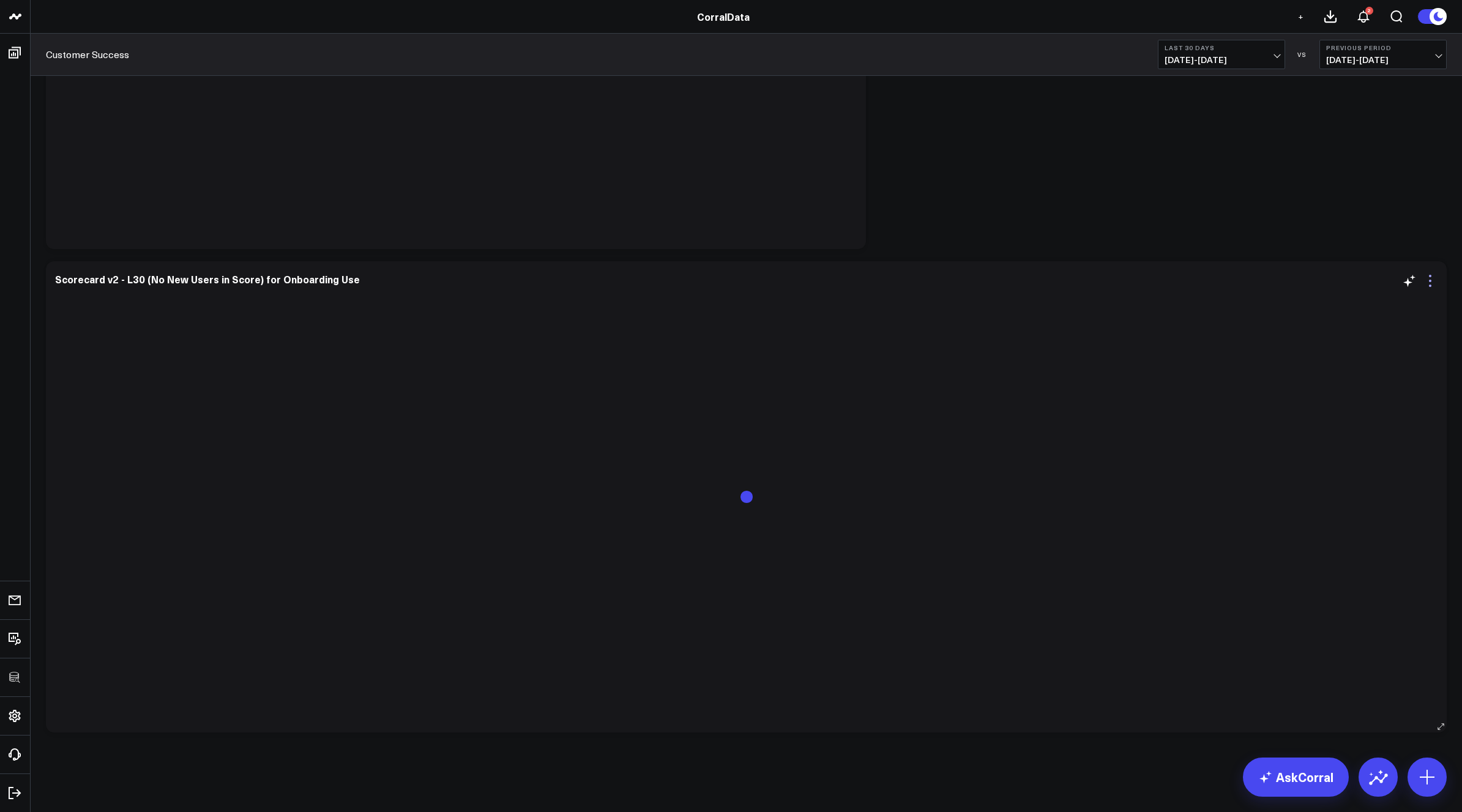
click at [1430, 283] on icon at bounding box center [1430, 280] width 14 height 14
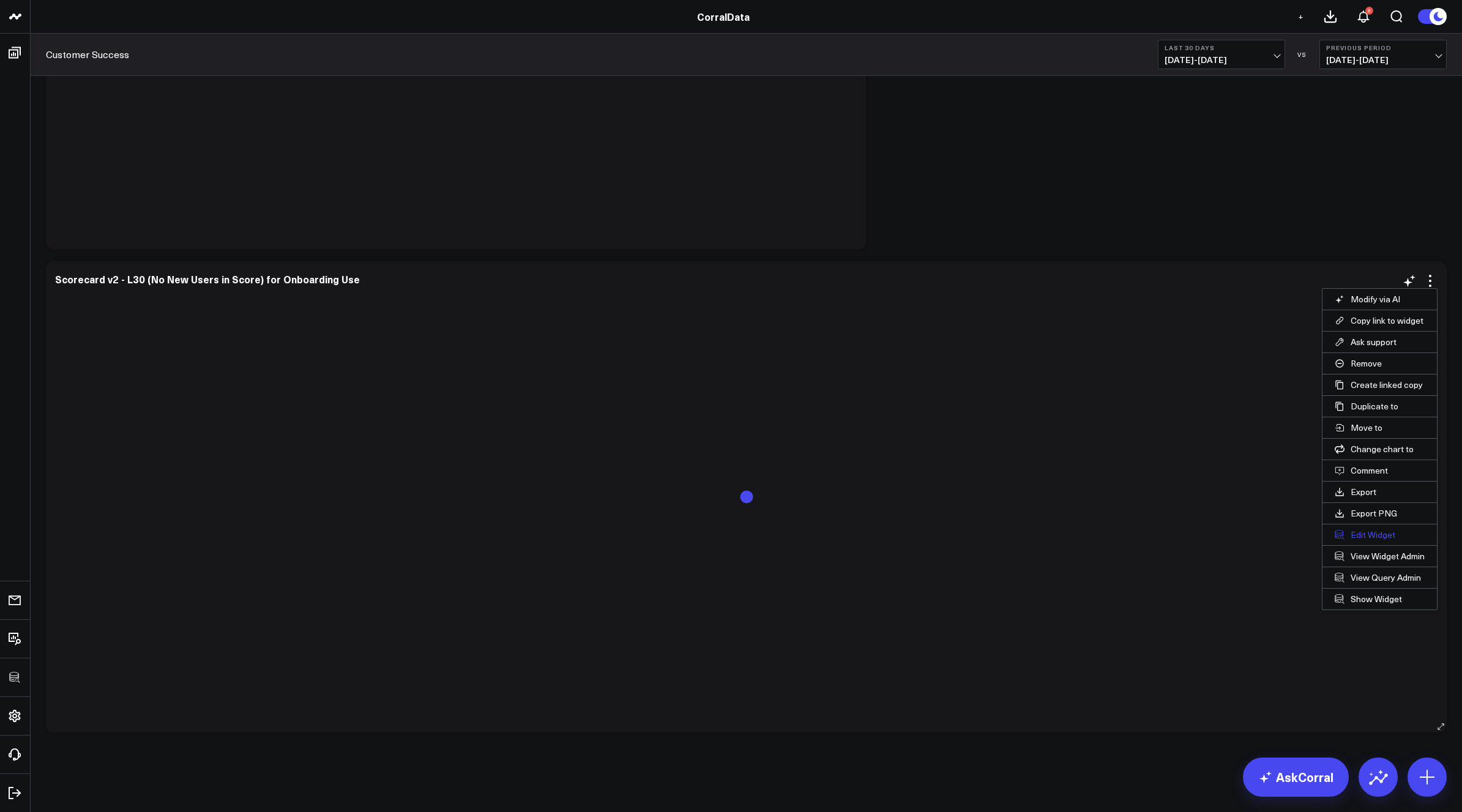
click at [1371, 537] on button "Edit Widget" at bounding box center [1379, 534] width 114 height 21
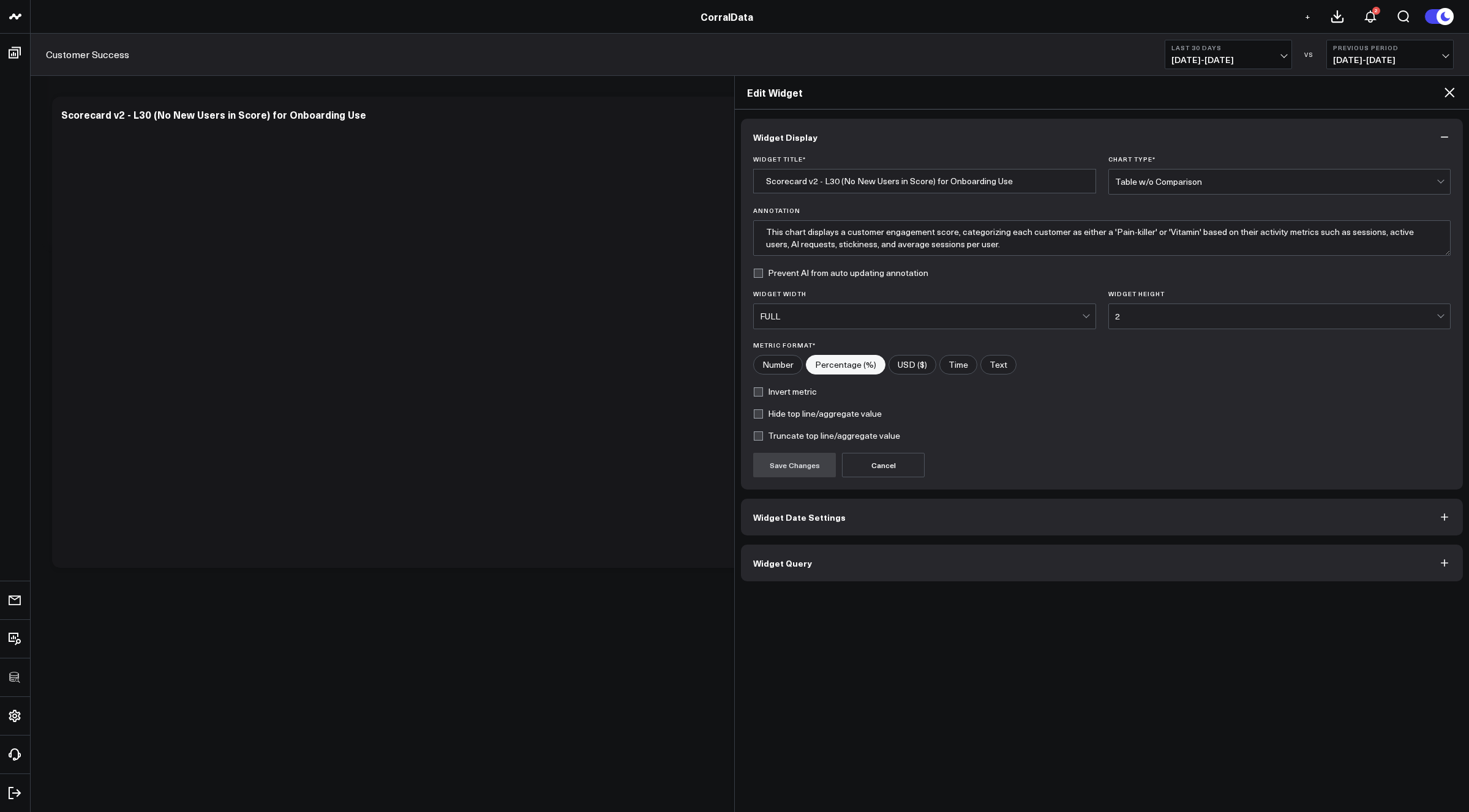
click at [864, 561] on button "Widget Query" at bounding box center [1102, 563] width 722 height 37
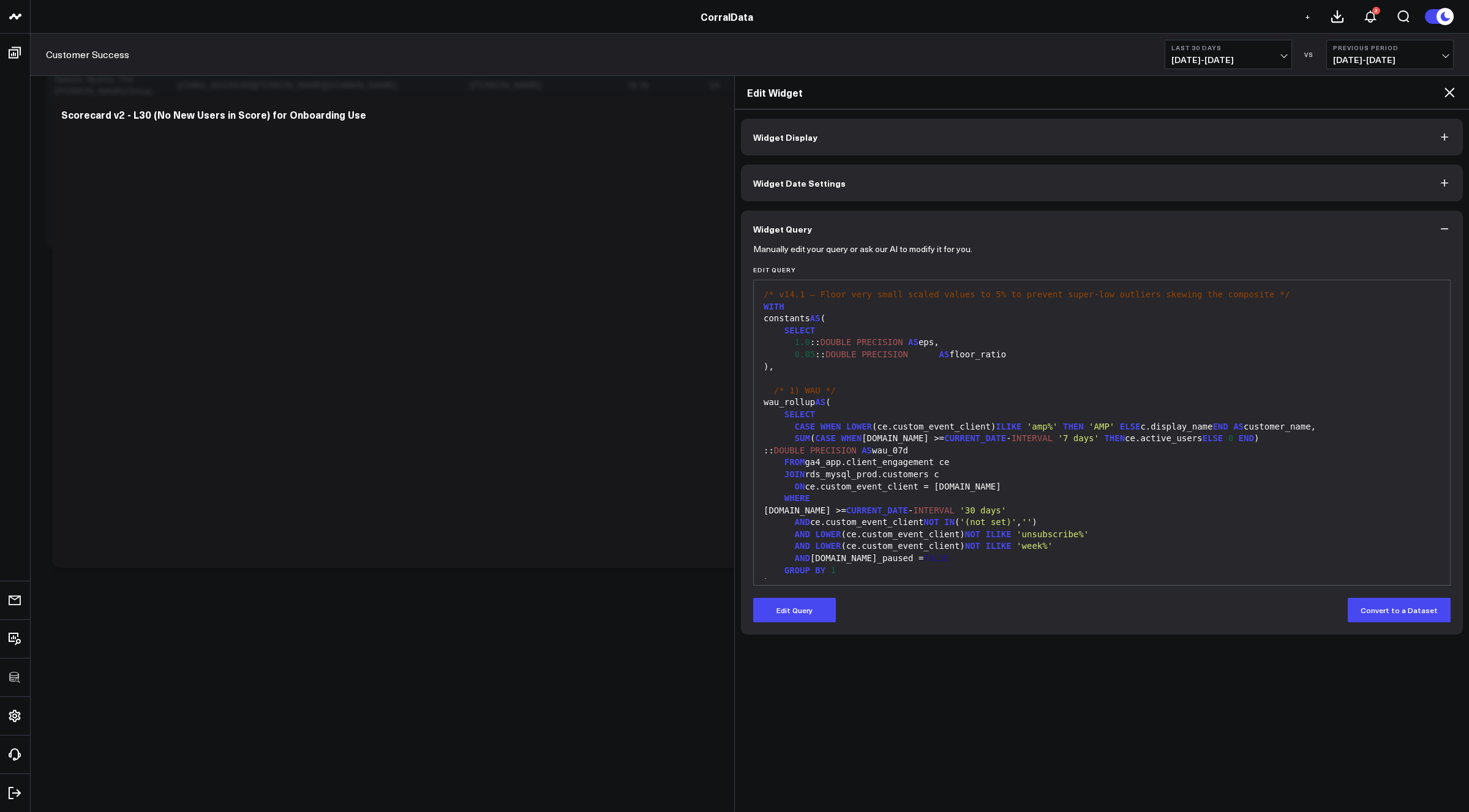
click at [1455, 94] on icon at bounding box center [1449, 92] width 14 height 14
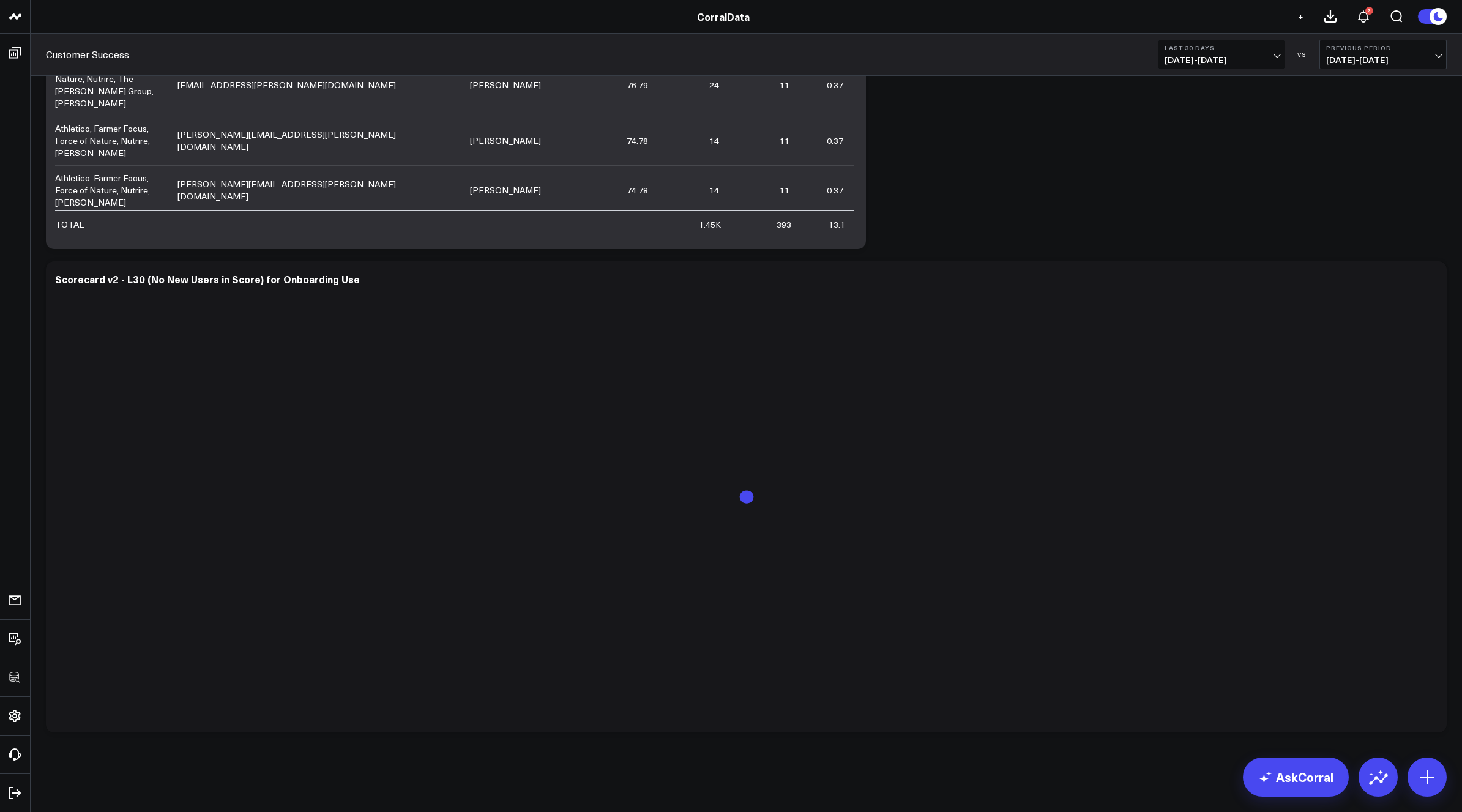
scroll to position [116, 0]
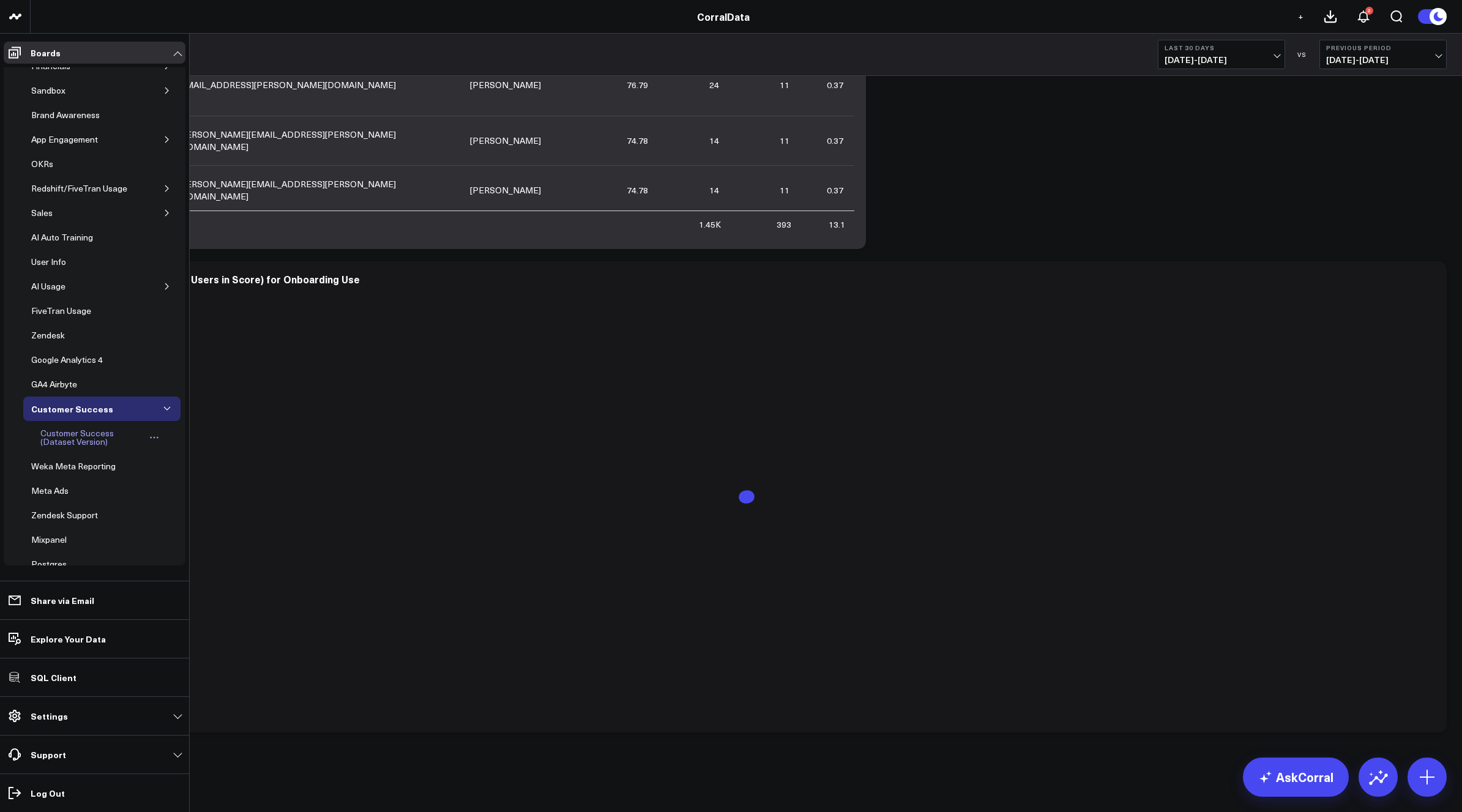
click at [81, 433] on div "Customer Success (Dataset Version)" at bounding box center [93, 437] width 110 height 23
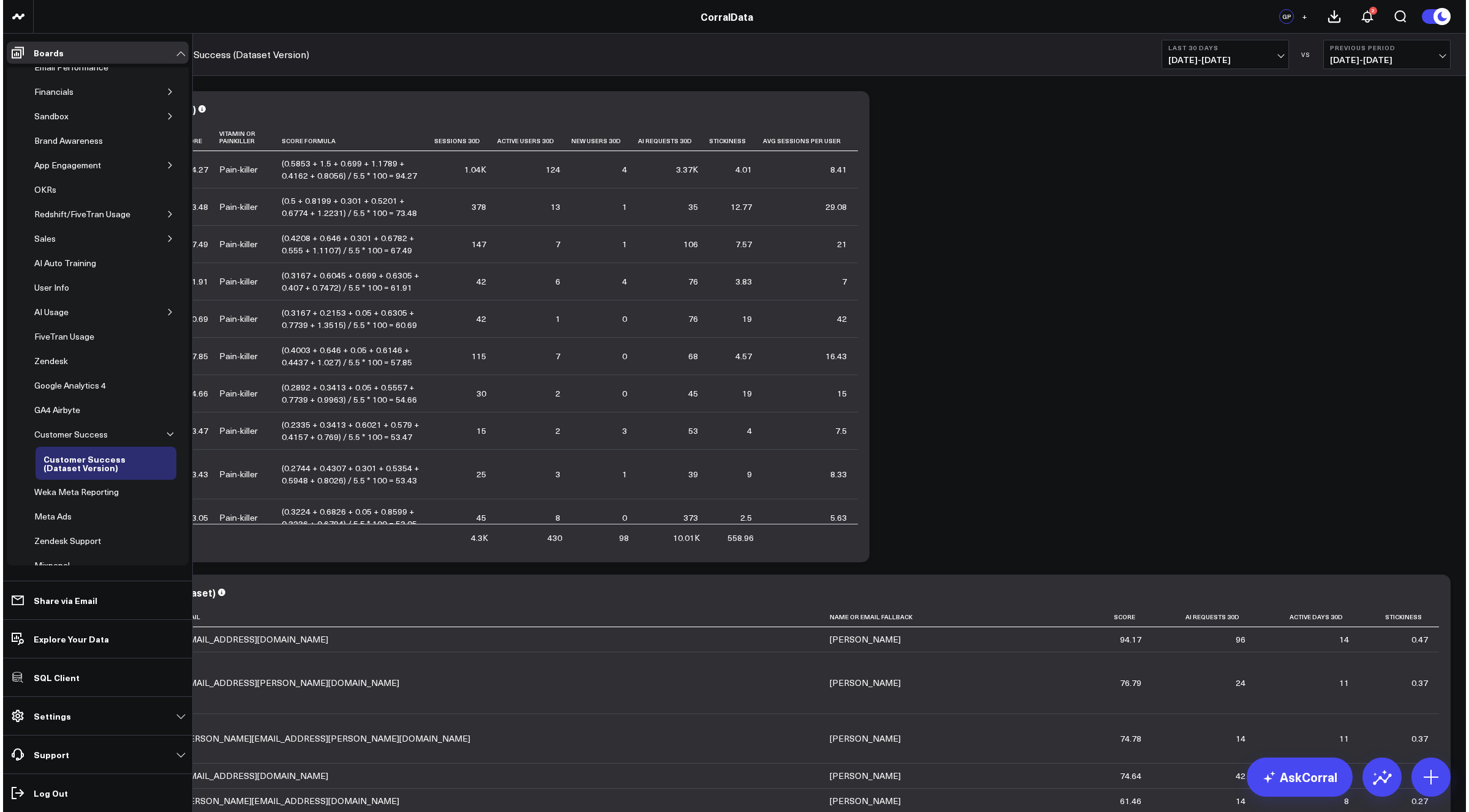
scroll to position [73, 0]
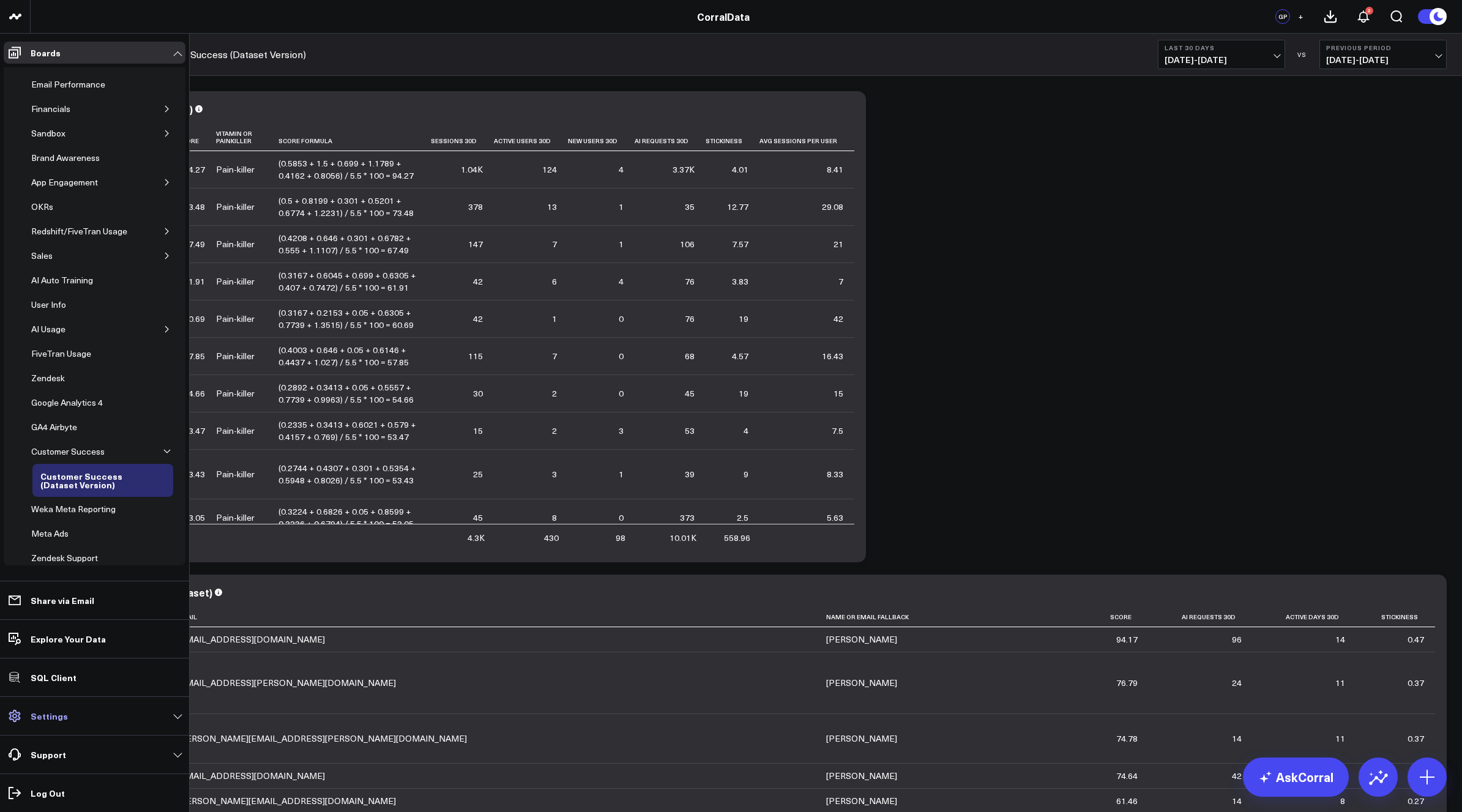
click at [53, 715] on p "Settings" at bounding box center [49, 716] width 38 height 10
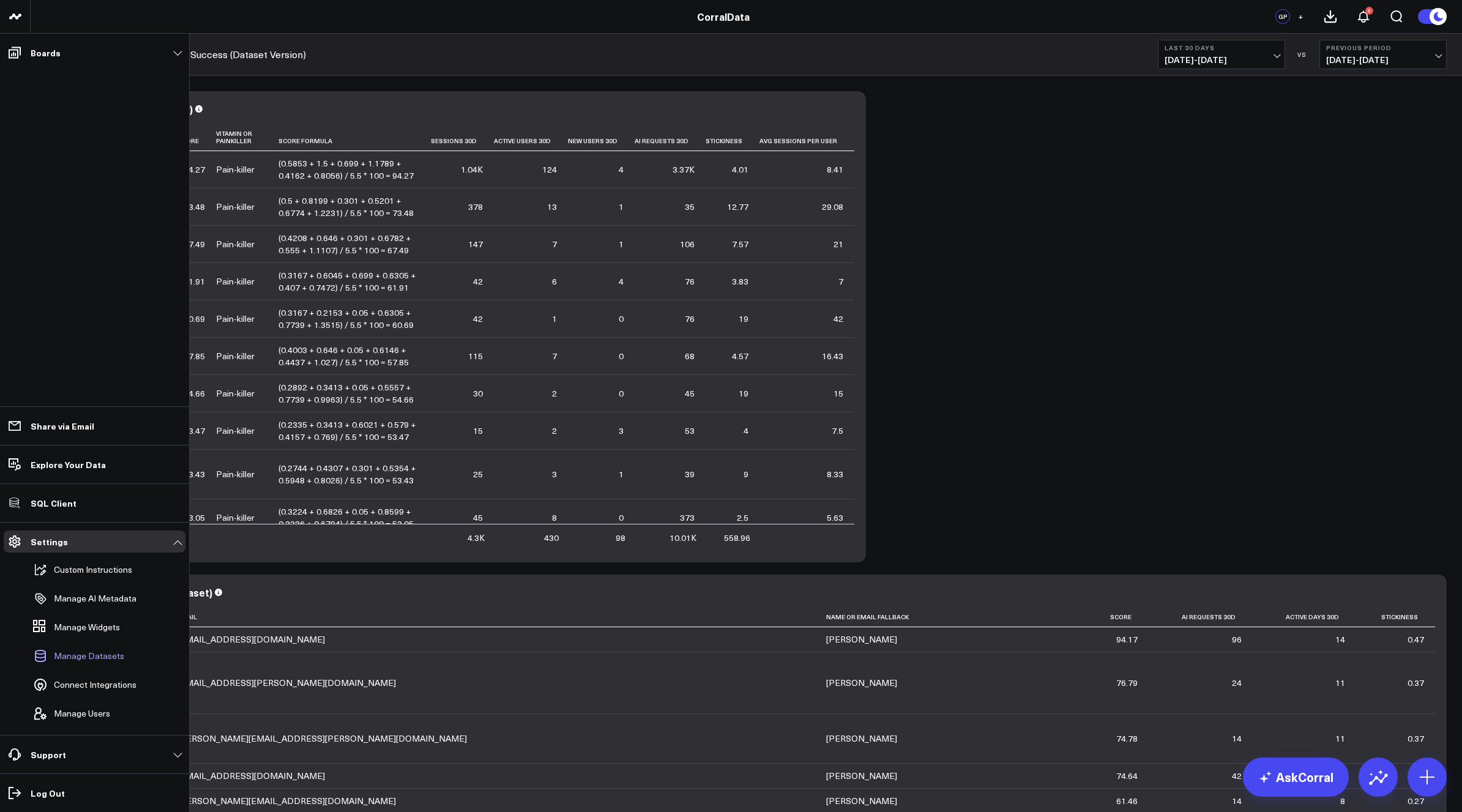
click at [91, 655] on span "Manage Datasets" at bounding box center [89, 656] width 71 height 10
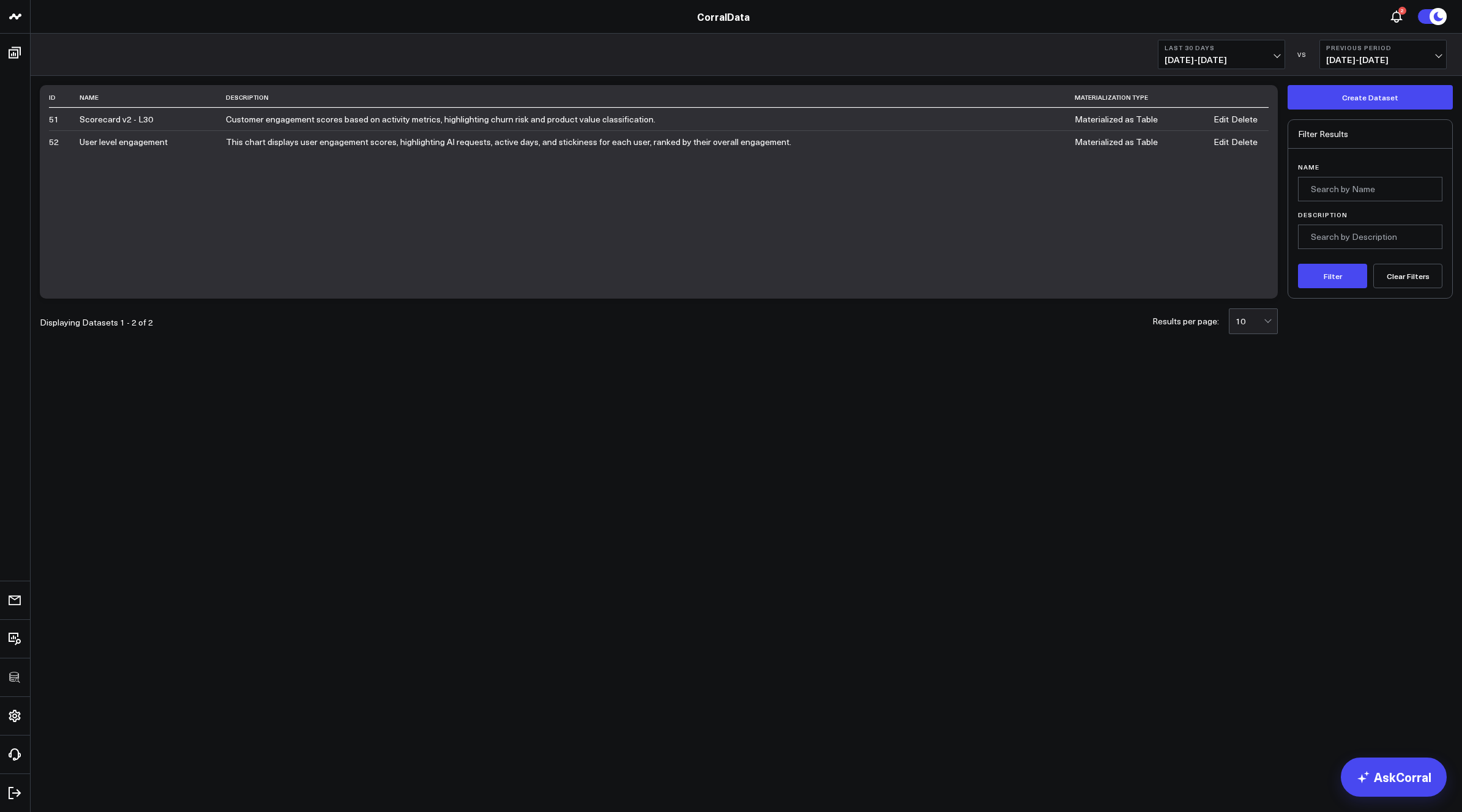
click at [1226, 118] on link "Edit" at bounding box center [1221, 119] width 15 height 10
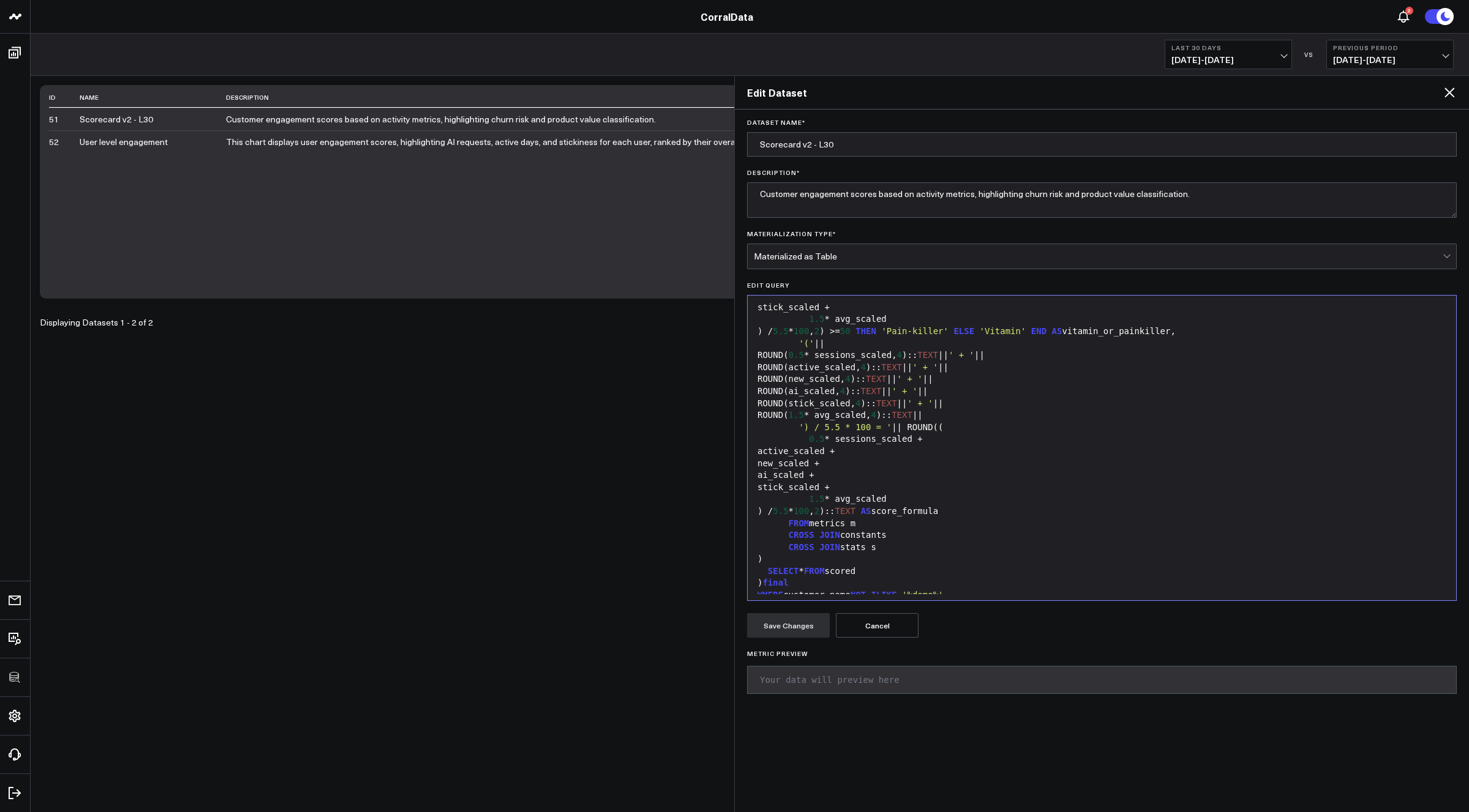
scroll to position [2363, 0]
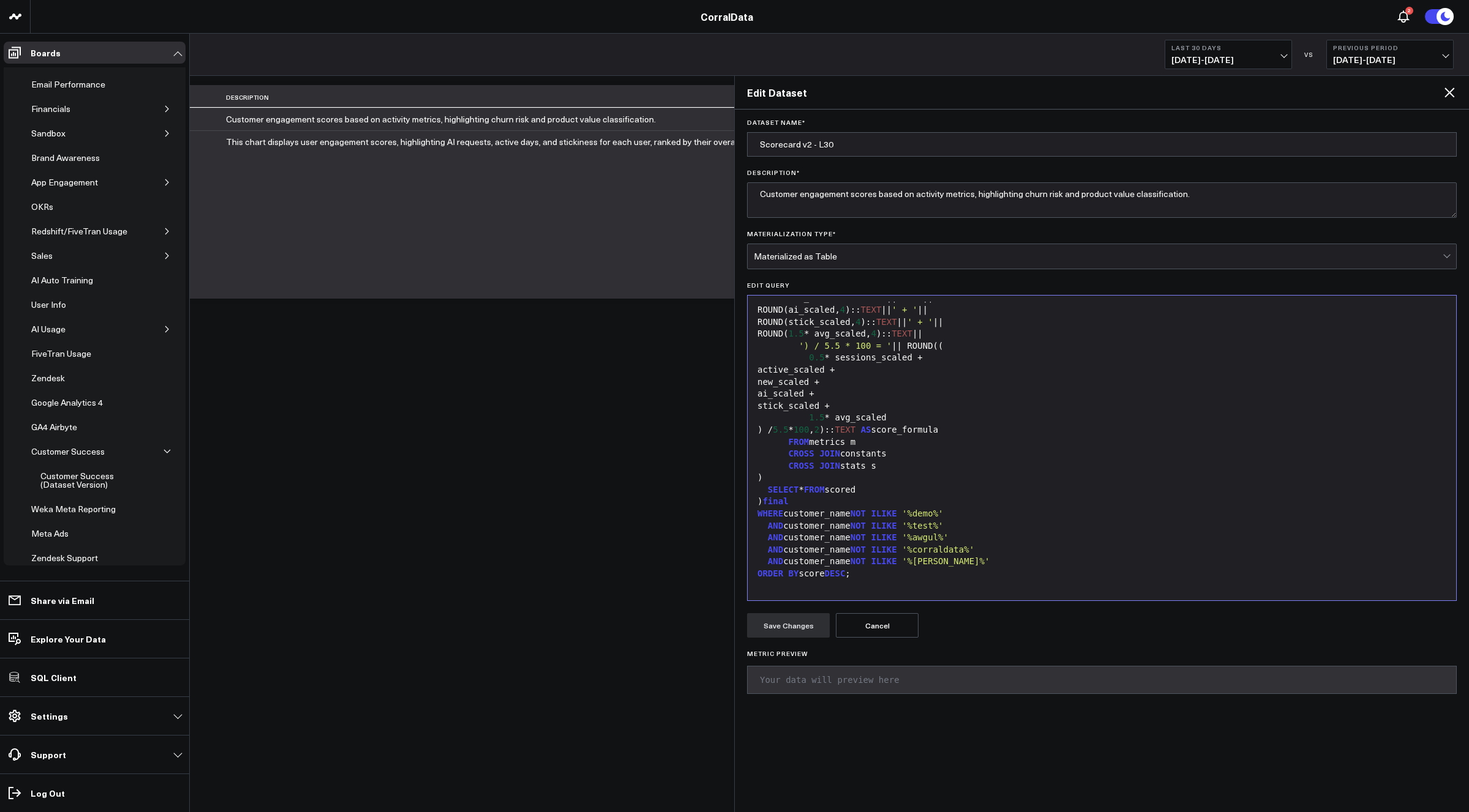
click at [26, 427] on div "Executive Summary Website Performance Paid Media Performance Email Performance …" at bounding box center [101, 321] width 157 height 645
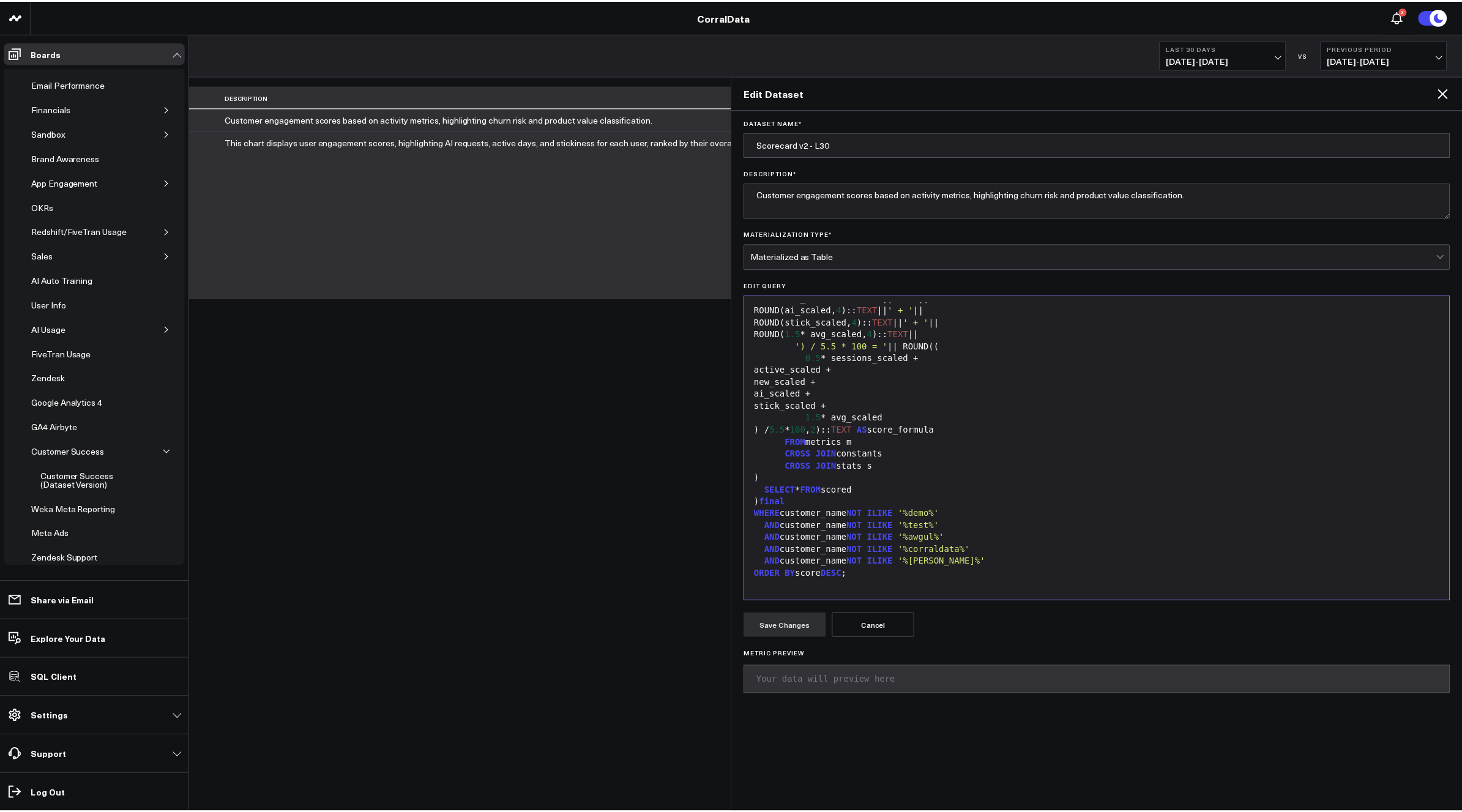
scroll to position [56, 0]
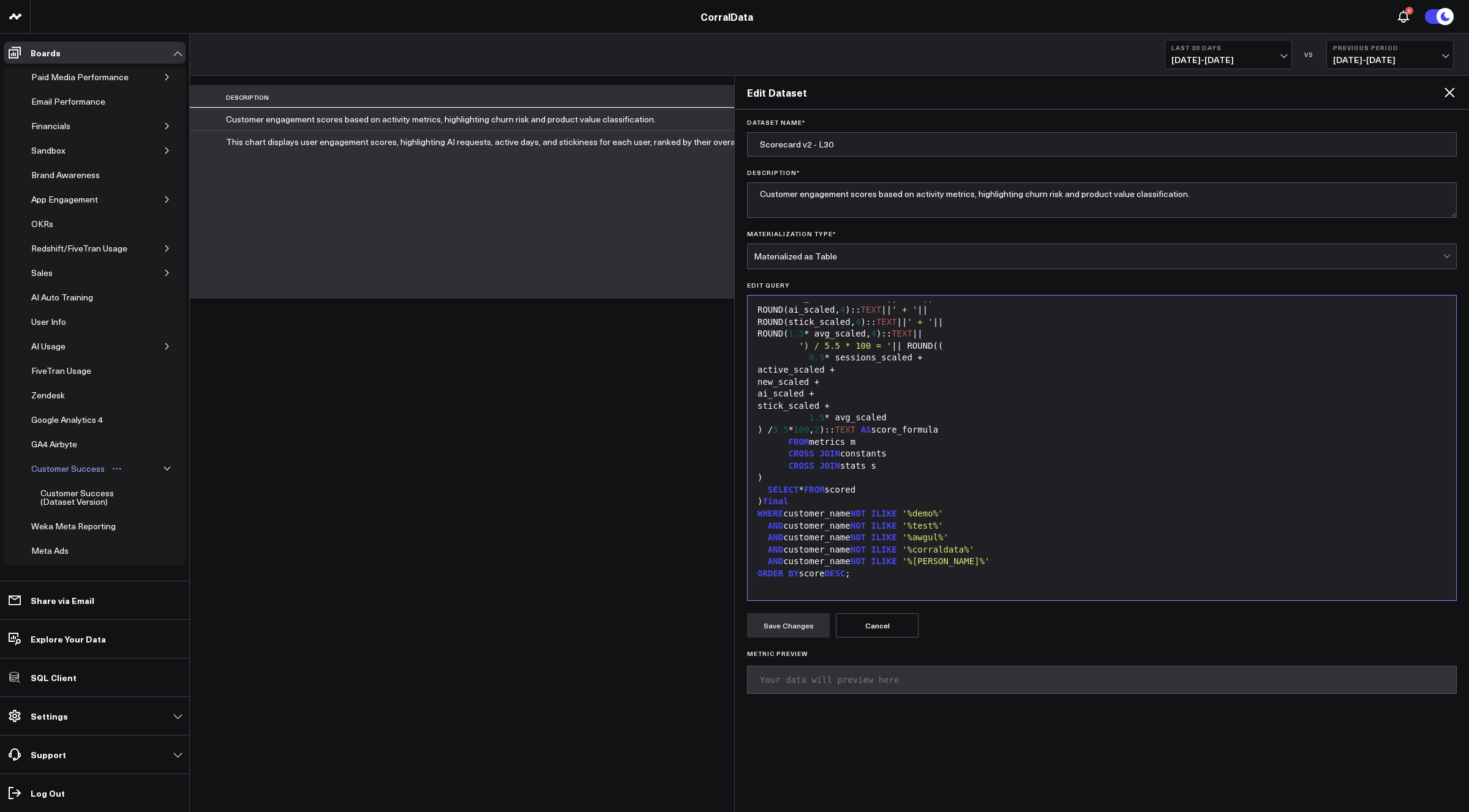
click at [84, 472] on div "Customer Success" at bounding box center [68, 469] width 79 height 14
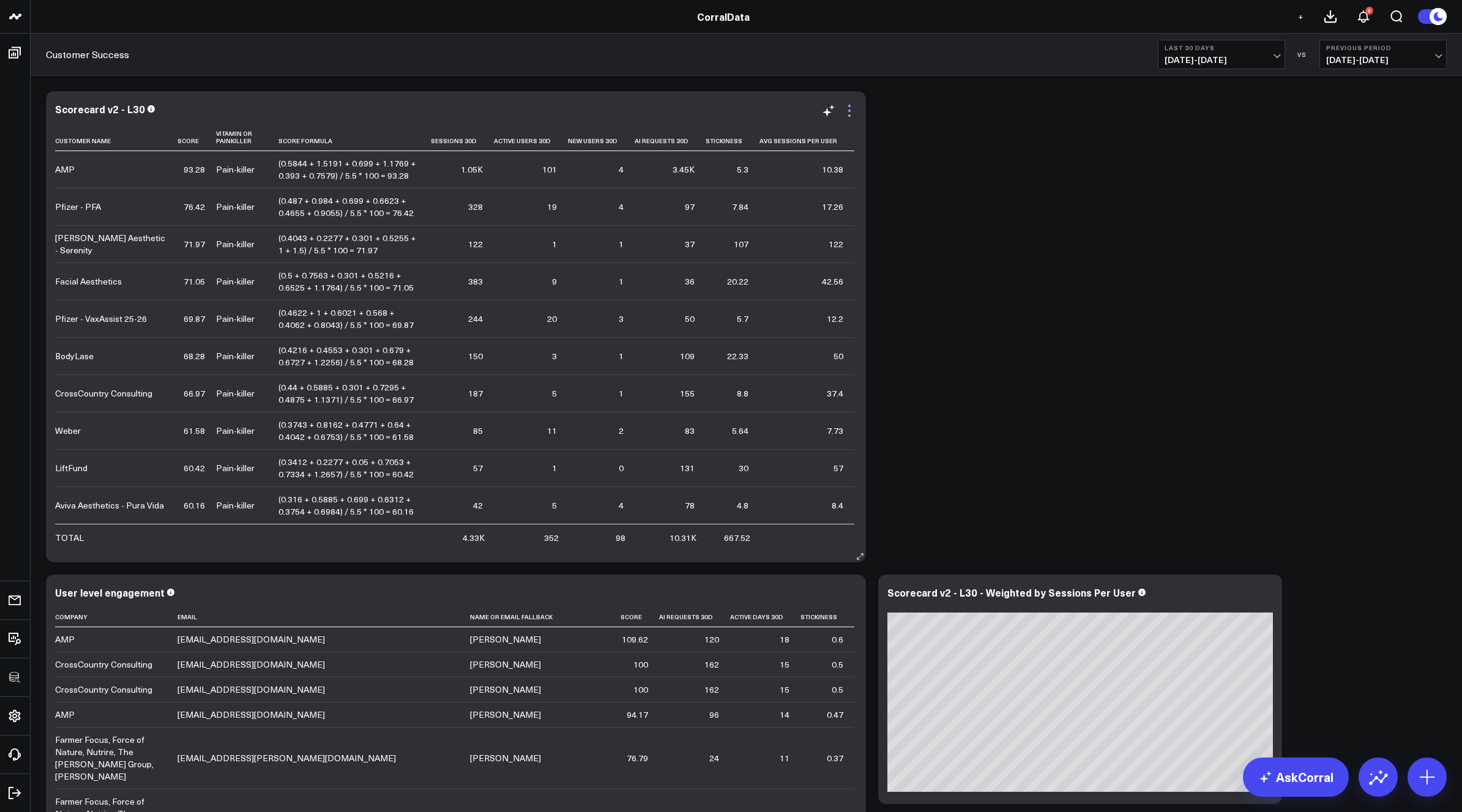
click at [850, 113] on icon at bounding box center [849, 110] width 14 height 14
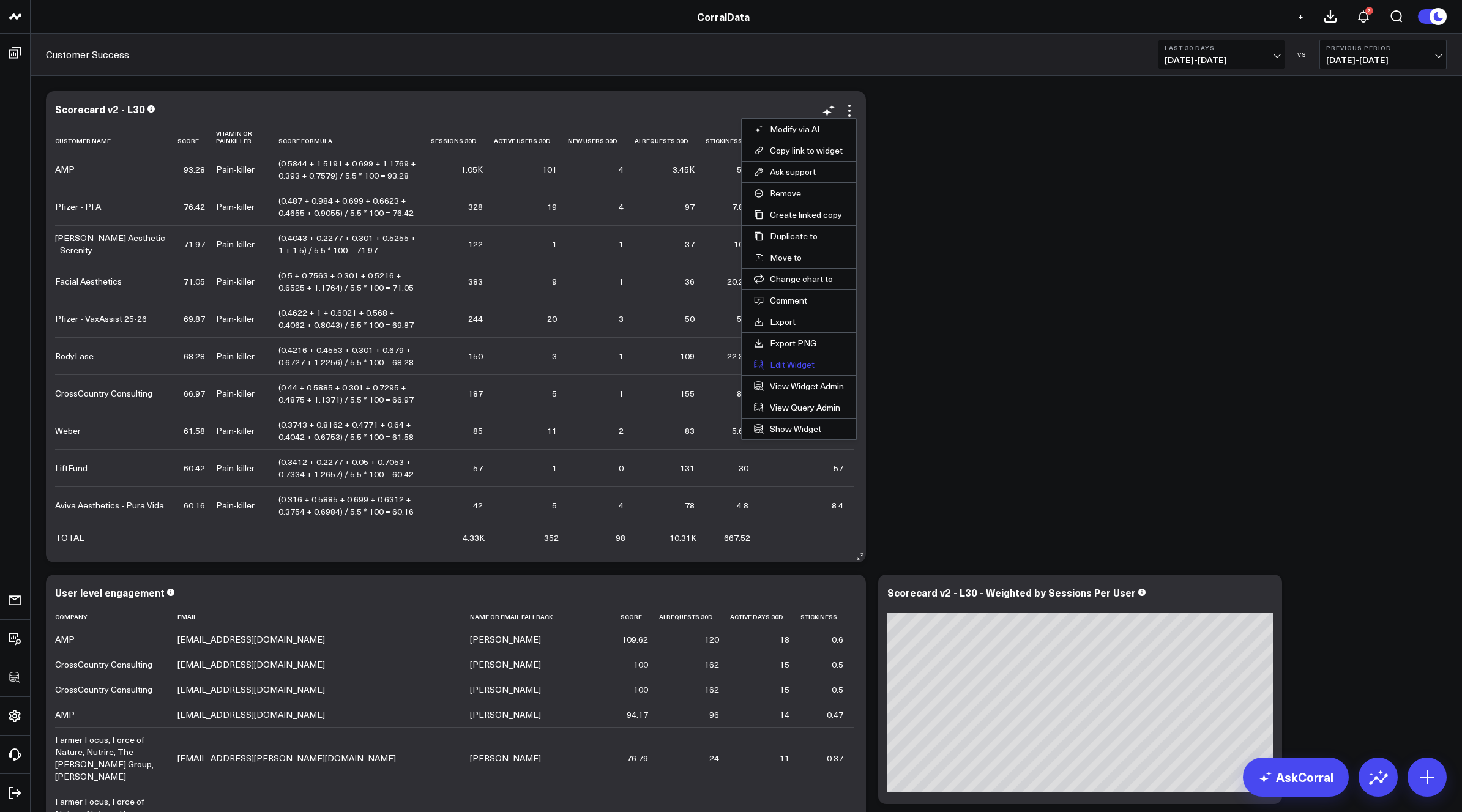
click at [788, 366] on button "Edit Widget" at bounding box center [799, 364] width 114 height 21
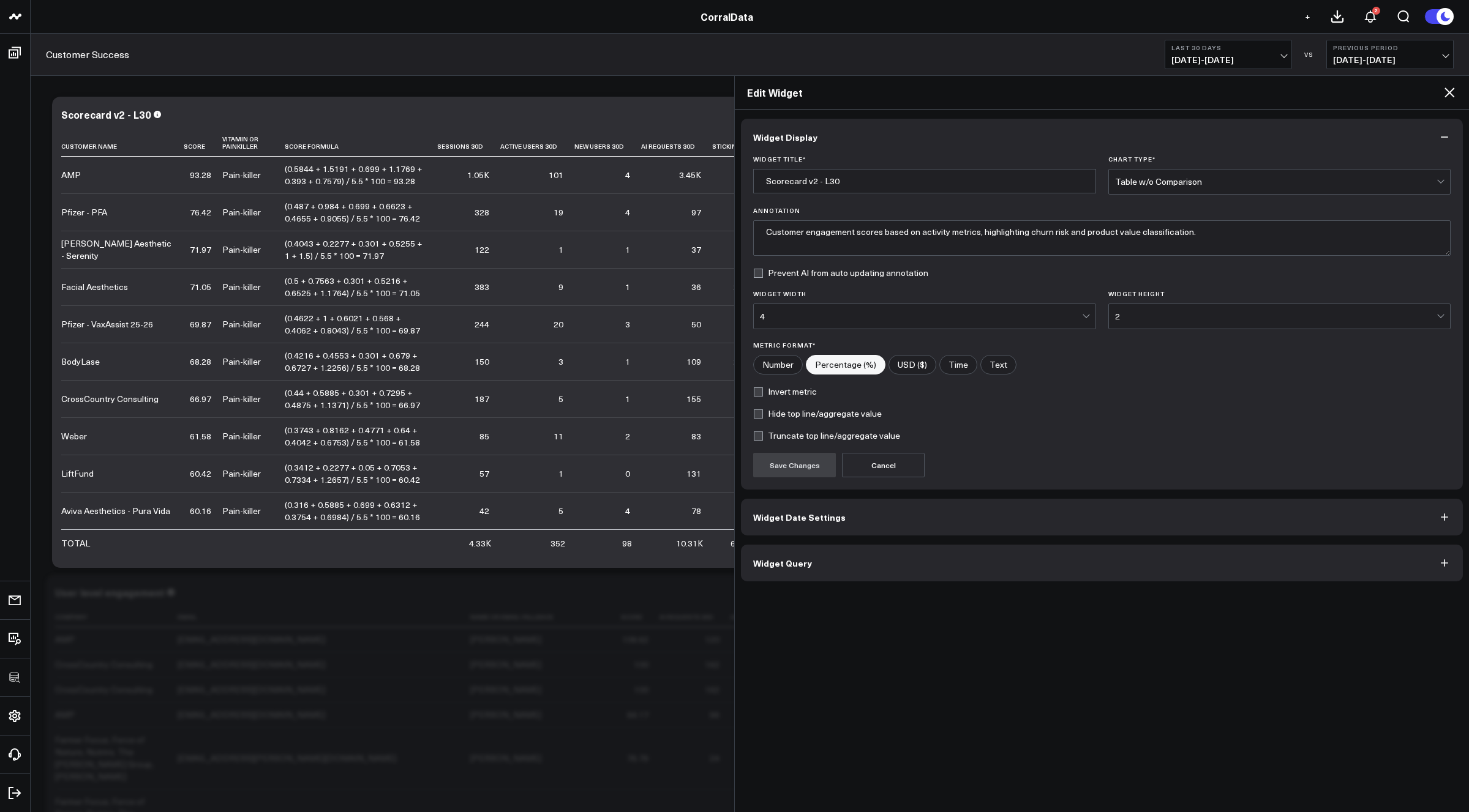
click at [829, 571] on button "Widget Query" at bounding box center [1102, 563] width 722 height 37
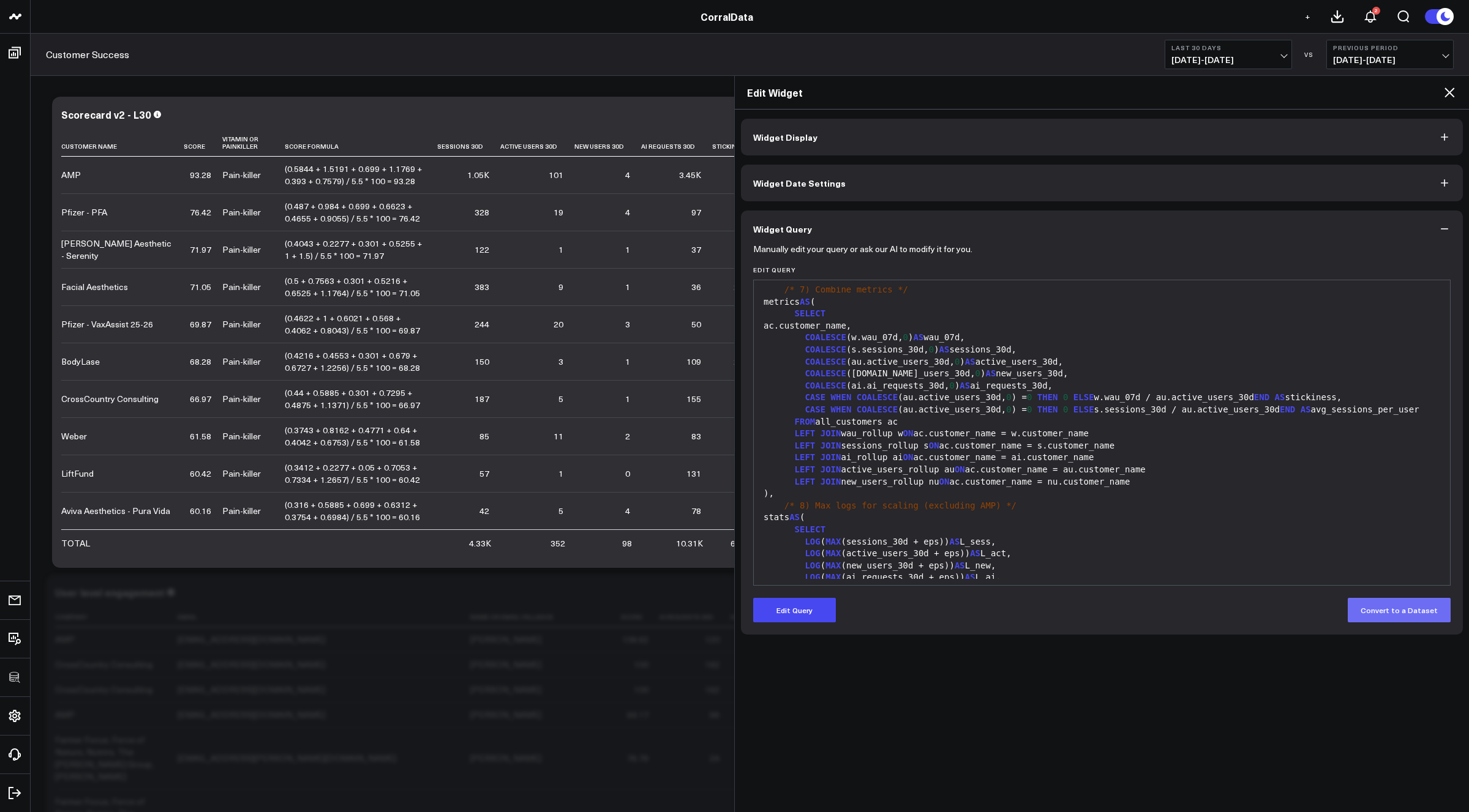
scroll to position [1424, 0]
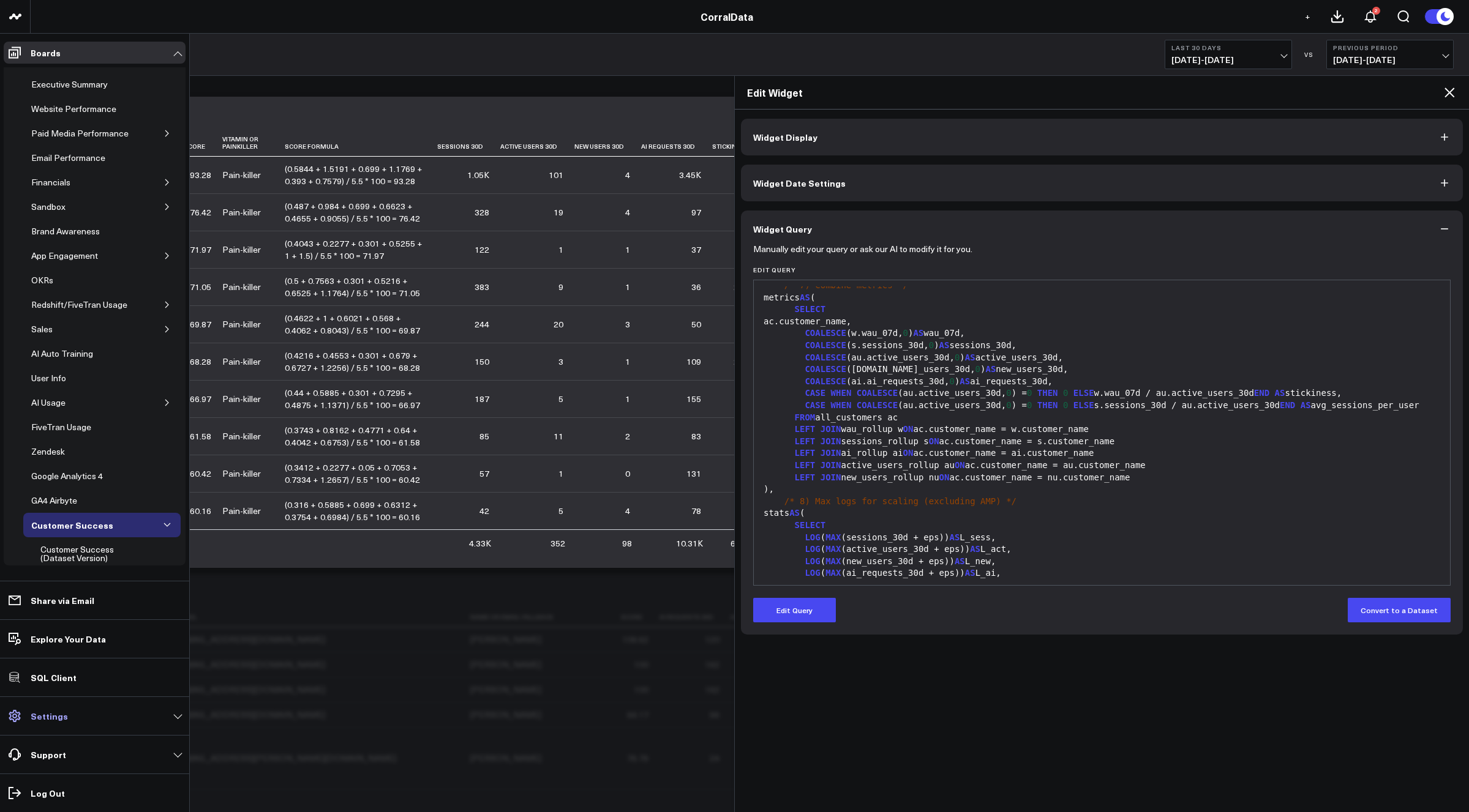
click at [47, 717] on p "Settings" at bounding box center [49, 716] width 38 height 10
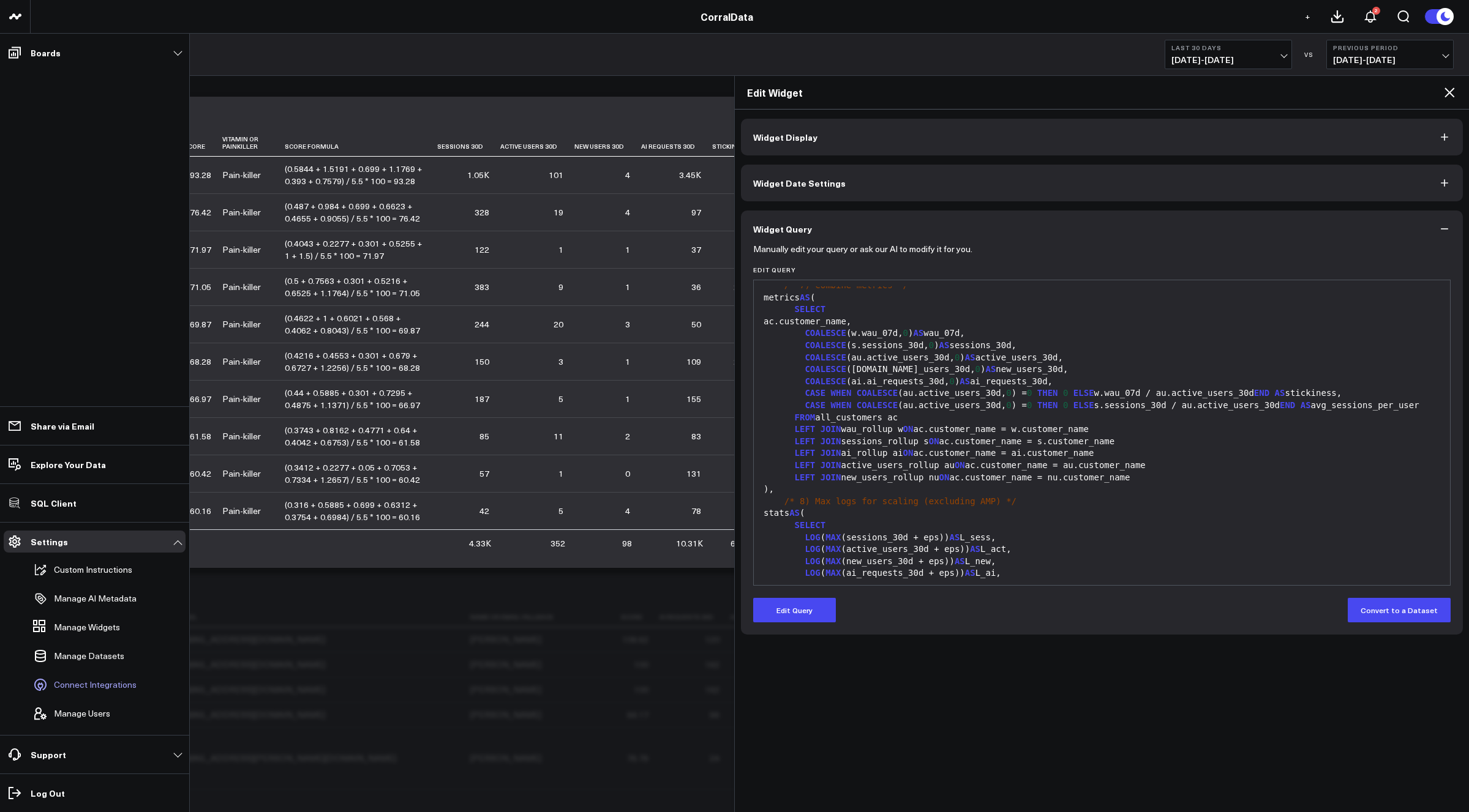
click at [77, 689] on span "Connect Integrations" at bounding box center [95, 685] width 83 height 10
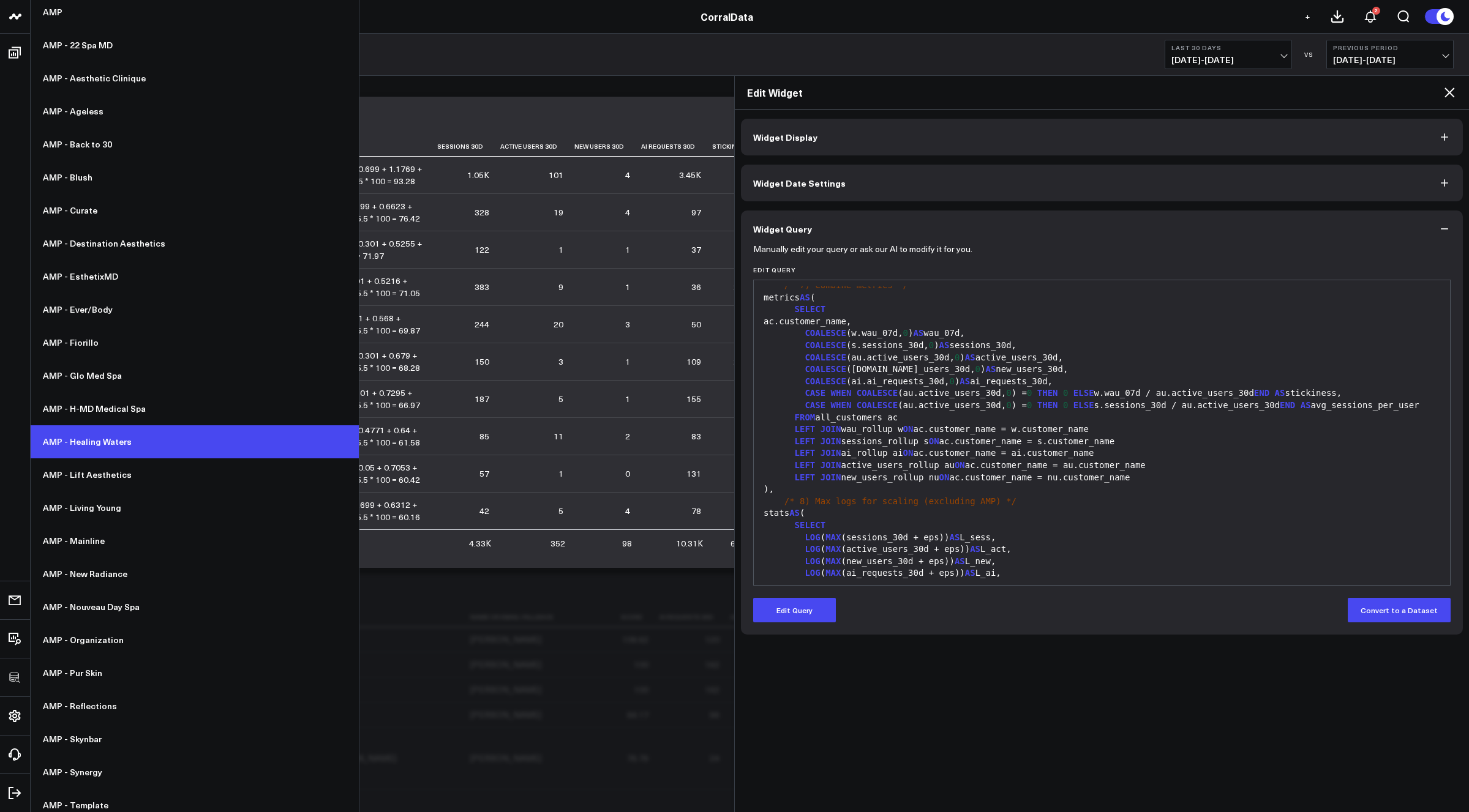
scroll to position [560, 0]
